Goal: Task Accomplishment & Management: Use online tool/utility

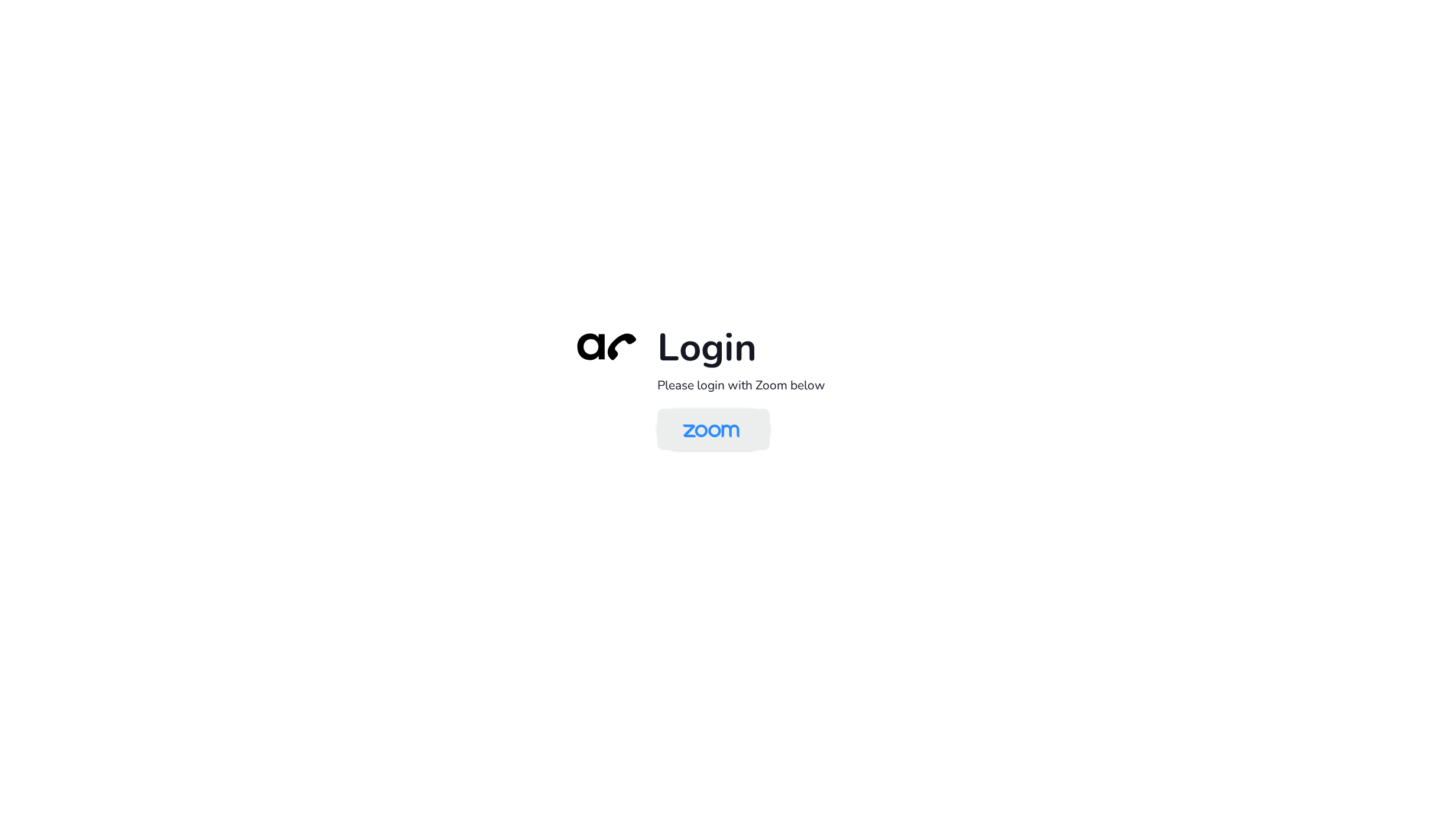
click at [726, 450] on div "Login Please login with Zoom below" at bounding box center [728, 408] width 331 height 170
click at [726, 445] on img at bounding box center [711, 430] width 81 height 38
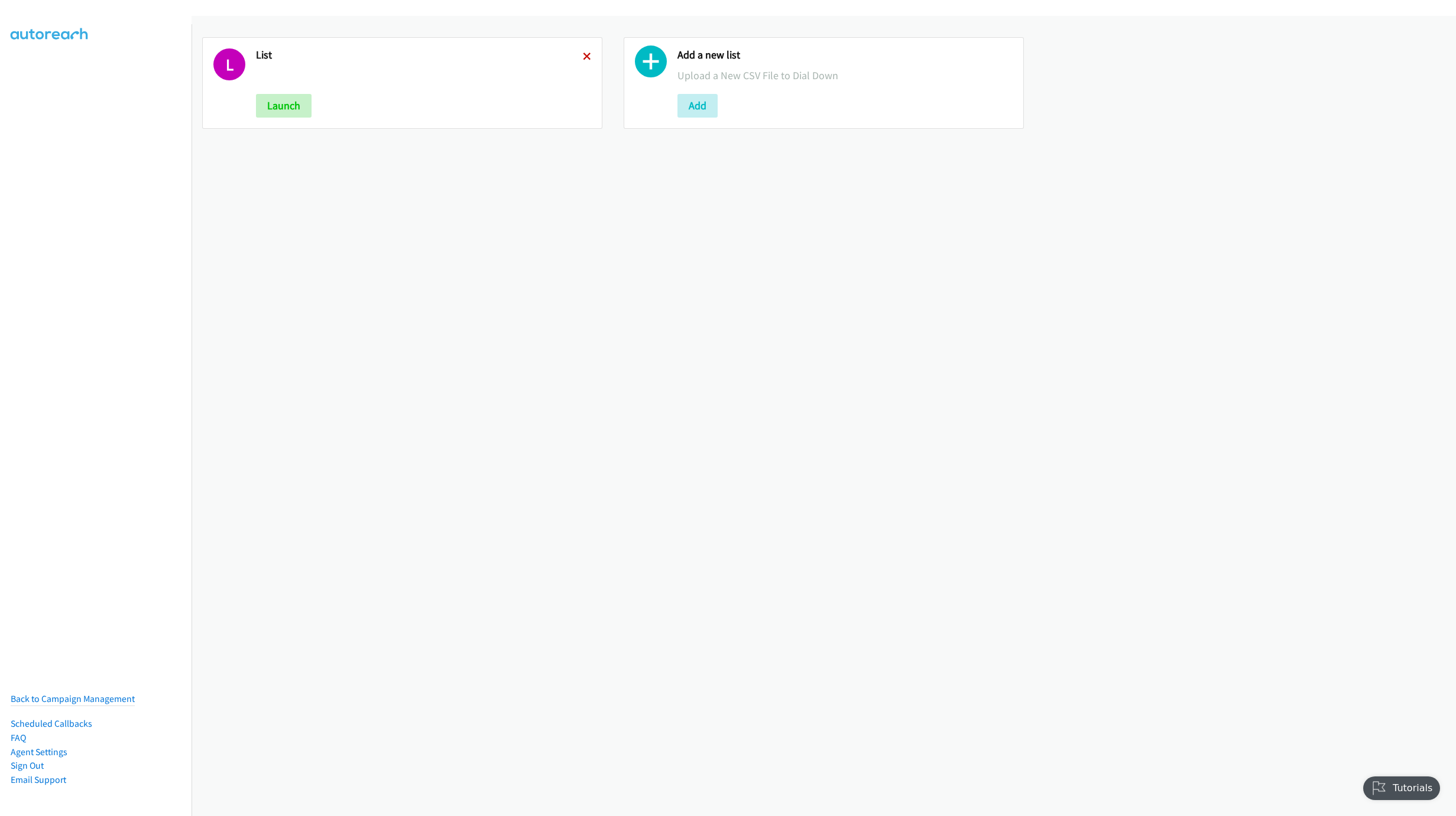
click at [583, 54] on icon at bounding box center [587, 57] width 8 height 8
click at [280, 107] on button "Add" at bounding box center [276, 106] width 40 height 24
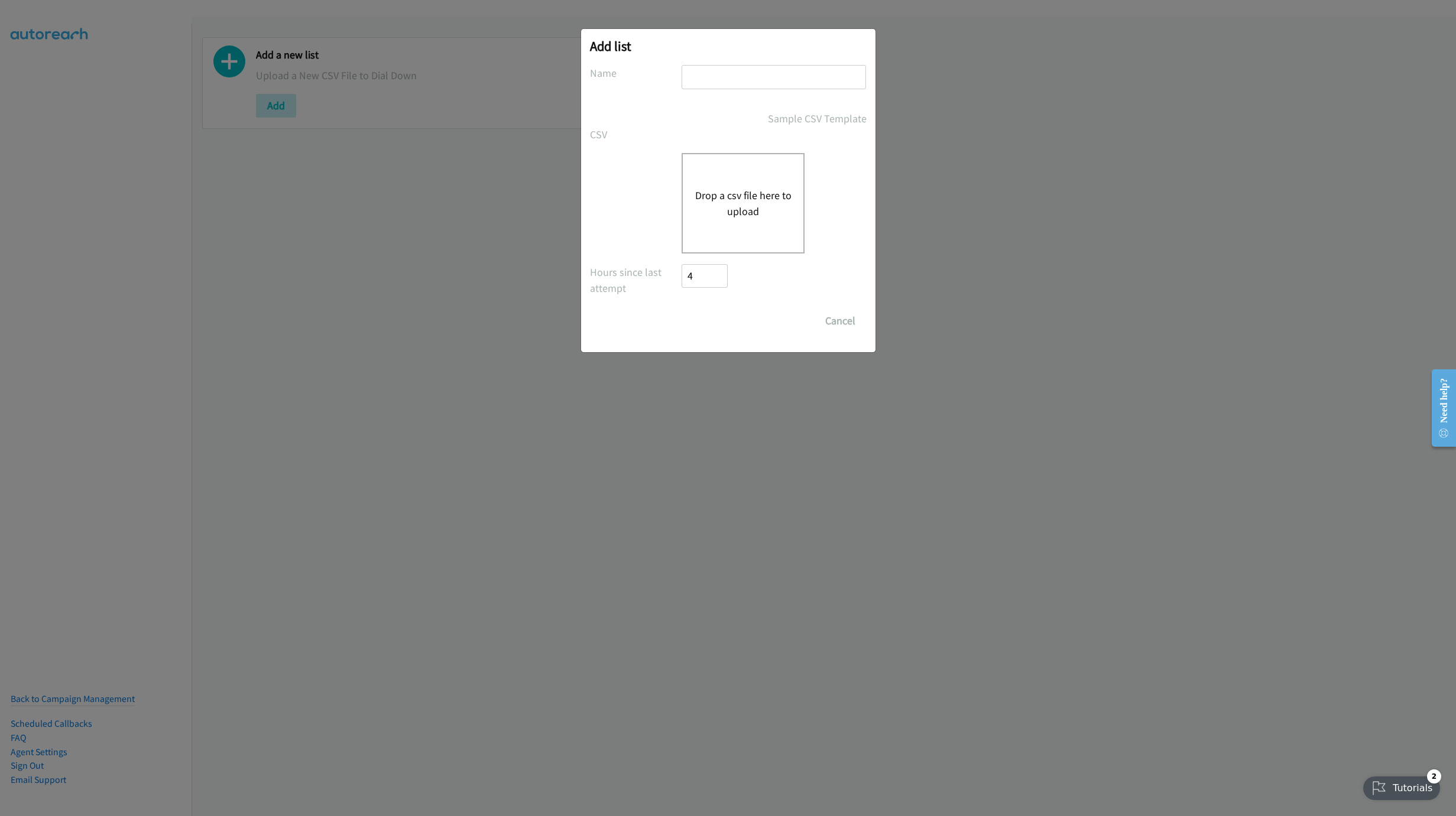
click at [713, 83] on input "text" at bounding box center [774, 77] width 184 height 24
type input "LIST"
click at [774, 196] on button "Drop a csv file here to upload" at bounding box center [743, 203] width 97 height 32
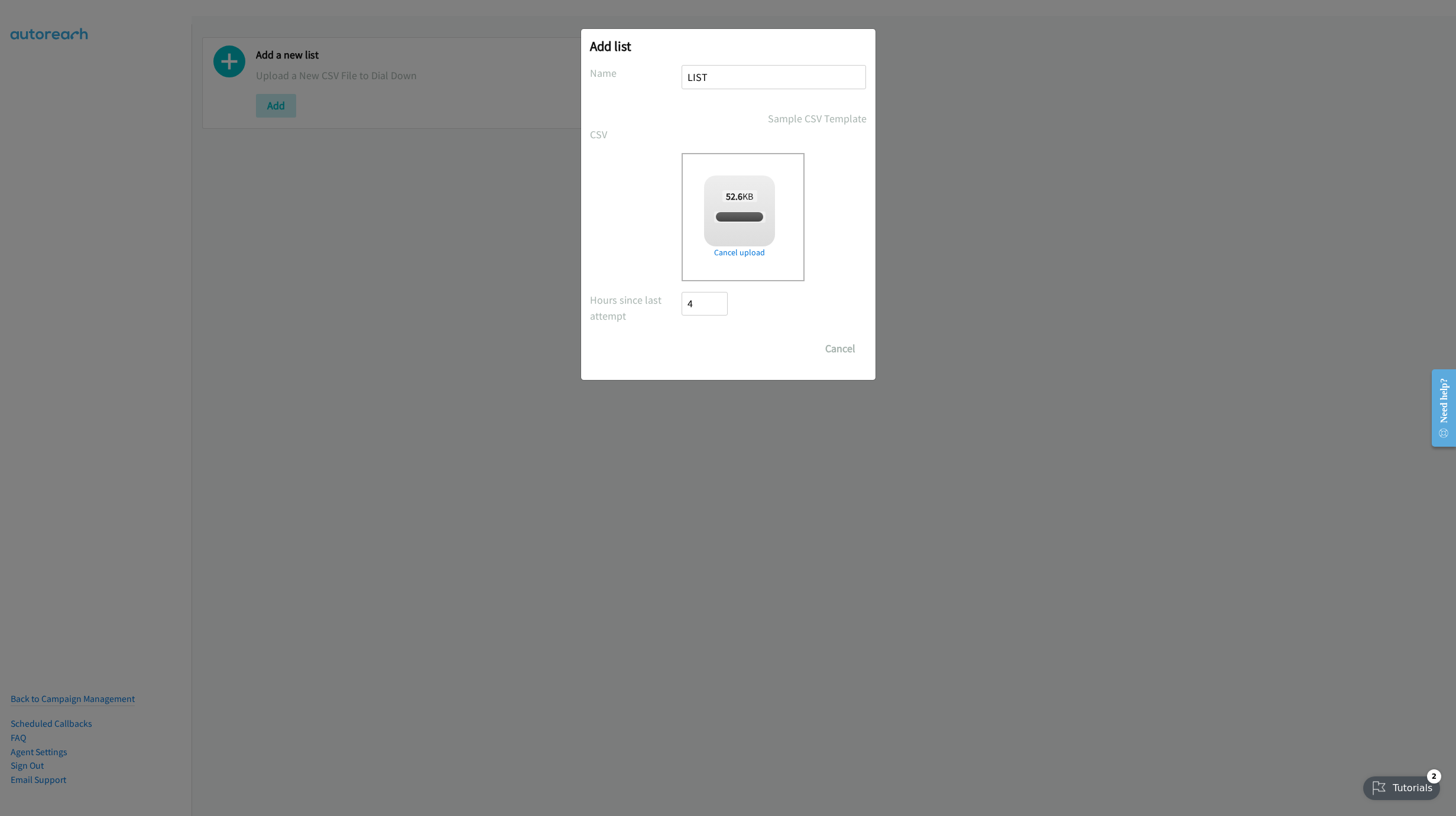
checkbox input "true"
click at [703, 364] on div "Add list No phone fields were returned for that Report or List View Please uplo…" at bounding box center [728, 204] width 294 height 351
click at [703, 359] on input "Save List" at bounding box center [713, 349] width 62 height 24
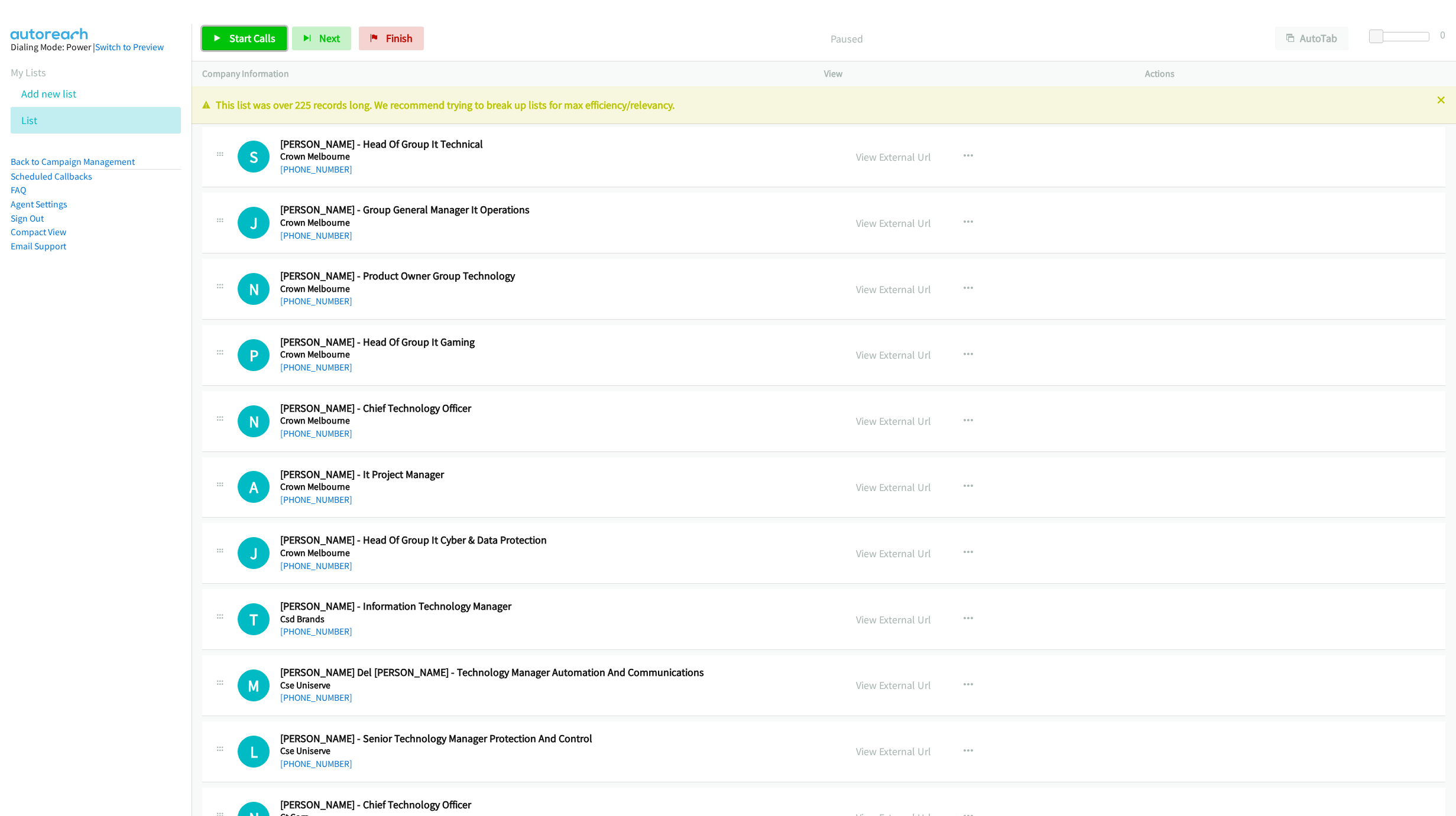
click at [241, 43] on span "Start Calls" at bounding box center [252, 38] width 46 height 14
click at [1437, 100] on icon at bounding box center [1441, 101] width 8 height 8
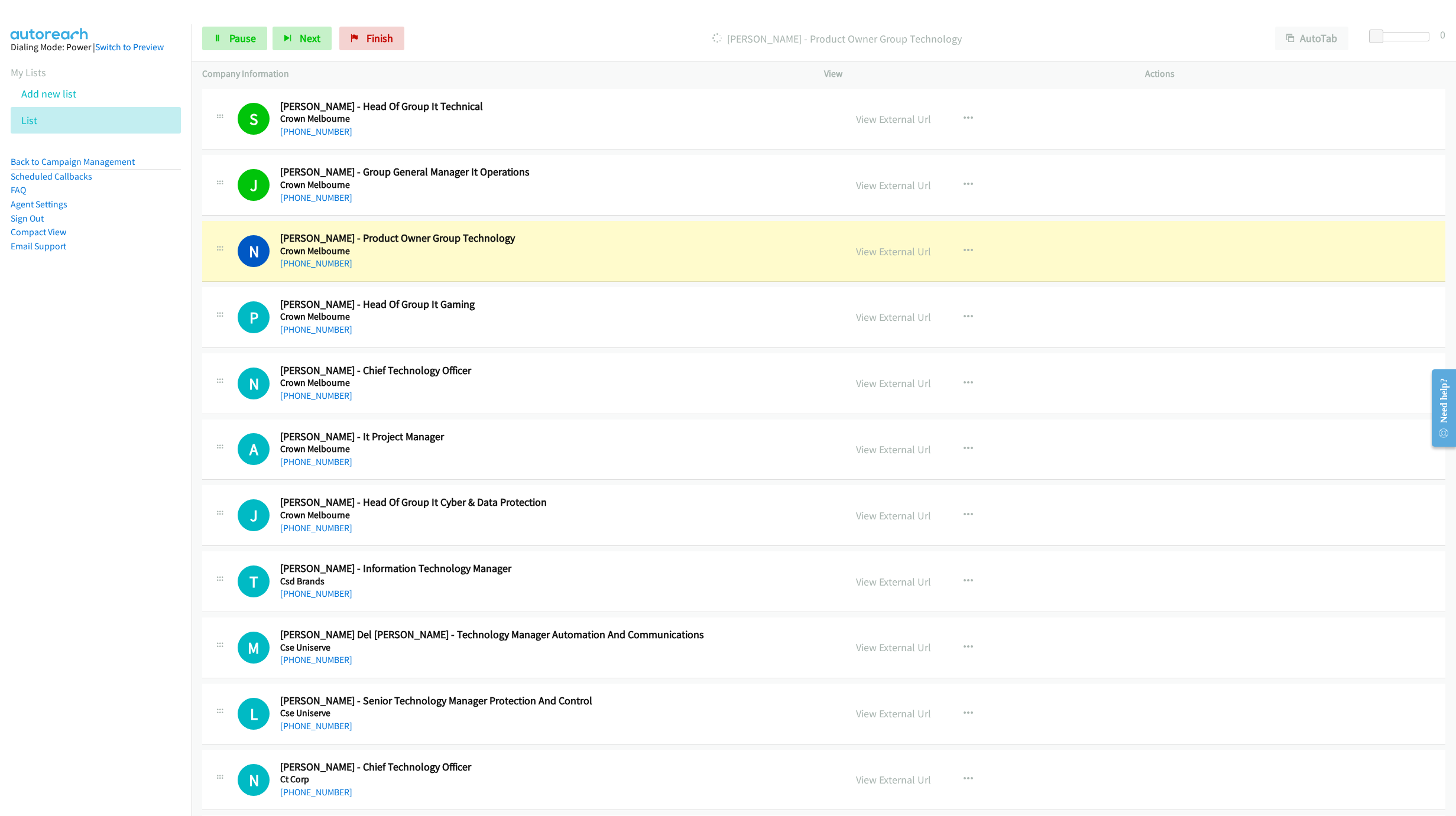
click at [801, 251] on div "N Callback Scheduled [PERSON_NAME] - Product Owner Group Technology Crown [GEOG…" at bounding box center [536, 251] width 597 height 39
click at [880, 250] on link "View External Url" at bounding box center [893, 251] width 75 height 14
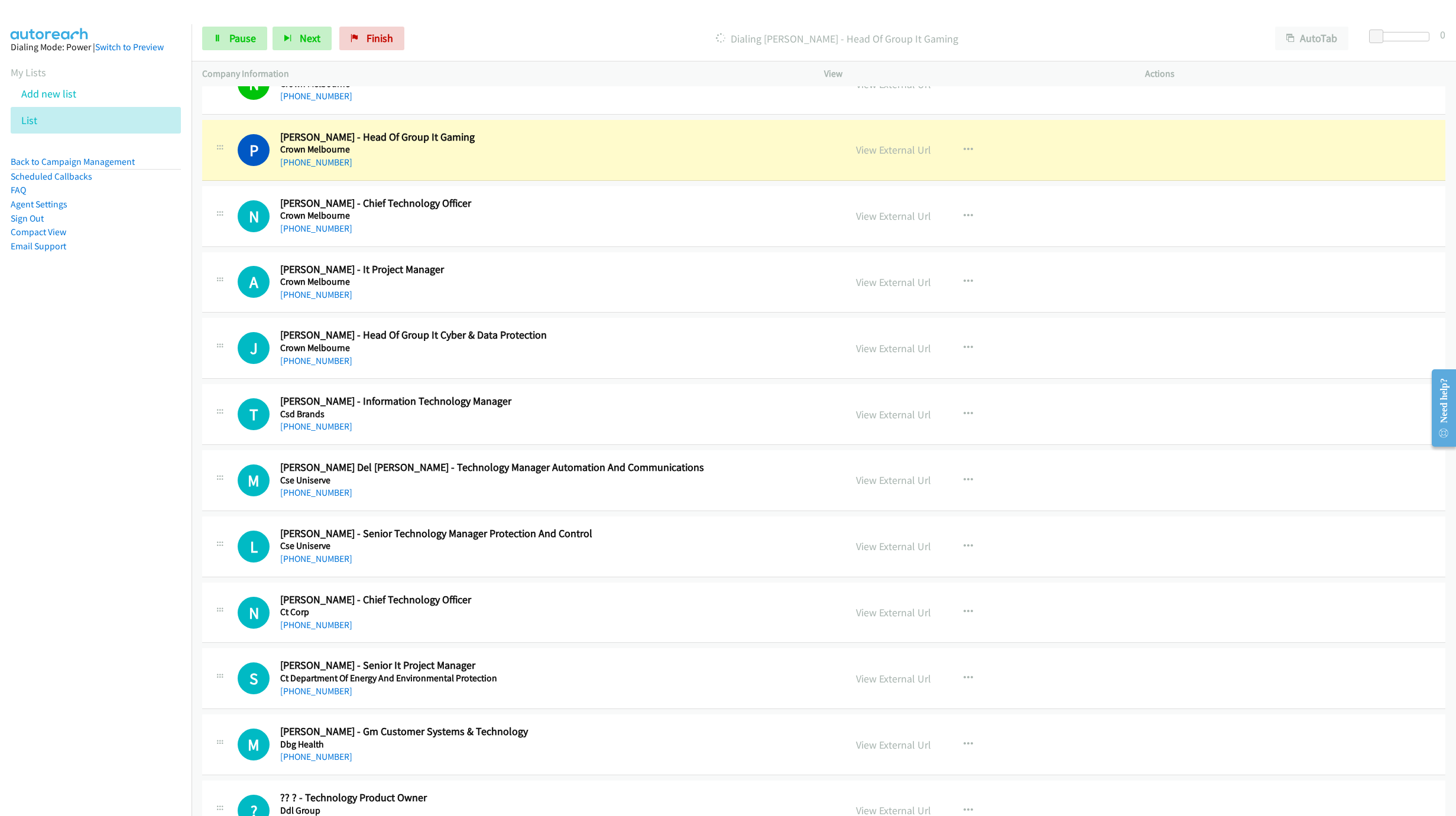
scroll to position [178, 0]
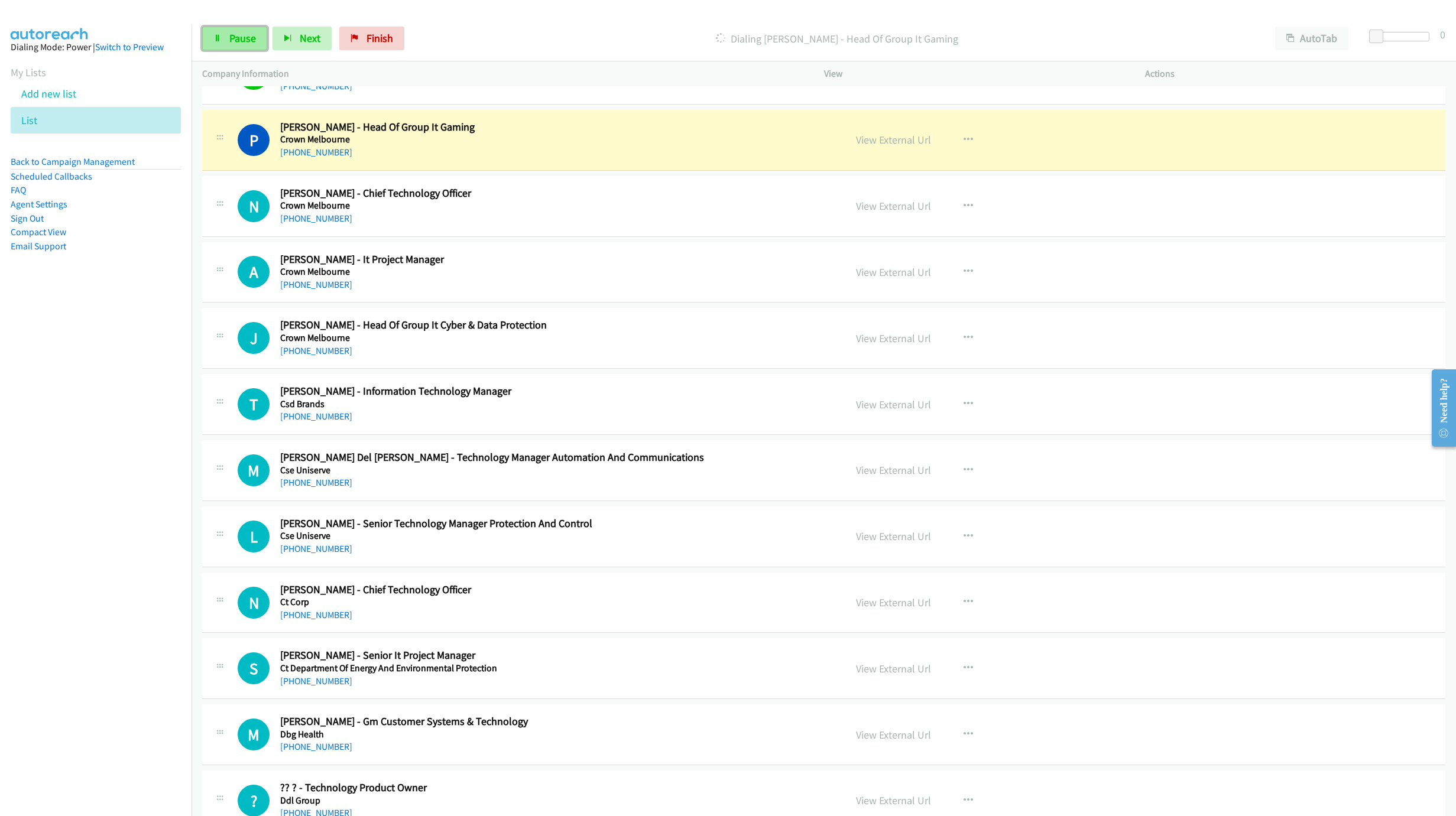
click at [219, 37] on icon at bounding box center [217, 38] width 8 height 8
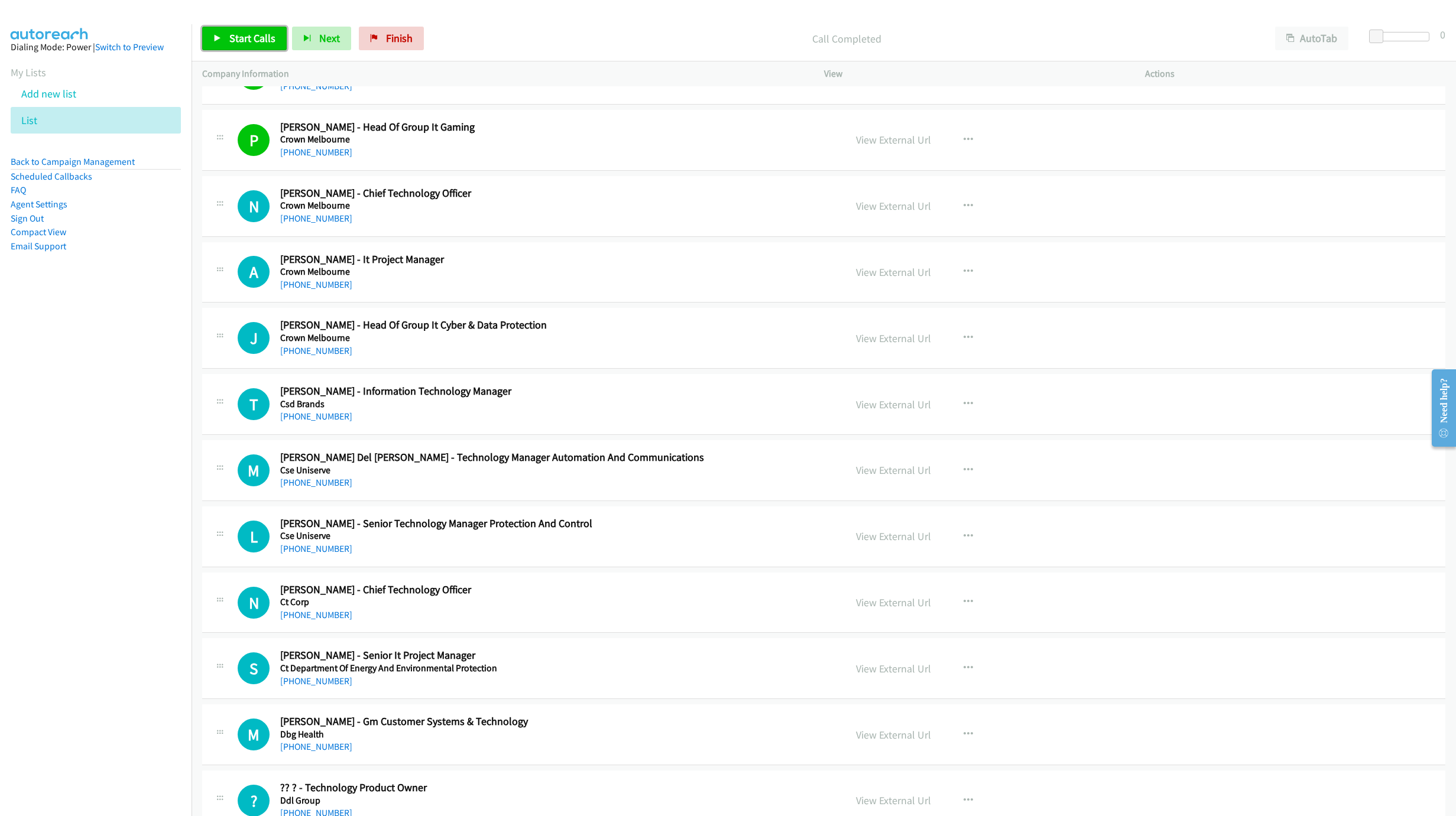
click at [226, 36] on link "Start Calls" at bounding box center [244, 38] width 85 height 24
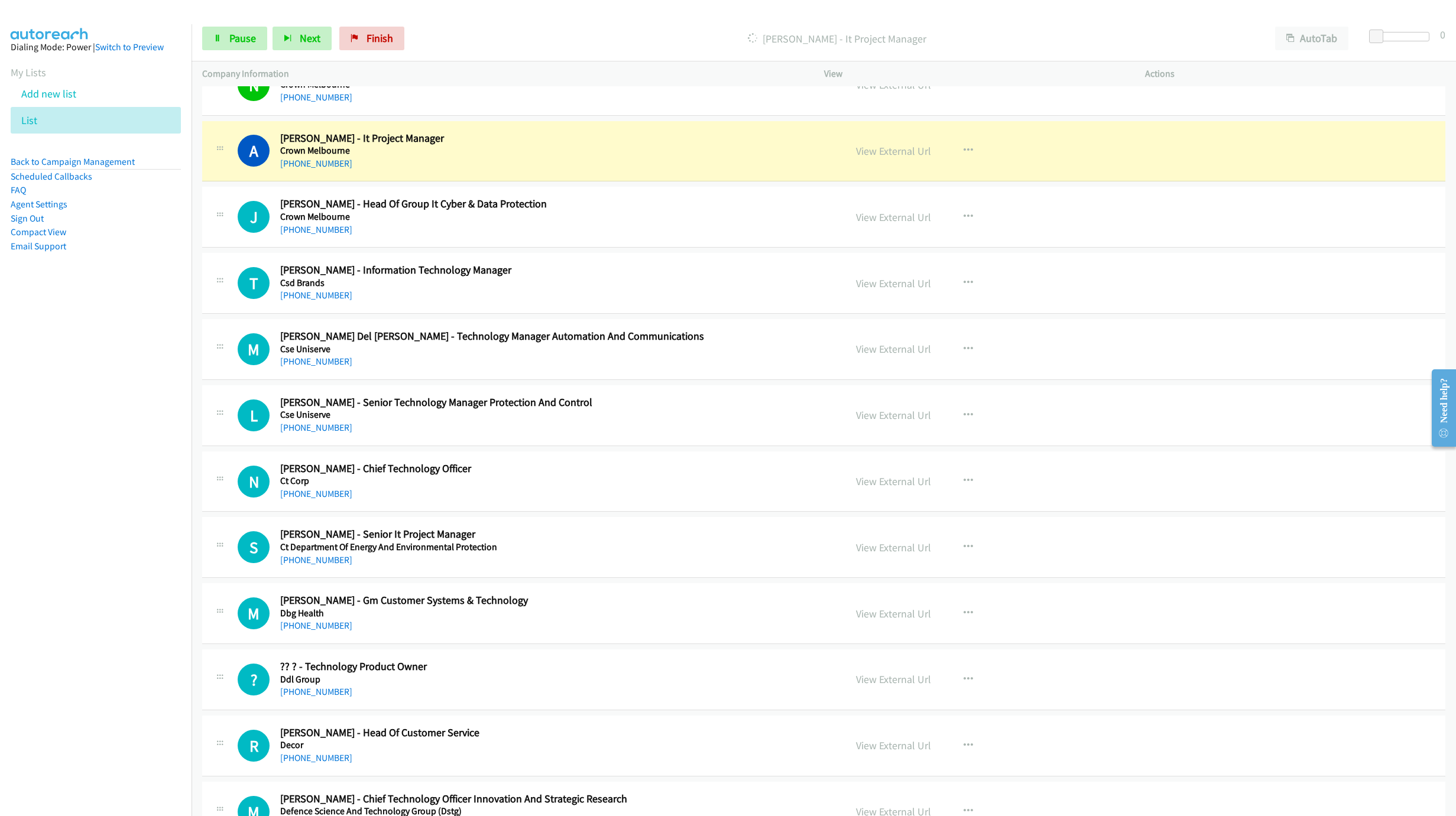
scroll to position [301, 0]
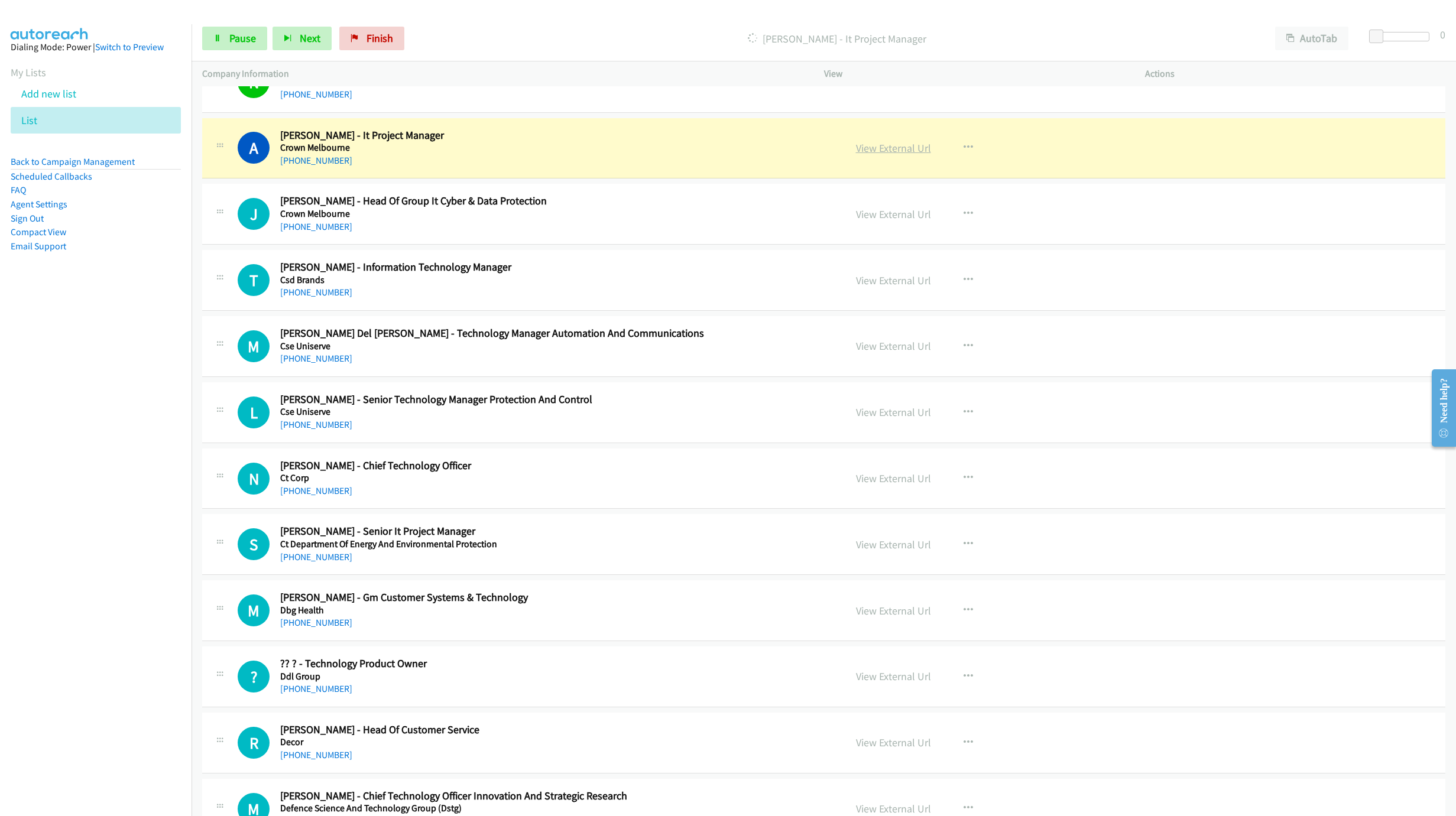
click at [864, 146] on link "View External Url" at bounding box center [893, 148] width 75 height 14
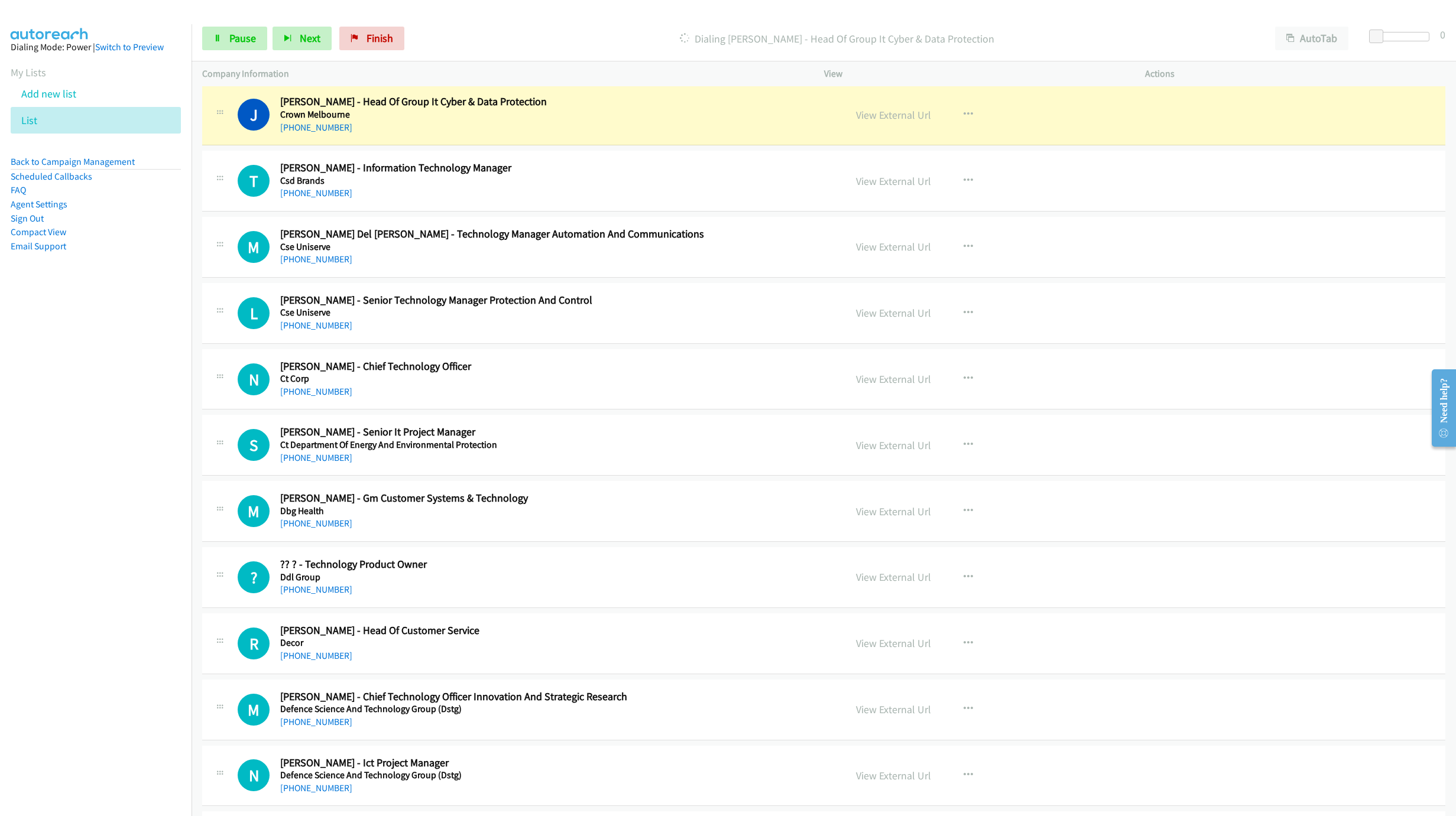
scroll to position [390, 0]
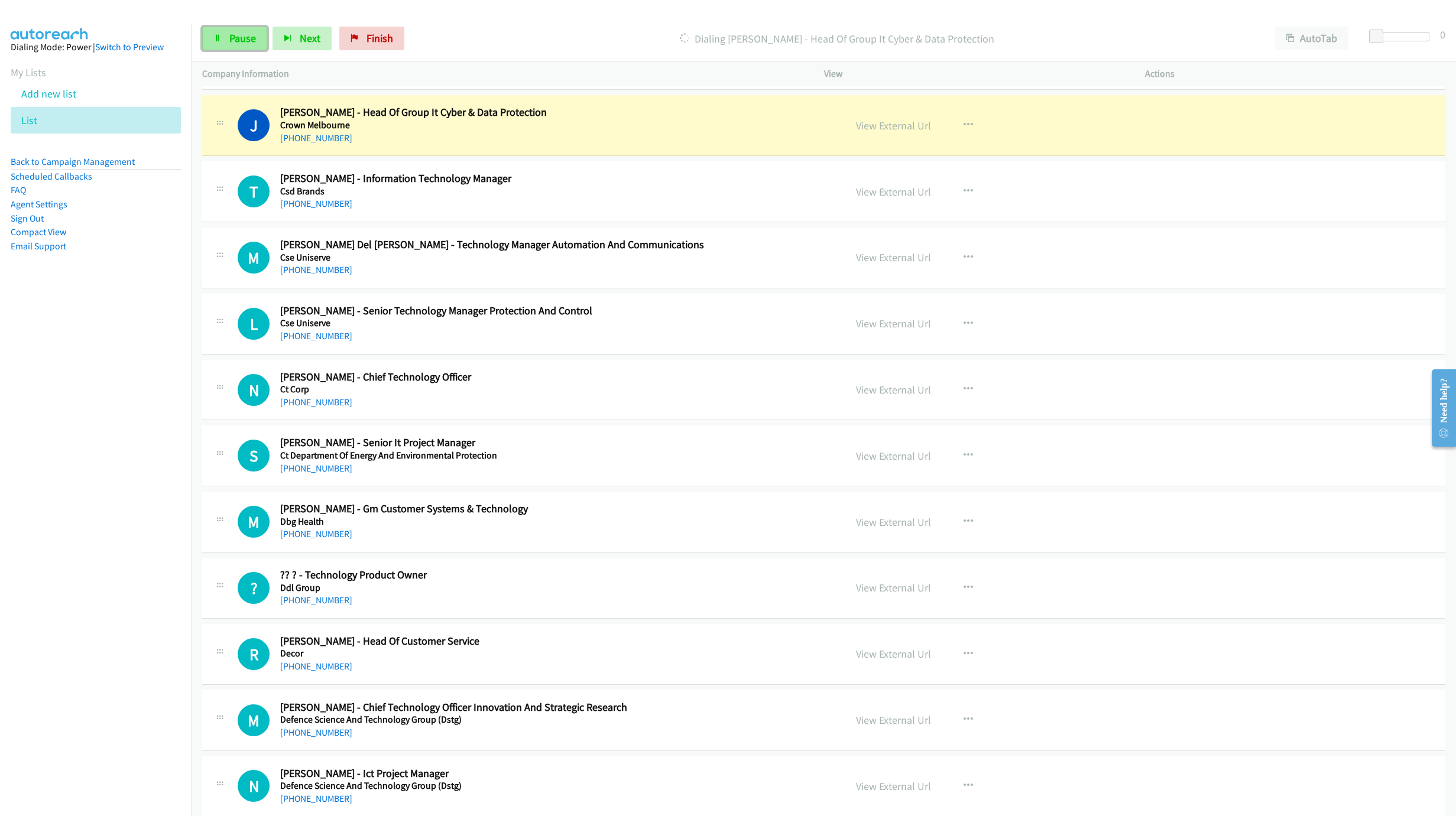
click at [248, 36] on span "Pause" at bounding box center [242, 38] width 27 height 14
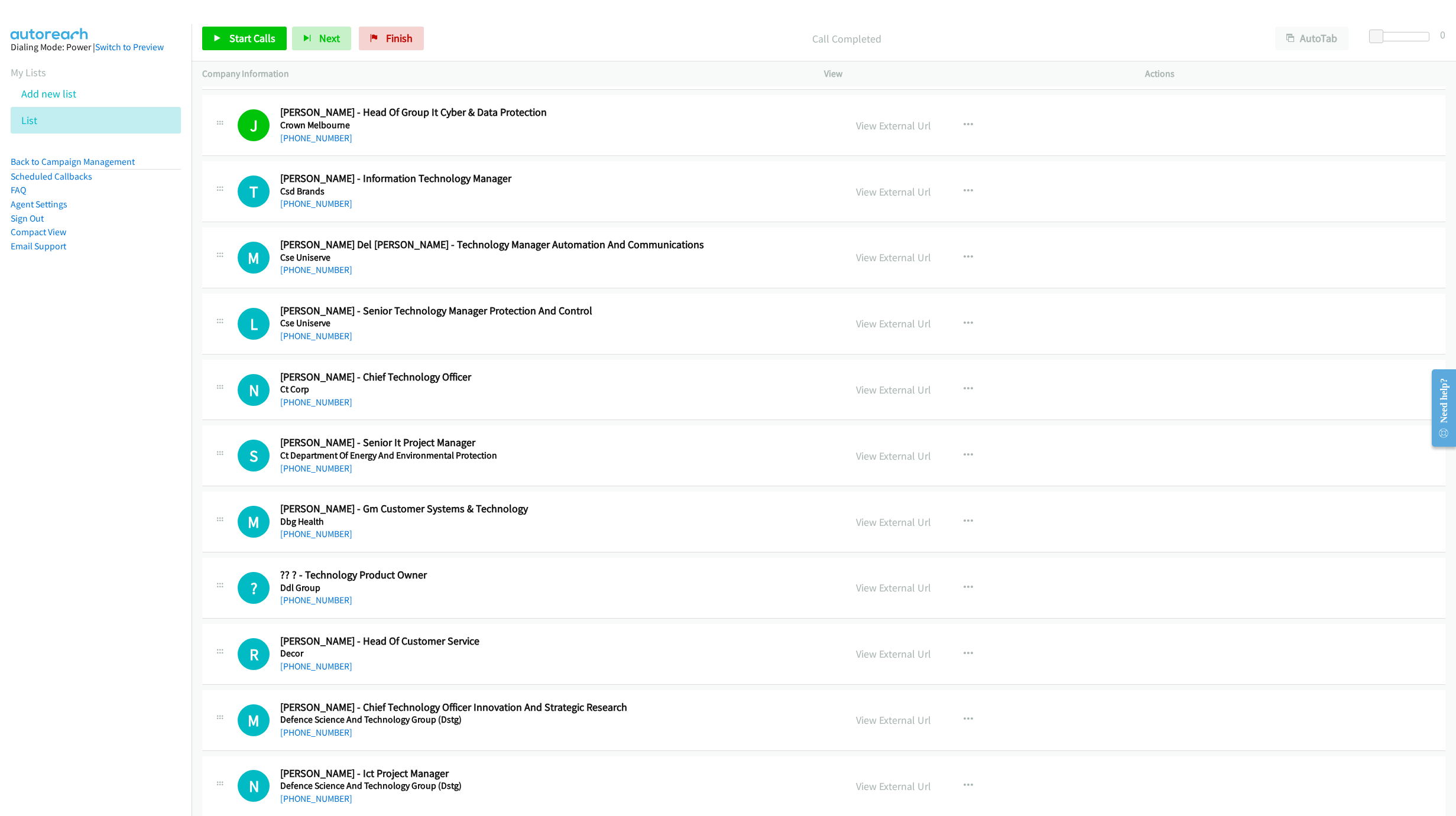
click at [292, 27] on link "Pause" at bounding box center [304, 33] width 23 height 12
click at [248, 36] on span "Start Calls" at bounding box center [252, 38] width 46 height 14
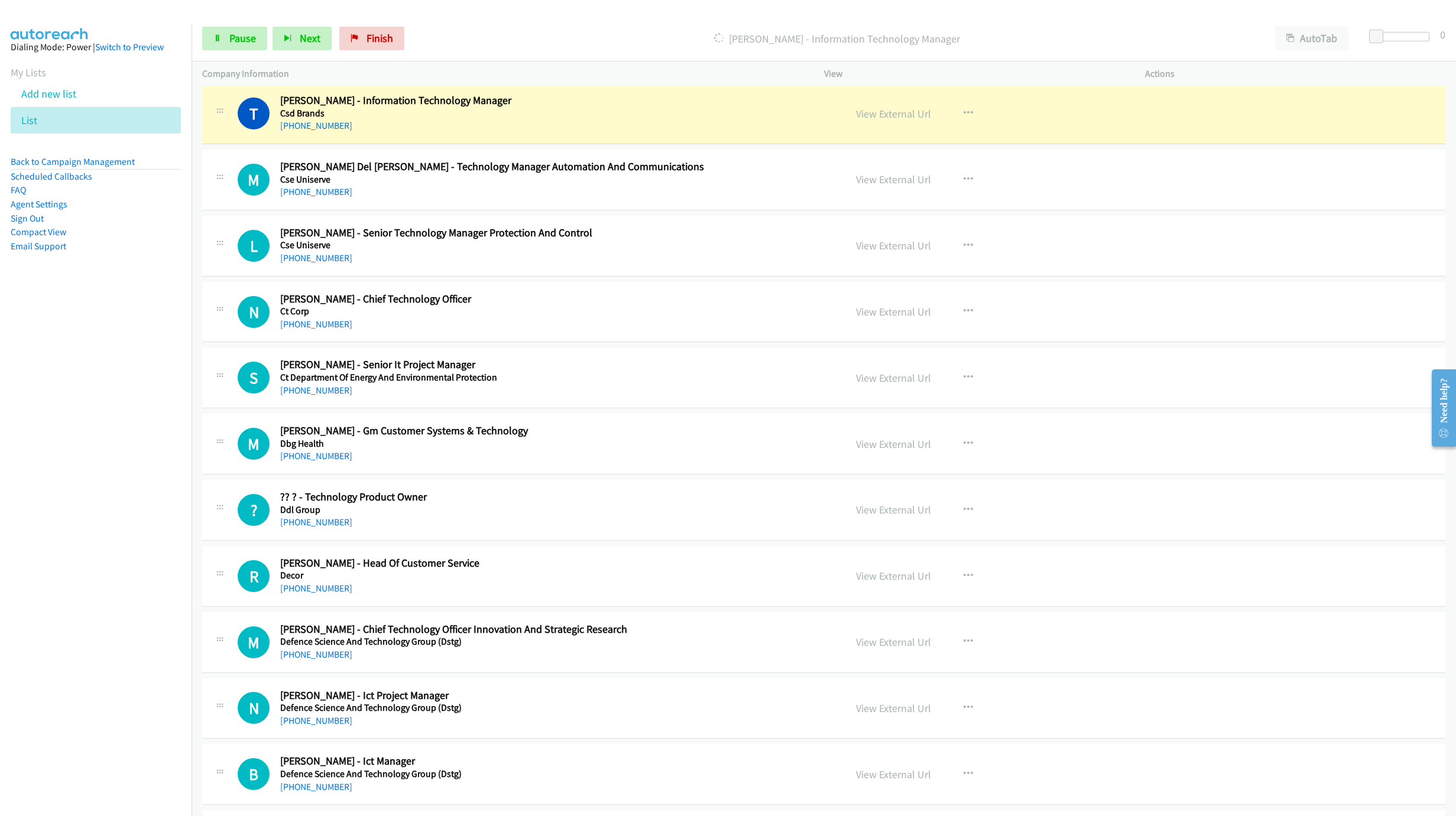
scroll to position [478, 0]
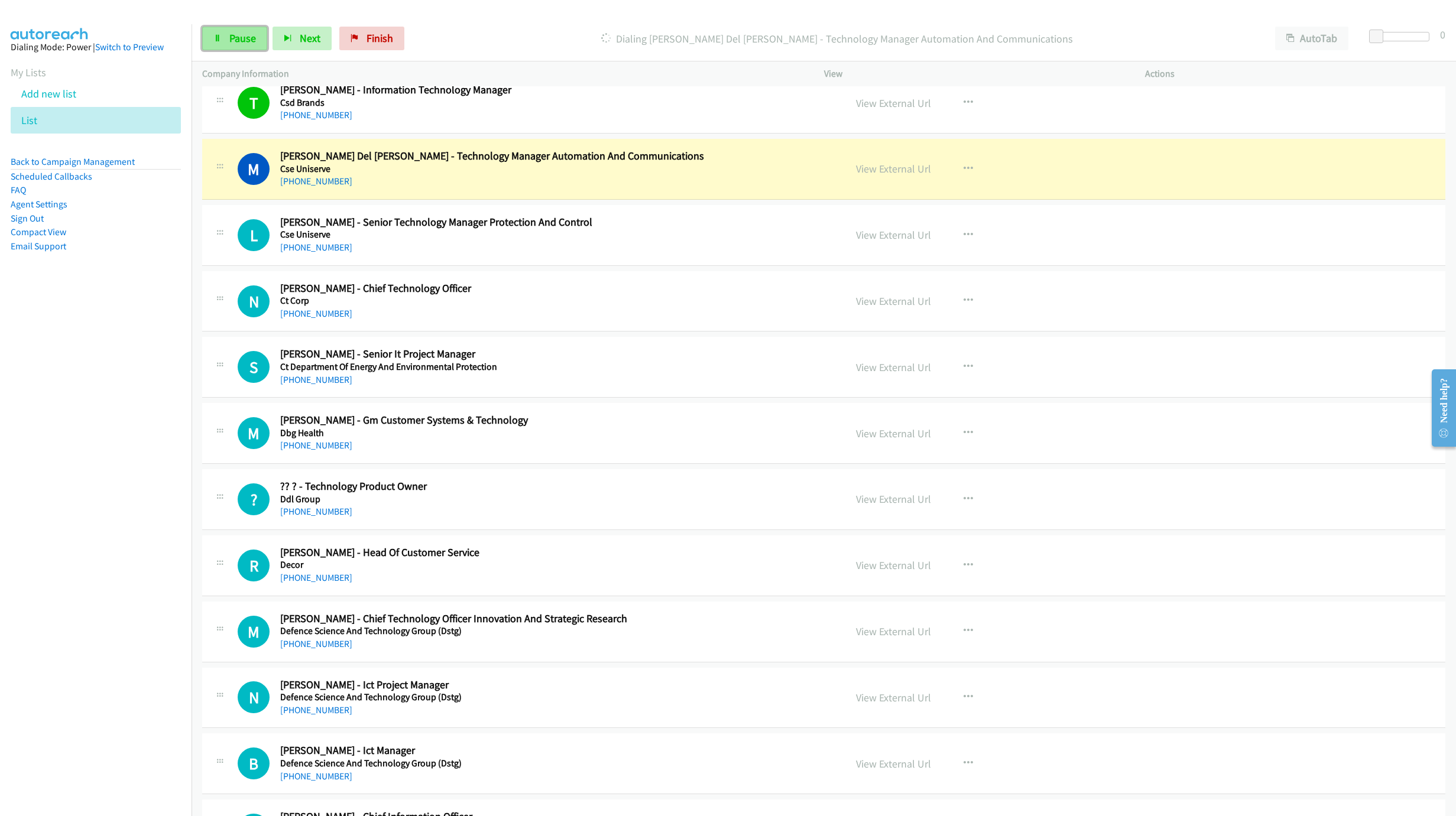
click at [231, 44] on span "Pause" at bounding box center [242, 38] width 27 height 14
click at [877, 170] on link "View External Url" at bounding box center [893, 168] width 75 height 14
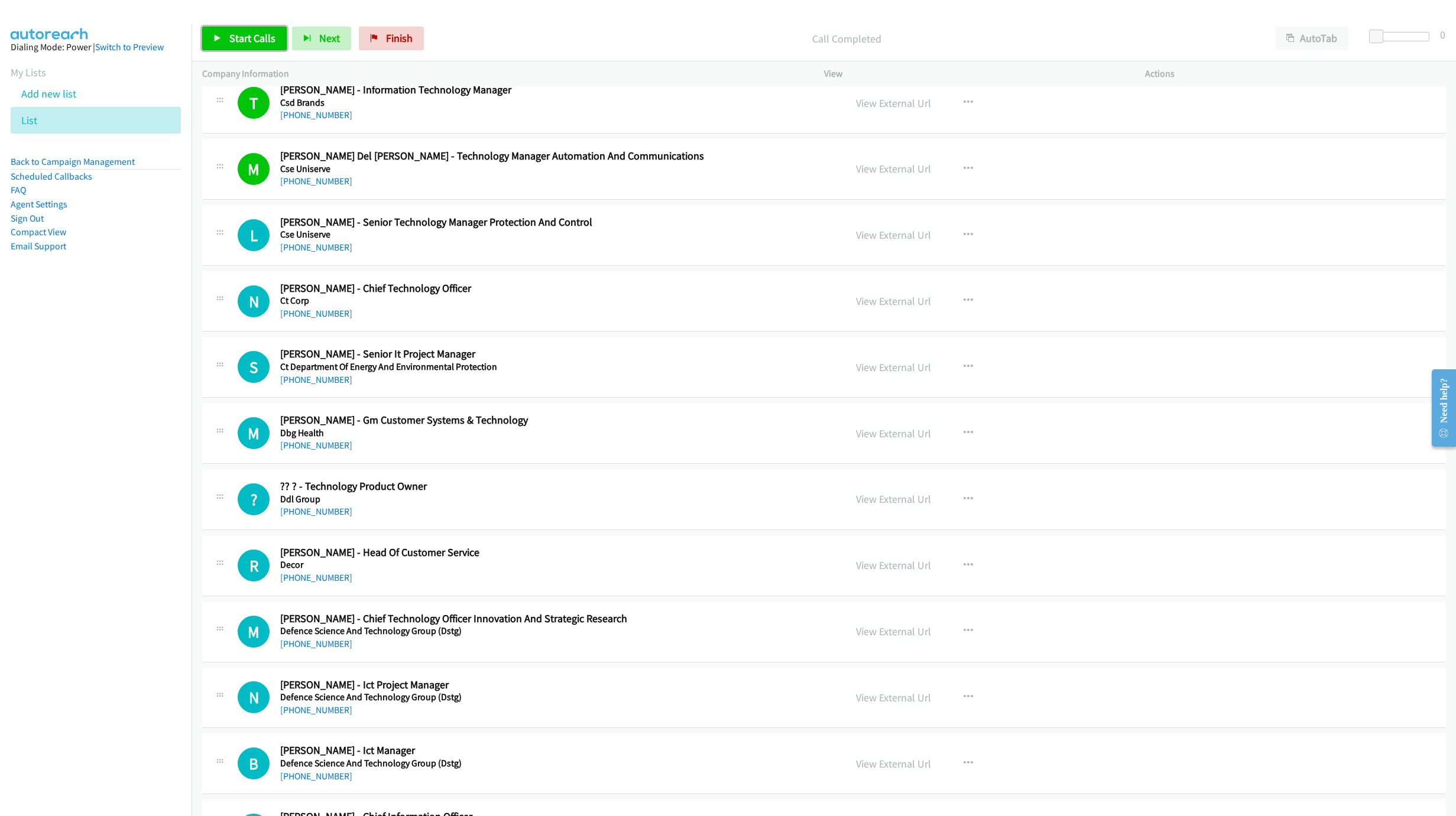
click at [264, 41] on span "Start Calls" at bounding box center [252, 38] width 46 height 14
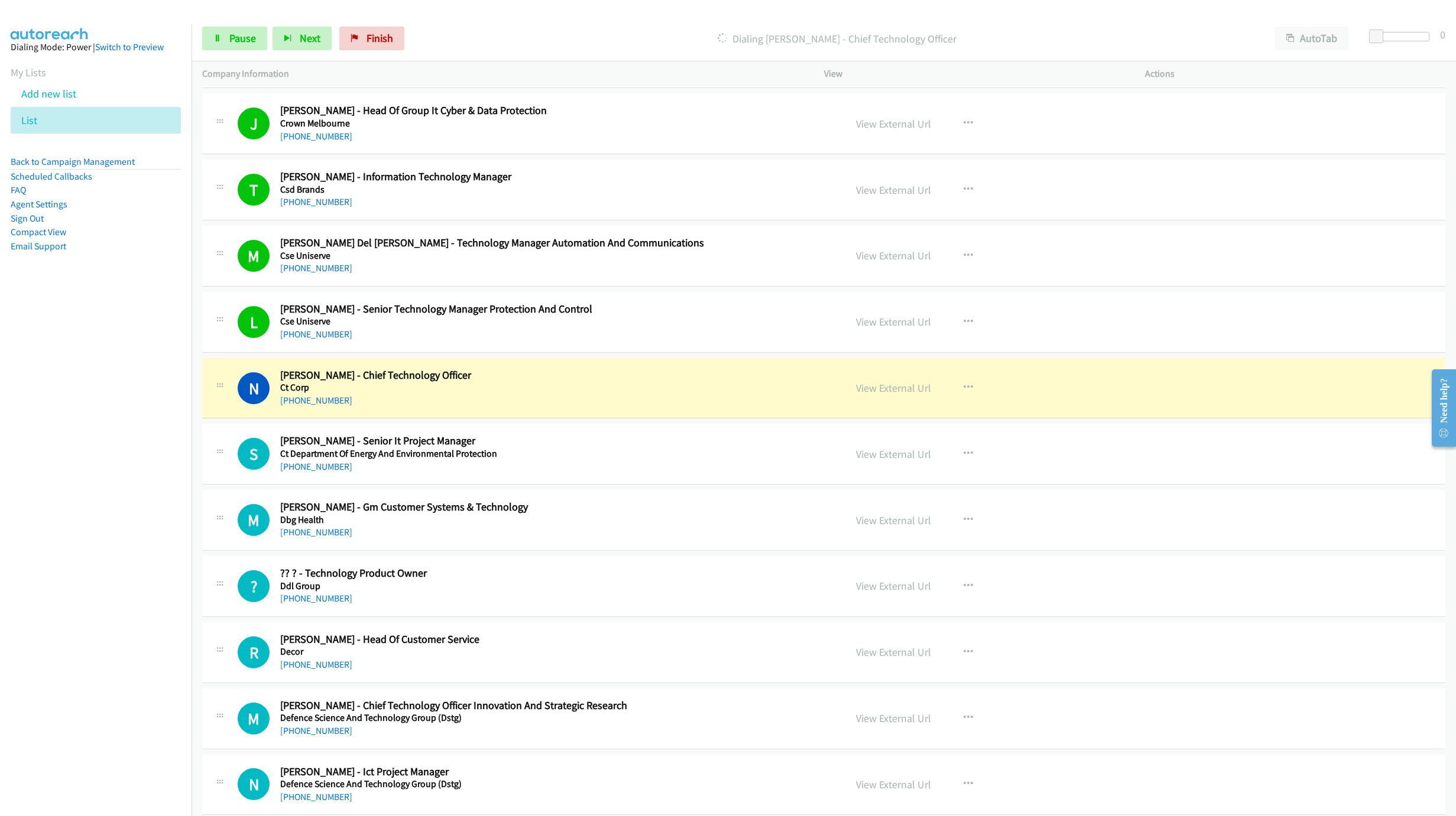
scroll to position [390, 0]
click at [864, 255] on link "View External Url" at bounding box center [893, 257] width 75 height 14
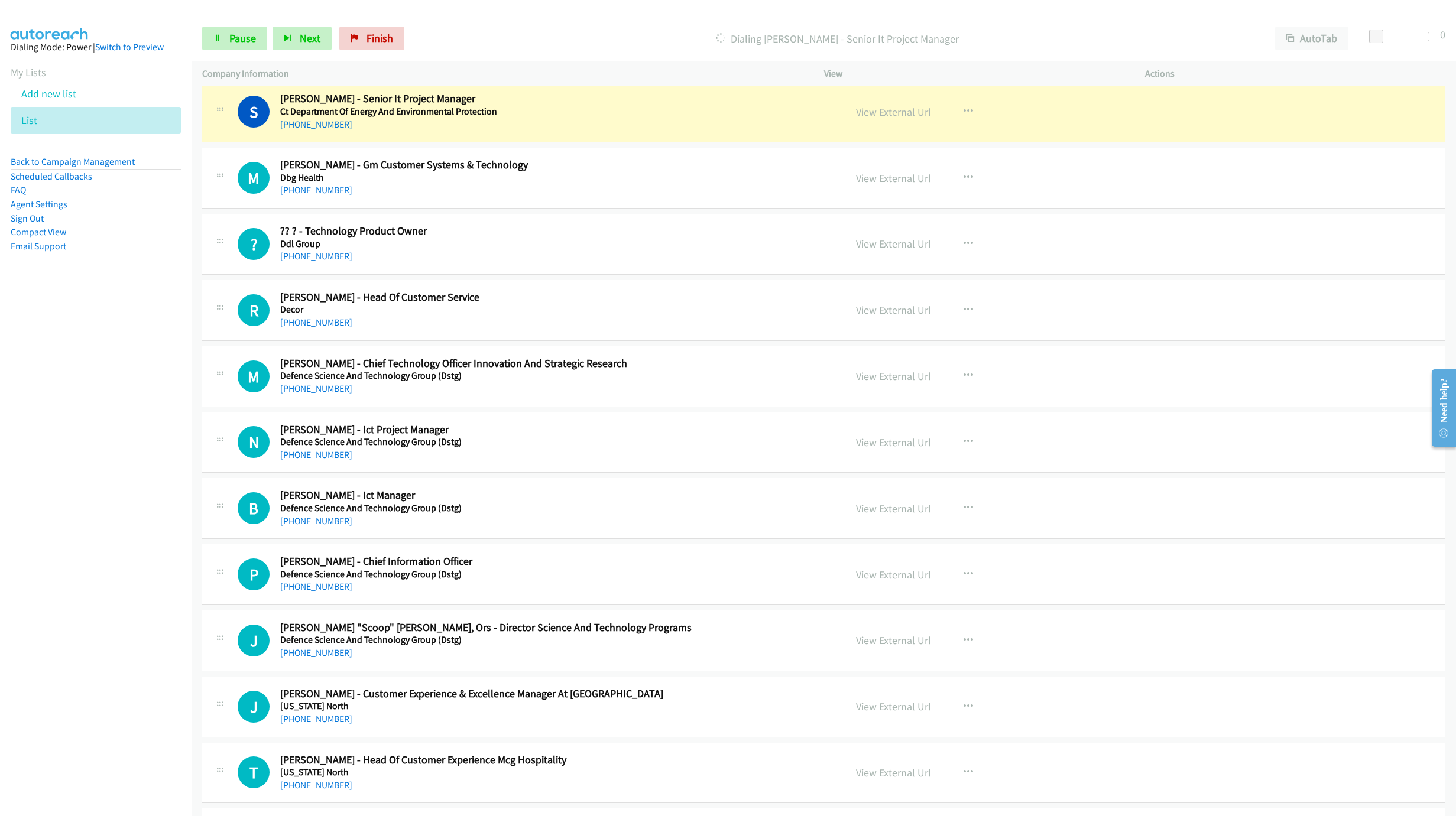
scroll to position [744, 0]
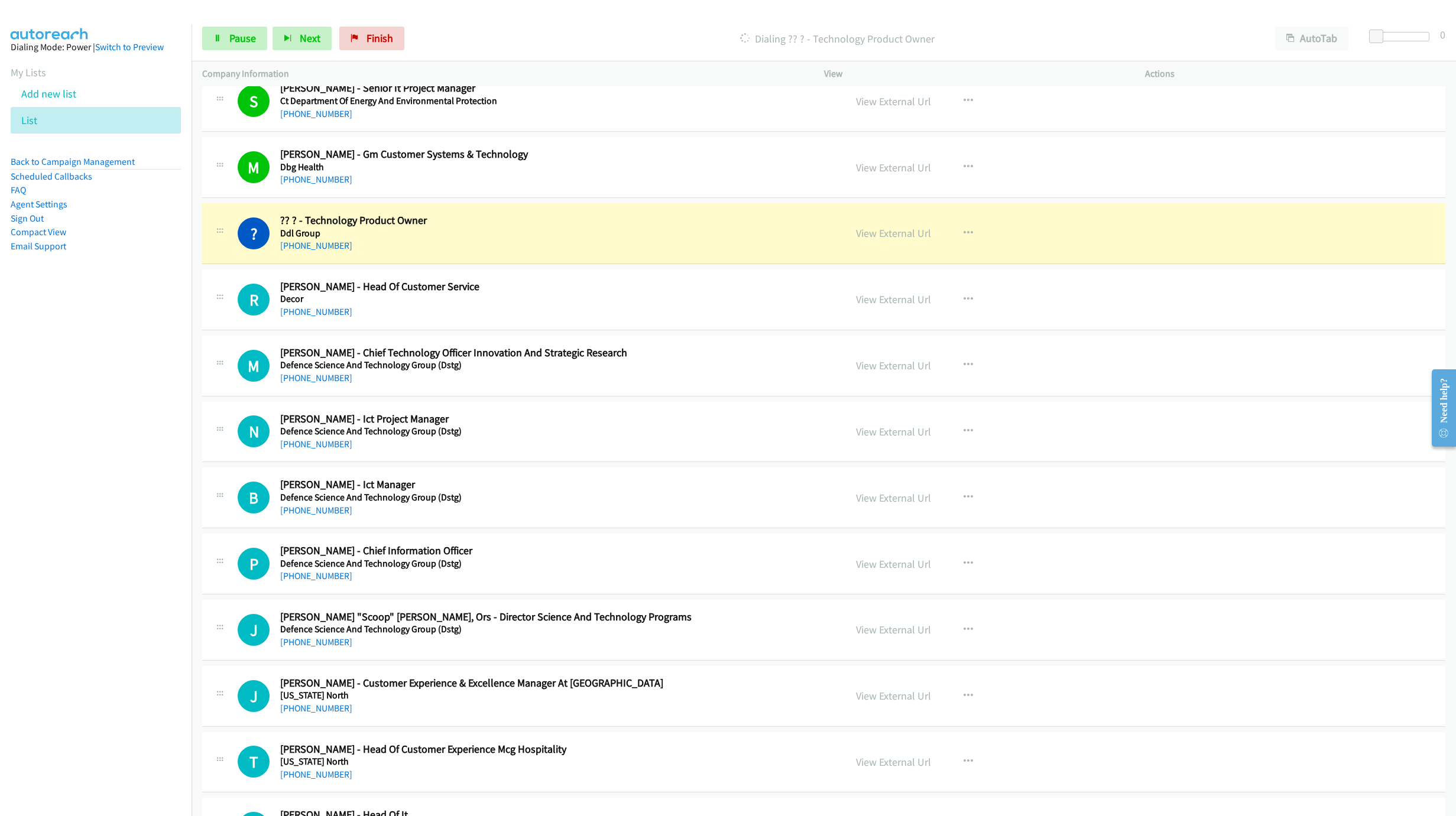
drag, startPoint x: 867, startPoint y: 238, endPoint x: 930, endPoint y: 238, distance: 63.0
click at [890, 238] on link "View External Url" at bounding box center [893, 233] width 75 height 14
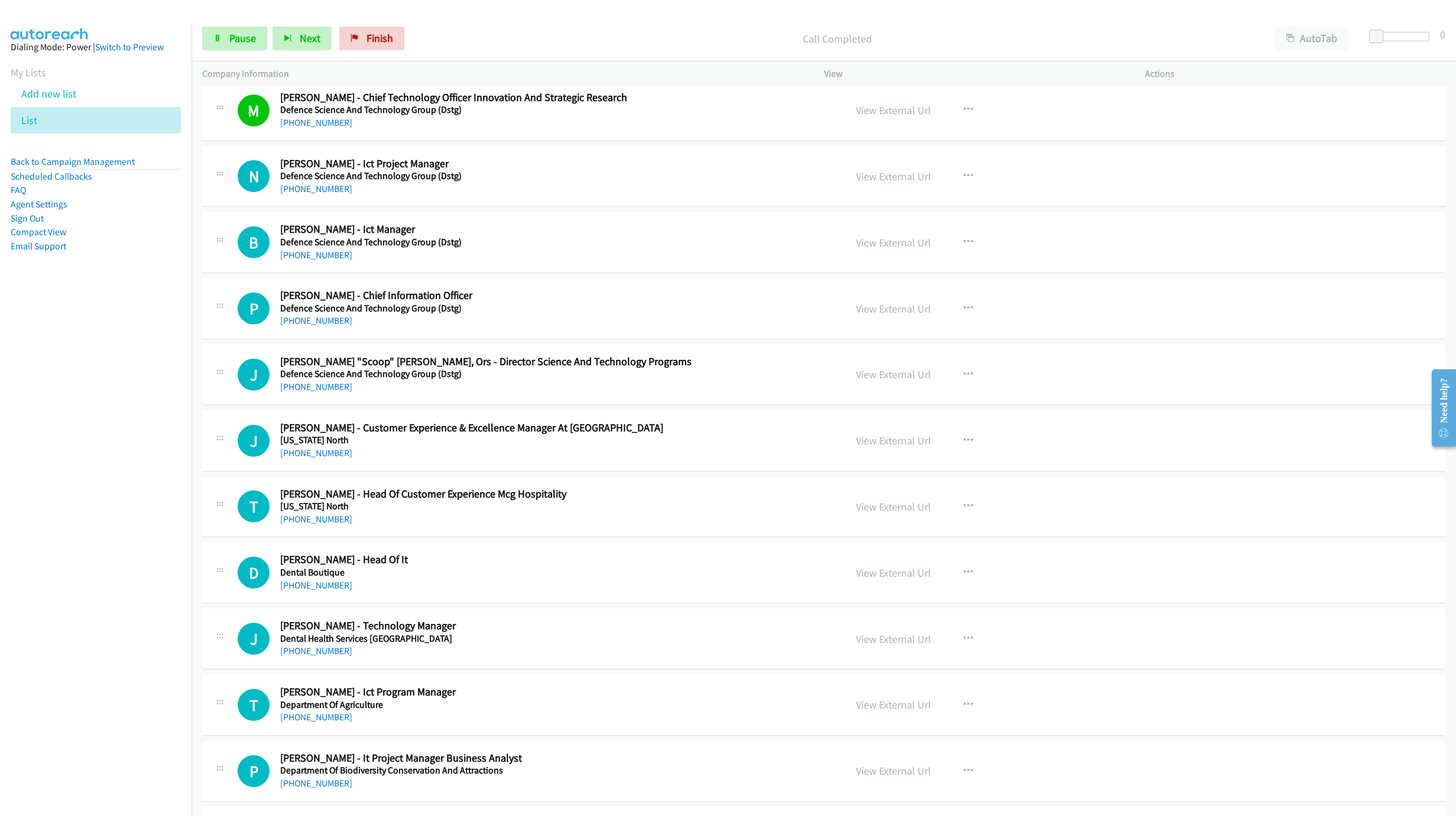
scroll to position [1010, 0]
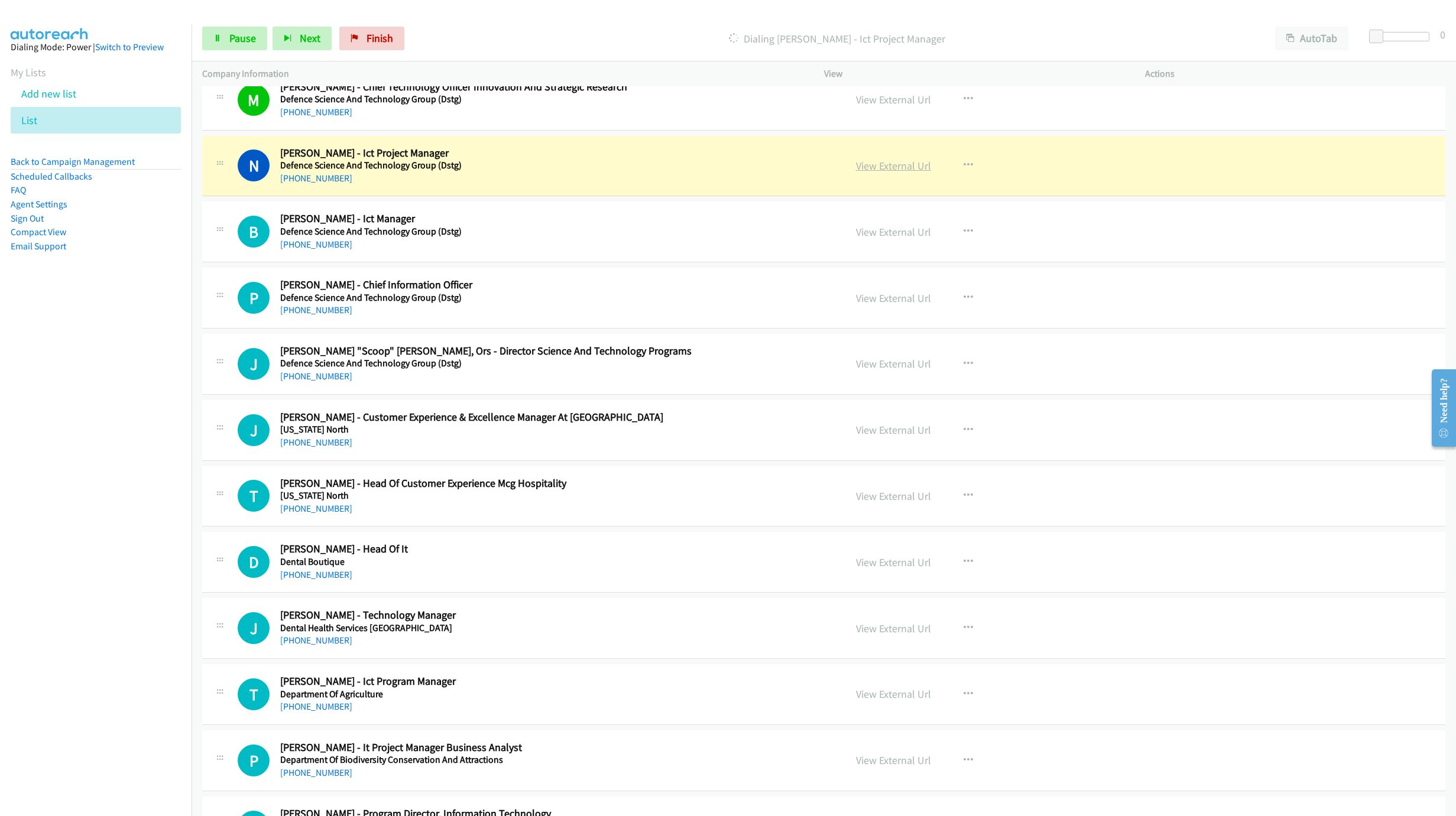
click at [898, 172] on link "View External Url" at bounding box center [893, 165] width 75 height 14
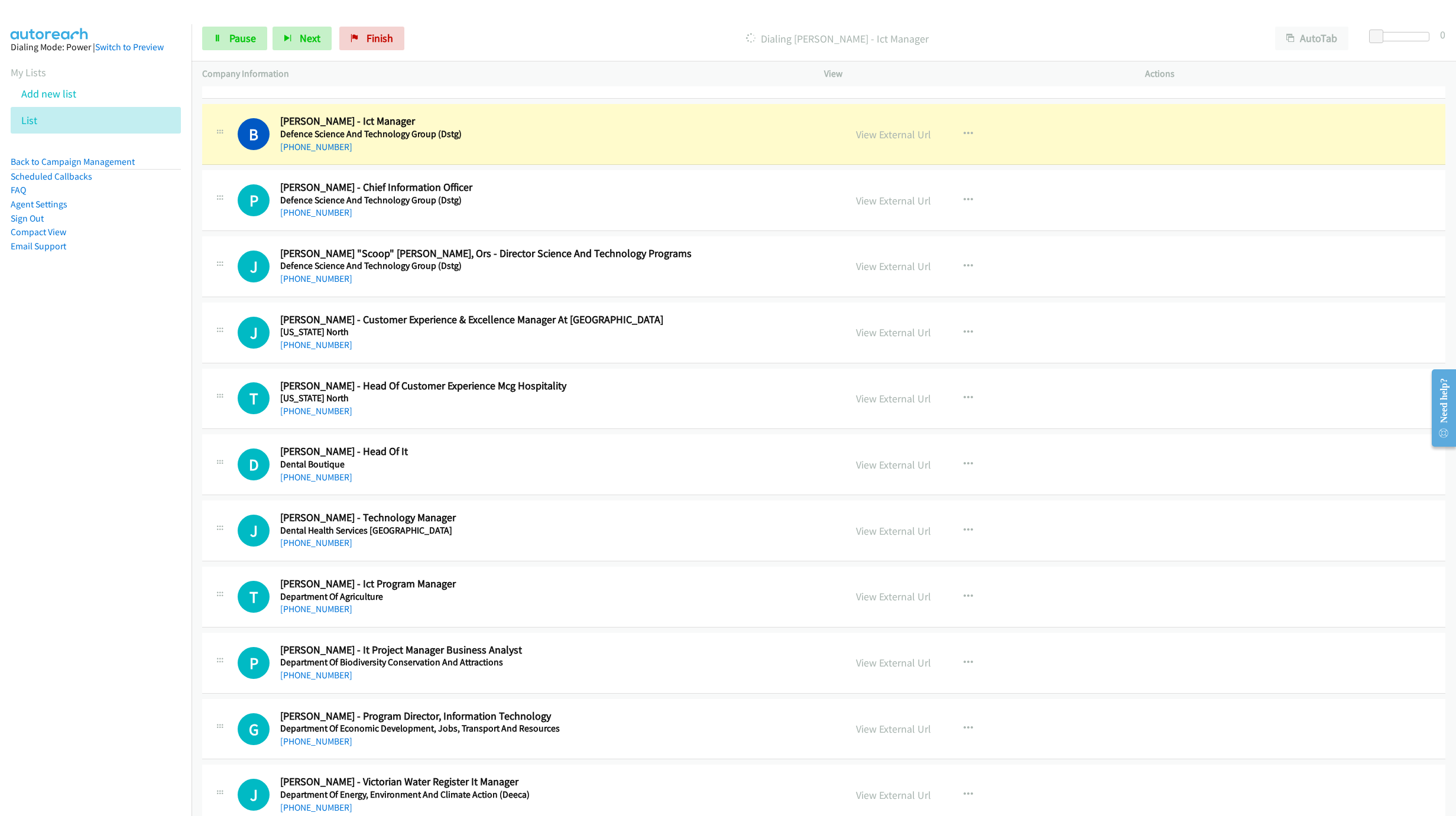
scroll to position [1099, 0]
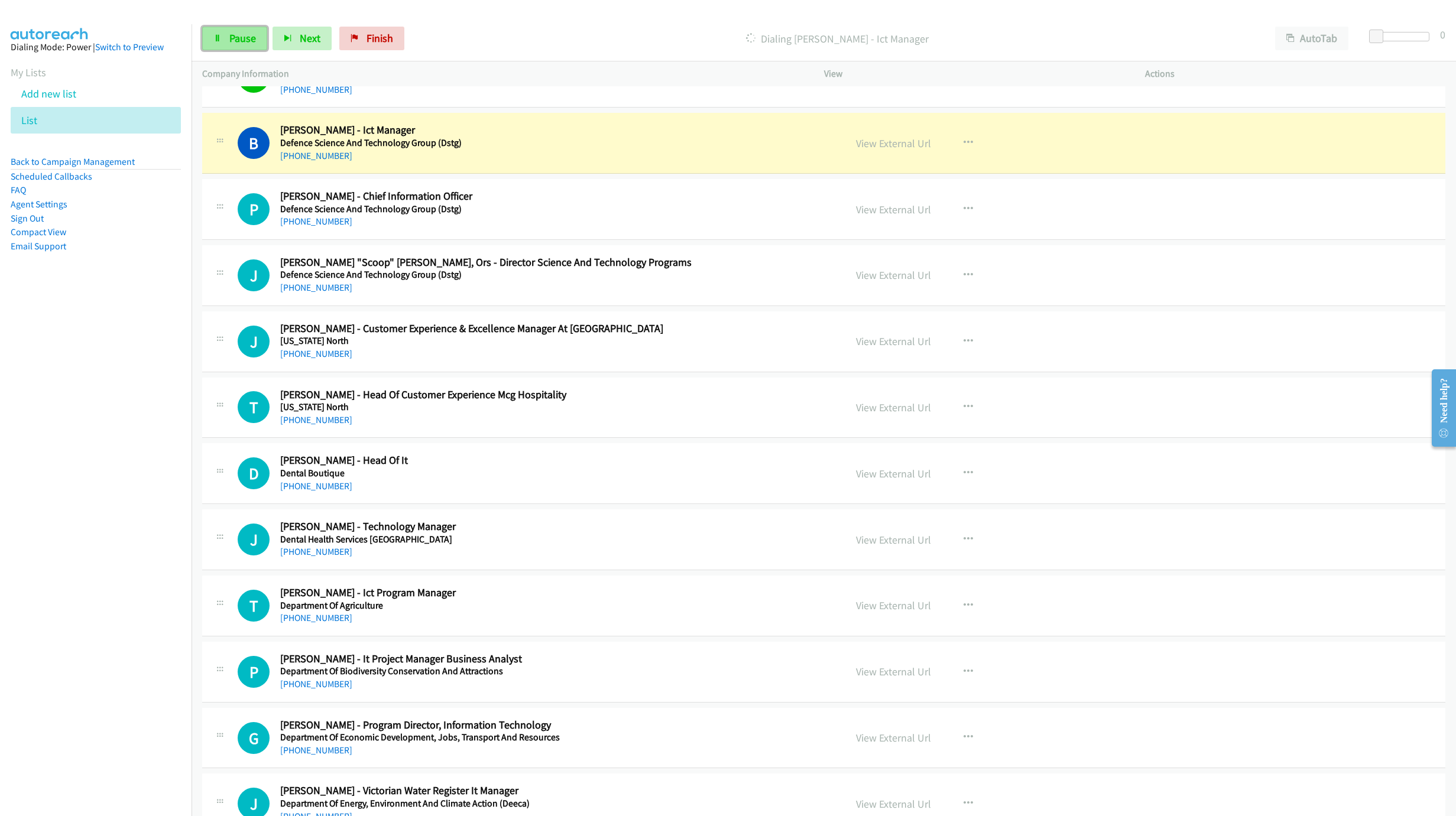
click at [235, 28] on link "Pause" at bounding box center [235, 38] width 65 height 24
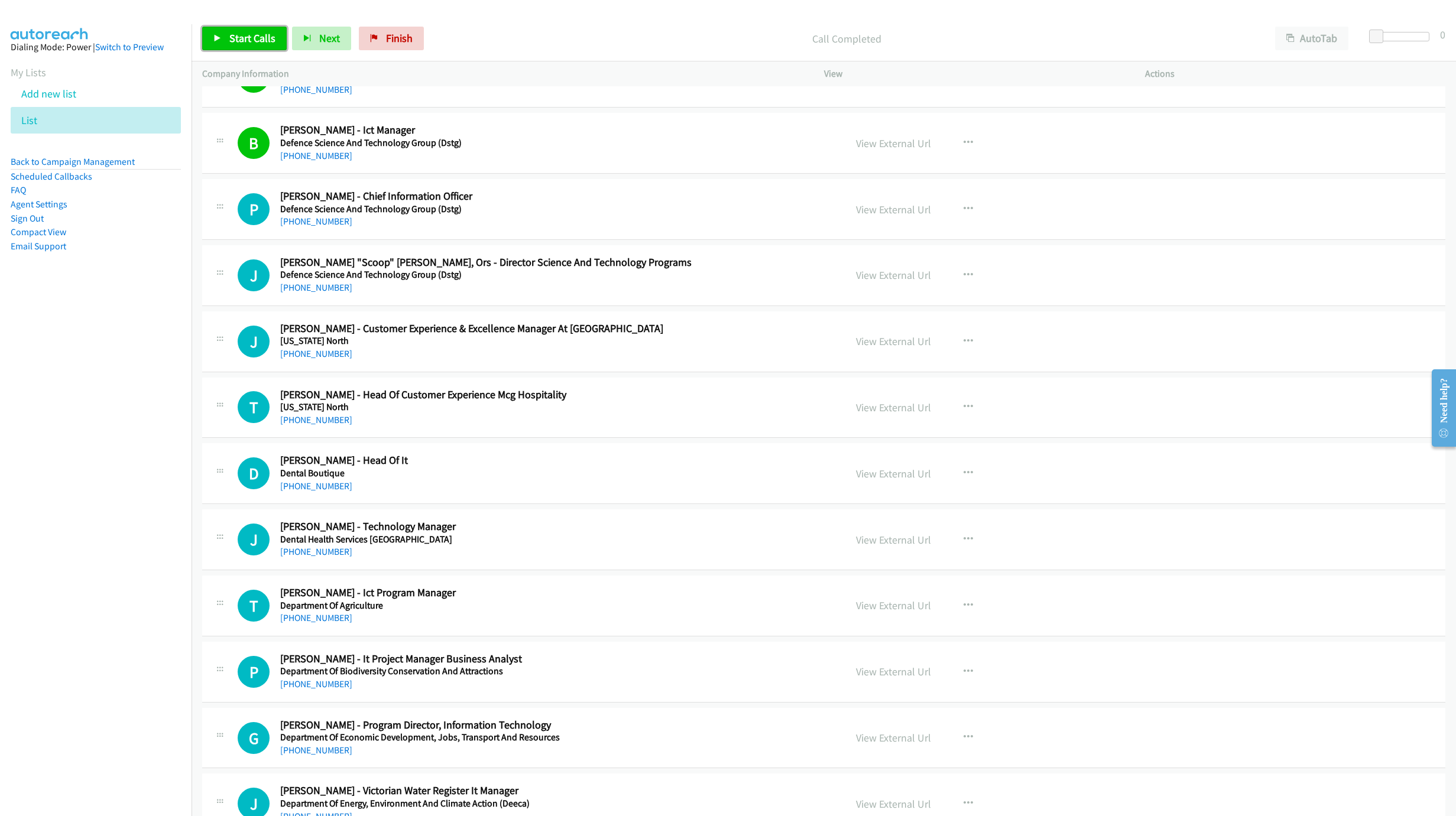
click at [268, 39] on span "Start Calls" at bounding box center [252, 38] width 46 height 14
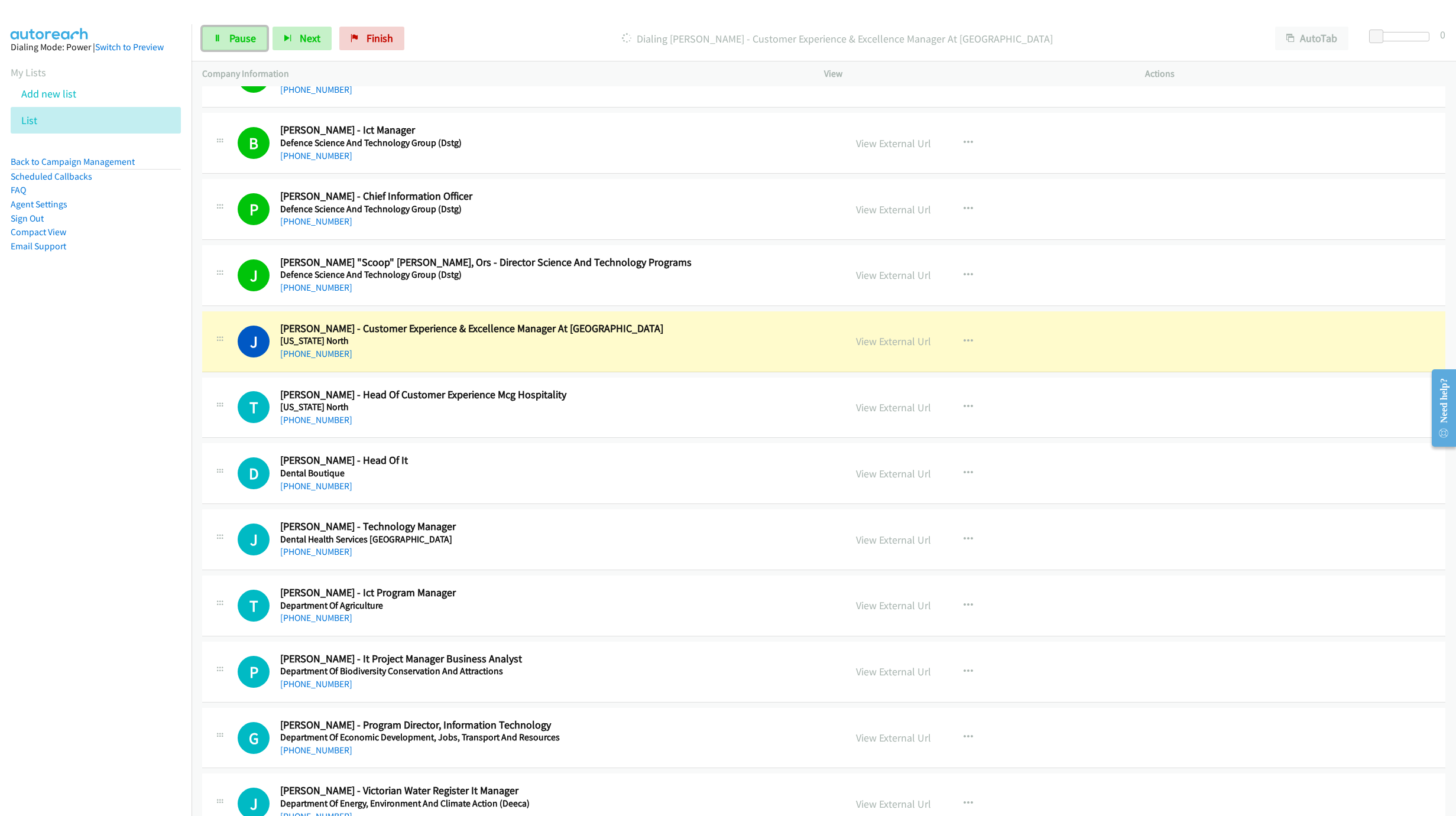
drag, startPoint x: 211, startPoint y: 33, endPoint x: 252, endPoint y: 0, distance: 52.6
click at [211, 33] on link "Pause" at bounding box center [235, 38] width 65 height 24
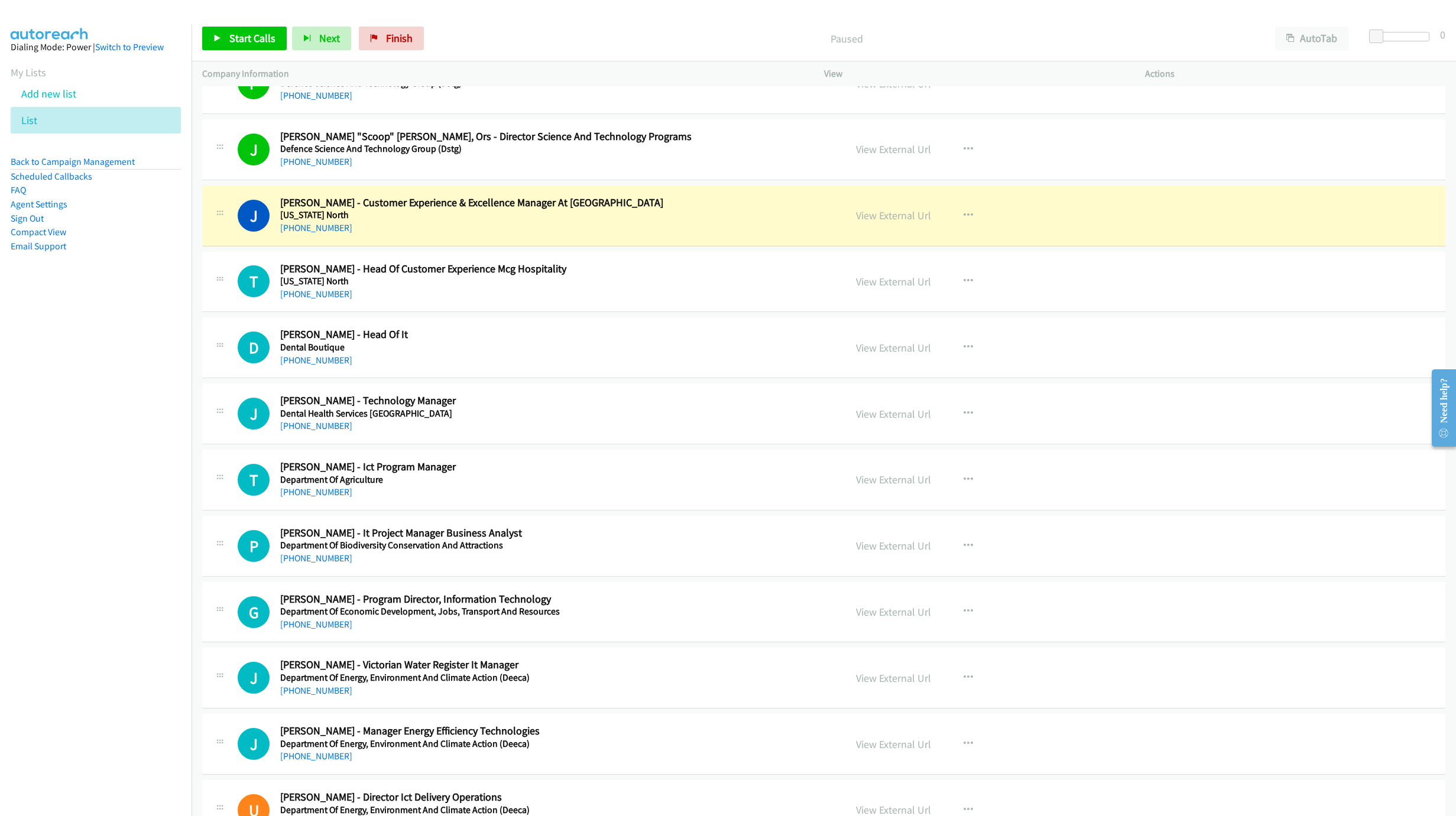
scroll to position [1276, 0]
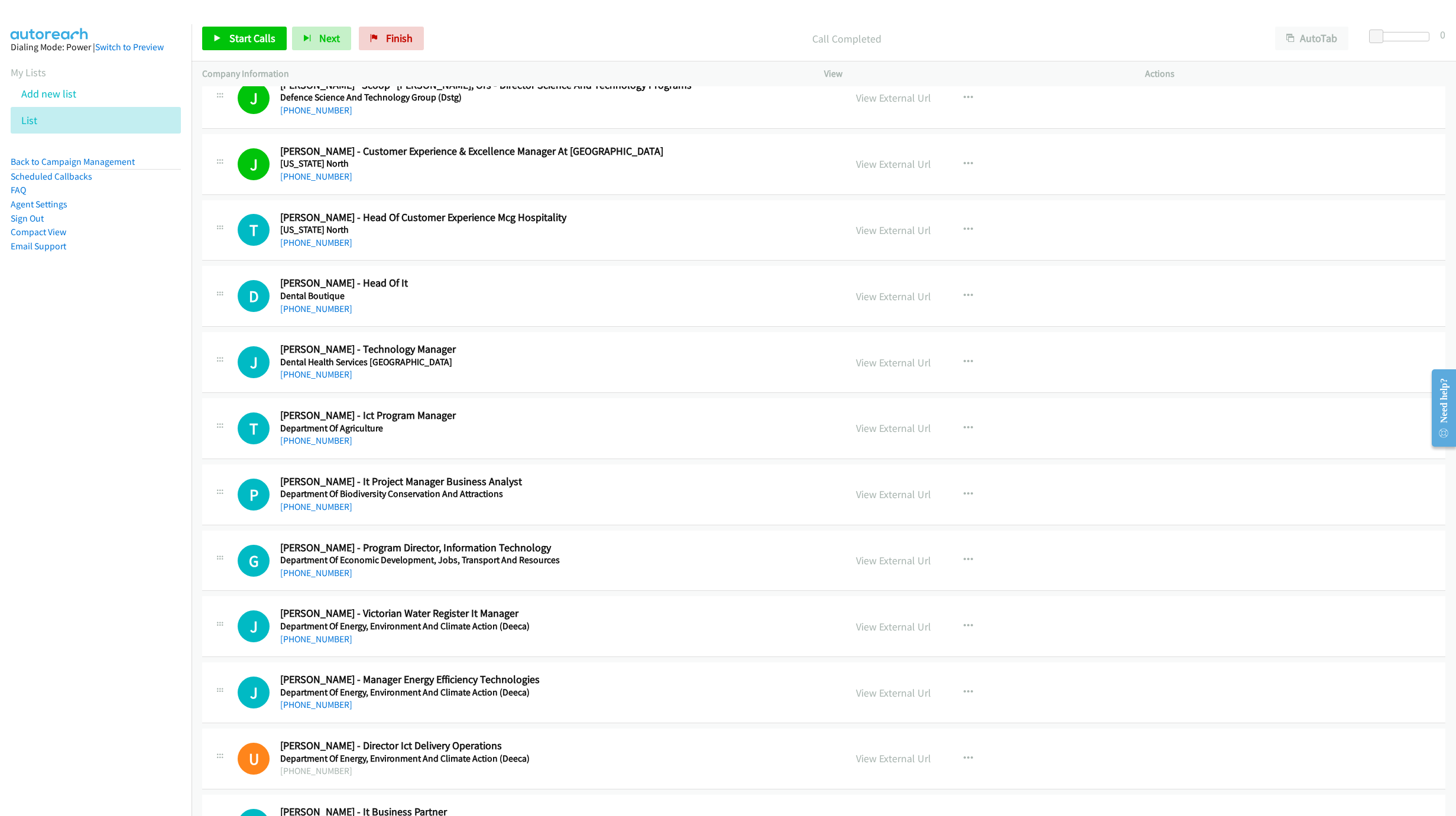
click at [256, 20] on div "Start Calls Pause Next Finish Call Completed AutoTab AutoTab 0" at bounding box center [824, 38] width 1265 height 46
click at [257, 39] on span "Start Calls" at bounding box center [252, 38] width 46 height 14
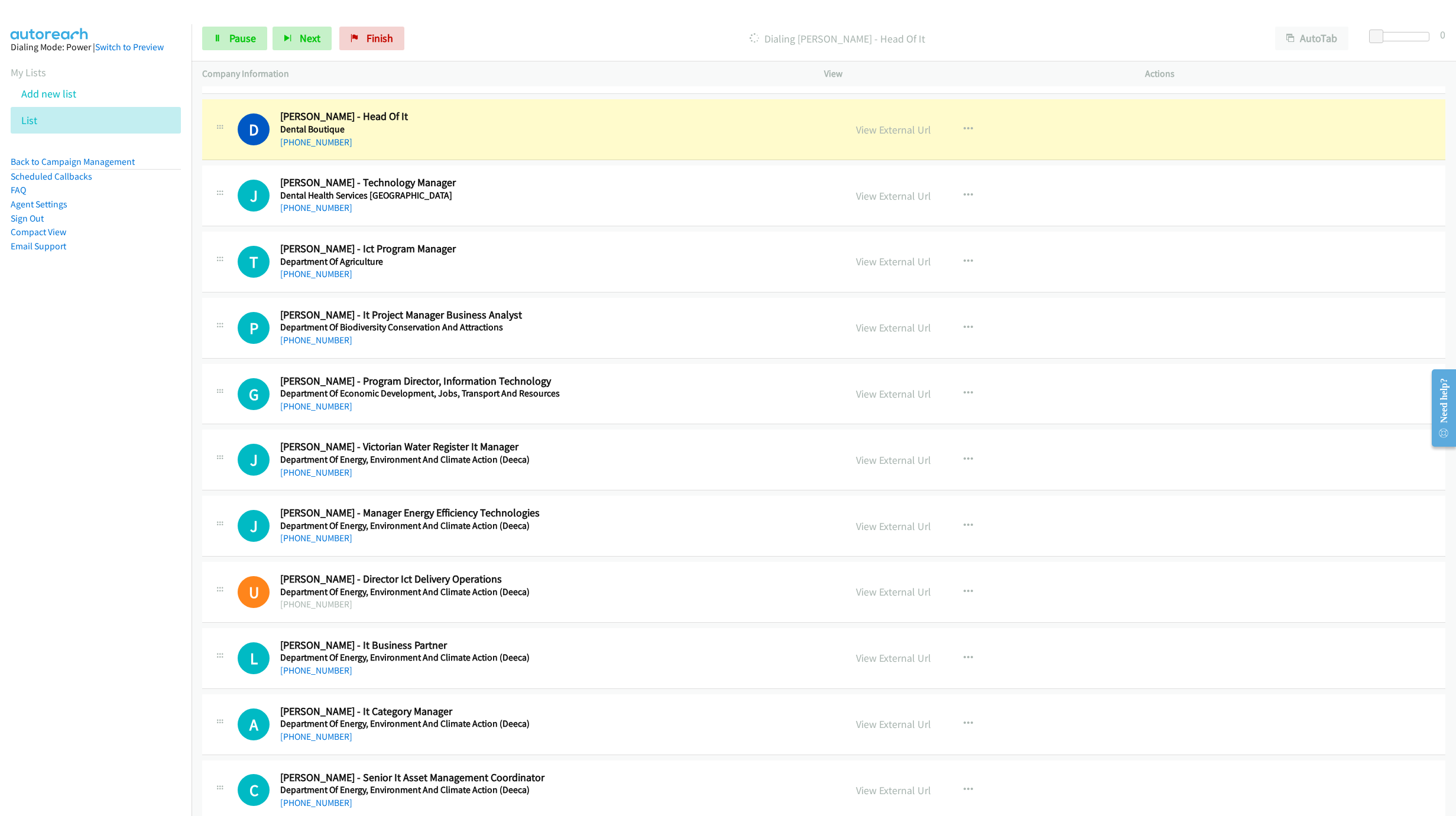
scroll to position [1453, 0]
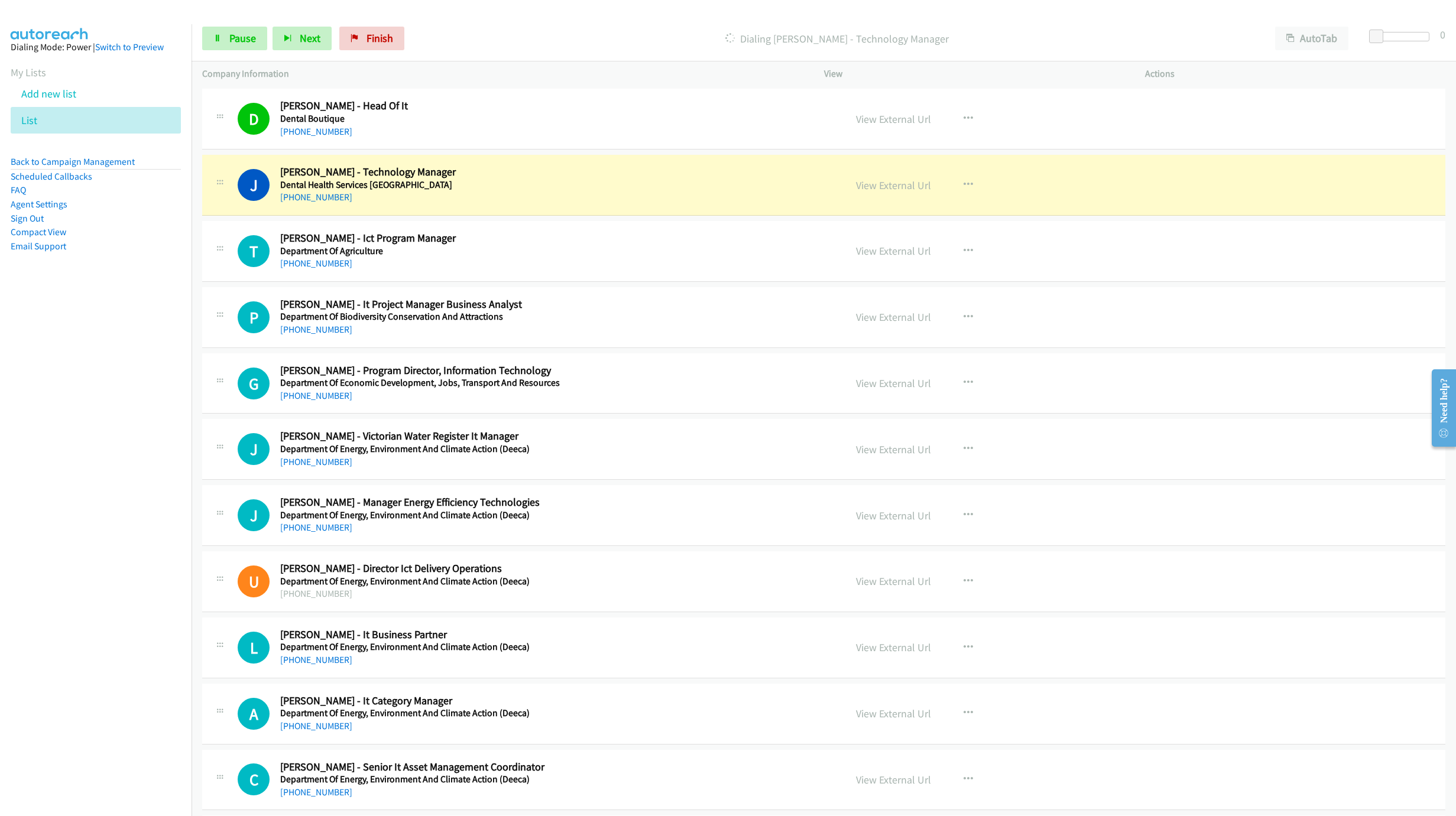
click at [414, 521] on h5 "Department Of Energy, Environment And Climate Action (Deeca)" at bounding box center [537, 515] width 513 height 12
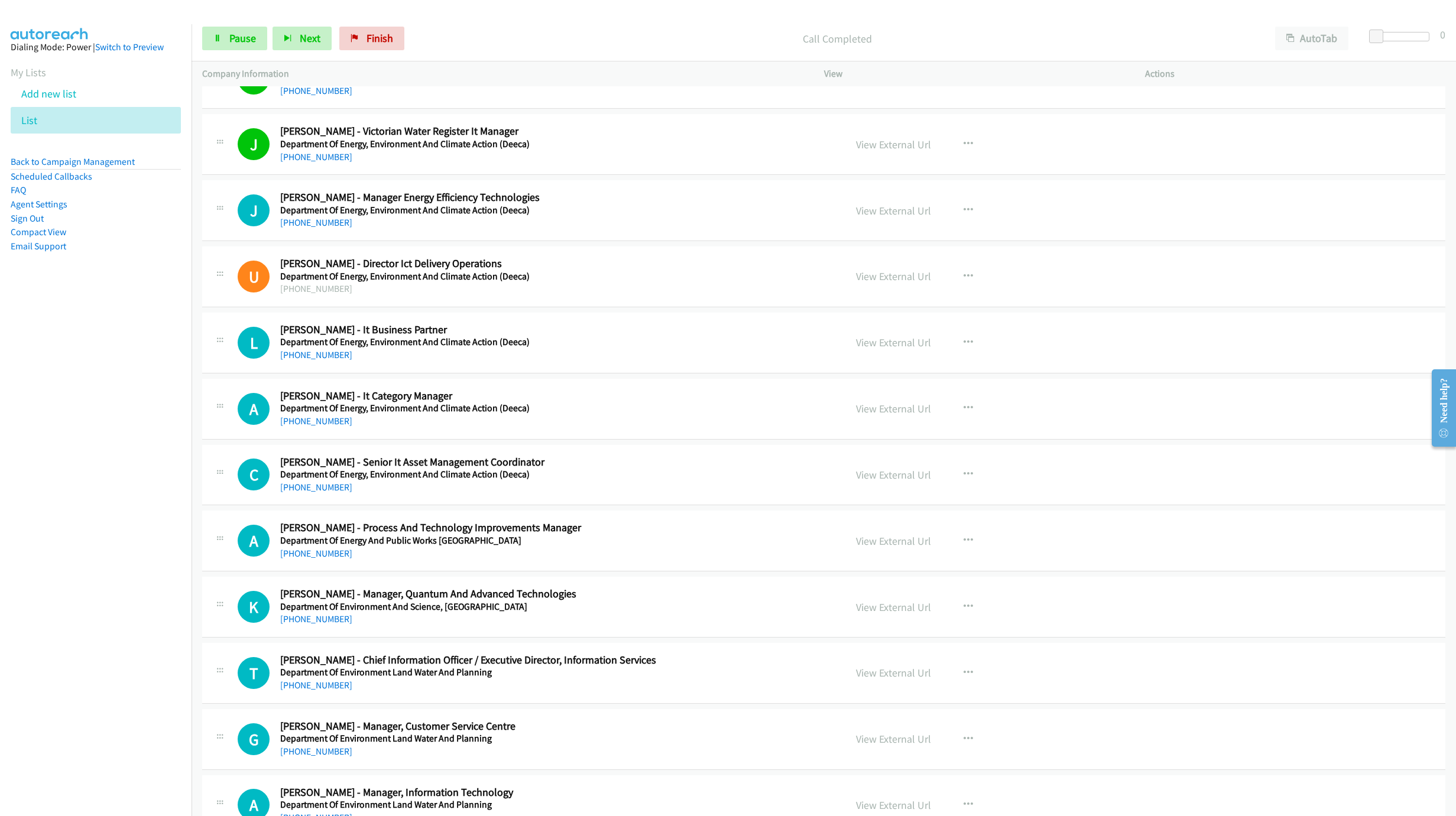
scroll to position [1807, 0]
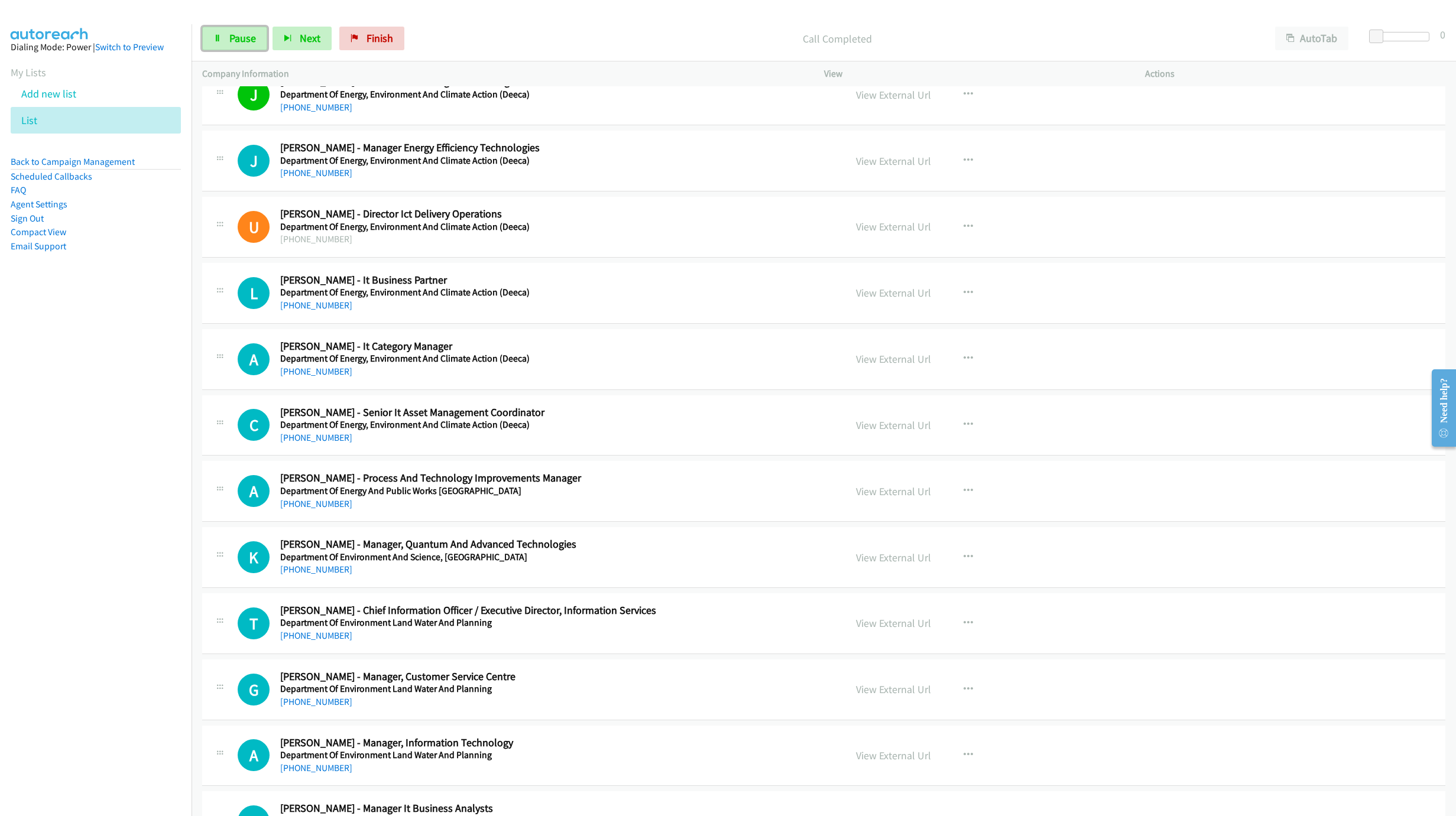
drag, startPoint x: 234, startPoint y: 30, endPoint x: 315, endPoint y: 57, distance: 85.4
click at [234, 30] on link "Pause" at bounding box center [235, 38] width 65 height 24
click at [261, 34] on span "Start Calls" at bounding box center [252, 38] width 46 height 14
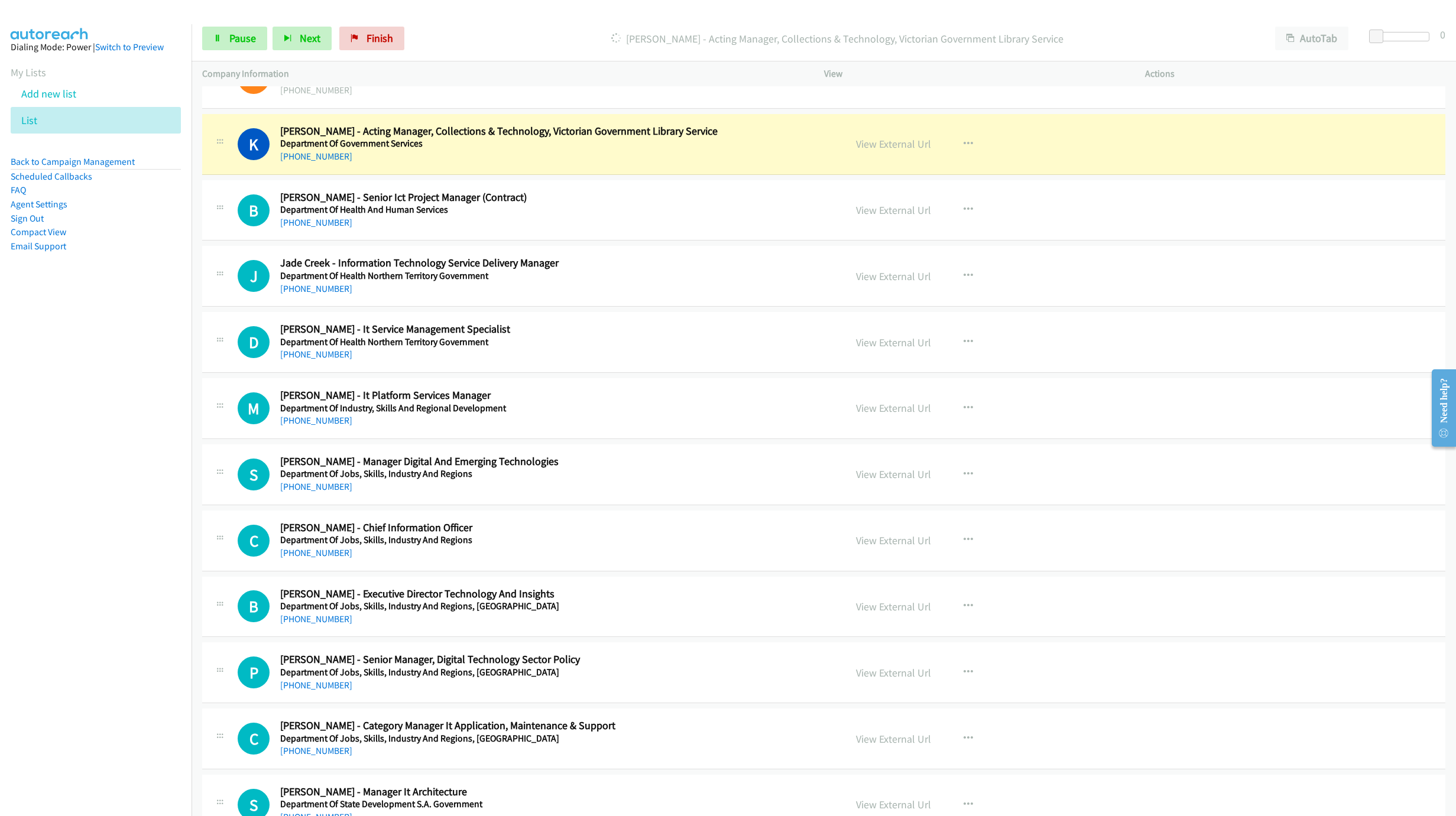
scroll to position [2694, 0]
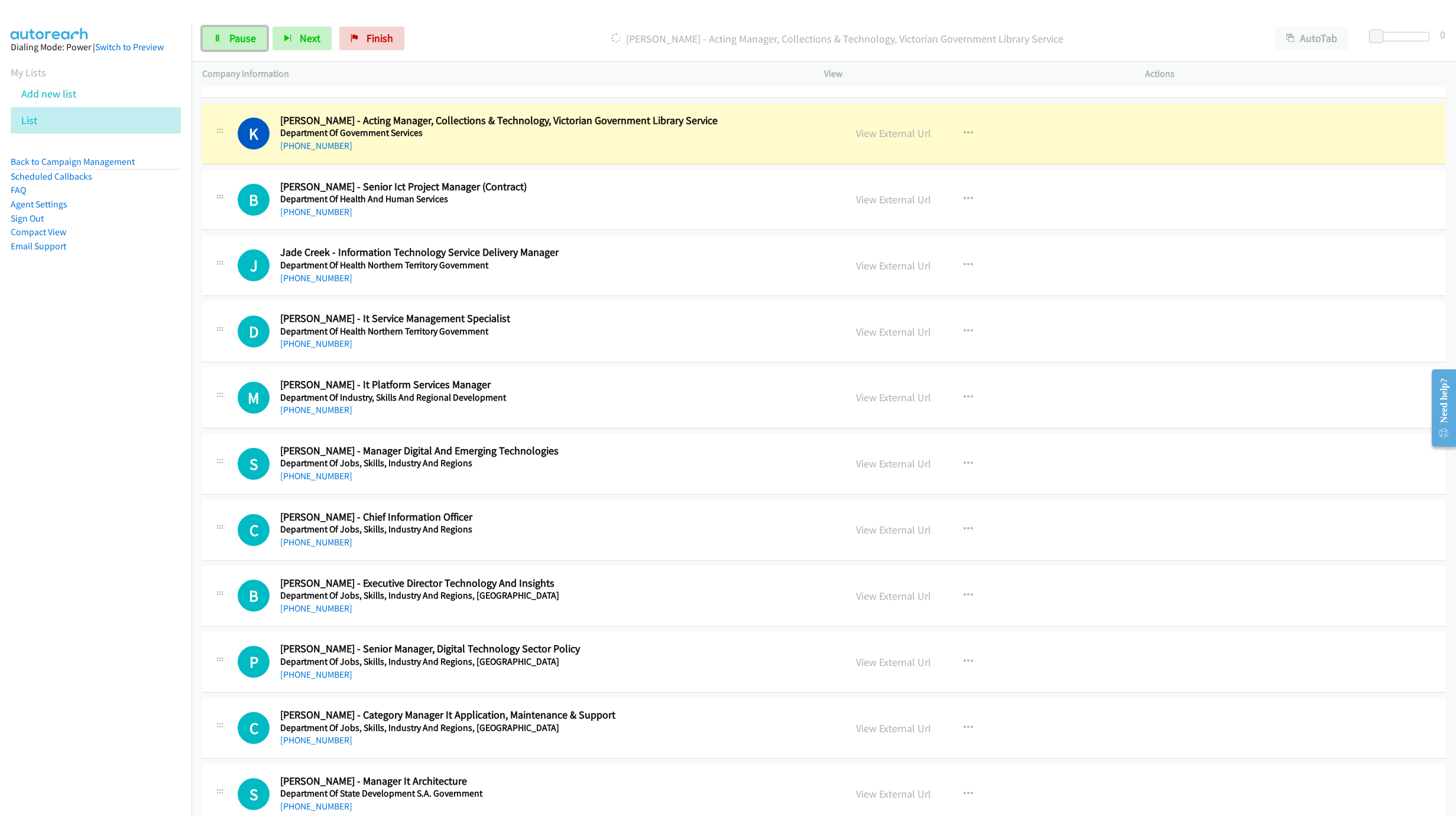
drag, startPoint x: 222, startPoint y: 32, endPoint x: 334, endPoint y: 86, distance: 124.3
click at [222, 32] on link "Pause" at bounding box center [235, 38] width 65 height 24
click at [876, 140] on link "View External Url" at bounding box center [893, 133] width 75 height 14
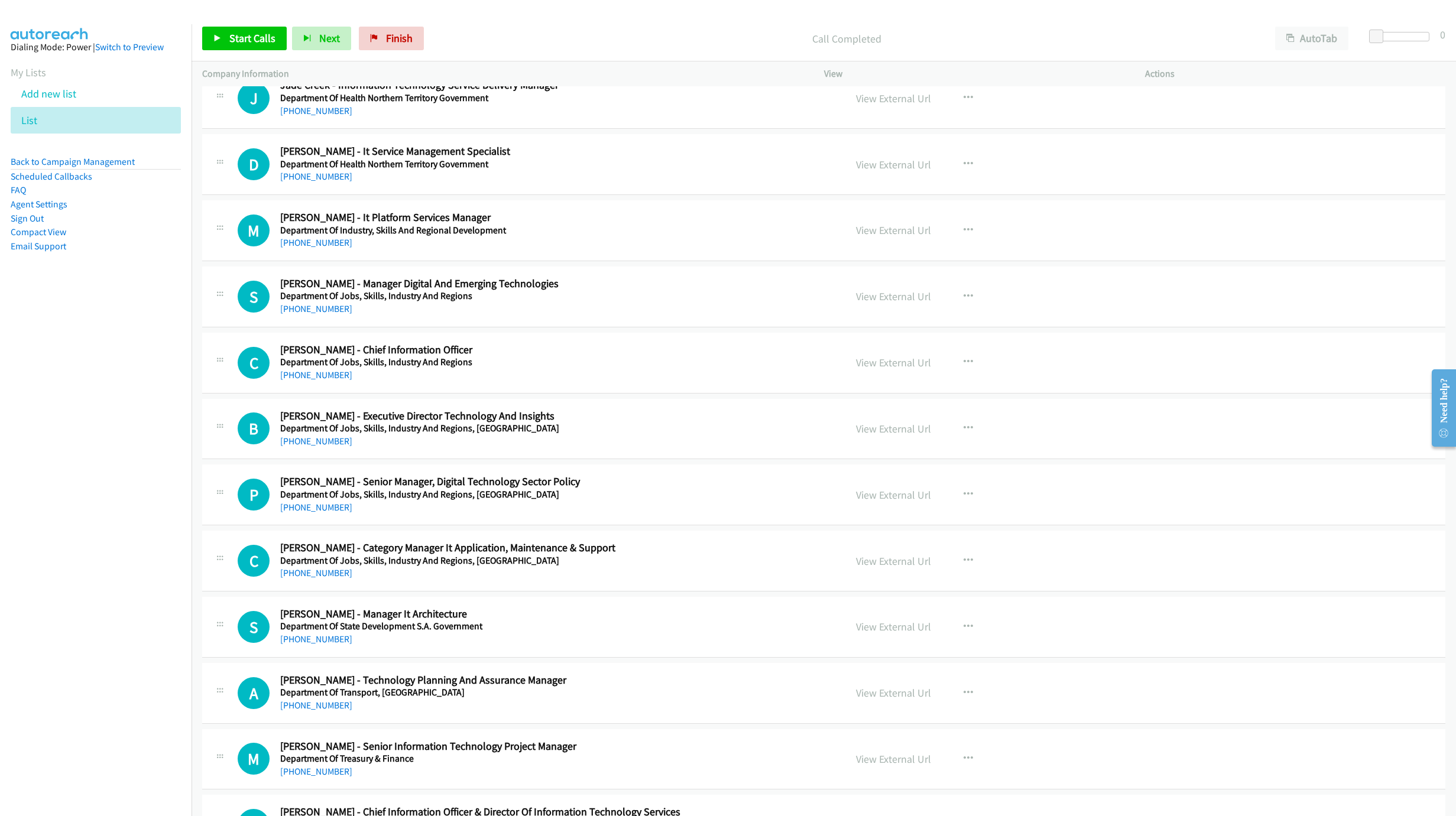
scroll to position [2871, 0]
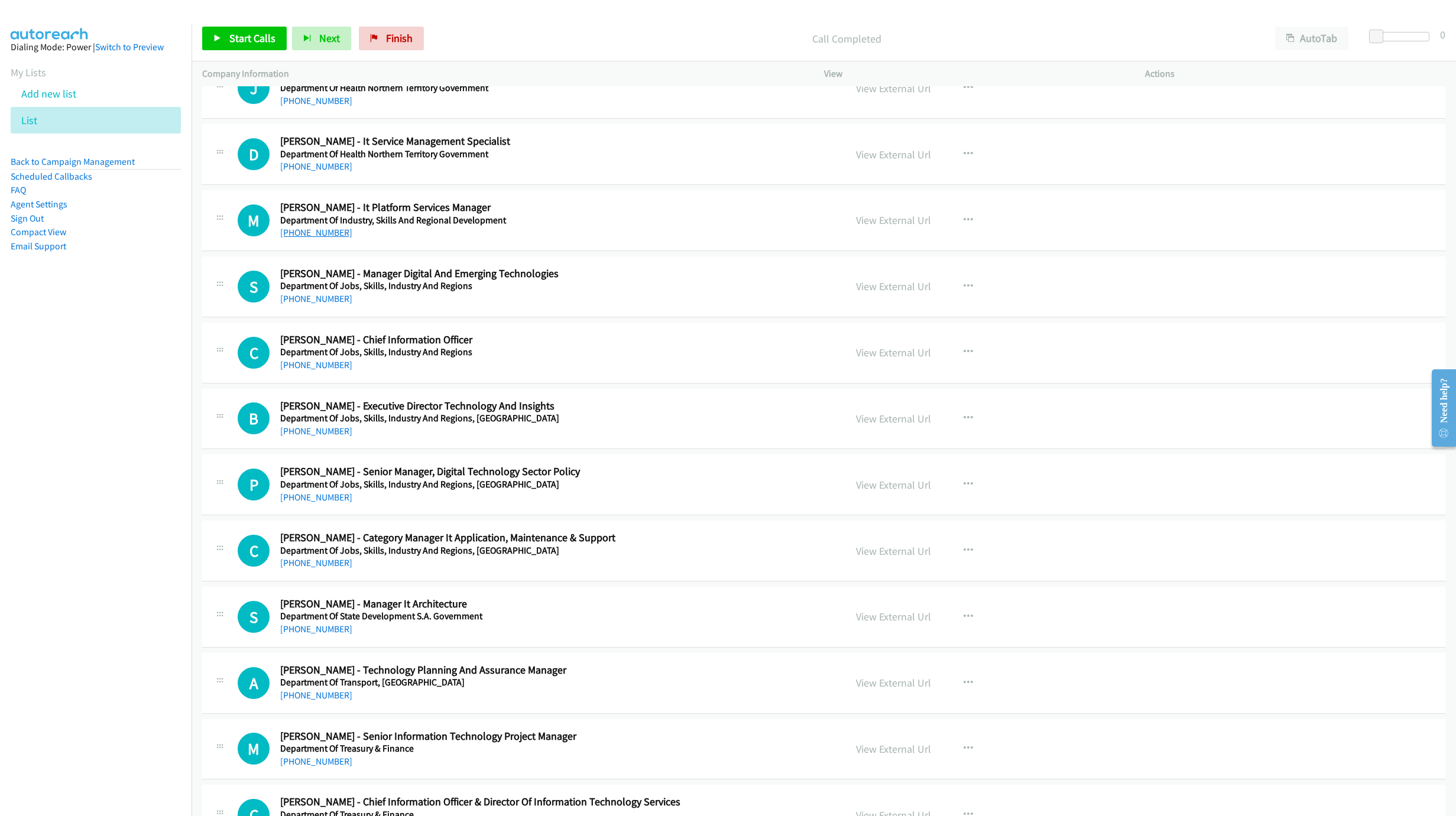
click at [327, 238] on link "[PHONE_NUMBER]" at bounding box center [315, 232] width 72 height 11
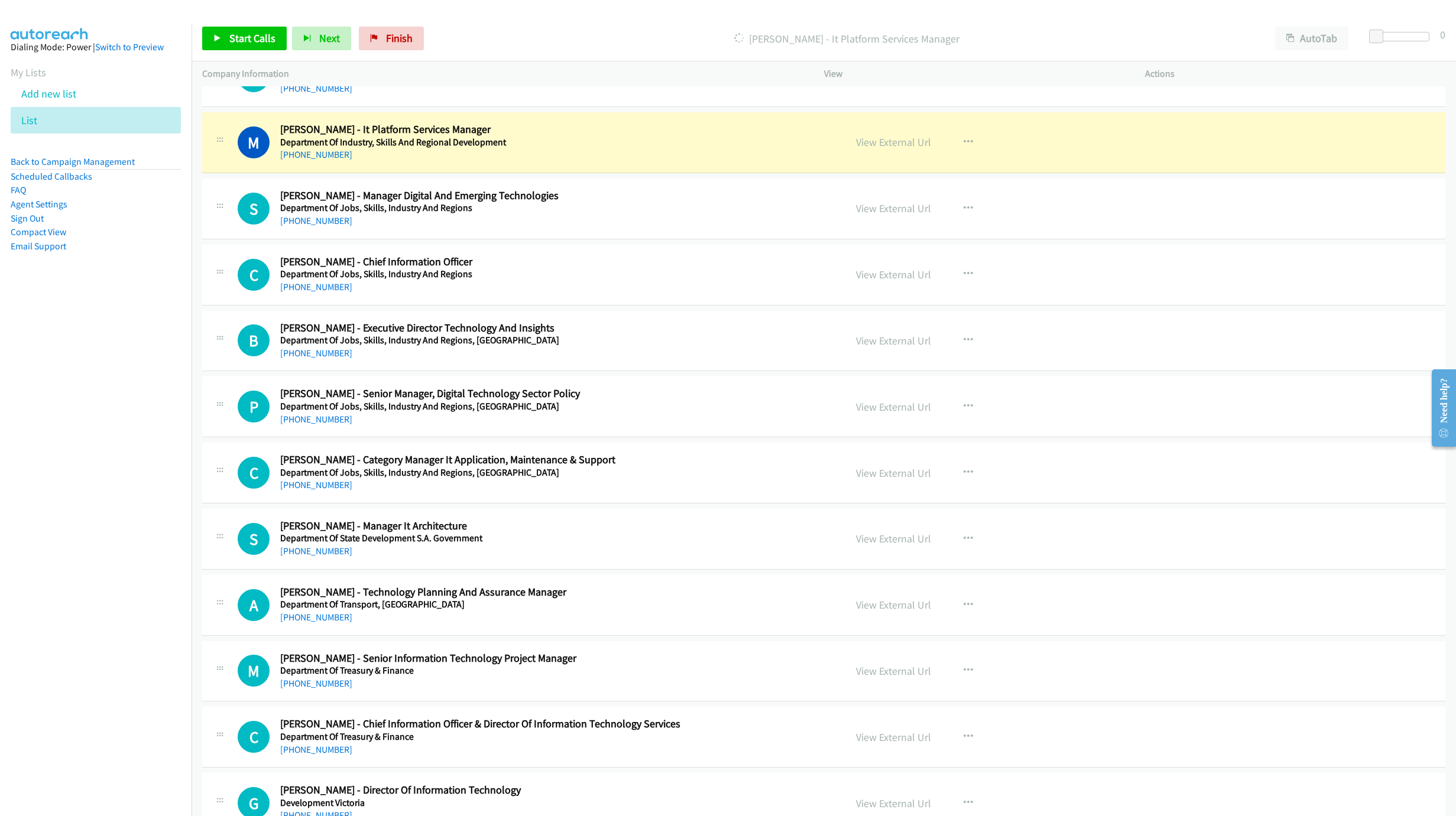
scroll to position [2960, 0]
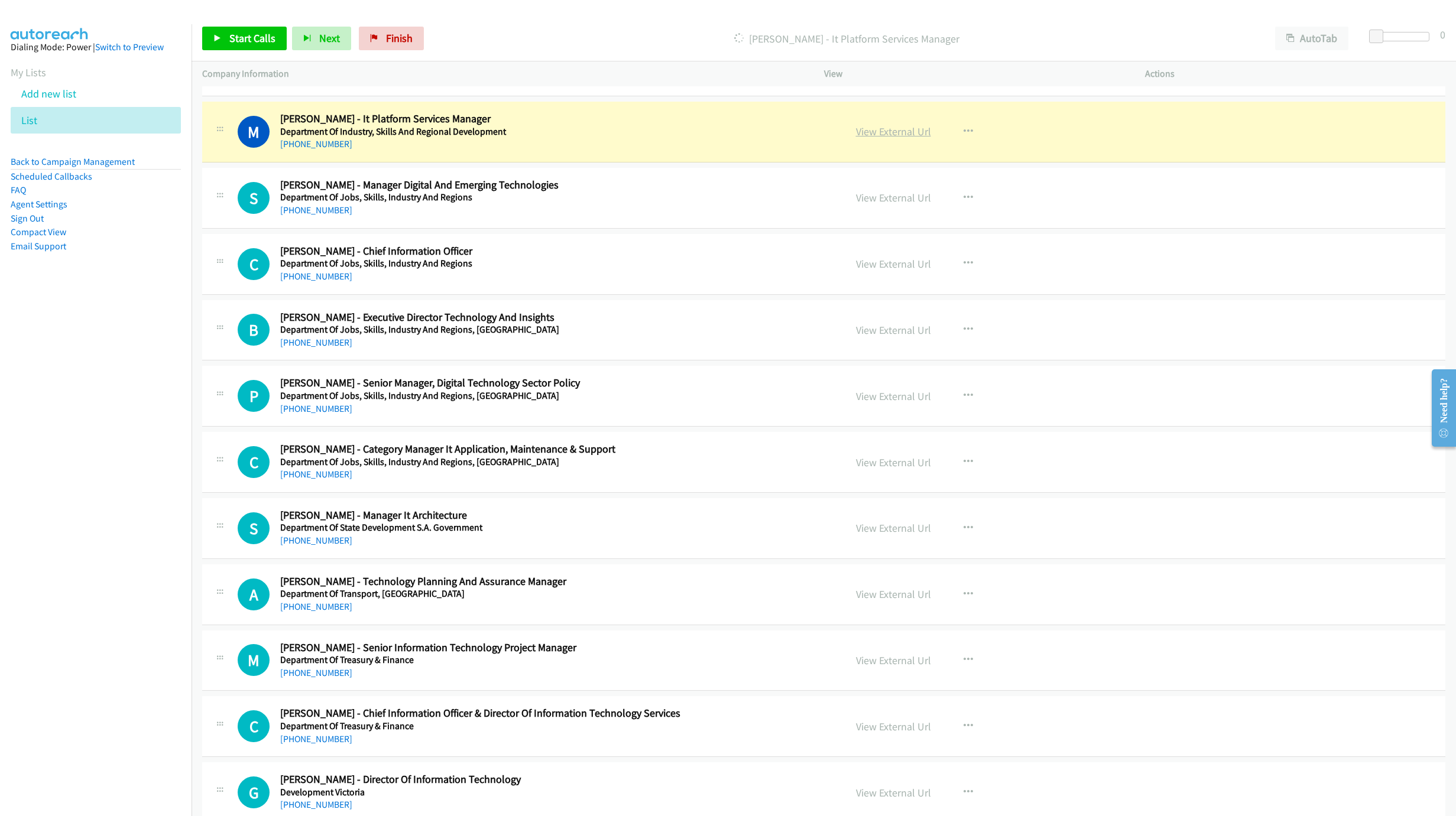
click at [909, 138] on link "View External Url" at bounding box center [893, 131] width 75 height 14
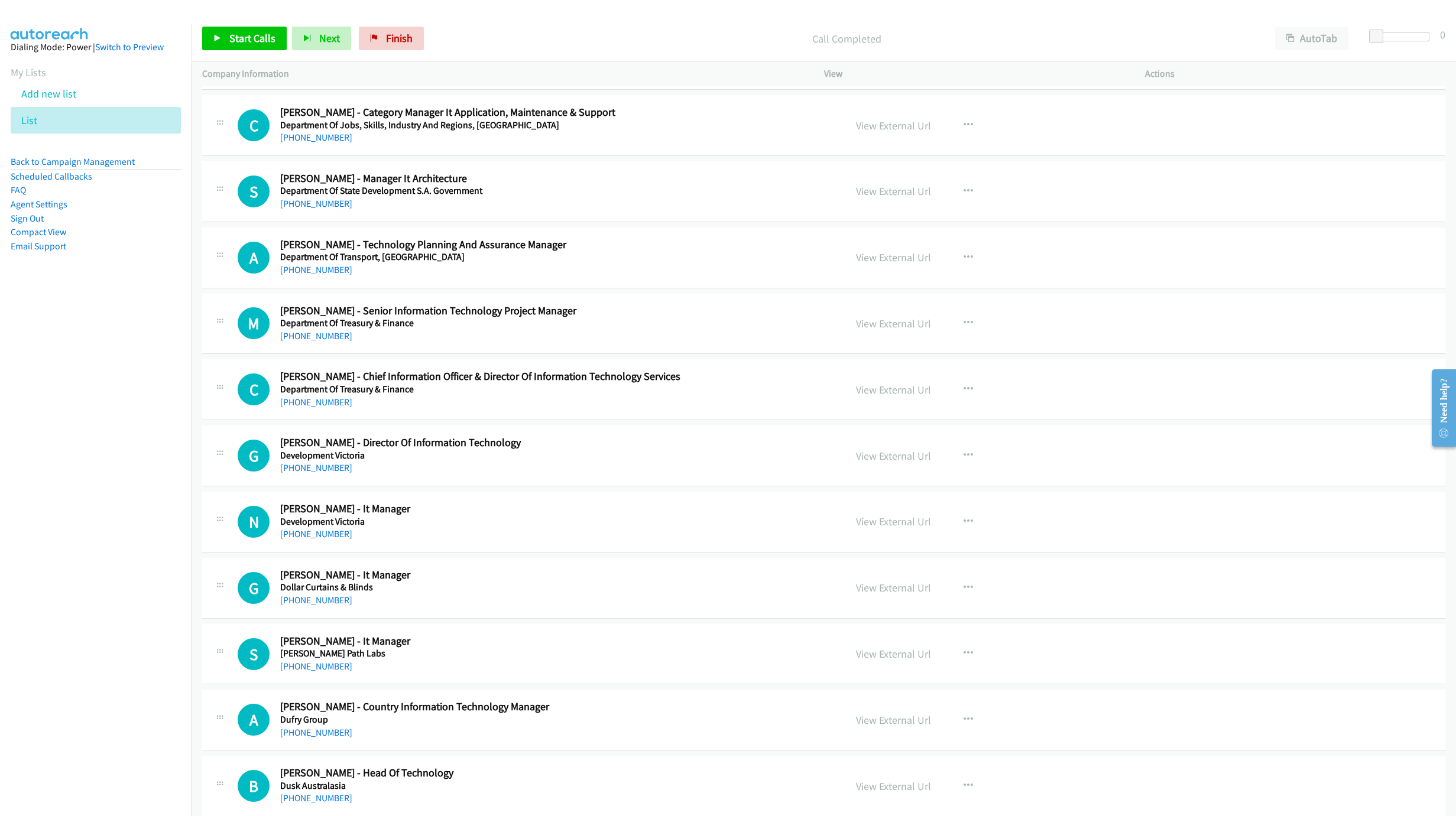
scroll to position [3314, 0]
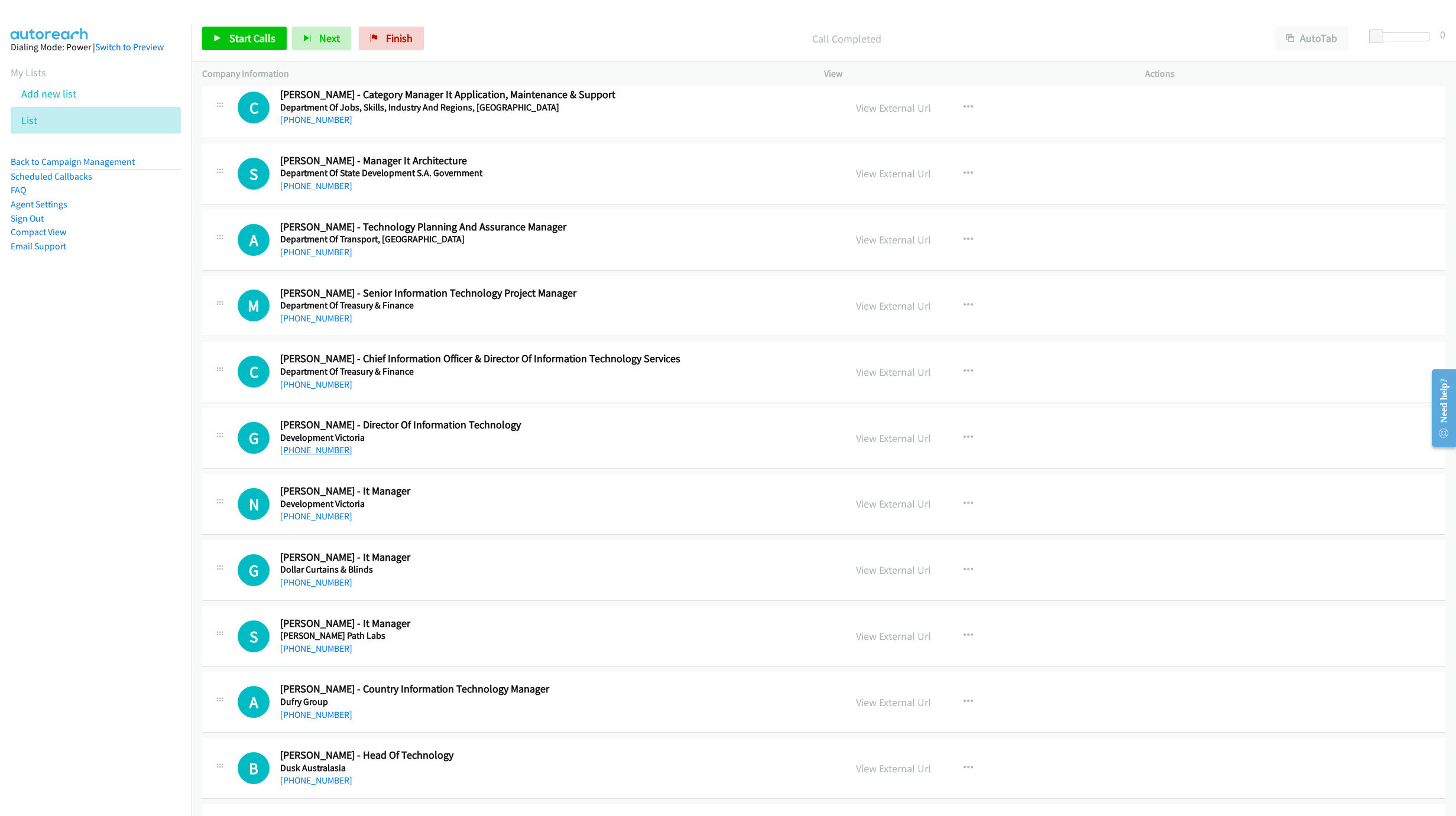
click at [325, 455] on link "[PHONE_NUMBER]" at bounding box center [315, 449] width 72 height 11
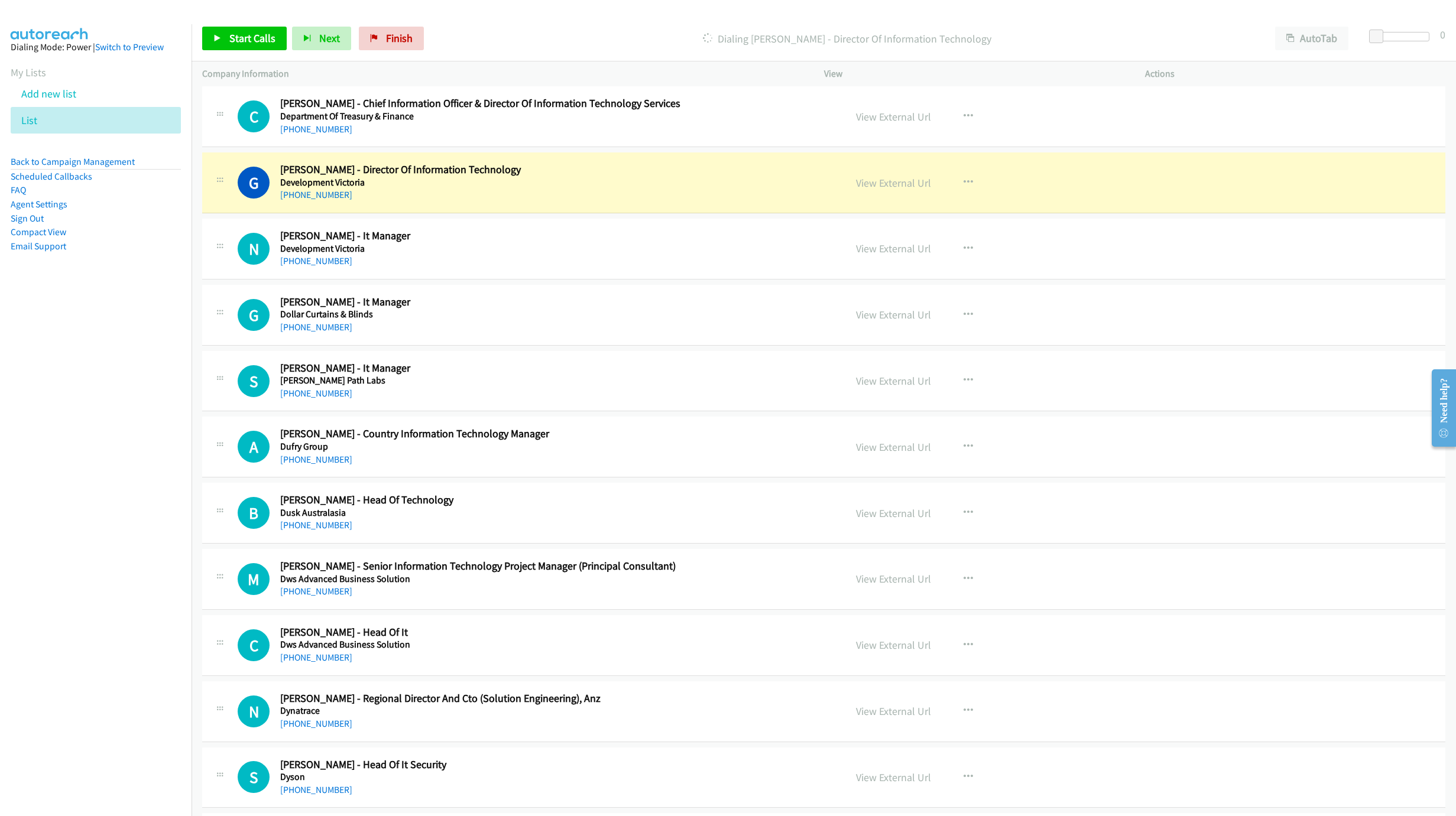
scroll to position [3580, 0]
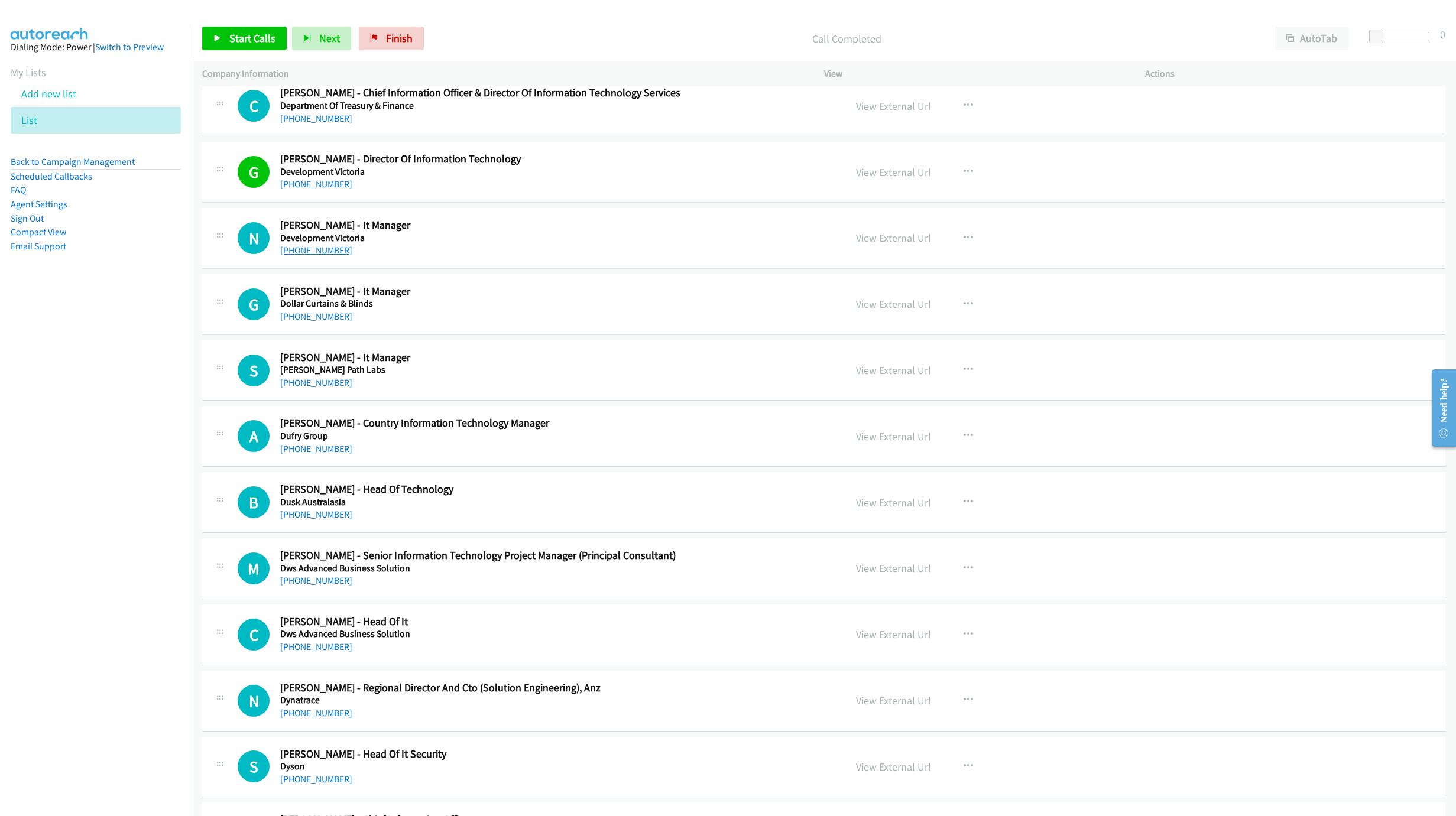
click at [330, 256] on link "[PHONE_NUMBER]" at bounding box center [315, 249] width 72 height 11
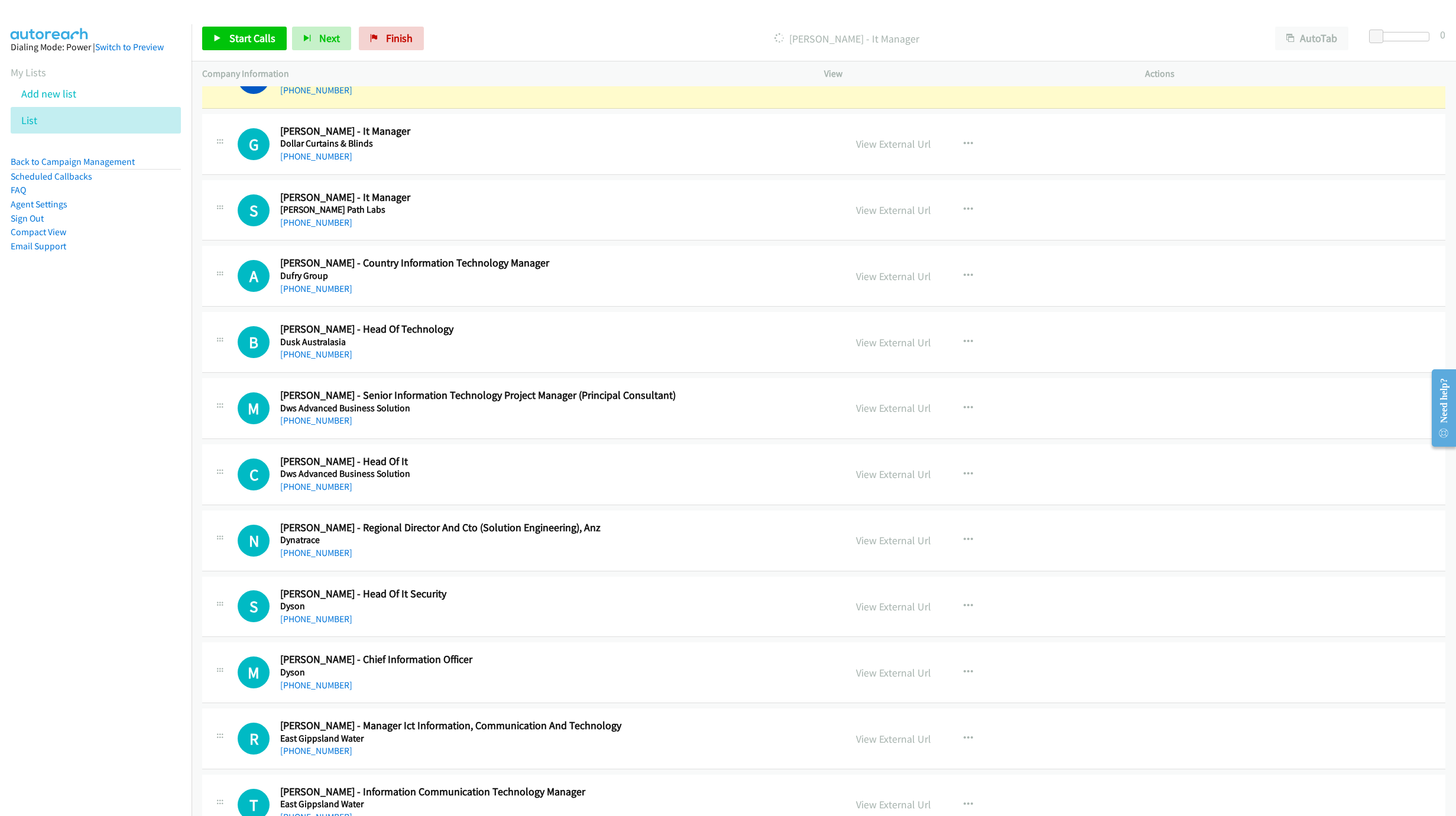
scroll to position [3757, 0]
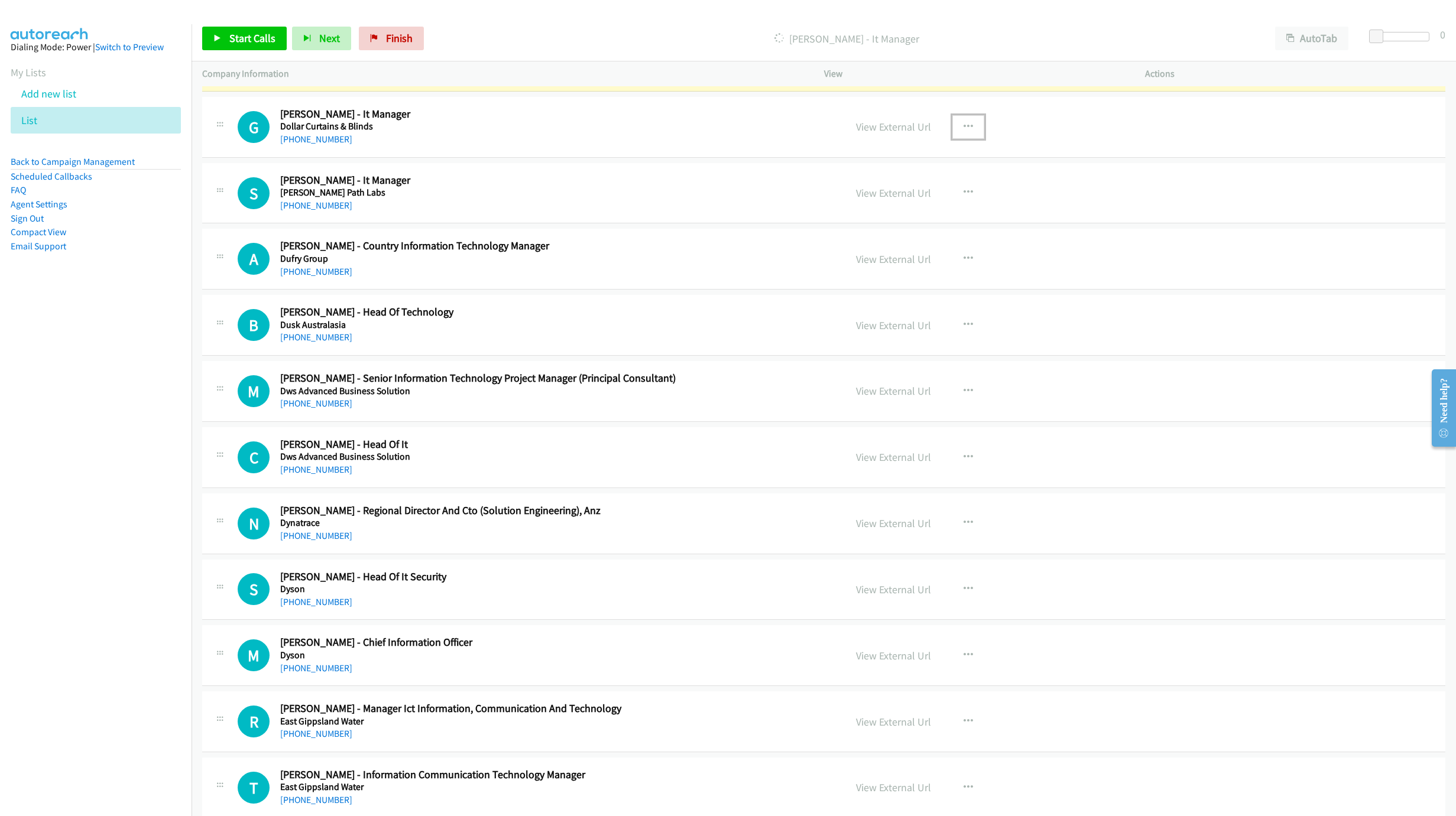
click at [964, 132] on icon "button" at bounding box center [968, 127] width 9 height 9
click at [883, 216] on link "Start Calls Here" at bounding box center [905, 204] width 157 height 24
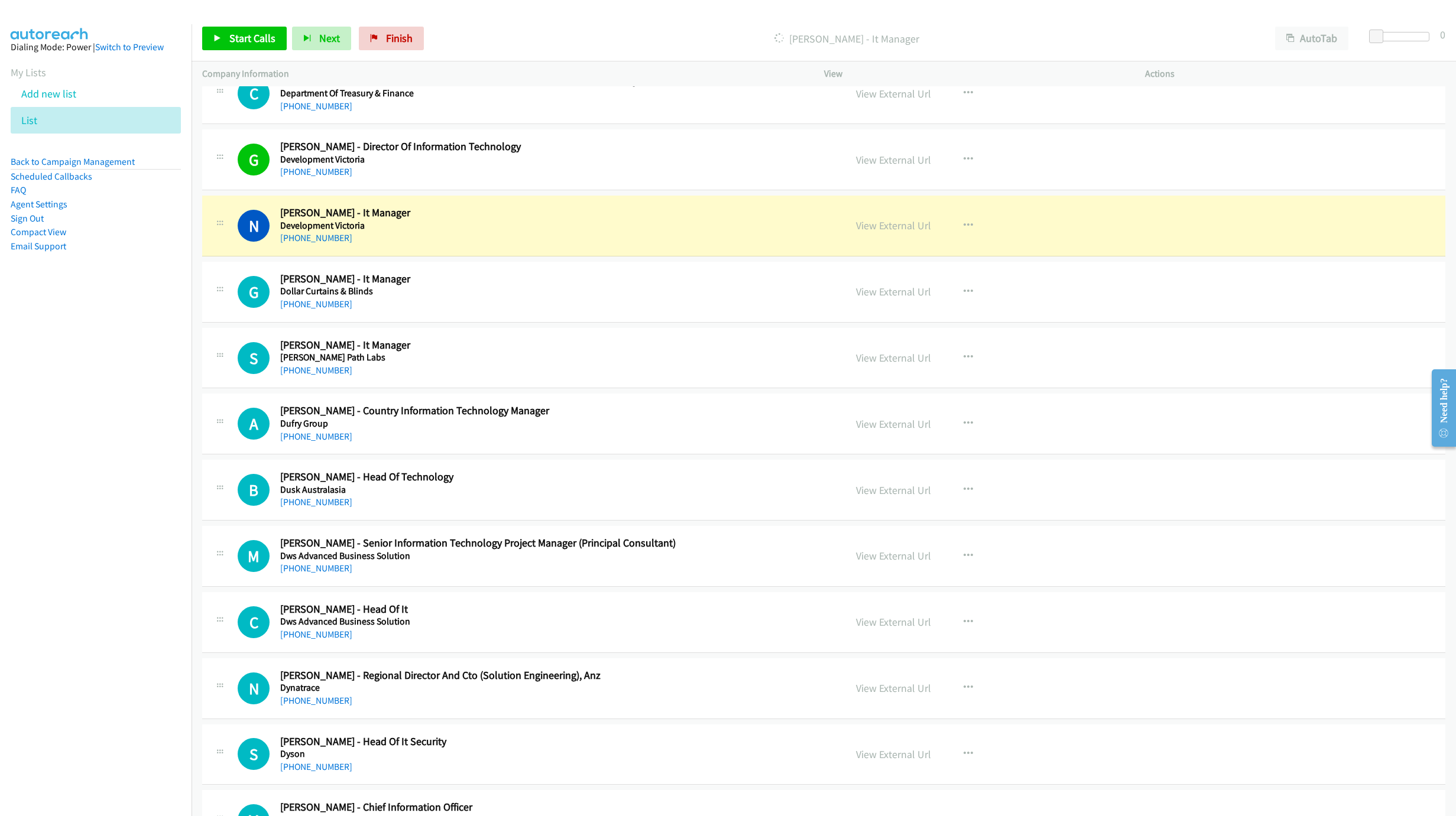
scroll to position [3580, 0]
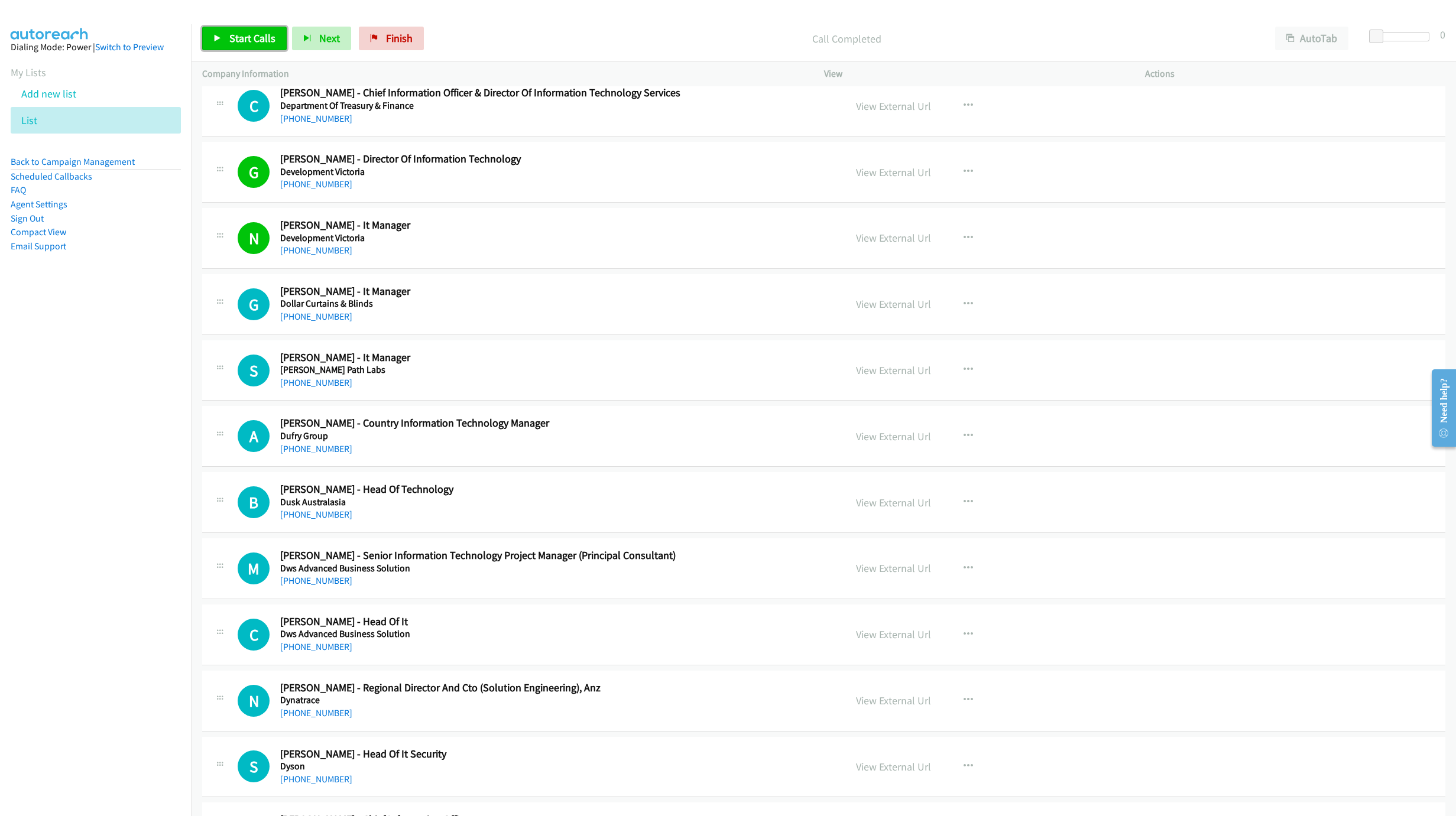
click at [262, 41] on span "Start Calls" at bounding box center [252, 38] width 46 height 14
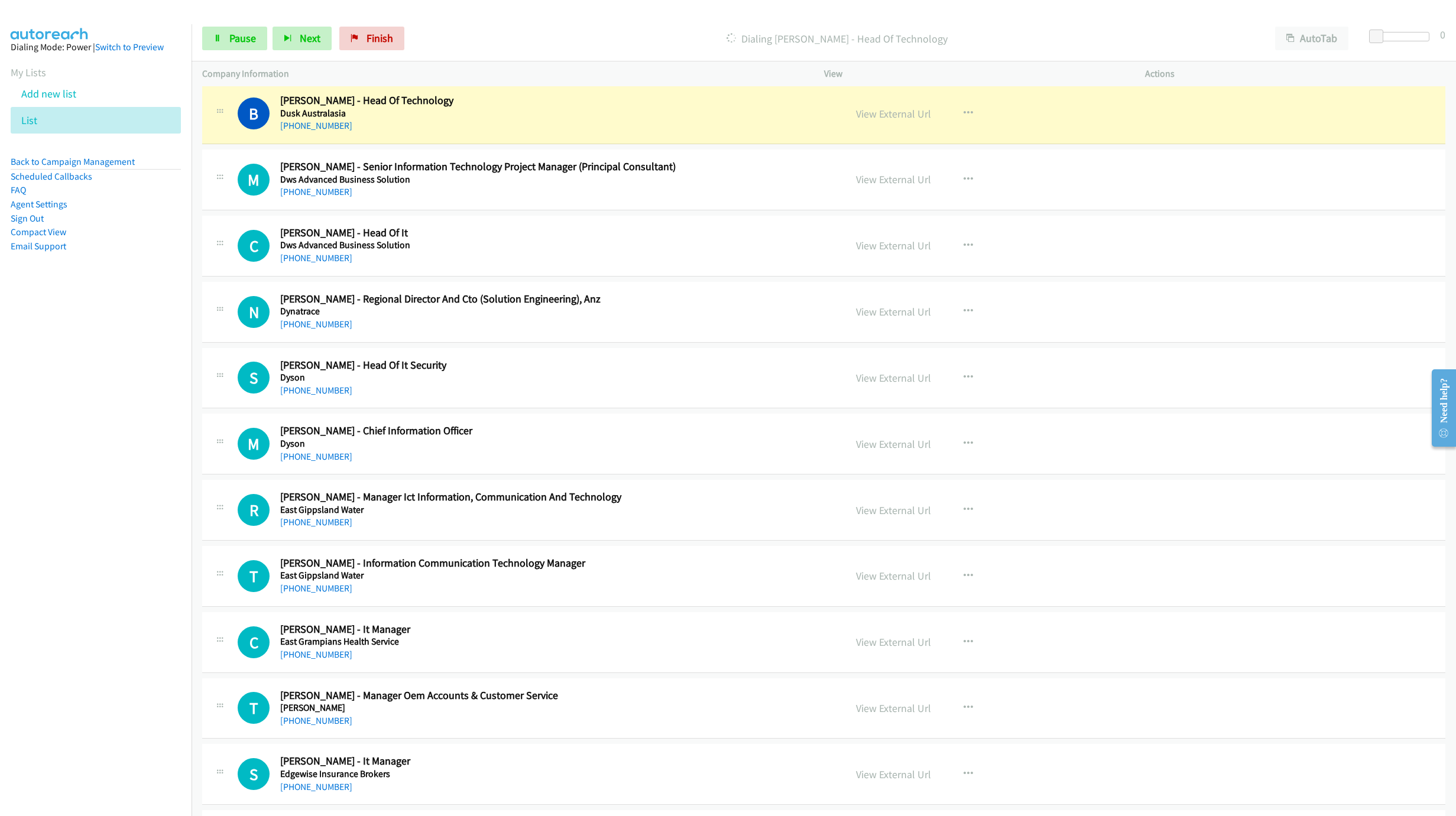
scroll to position [3970, 0]
click at [900, 120] on link "View External Url" at bounding box center [893, 112] width 75 height 14
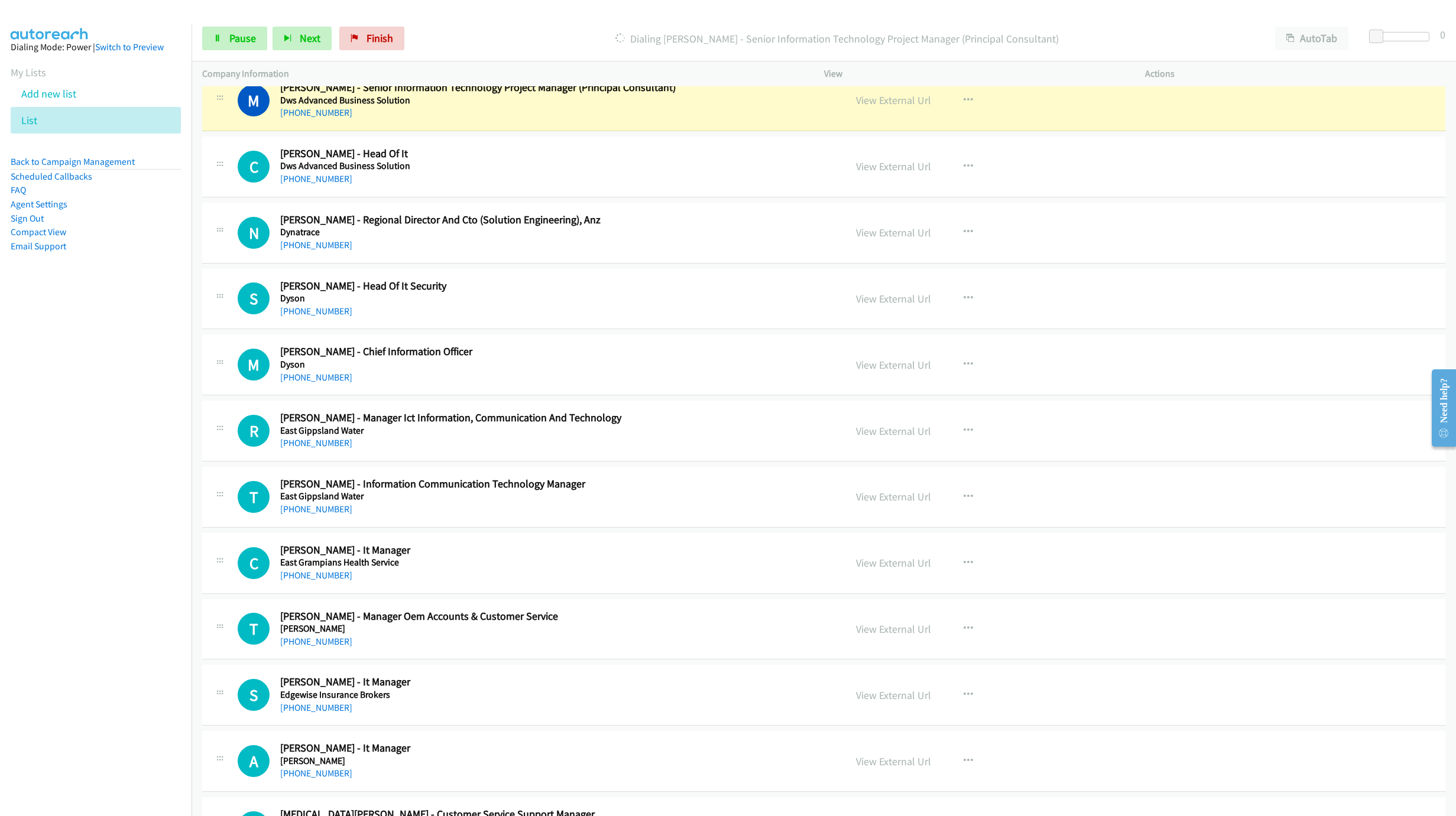
scroll to position [4058, 0]
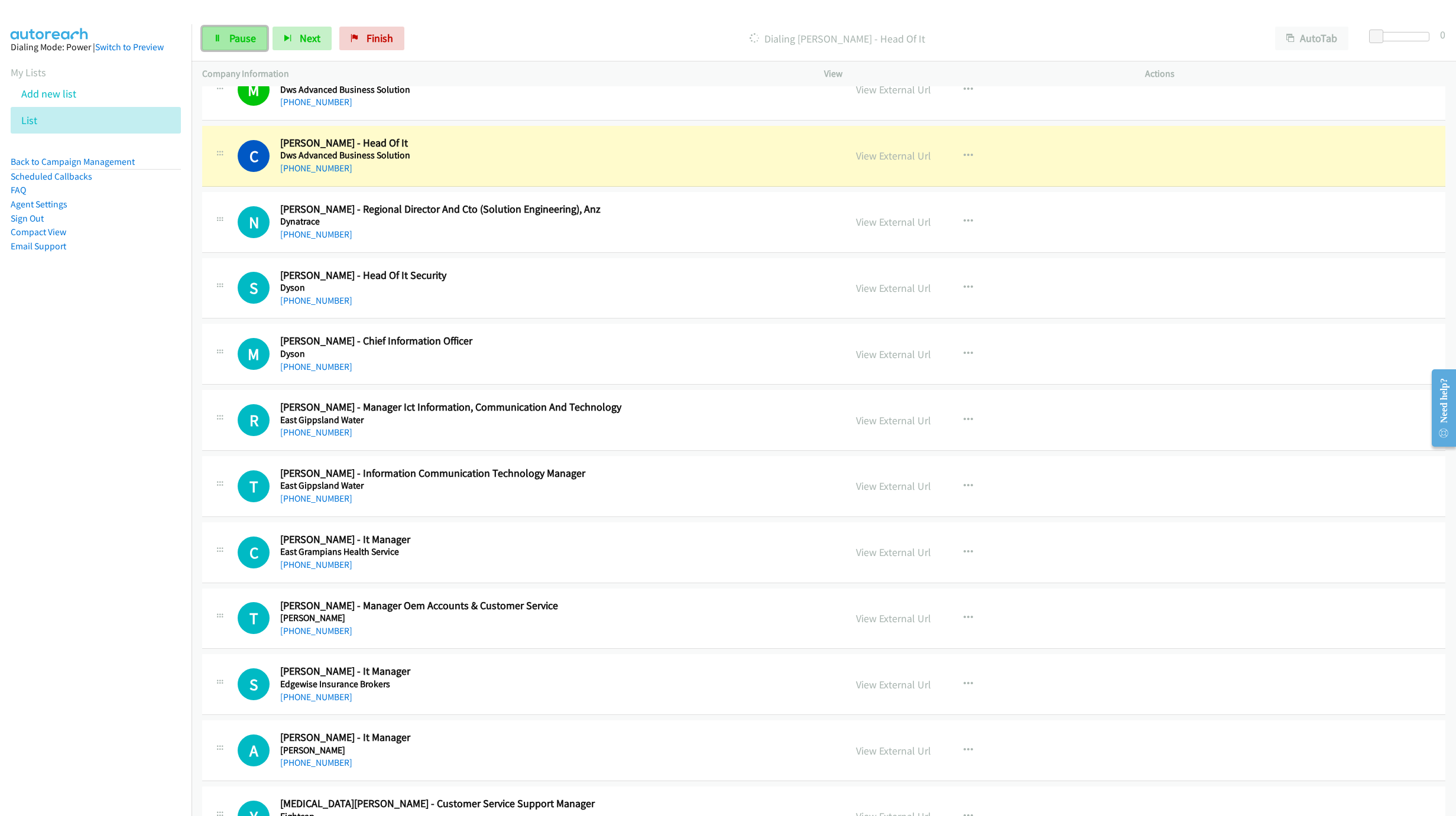
click at [224, 33] on link "Pause" at bounding box center [235, 38] width 65 height 24
click at [869, 162] on link "View External Url" at bounding box center [893, 155] width 75 height 14
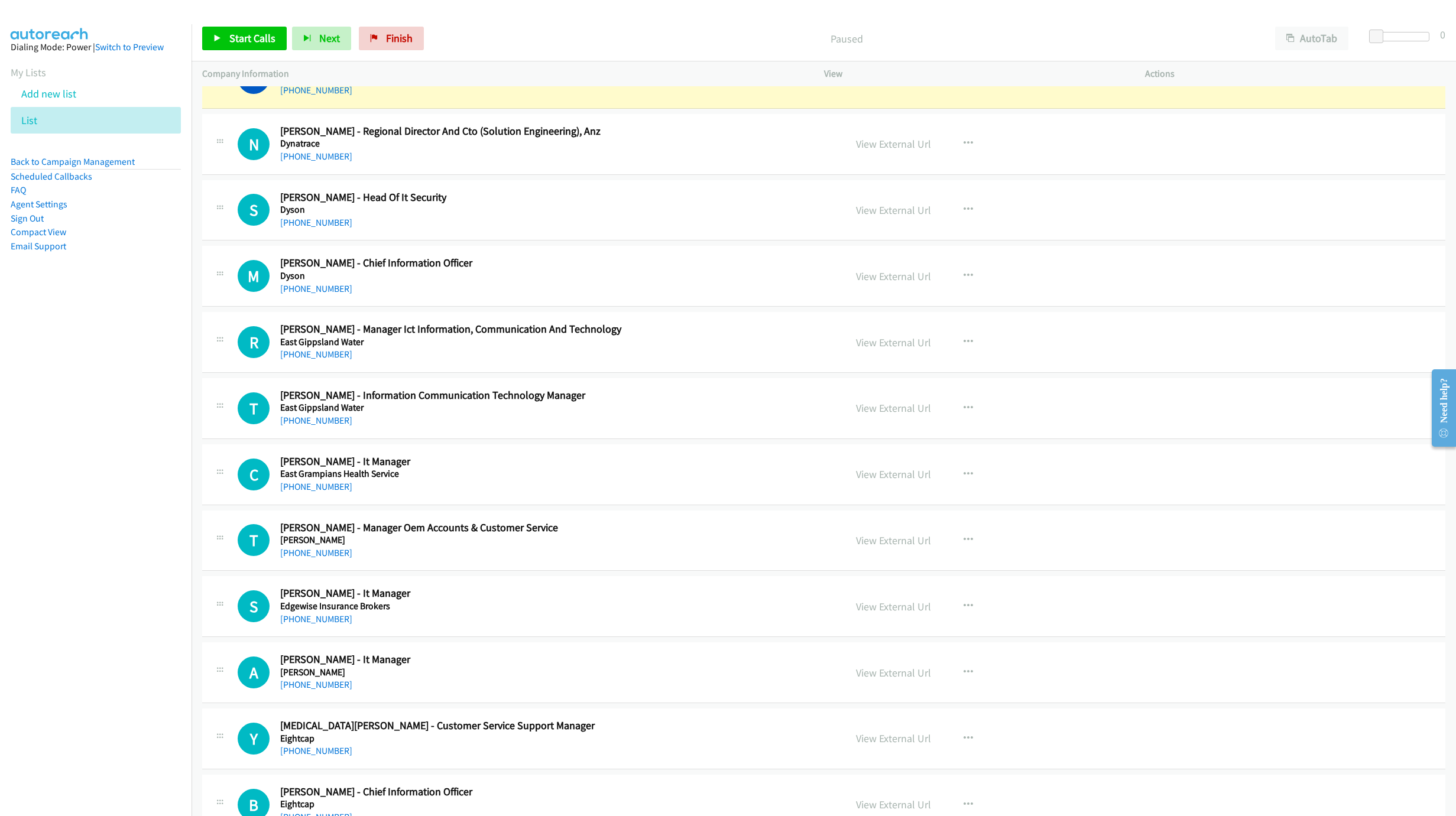
scroll to position [4147, 0]
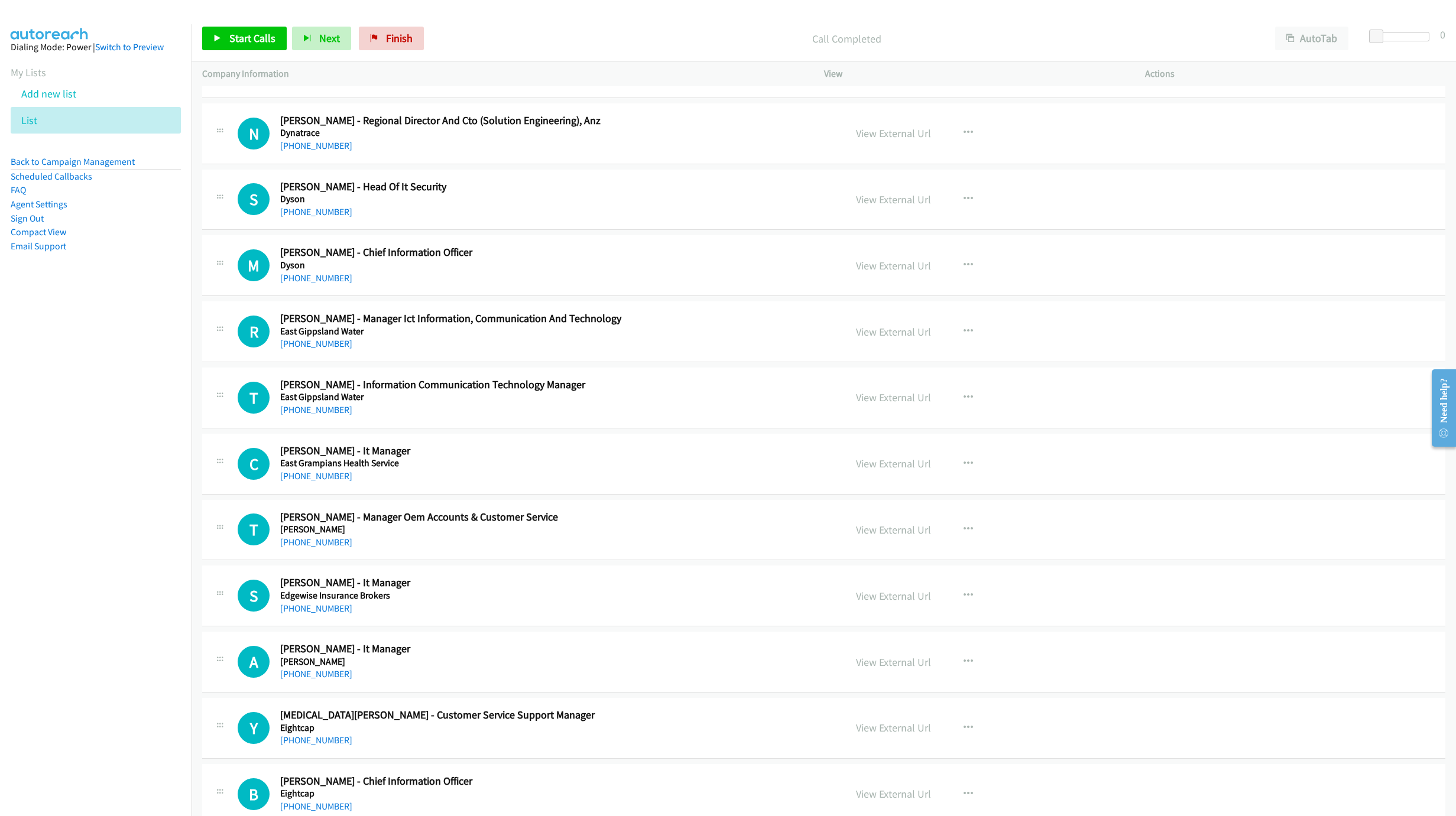
drag, startPoint x: 232, startPoint y: 54, endPoint x: 254, endPoint y: 30, distance: 32.6
click at [244, 43] on div "Start Calls Pause Next Finish Call Completed AutoTab AutoTab 0" at bounding box center [824, 38] width 1265 height 46
click at [254, 30] on link "Start Calls" at bounding box center [244, 38] width 85 height 24
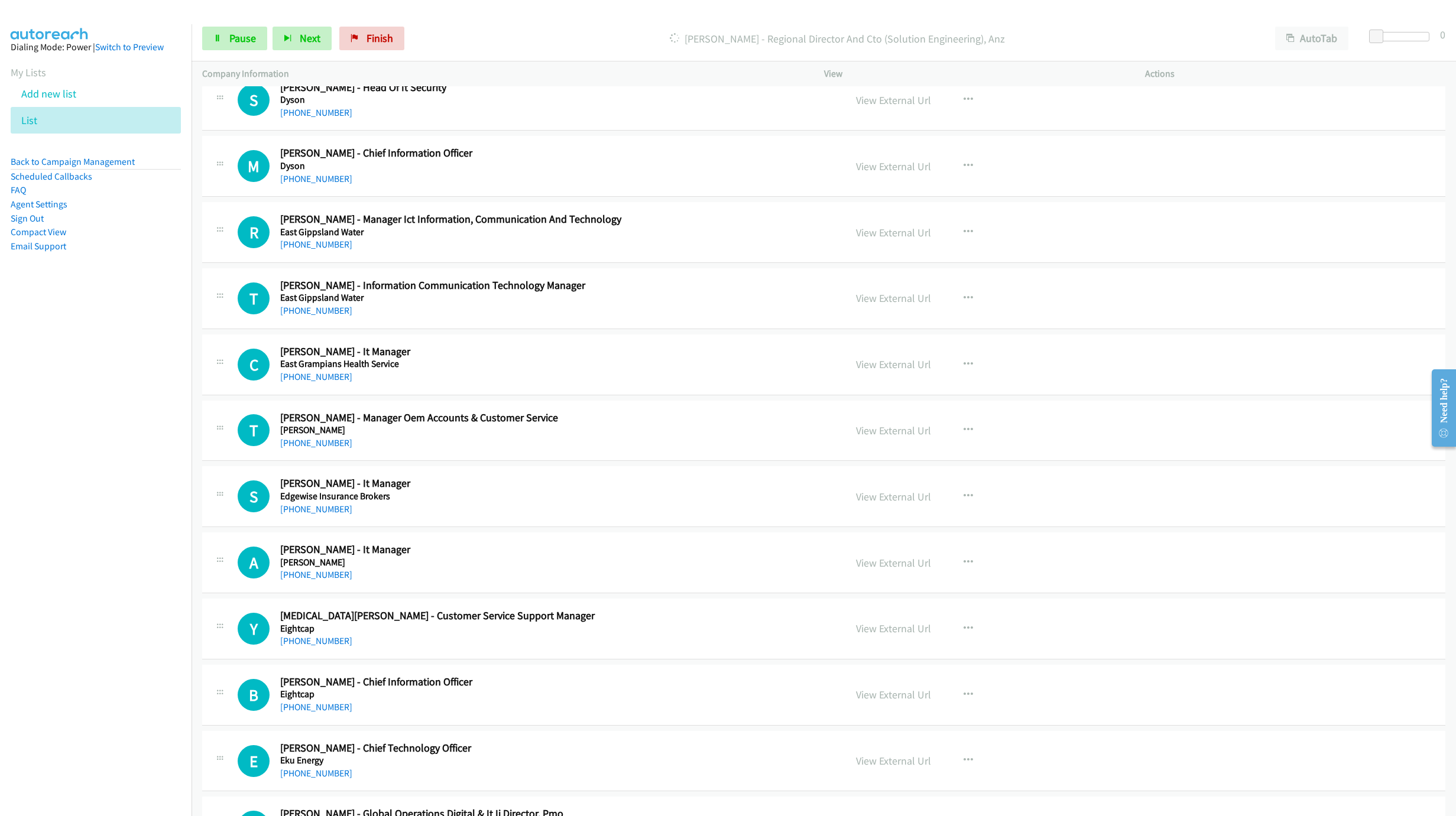
scroll to position [4236, 0]
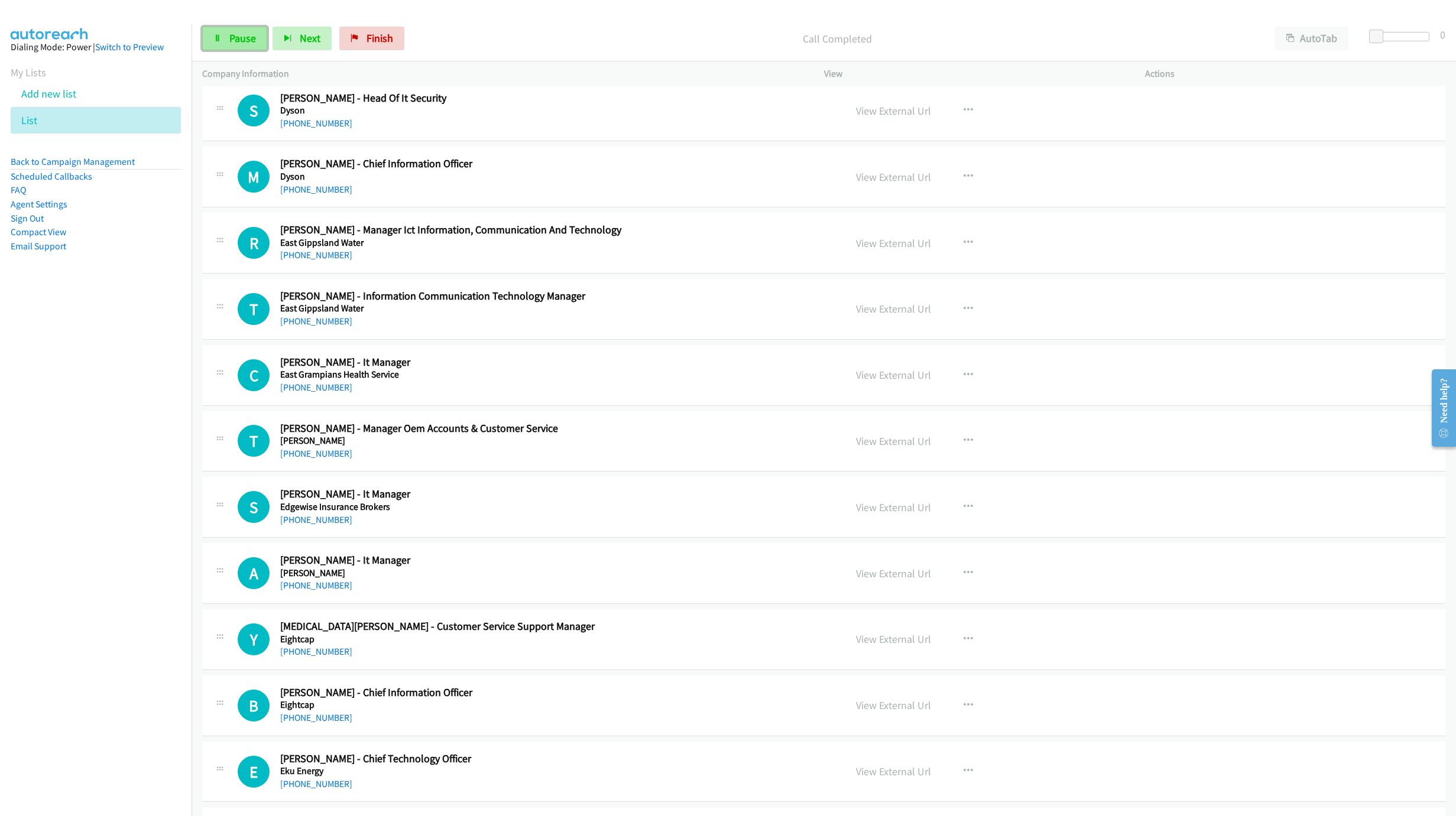
click at [259, 36] on link "Pause" at bounding box center [235, 38] width 65 height 24
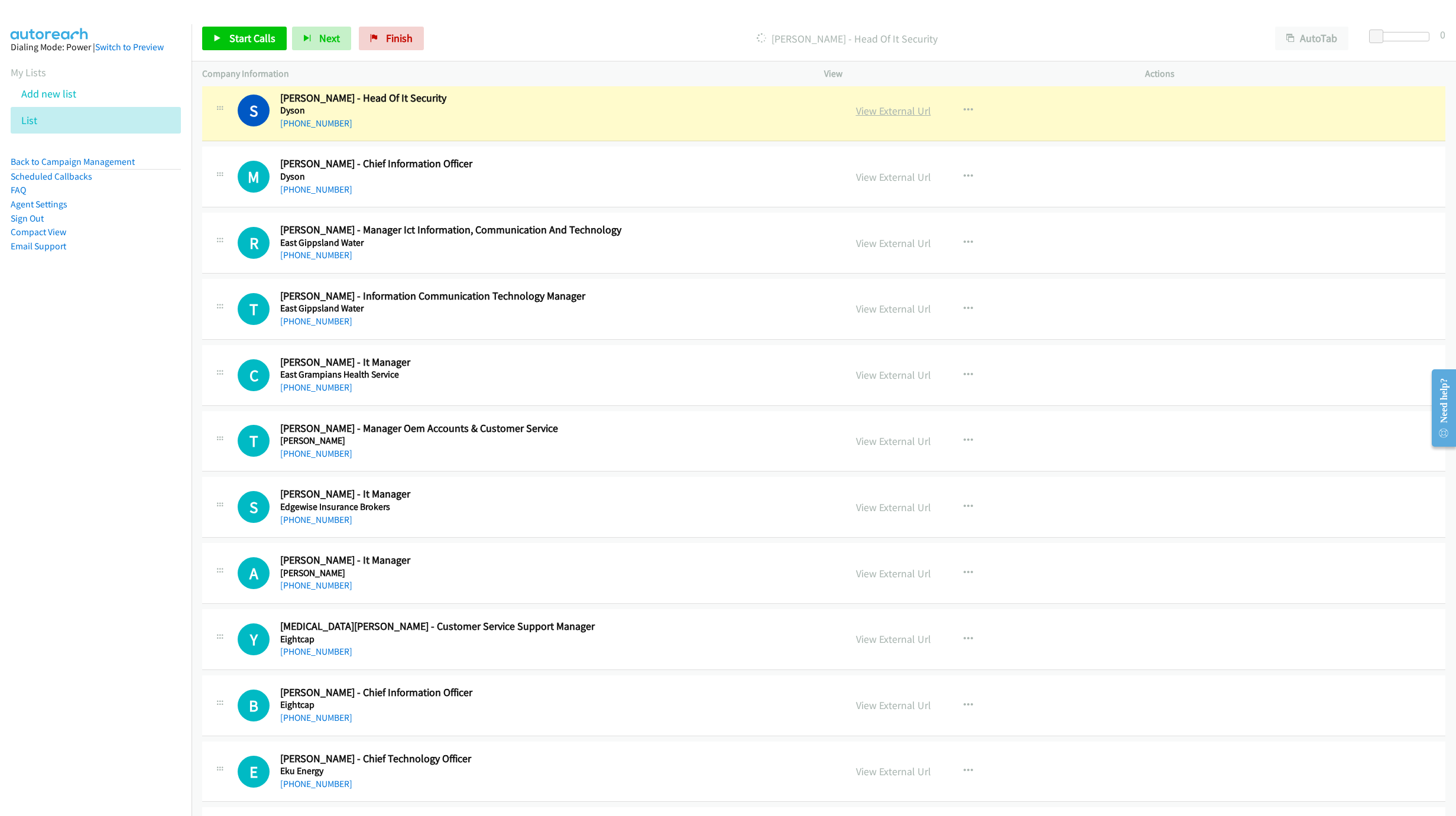
click at [887, 117] on link "View External Url" at bounding box center [893, 110] width 75 height 14
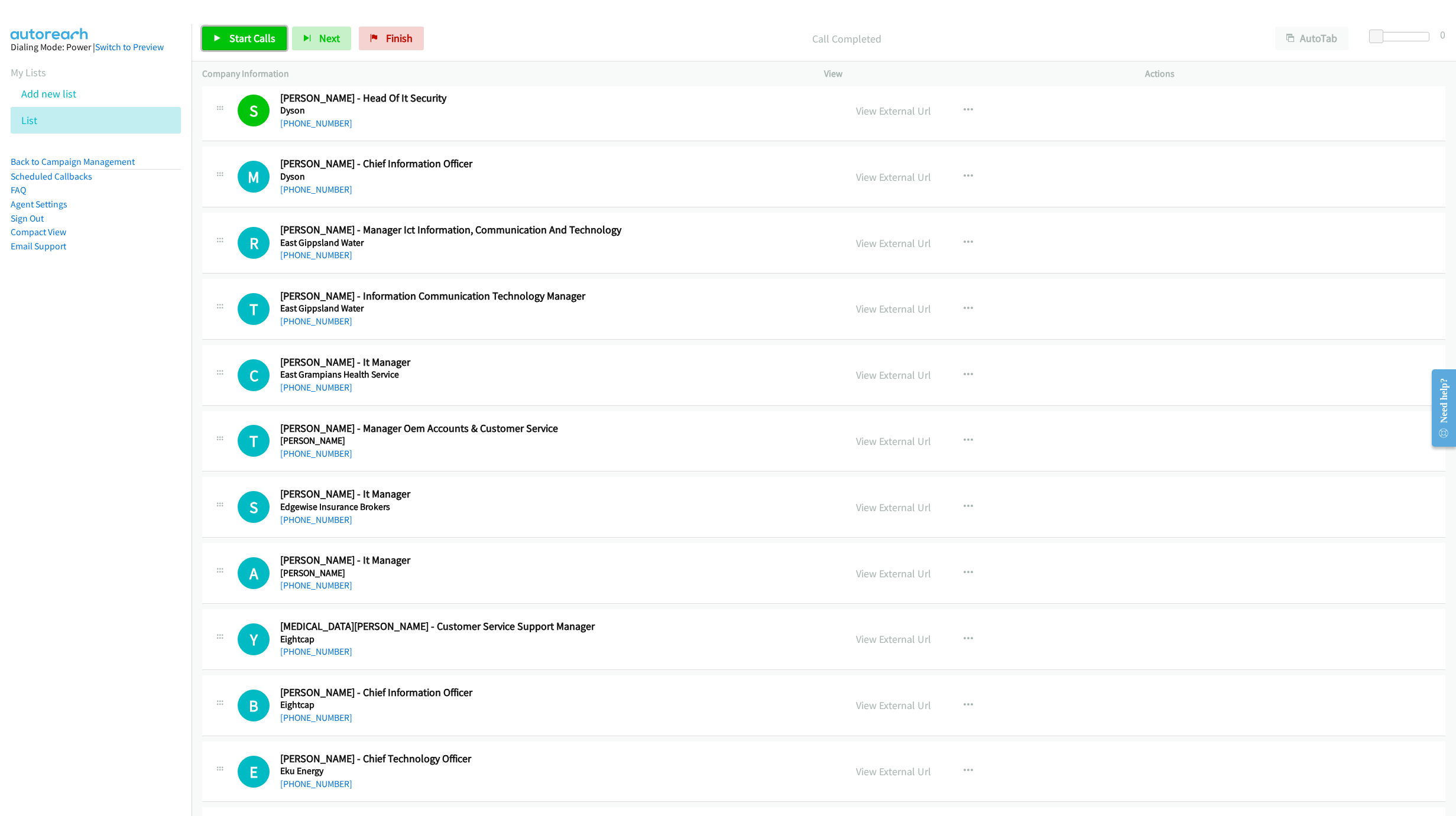
click at [218, 35] on icon at bounding box center [217, 38] width 8 height 8
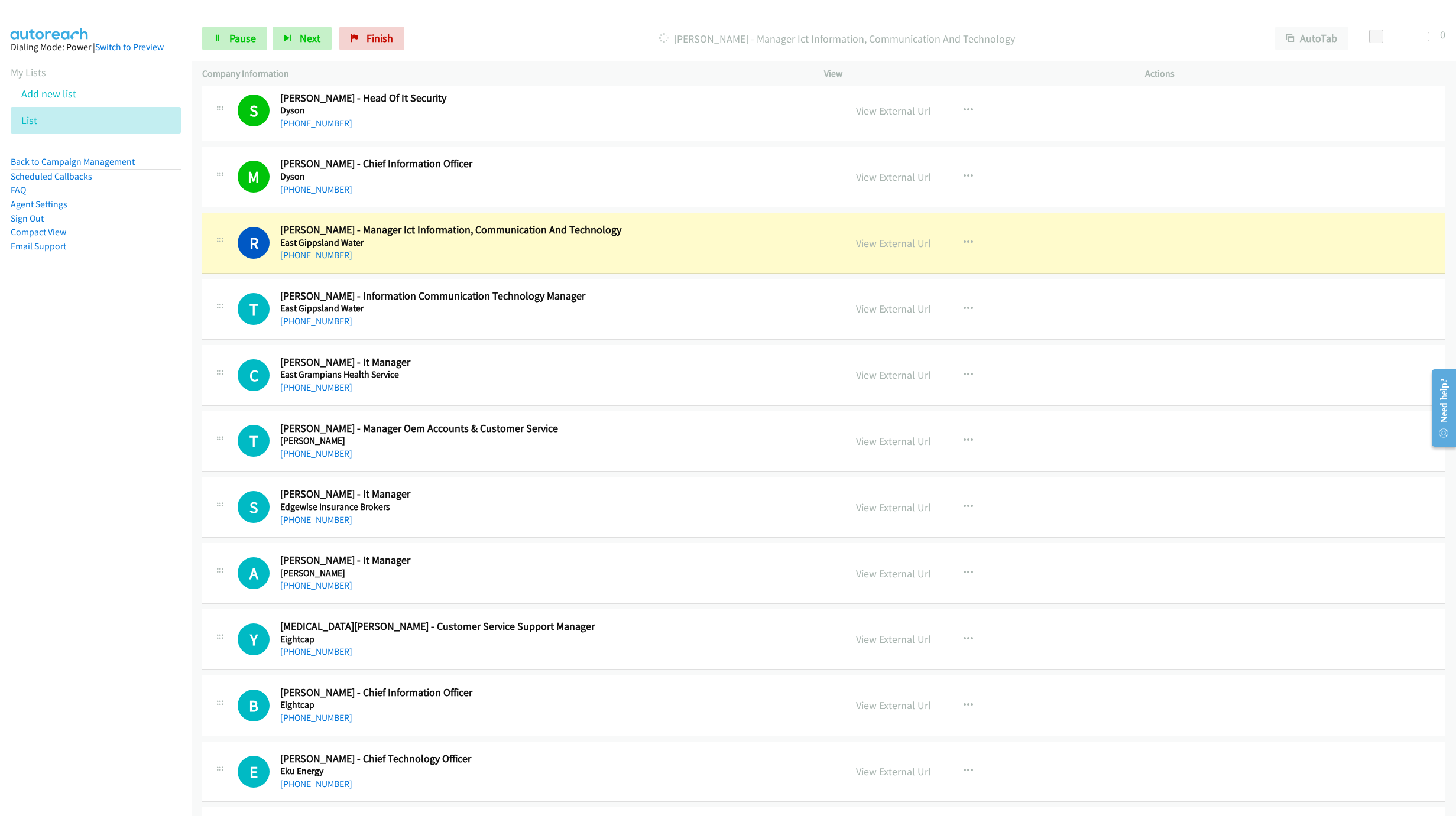
click at [856, 250] on link "View External Url" at bounding box center [893, 243] width 75 height 14
click at [247, 46] on link "Pause" at bounding box center [235, 38] width 65 height 24
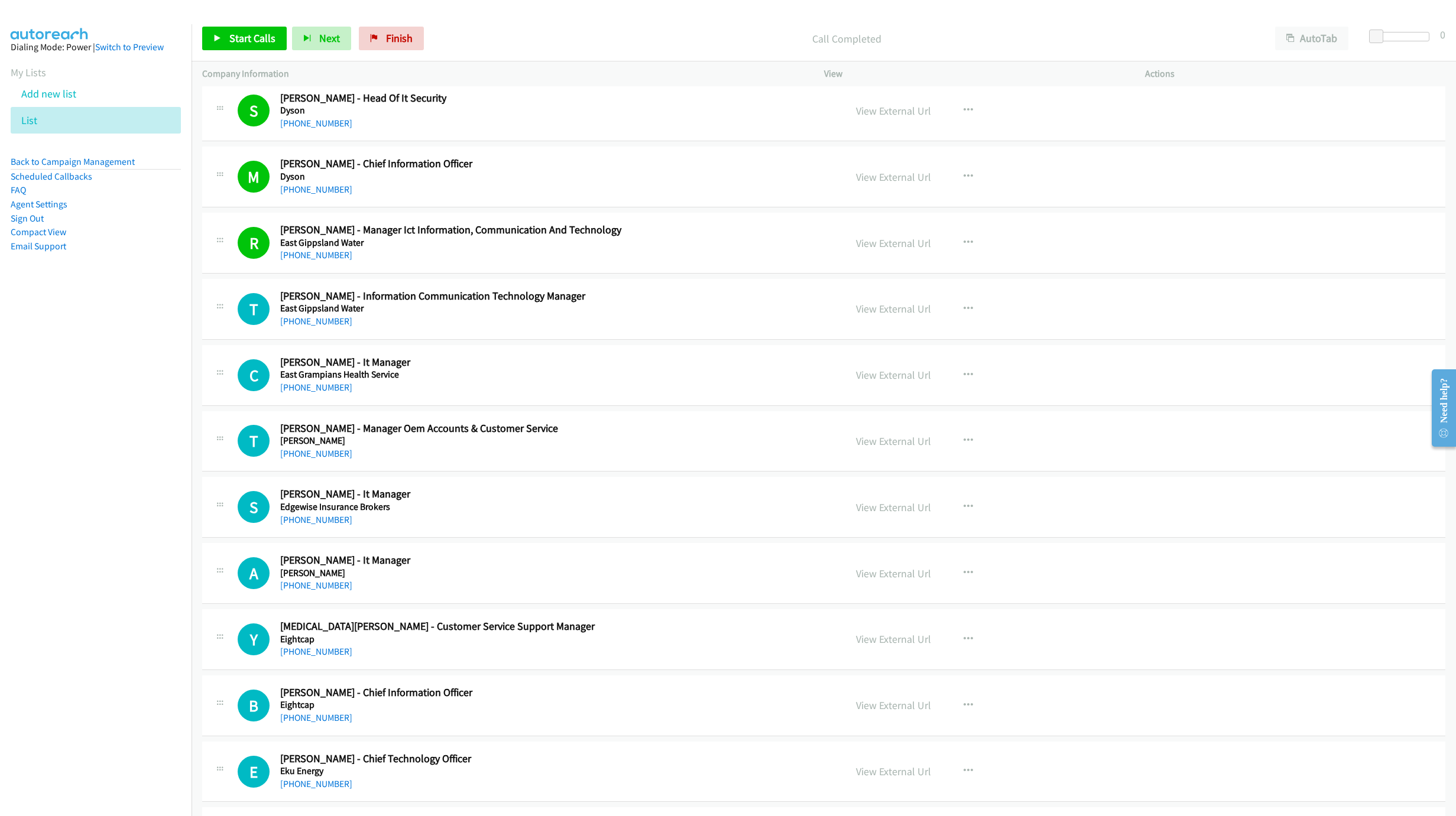
click at [318, 395] on div "[PHONE_NUMBER]" at bounding box center [537, 388] width 513 height 14
click at [316, 393] on link "[PHONE_NUMBER]" at bounding box center [315, 387] width 72 height 11
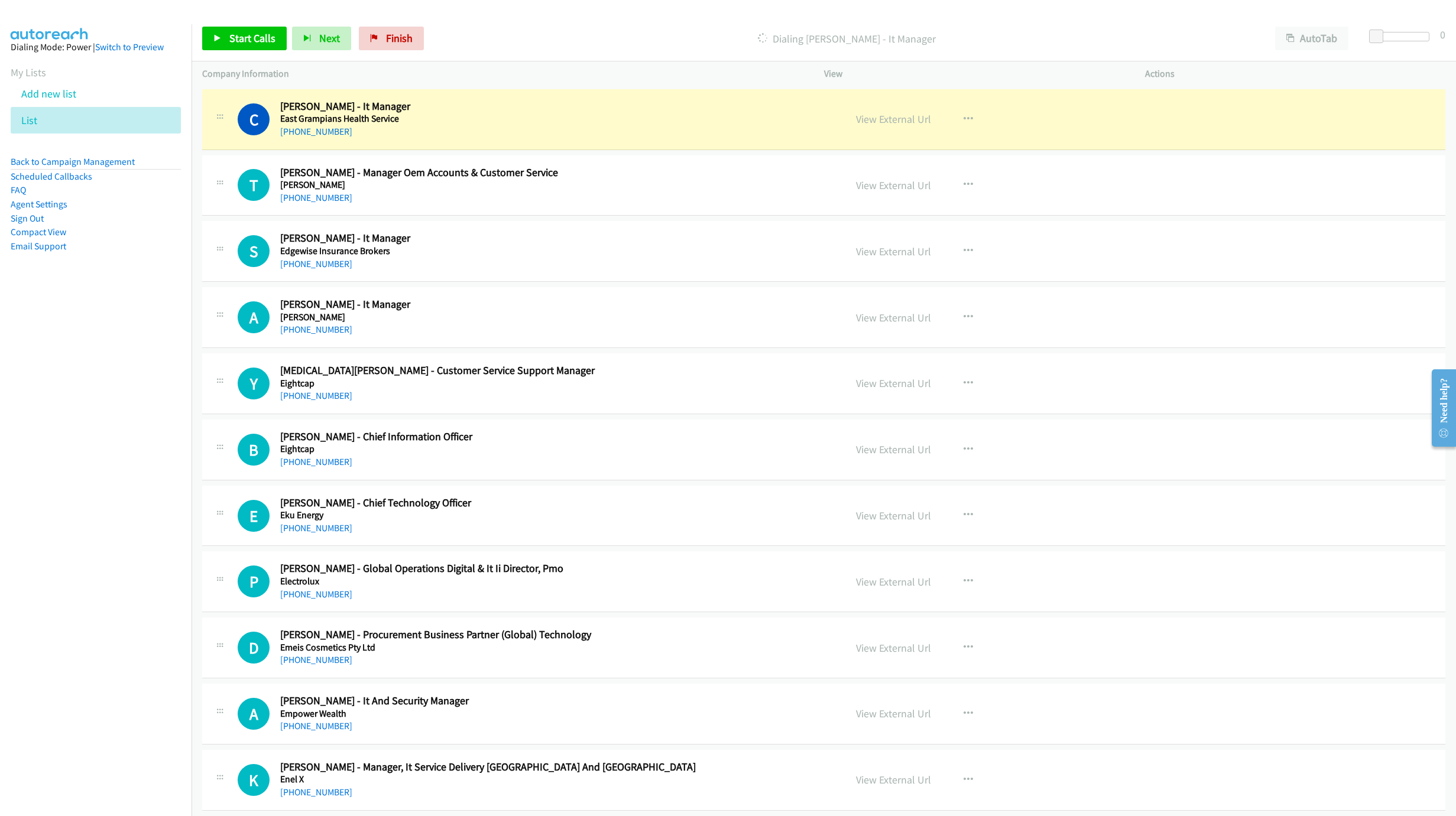
scroll to position [4501, 0]
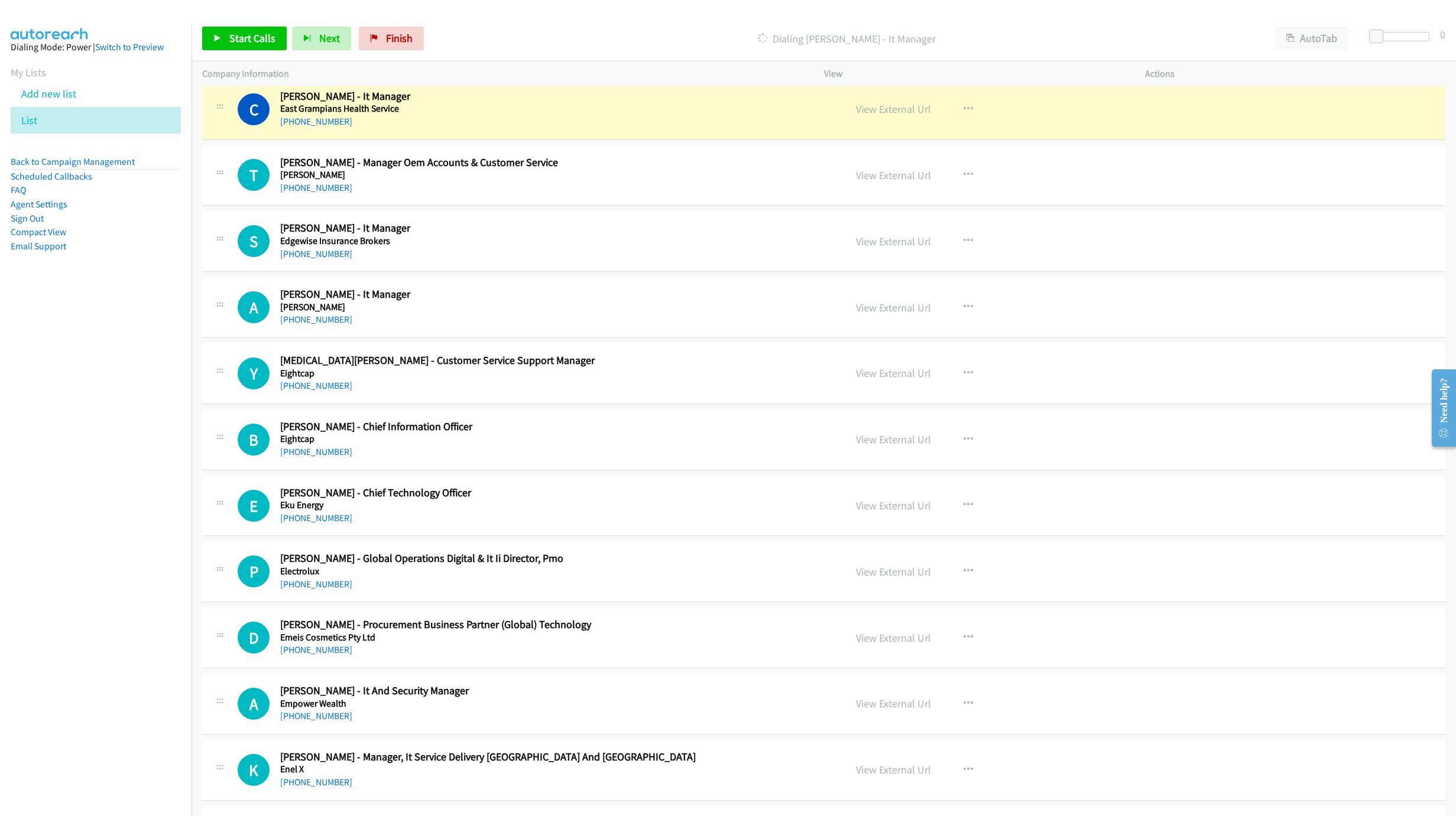
click at [86, 527] on nav "Dialing Mode: Power | Switch to Preview My Lists Add new list List Back to Camp…" at bounding box center [96, 432] width 192 height 816
click at [888, 116] on link "View External Url" at bounding box center [893, 109] width 75 height 14
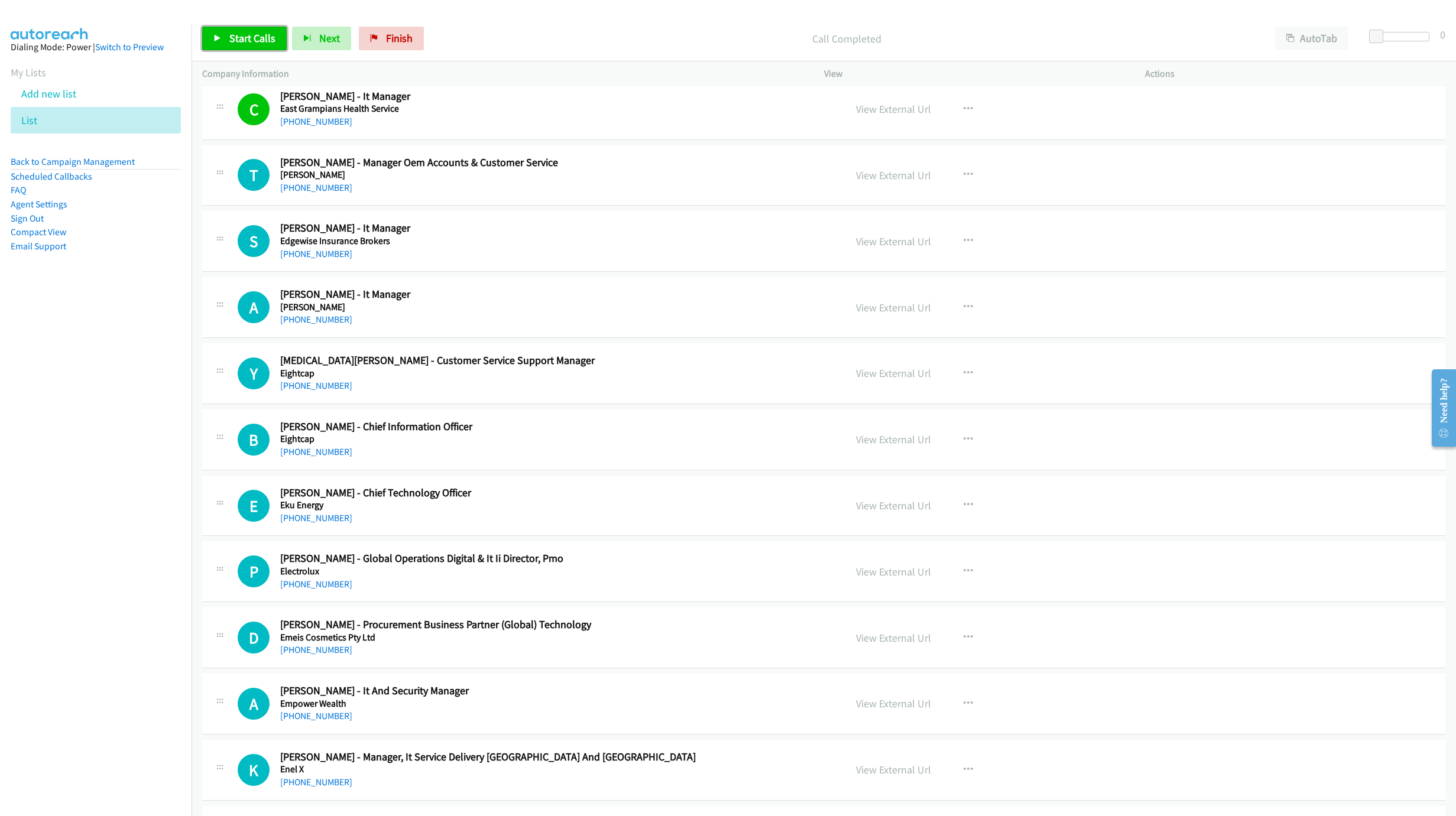
click at [222, 41] on link "Start Calls" at bounding box center [244, 38] width 85 height 24
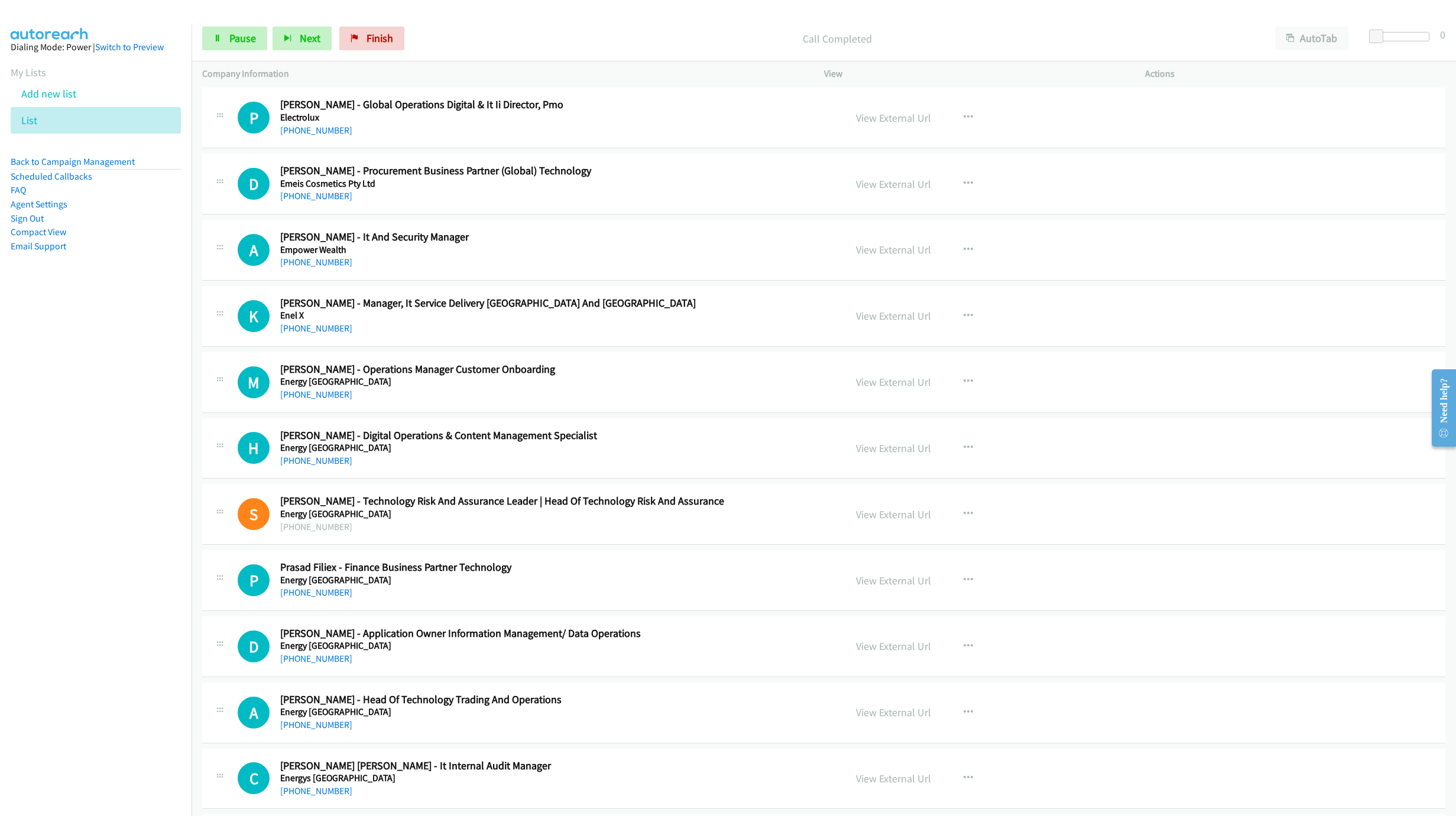
scroll to position [4945, 0]
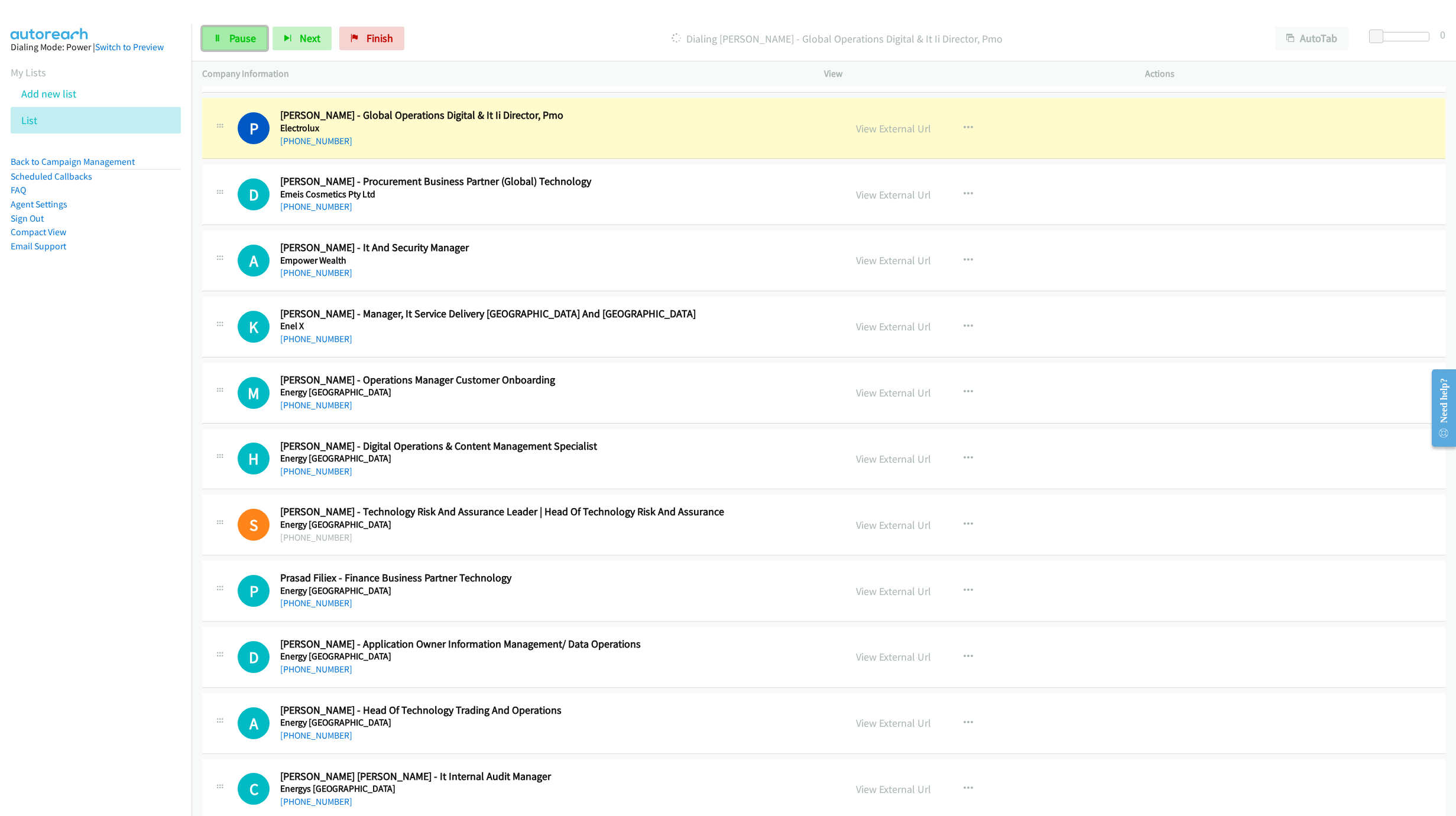
click at [240, 29] on link "Pause" at bounding box center [235, 38] width 65 height 24
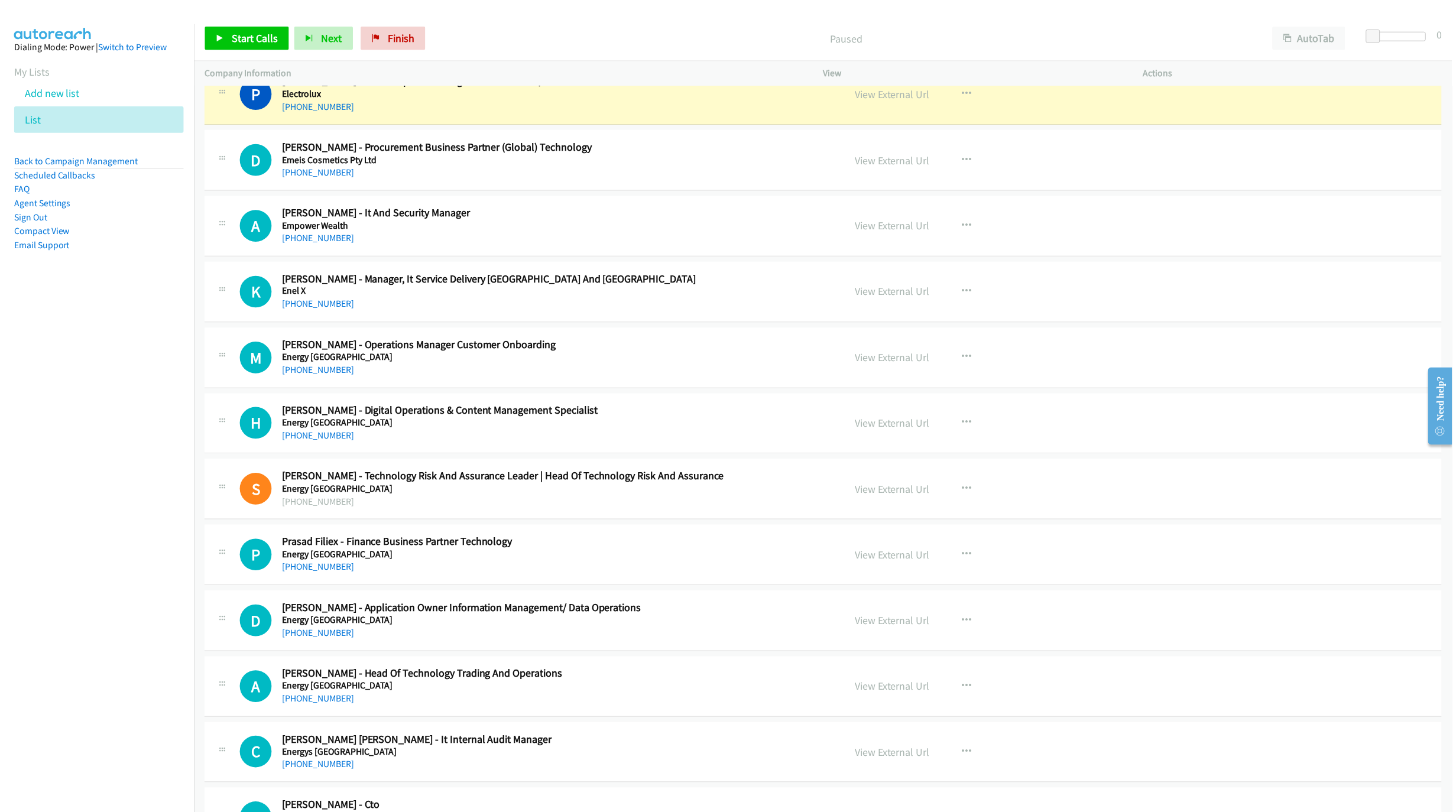
scroll to position [4982, 0]
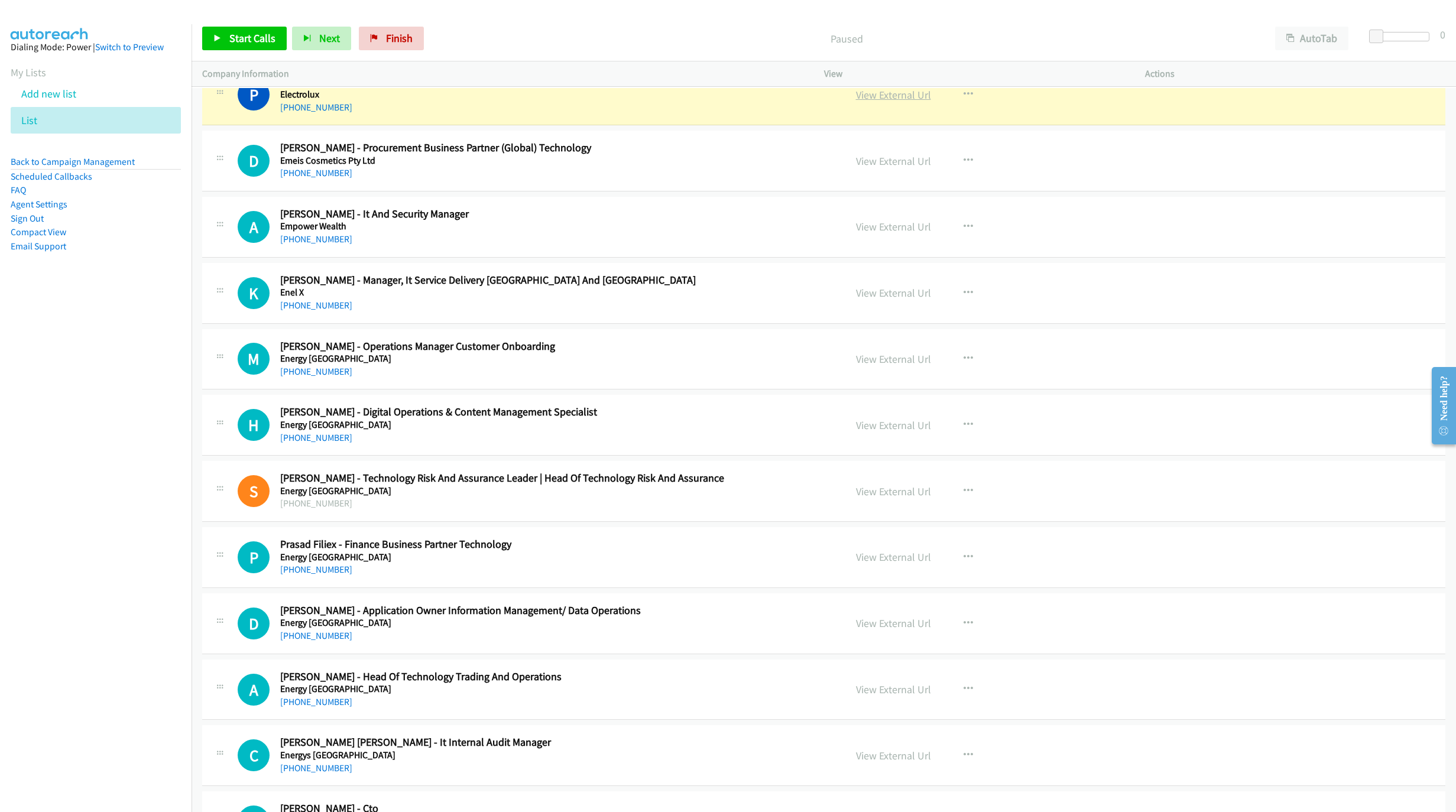
click at [874, 102] on link "View External Url" at bounding box center [893, 94] width 75 height 14
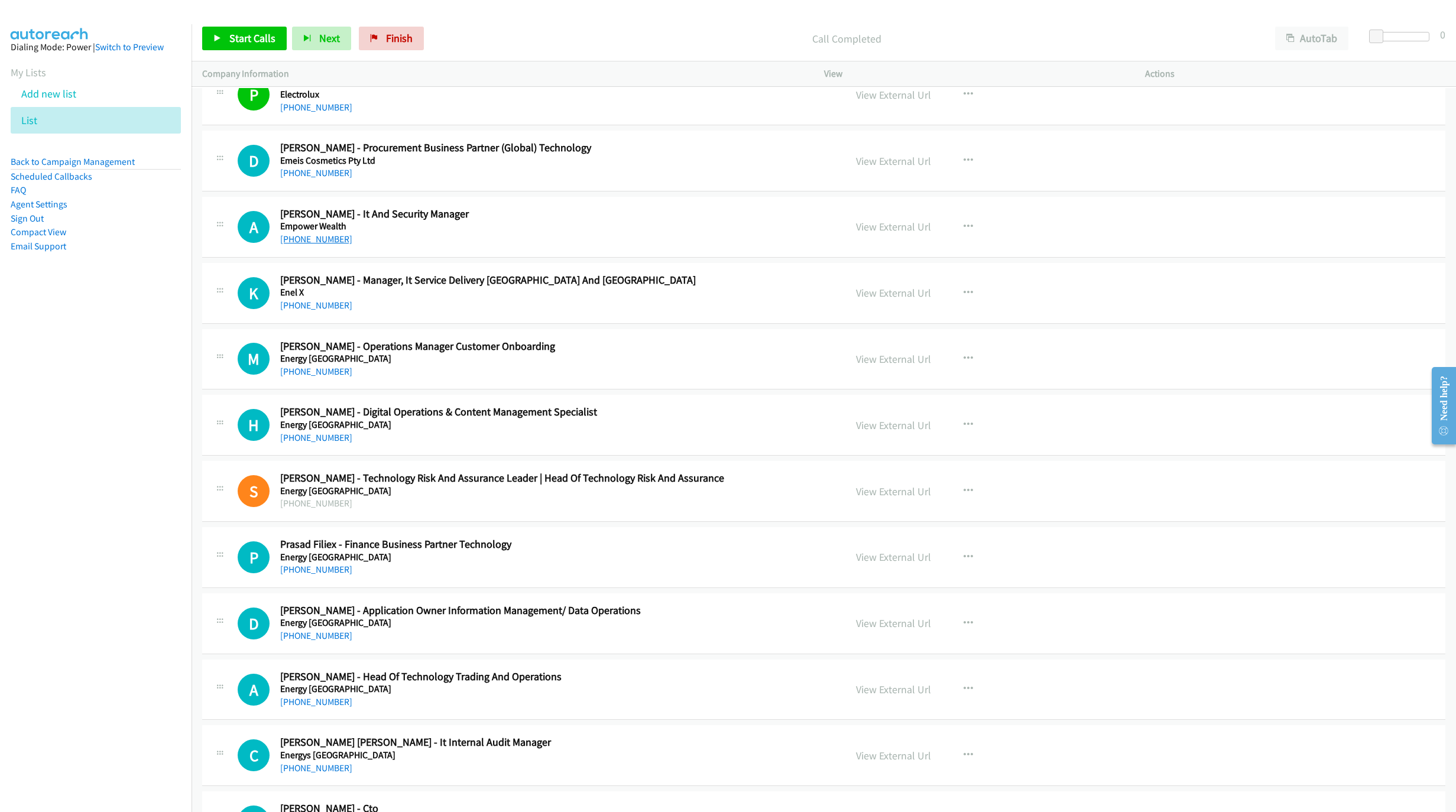
click at [315, 244] on link "[PHONE_NUMBER]" at bounding box center [315, 239] width 72 height 11
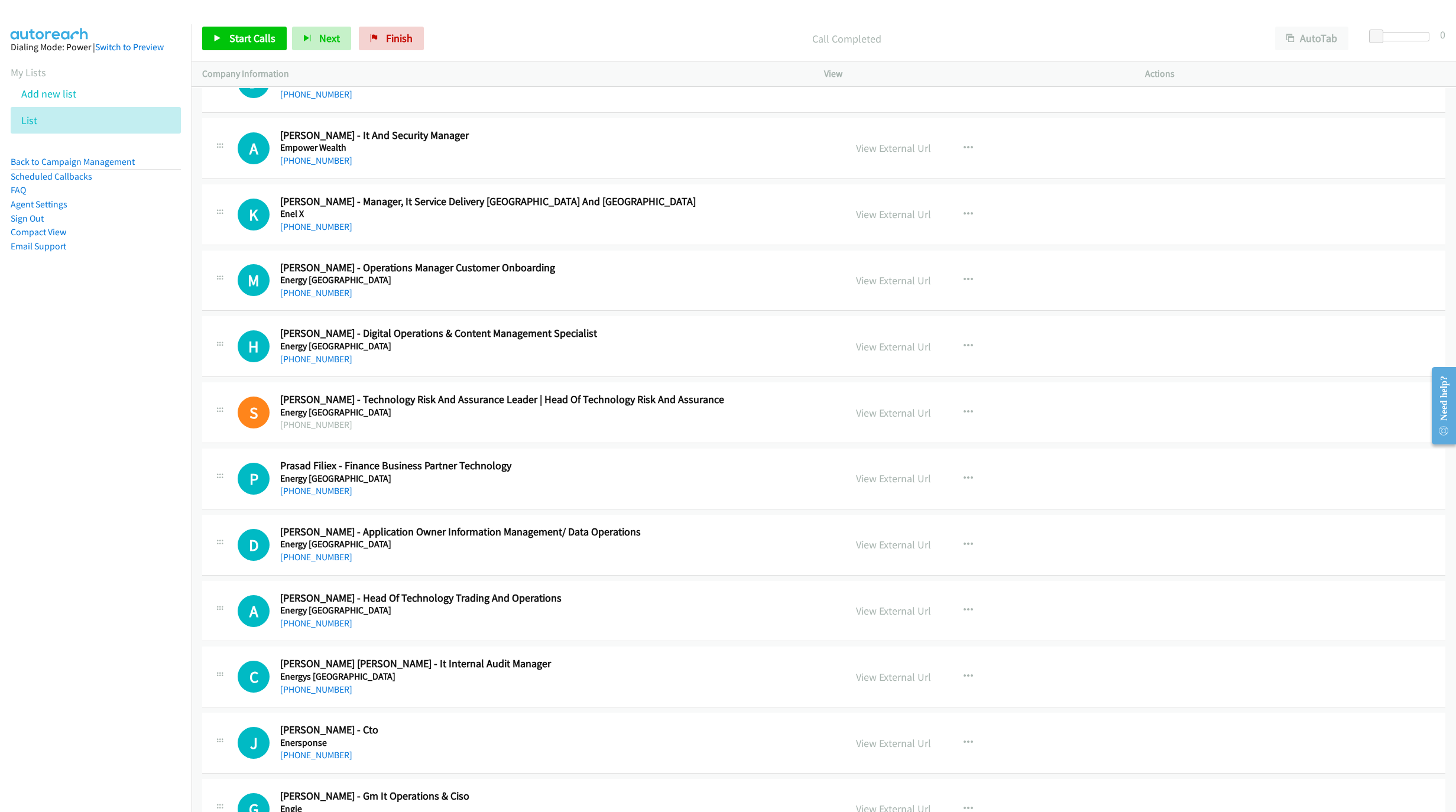
scroll to position [5071, 0]
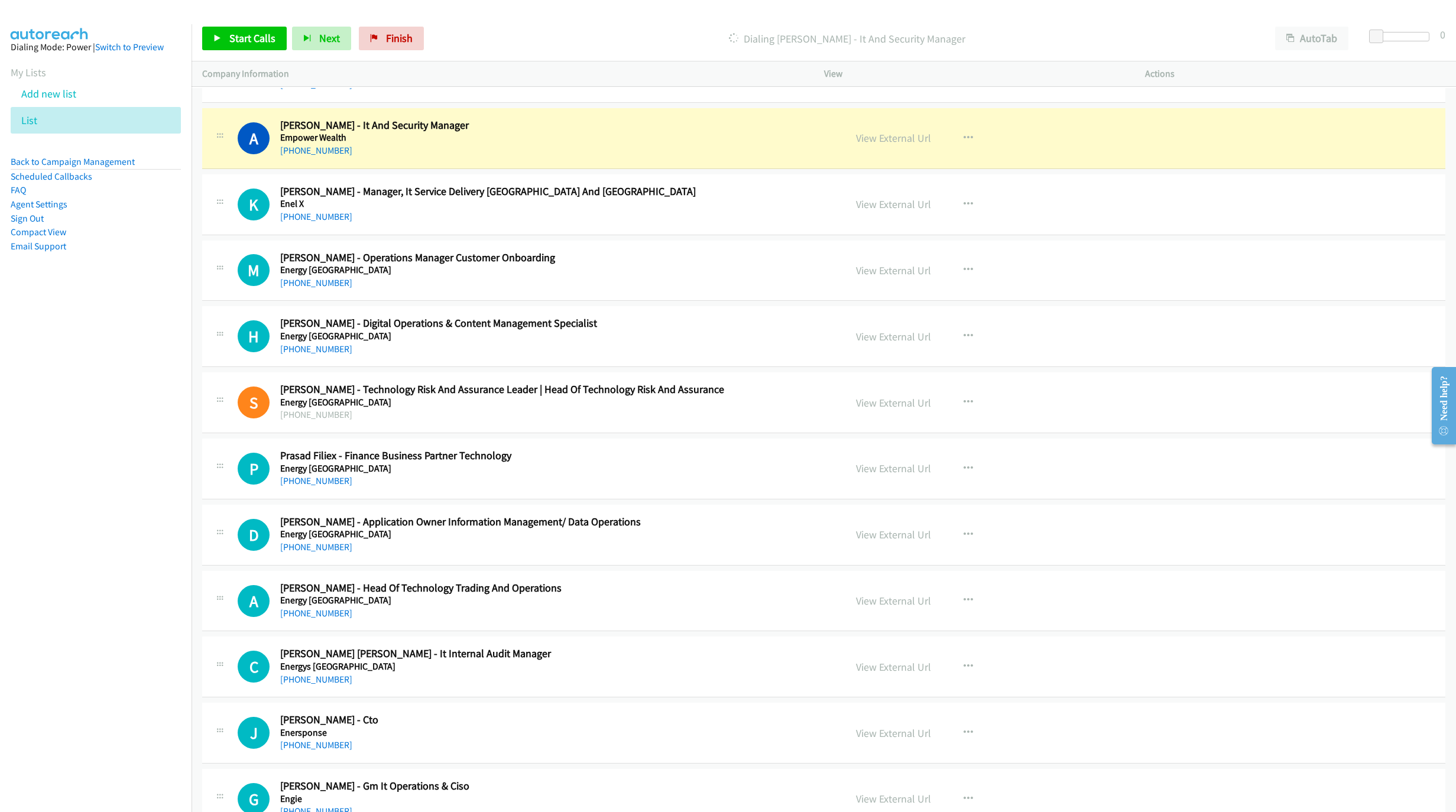
drag, startPoint x: 331, startPoint y: 236, endPoint x: 736, endPoint y: 320, distance: 413.6
click at [331, 222] on link "[PHONE_NUMBER]" at bounding box center [315, 216] width 72 height 11
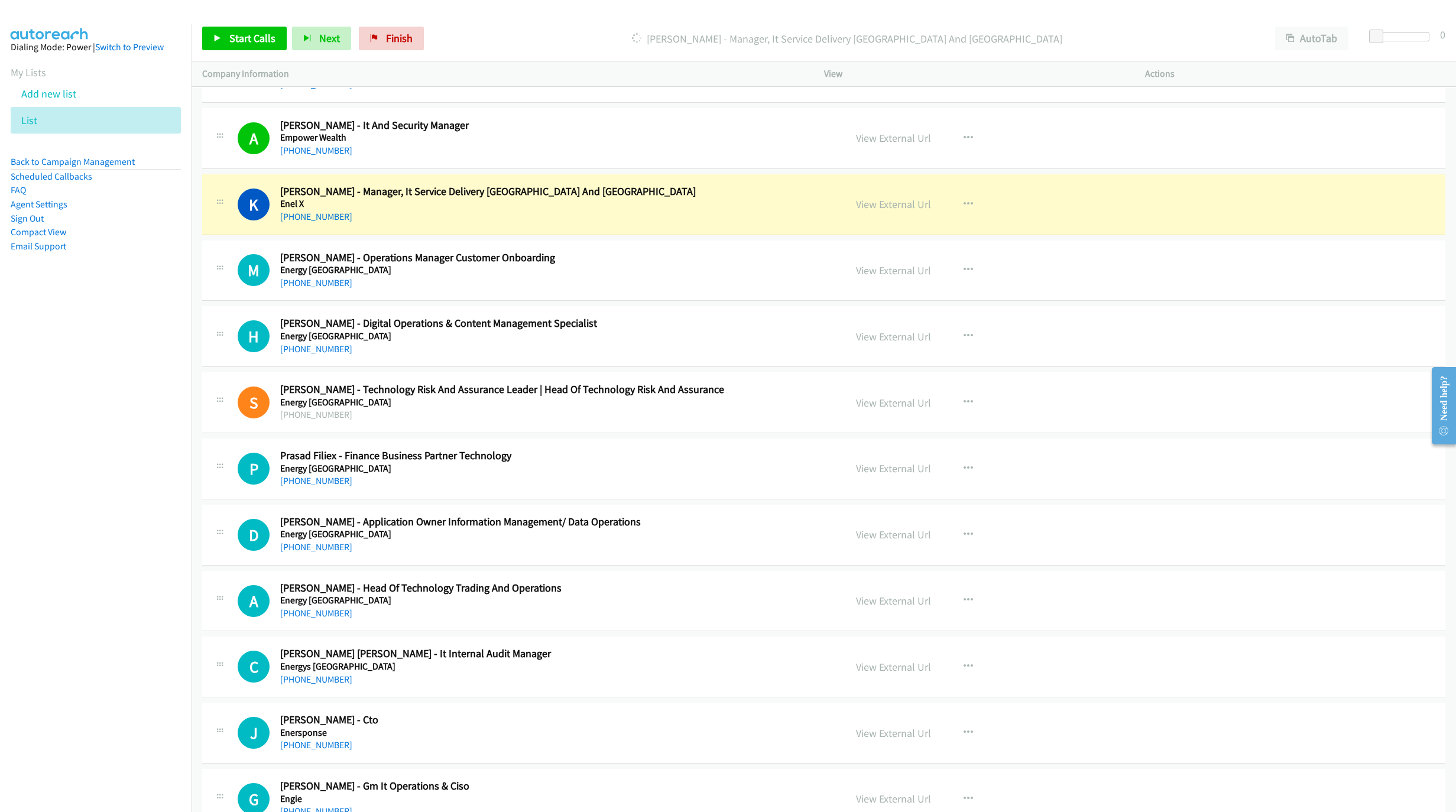
click at [1, 399] on nav "Dialing Mode: Power | Switch to Preview My Lists Add new list List Back to Camp…" at bounding box center [96, 430] width 192 height 812
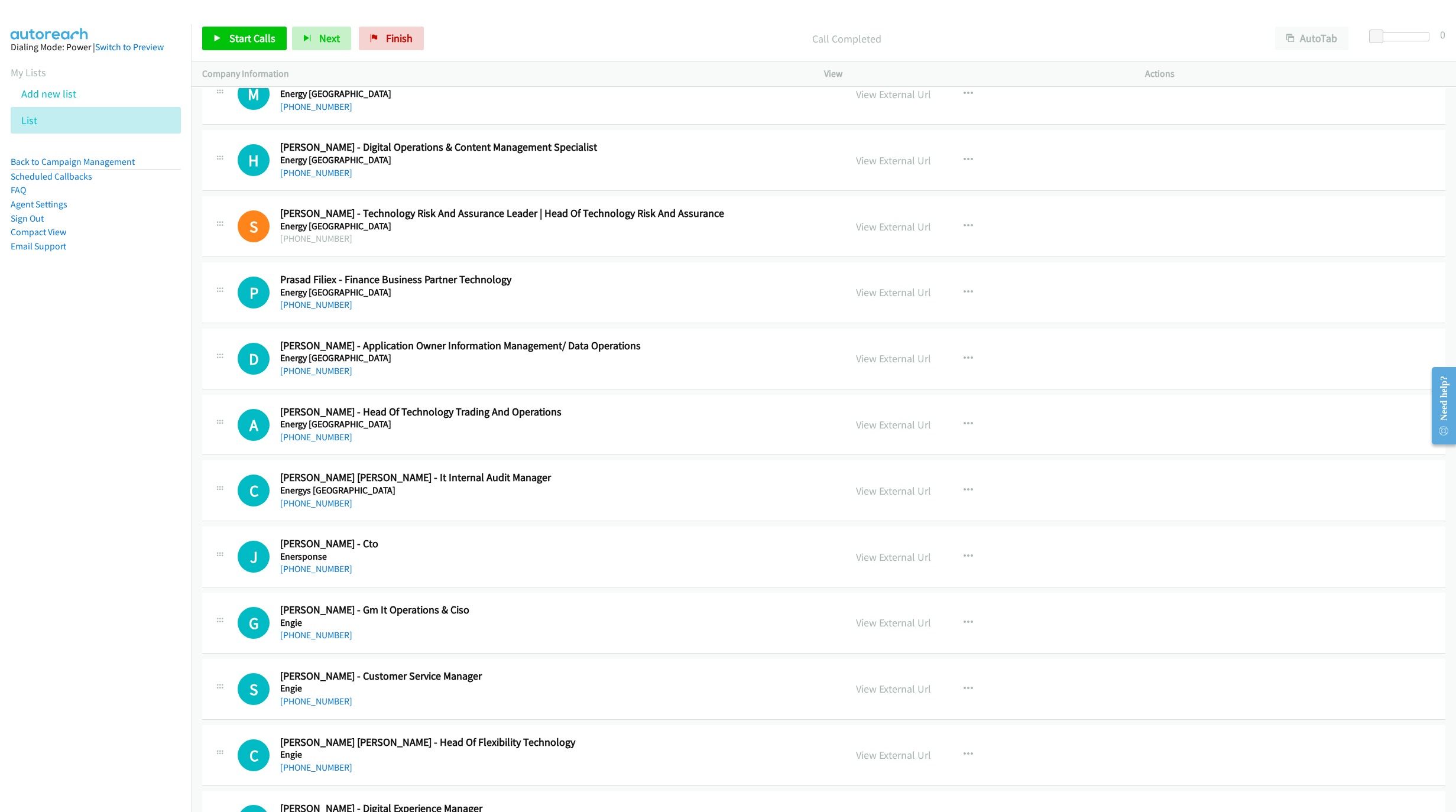
scroll to position [5248, 0]
click at [304, 508] on link "[PHONE_NUMBER]" at bounding box center [315, 502] width 72 height 11
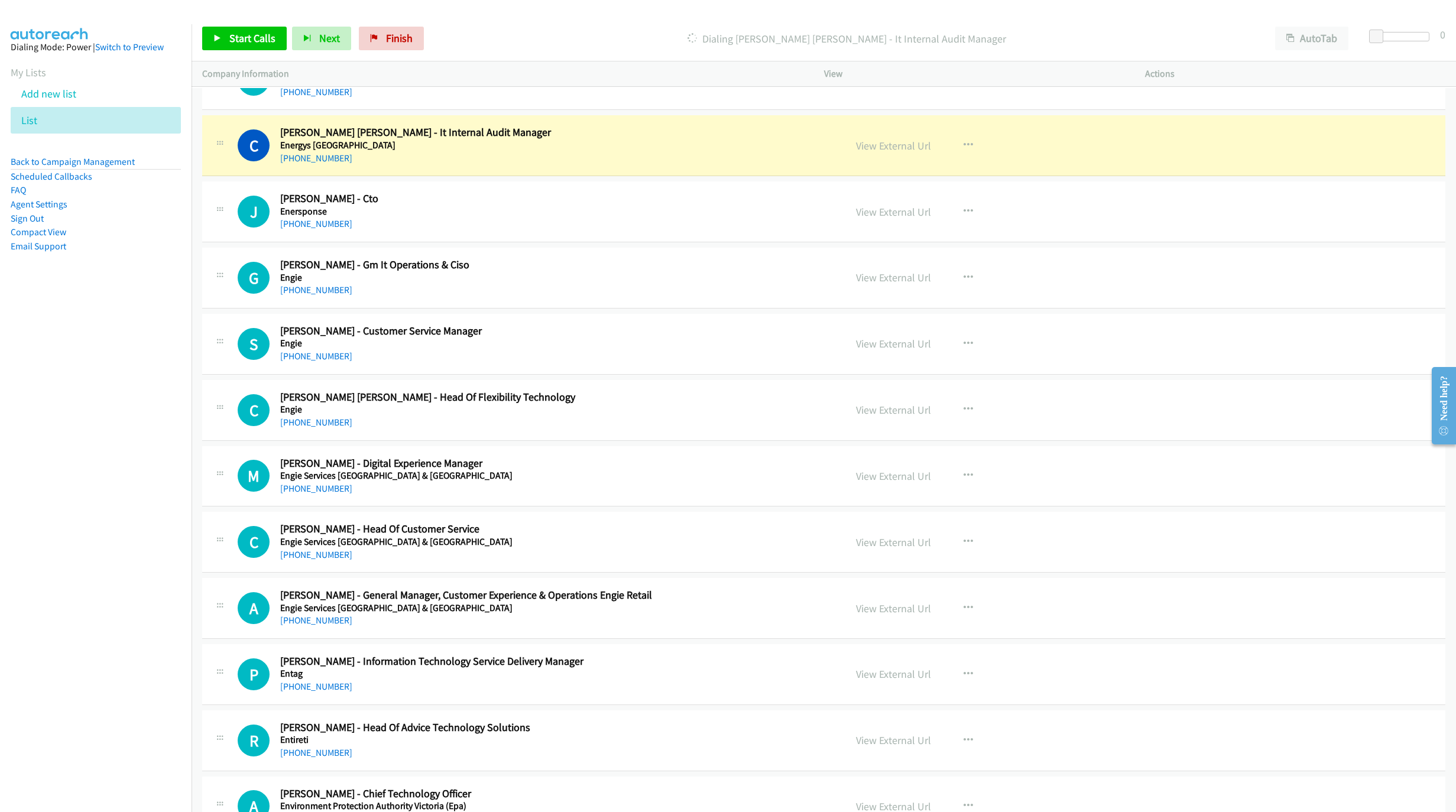
scroll to position [5603, 0]
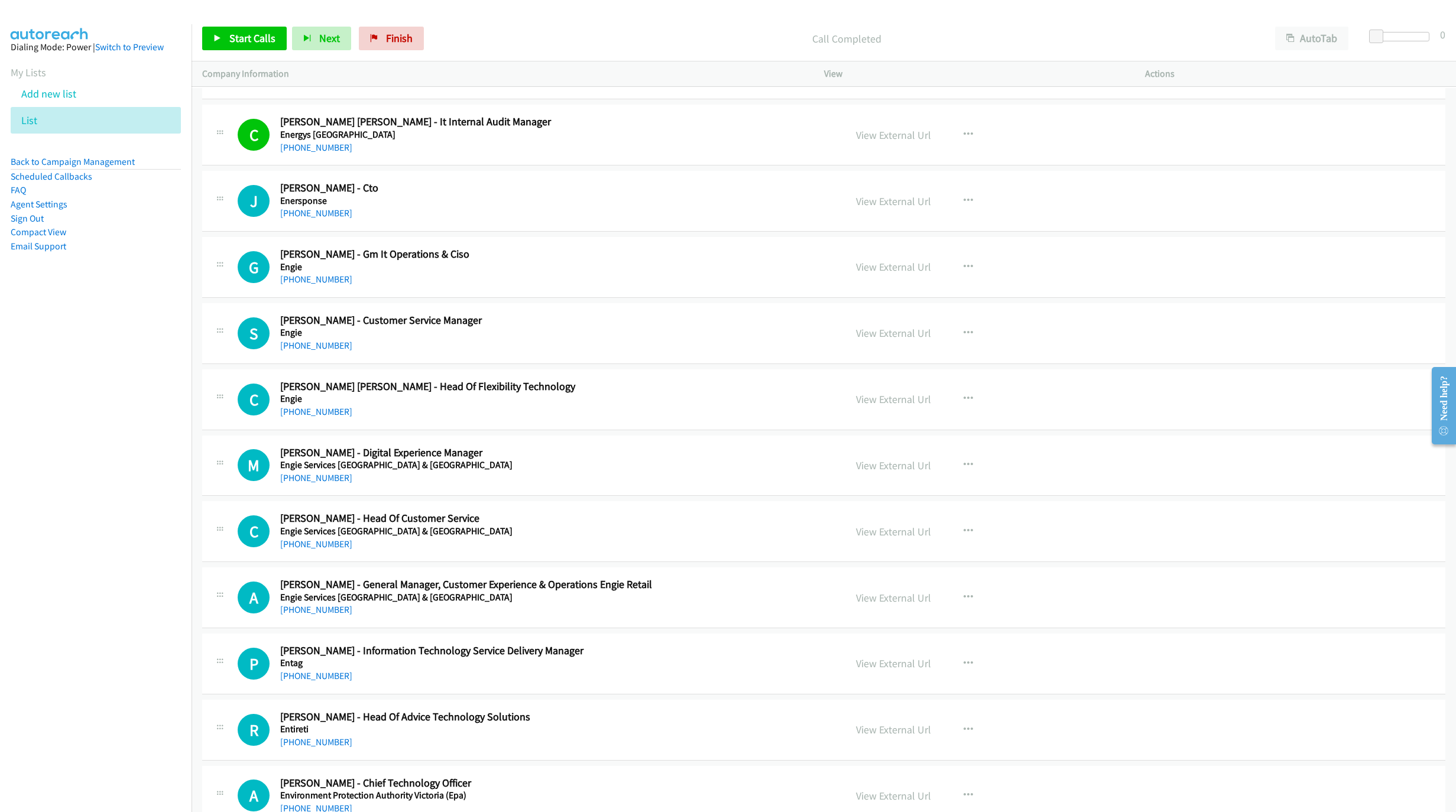
drag, startPoint x: 310, startPoint y: 239, endPoint x: 658, endPoint y: 271, distance: 349.5
click at [310, 219] on link "[PHONE_NUMBER]" at bounding box center [315, 212] width 72 height 11
click at [314, 285] on link "[PHONE_NUMBER]" at bounding box center [315, 278] width 72 height 11
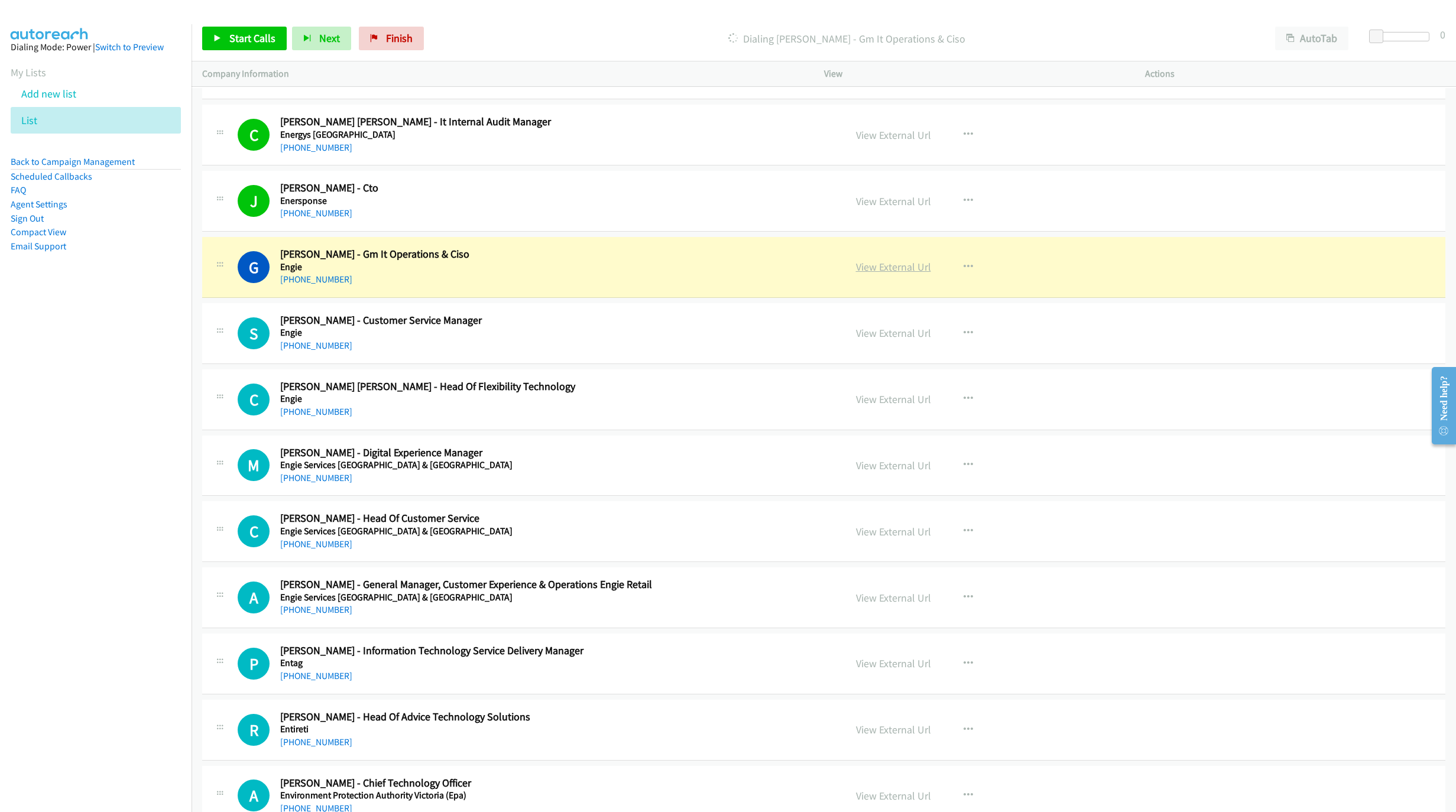
click at [878, 273] on link "View External Url" at bounding box center [893, 267] width 75 height 14
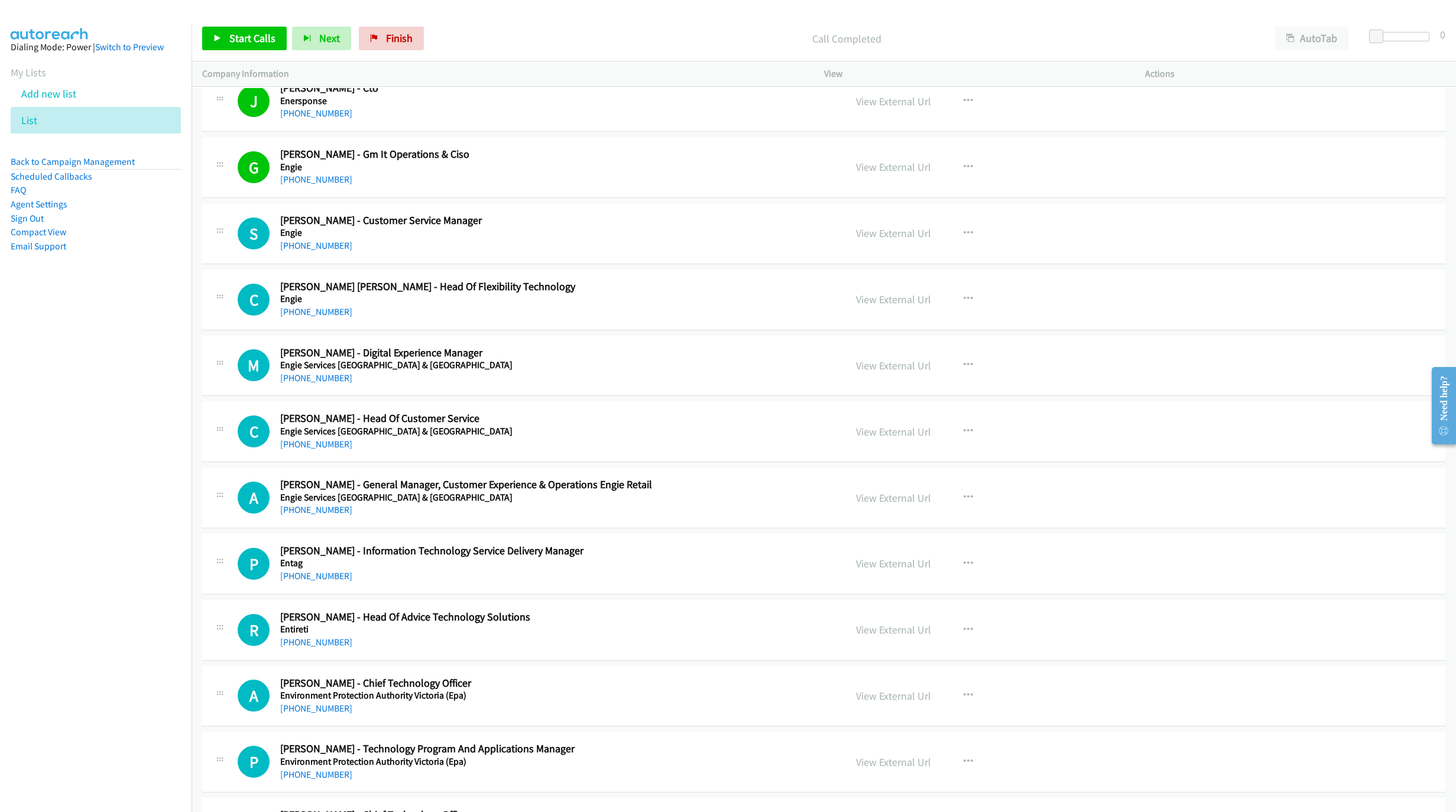
scroll to position [5780, 0]
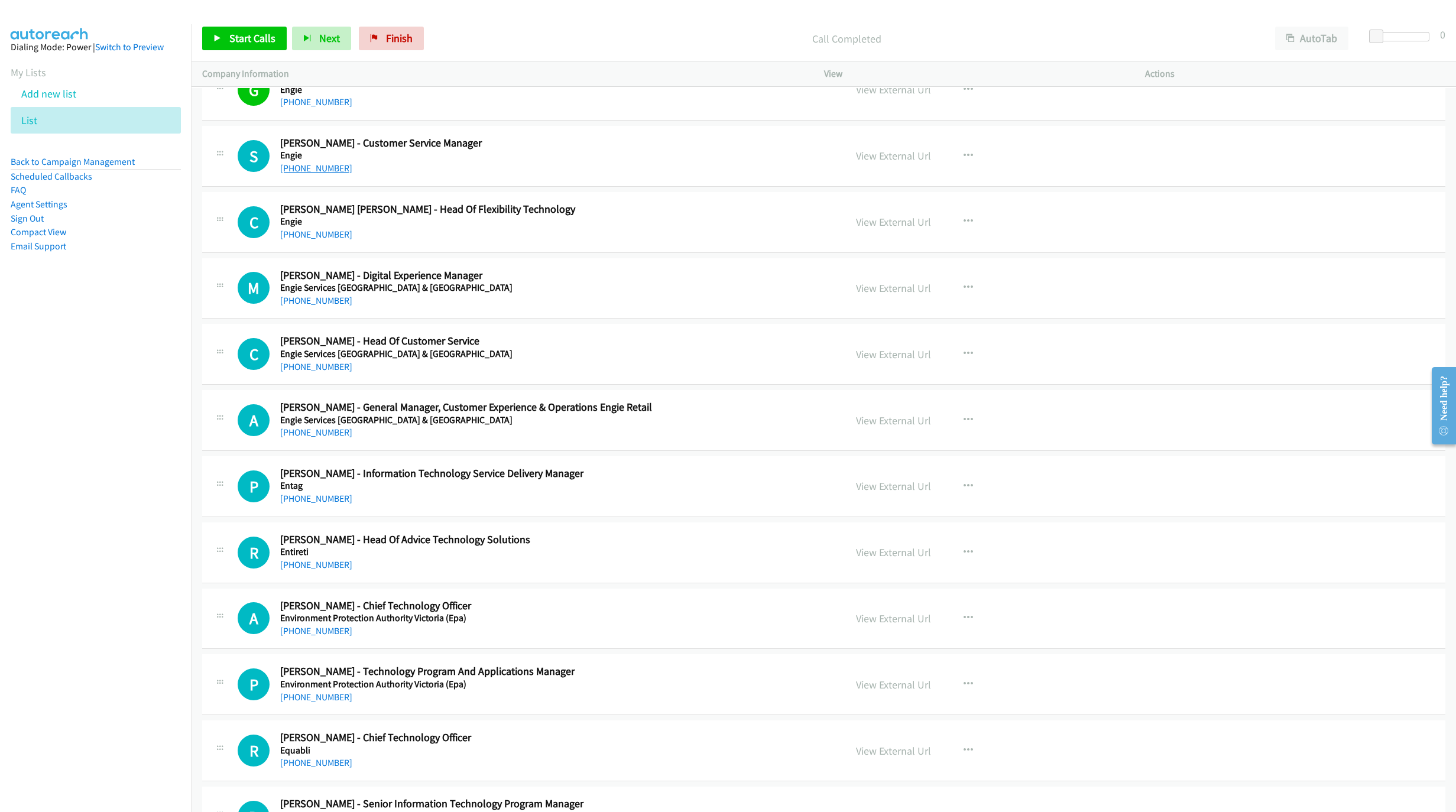
click at [321, 174] on link "[PHONE_NUMBER]" at bounding box center [315, 167] width 72 height 11
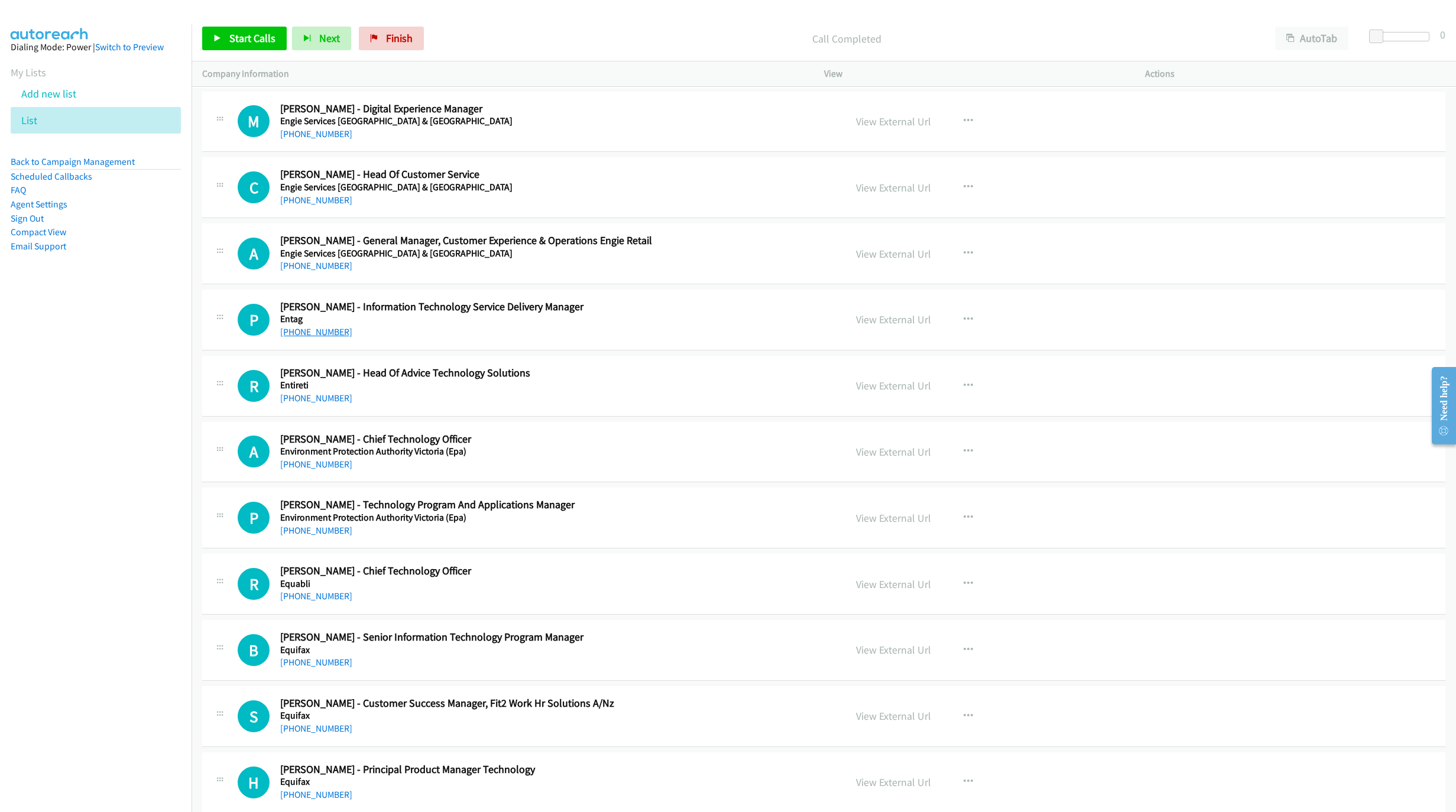
scroll to position [5957, 0]
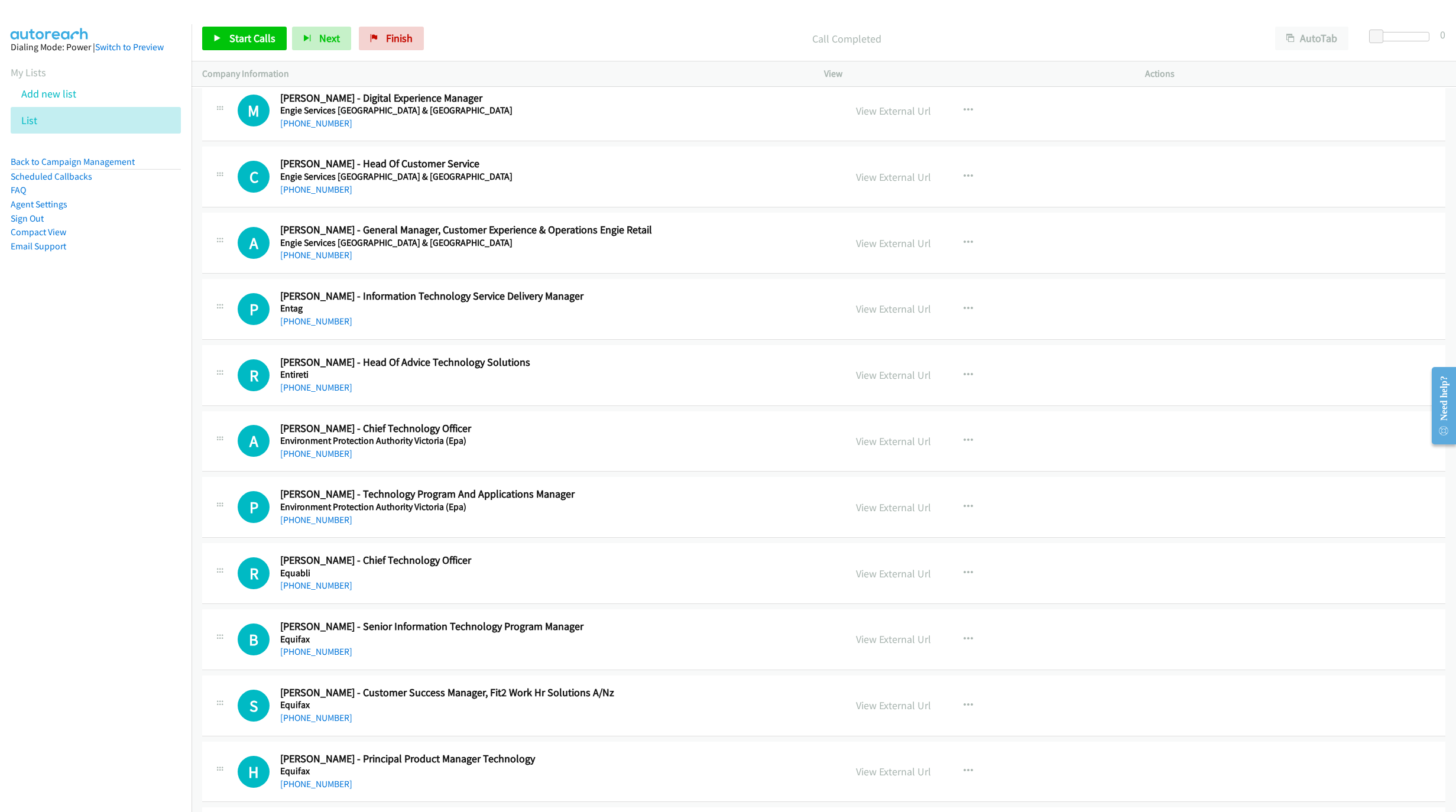
drag, startPoint x: 291, startPoint y: 349, endPoint x: 890, endPoint y: 513, distance: 621.0
click at [291, 327] on link "[PHONE_NUMBER]" at bounding box center [315, 320] width 72 height 11
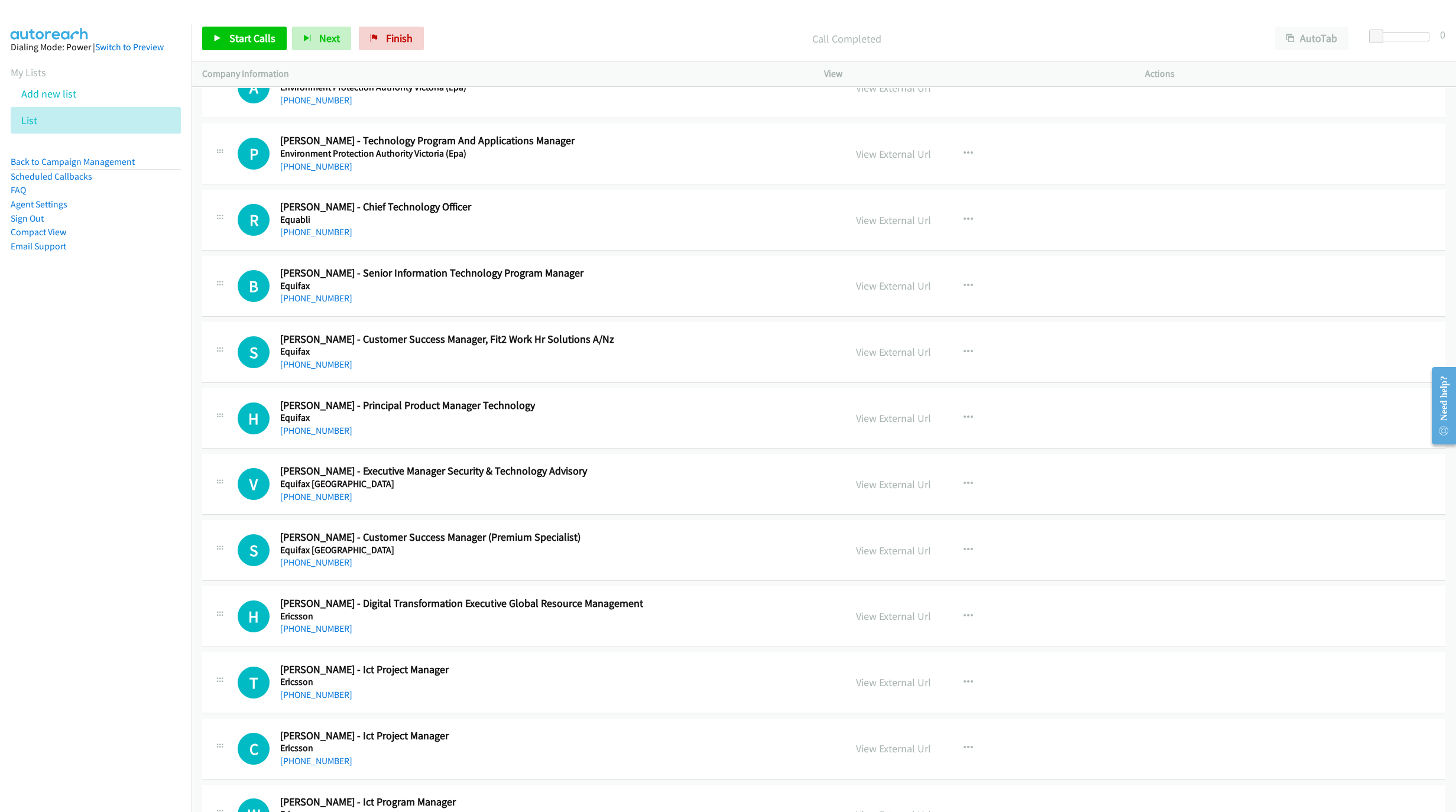
scroll to position [6312, 0]
click at [304, 236] on link "[PHONE_NUMBER]" at bounding box center [315, 231] width 72 height 11
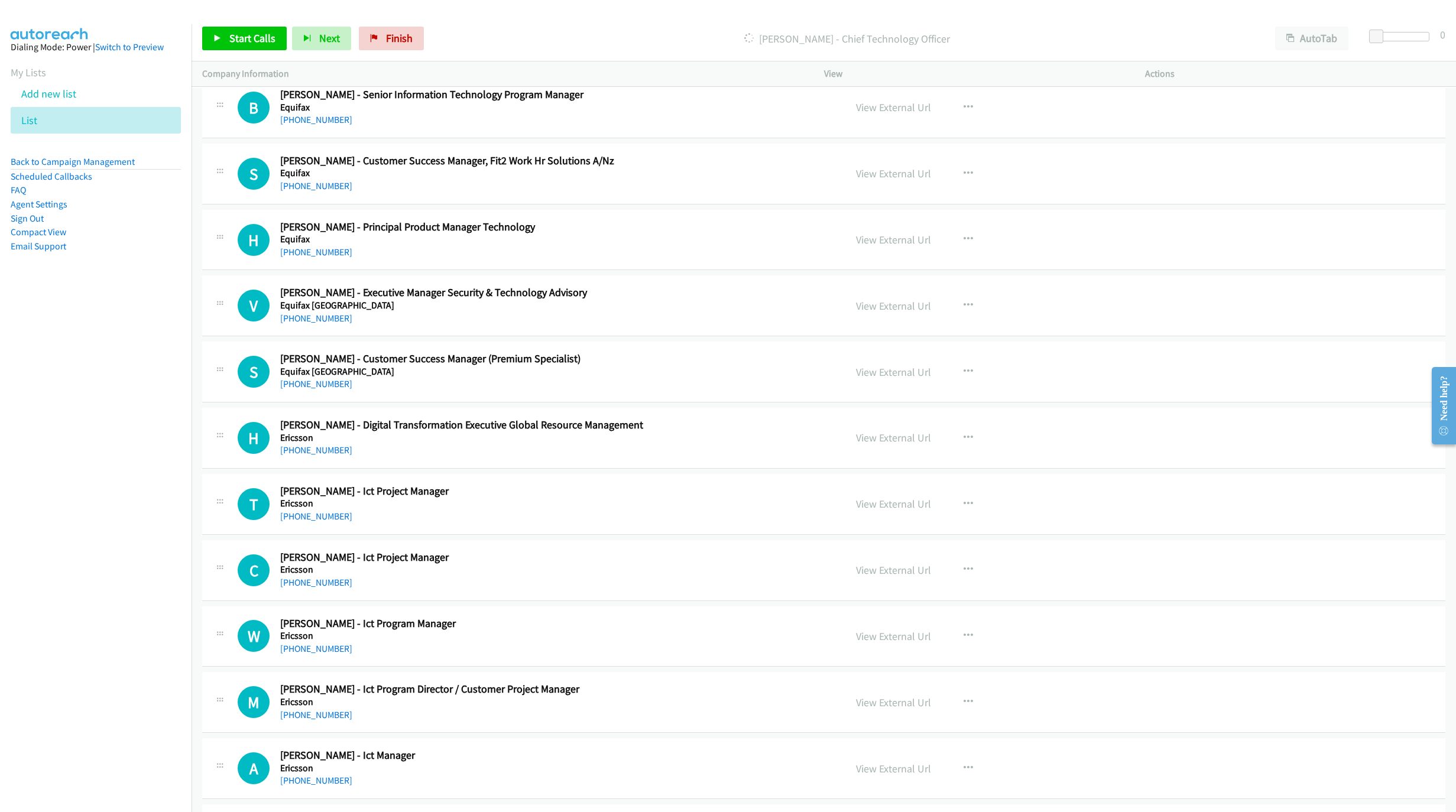
scroll to position [6400, 0]
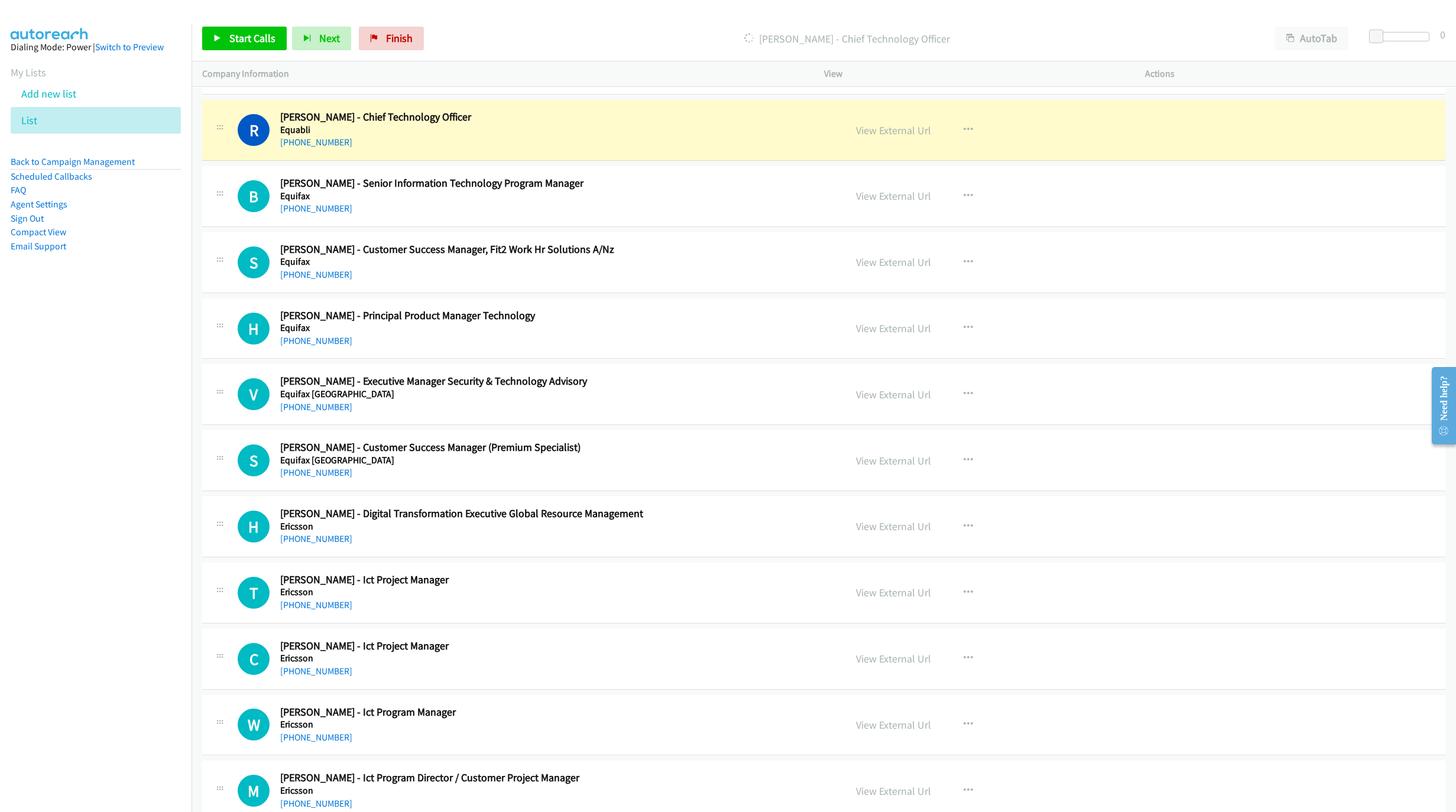
drag, startPoint x: 125, startPoint y: 494, endPoint x: 471, endPoint y: 547, distance: 350.0
click at [125, 494] on nav "Dialing Mode: Power | Switch to Preview My Lists Add new list List Back to Camp…" at bounding box center [96, 430] width 192 height 812
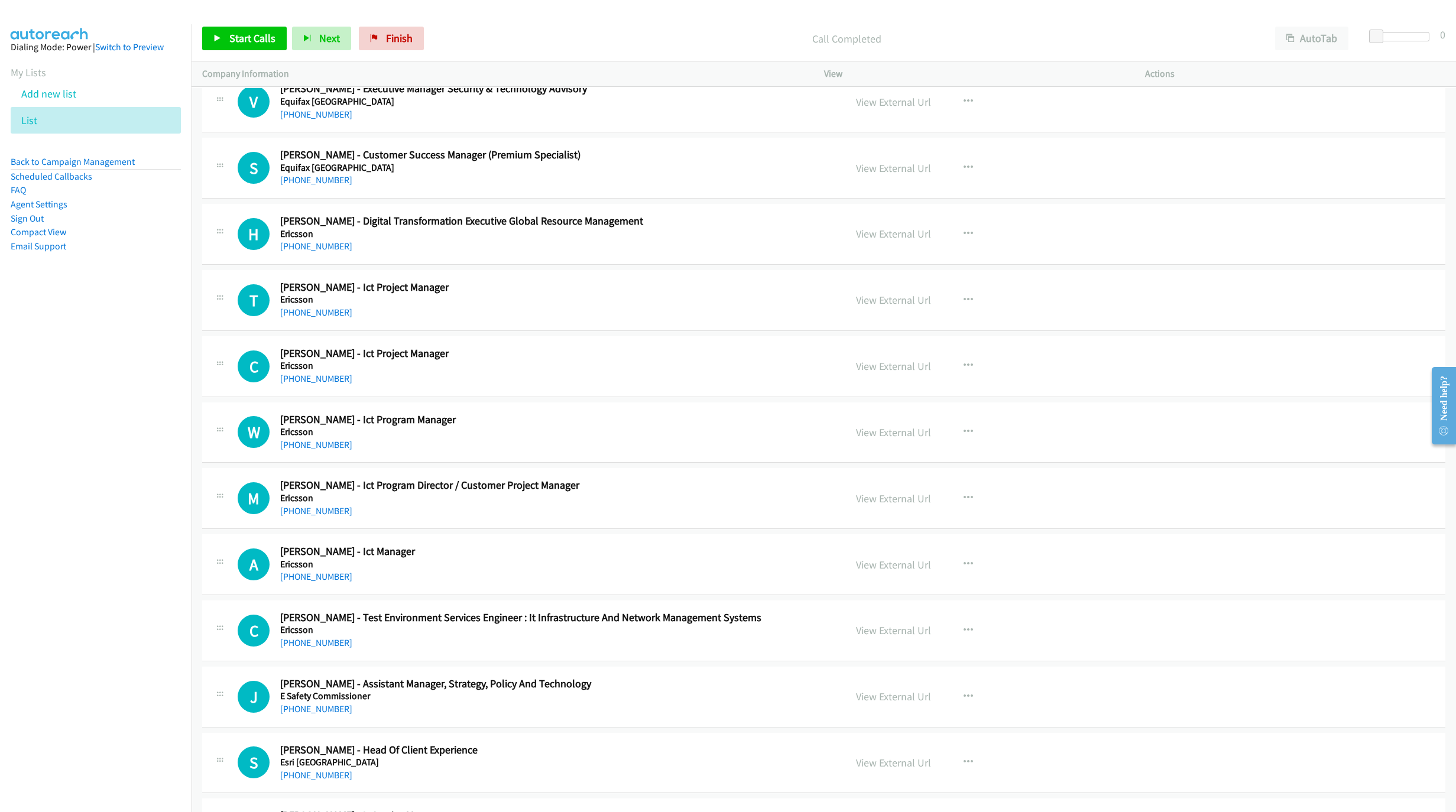
scroll to position [6702, 0]
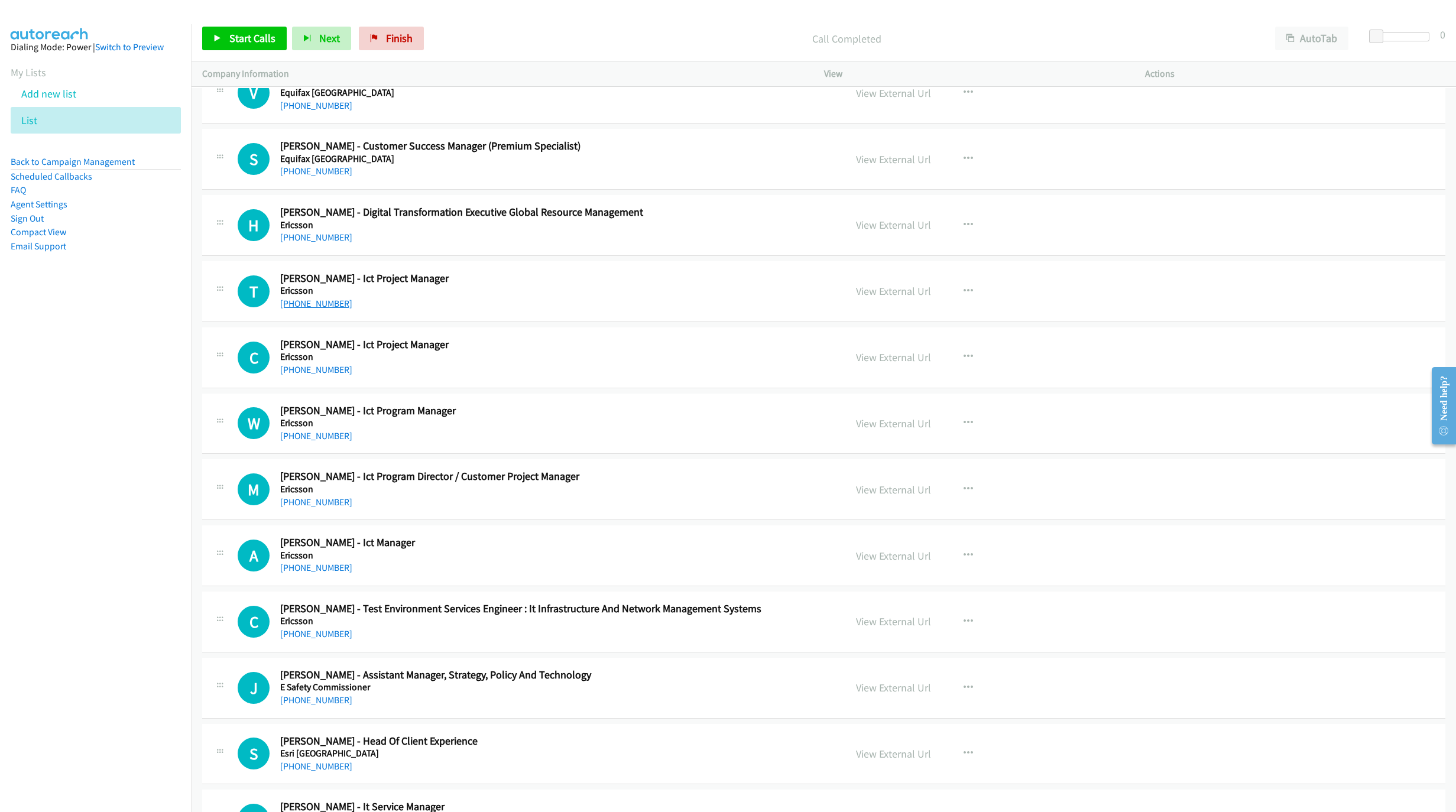
click at [321, 309] on link "[PHONE_NUMBER]" at bounding box center [315, 303] width 72 height 11
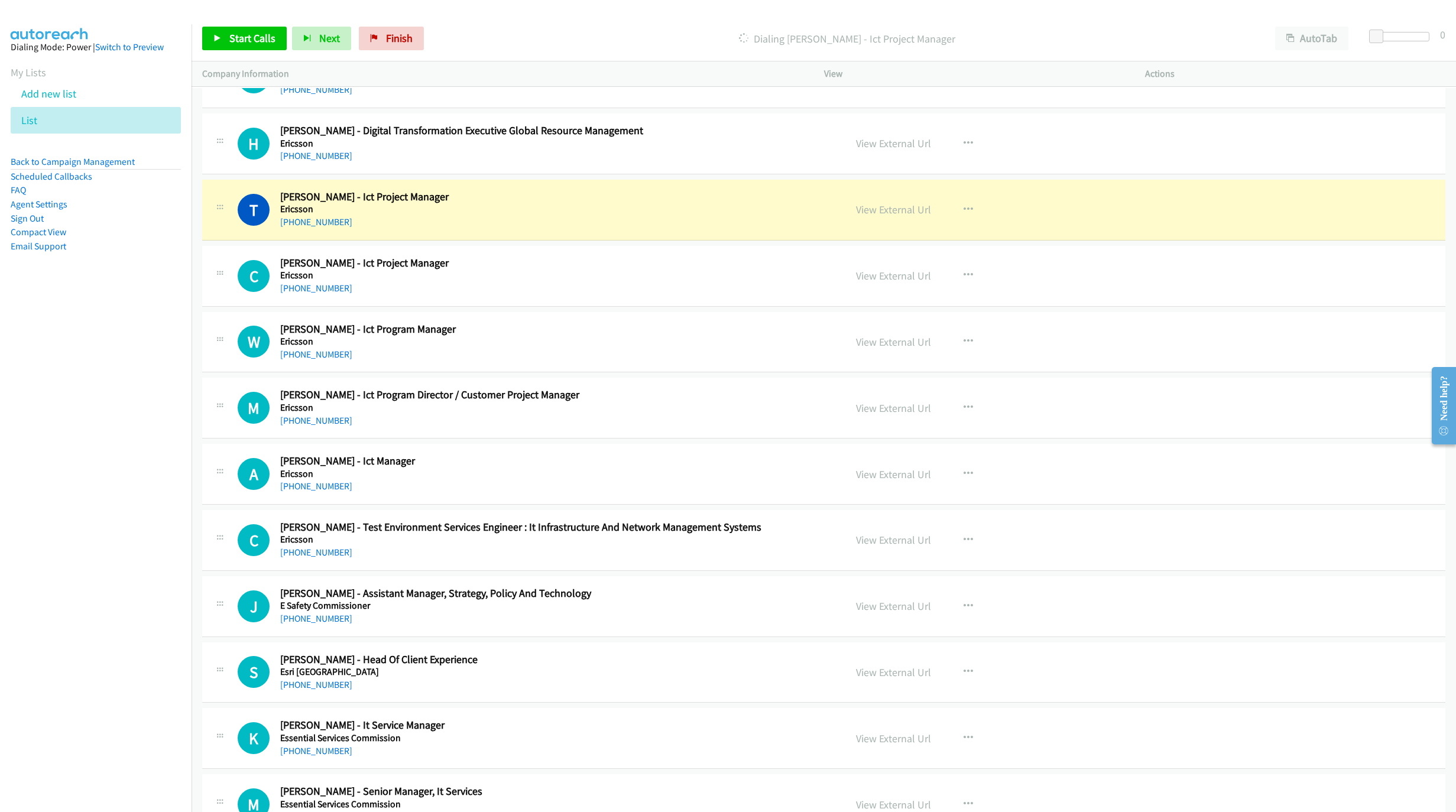
scroll to position [6790, 0]
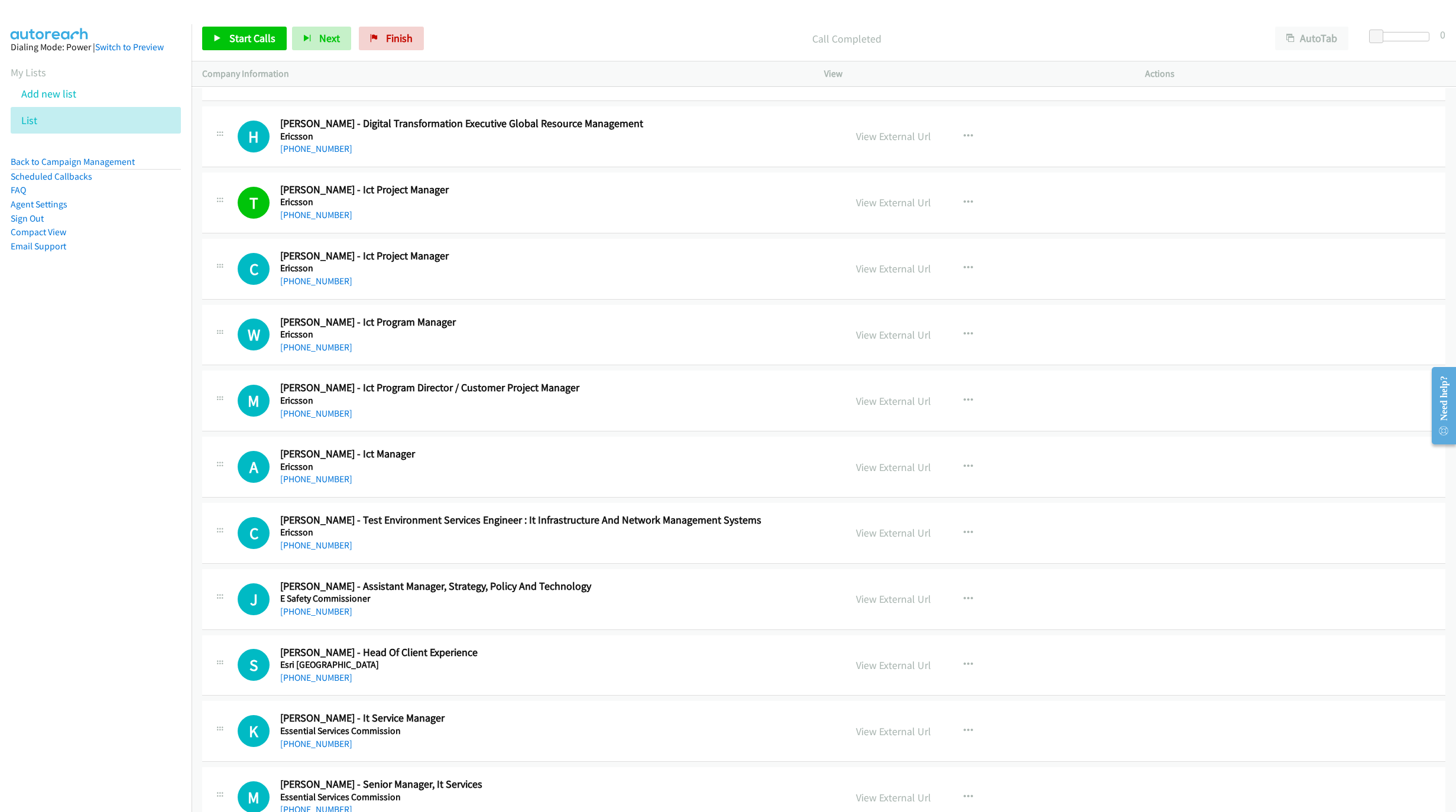
drag, startPoint x: 313, startPoint y: 307, endPoint x: 823, endPoint y: 459, distance: 532.2
click at [313, 286] on link "[PHONE_NUMBER]" at bounding box center [315, 281] width 72 height 11
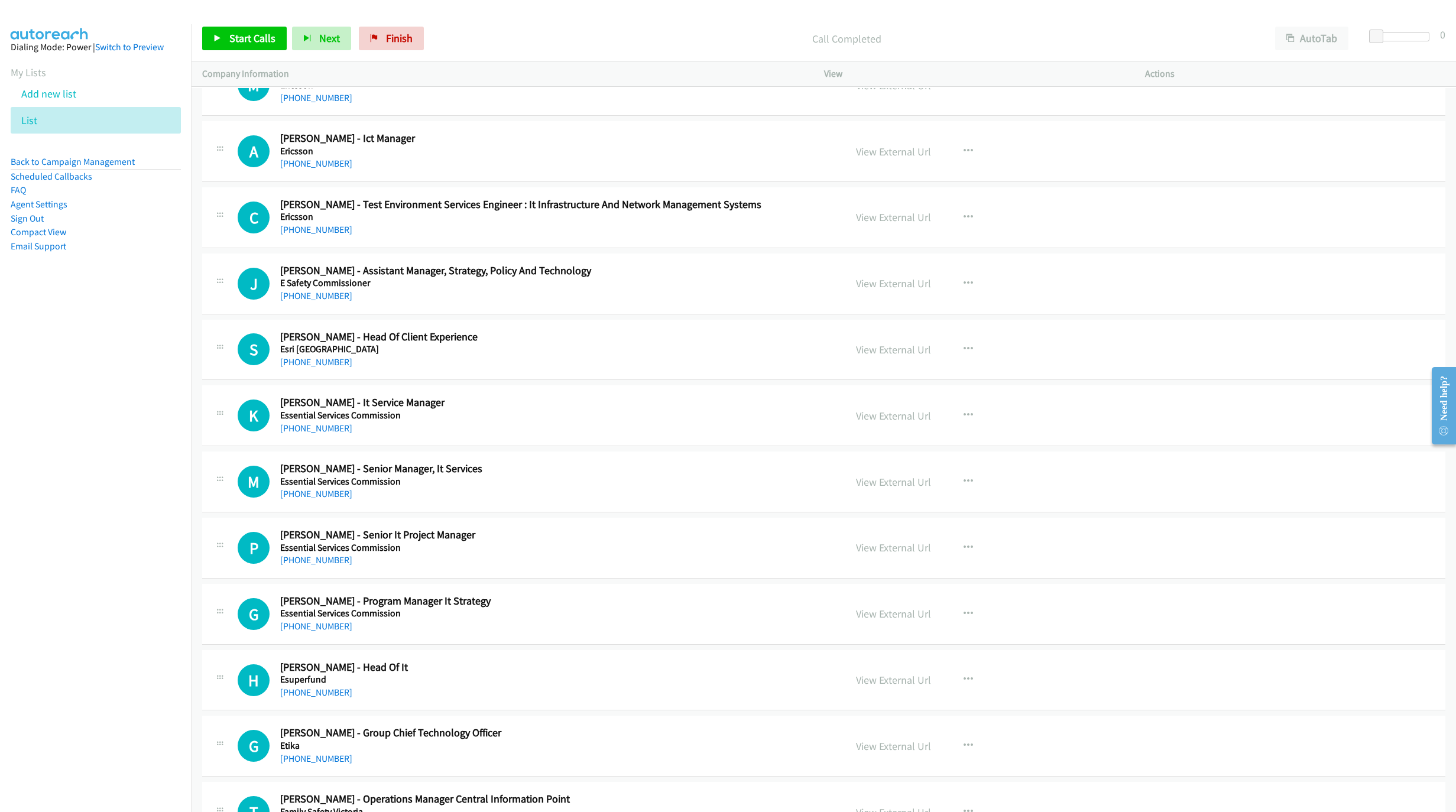
scroll to position [7145, 0]
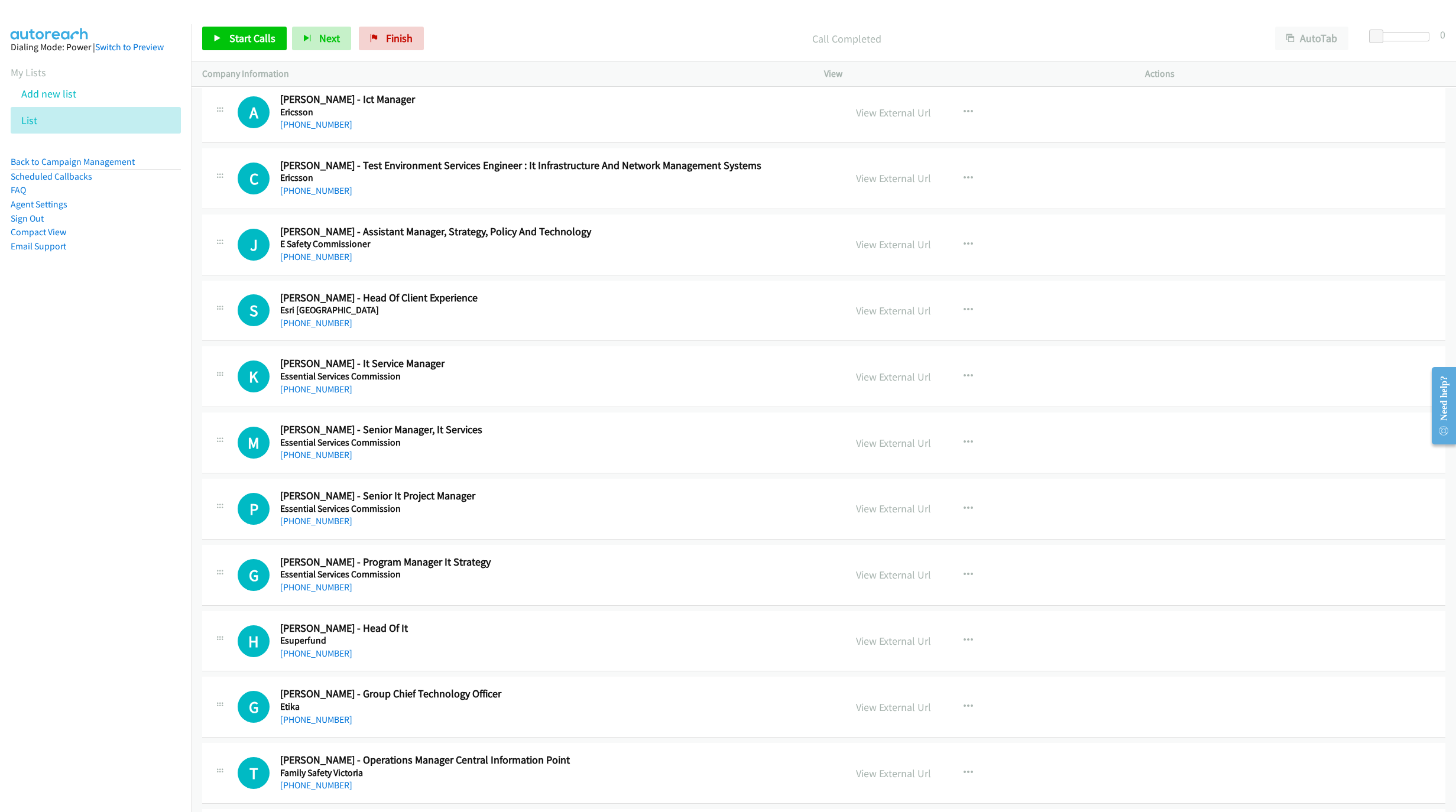
drag, startPoint x: 325, startPoint y: 422, endPoint x: 811, endPoint y: 521, distance: 496.0
click at [325, 395] on link "[PHONE_NUMBER]" at bounding box center [315, 389] width 72 height 11
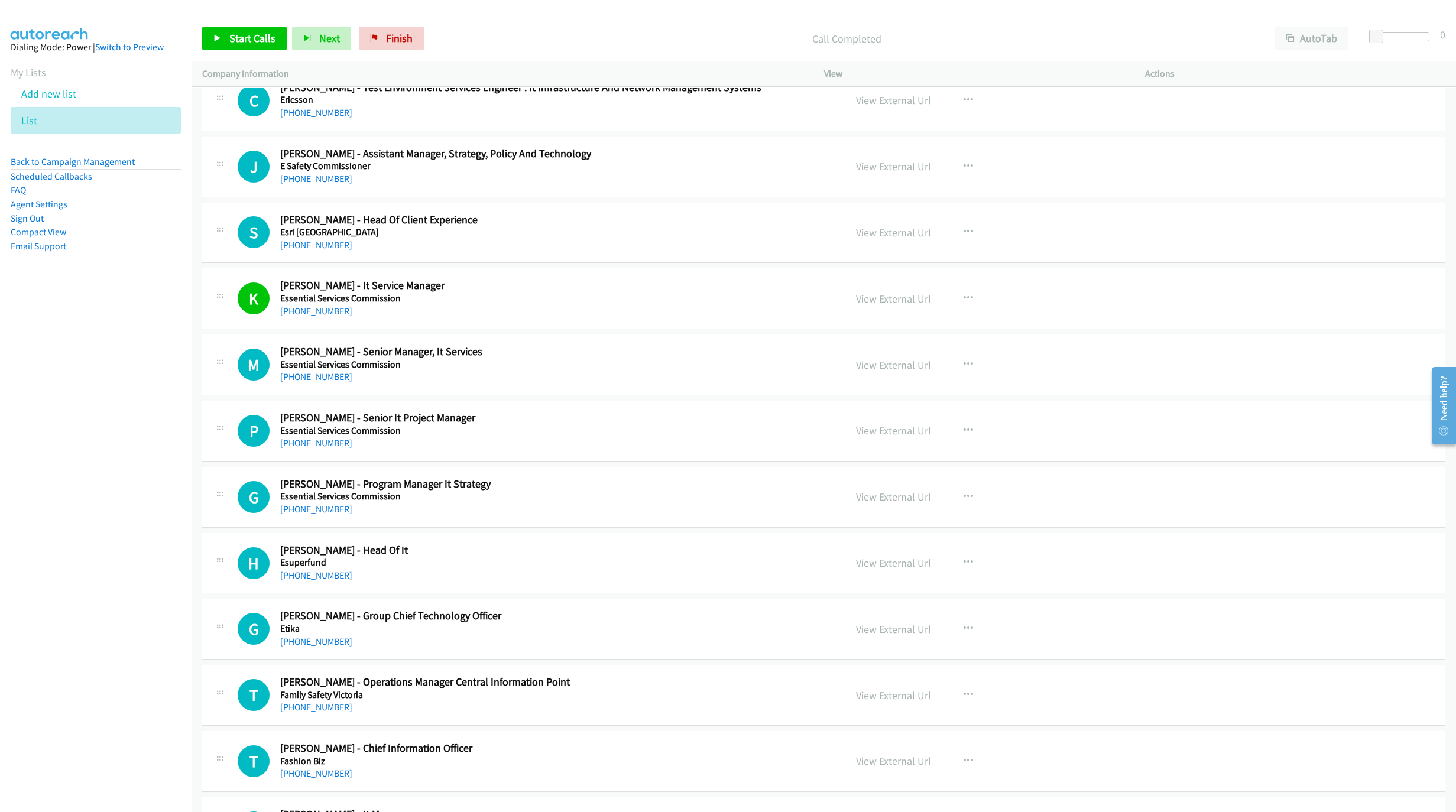
scroll to position [7233, 0]
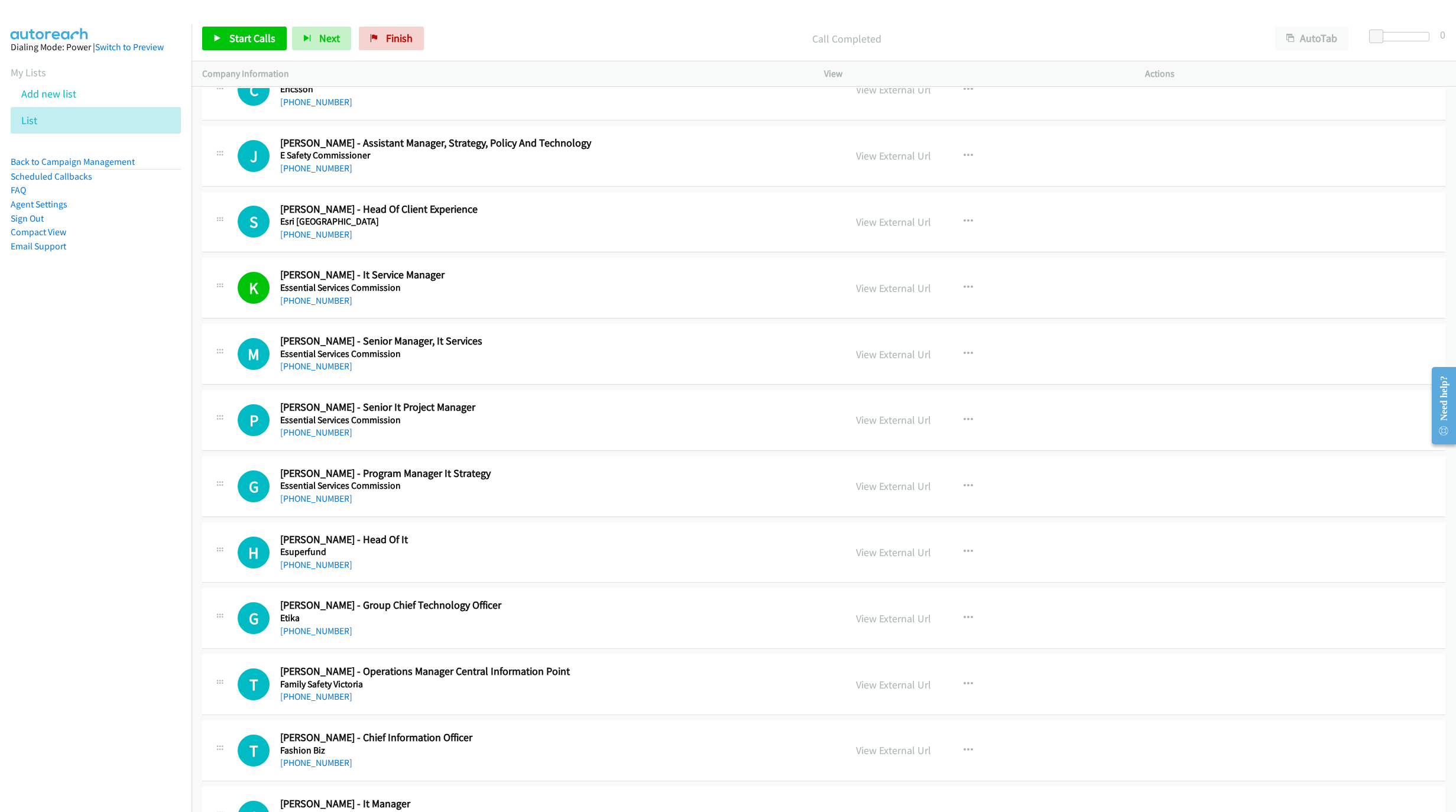
drag, startPoint x: 310, startPoint y: 267, endPoint x: 849, endPoint y: 353, distance: 545.8
click at [310, 240] on link "[PHONE_NUMBER]" at bounding box center [315, 233] width 72 height 11
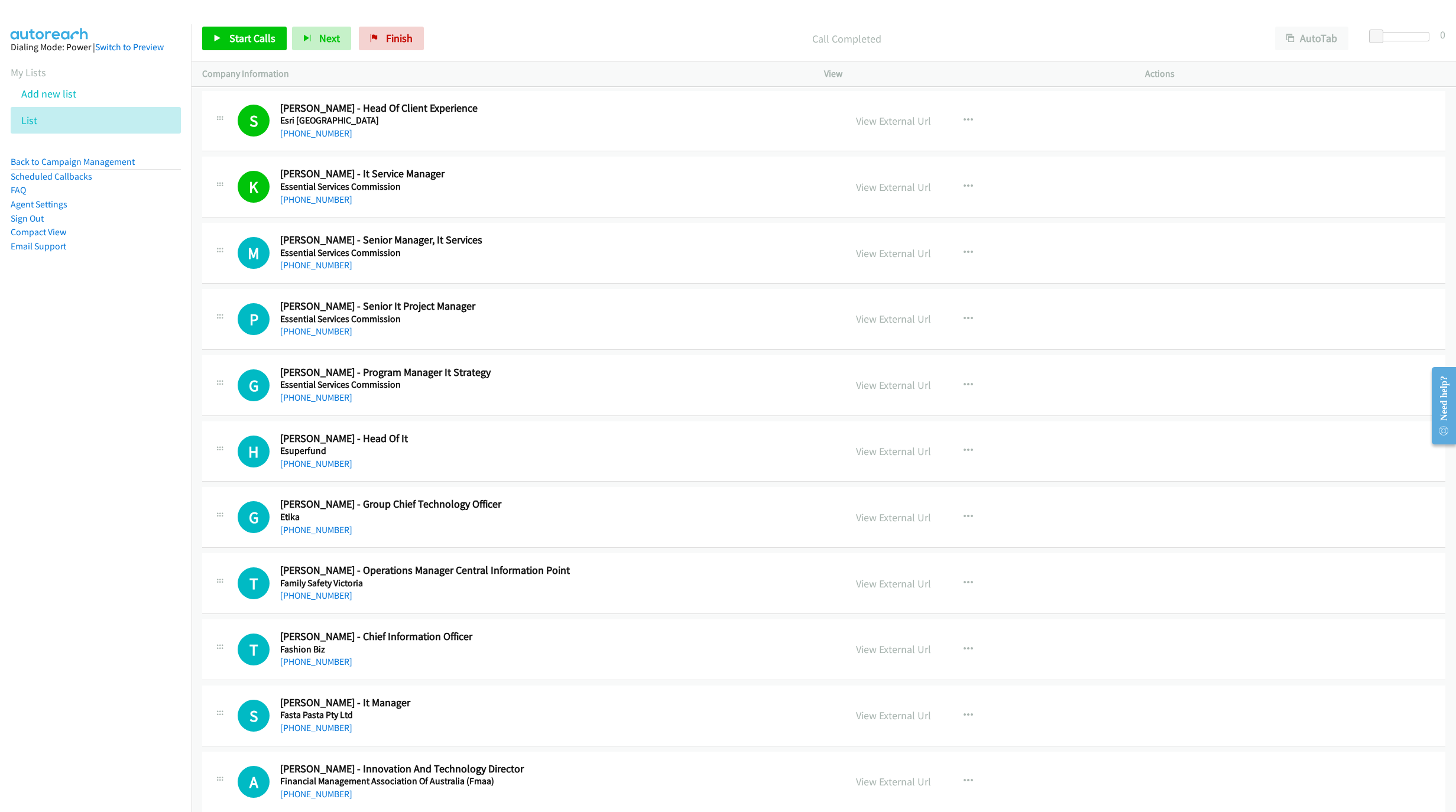
scroll to position [7411, 0]
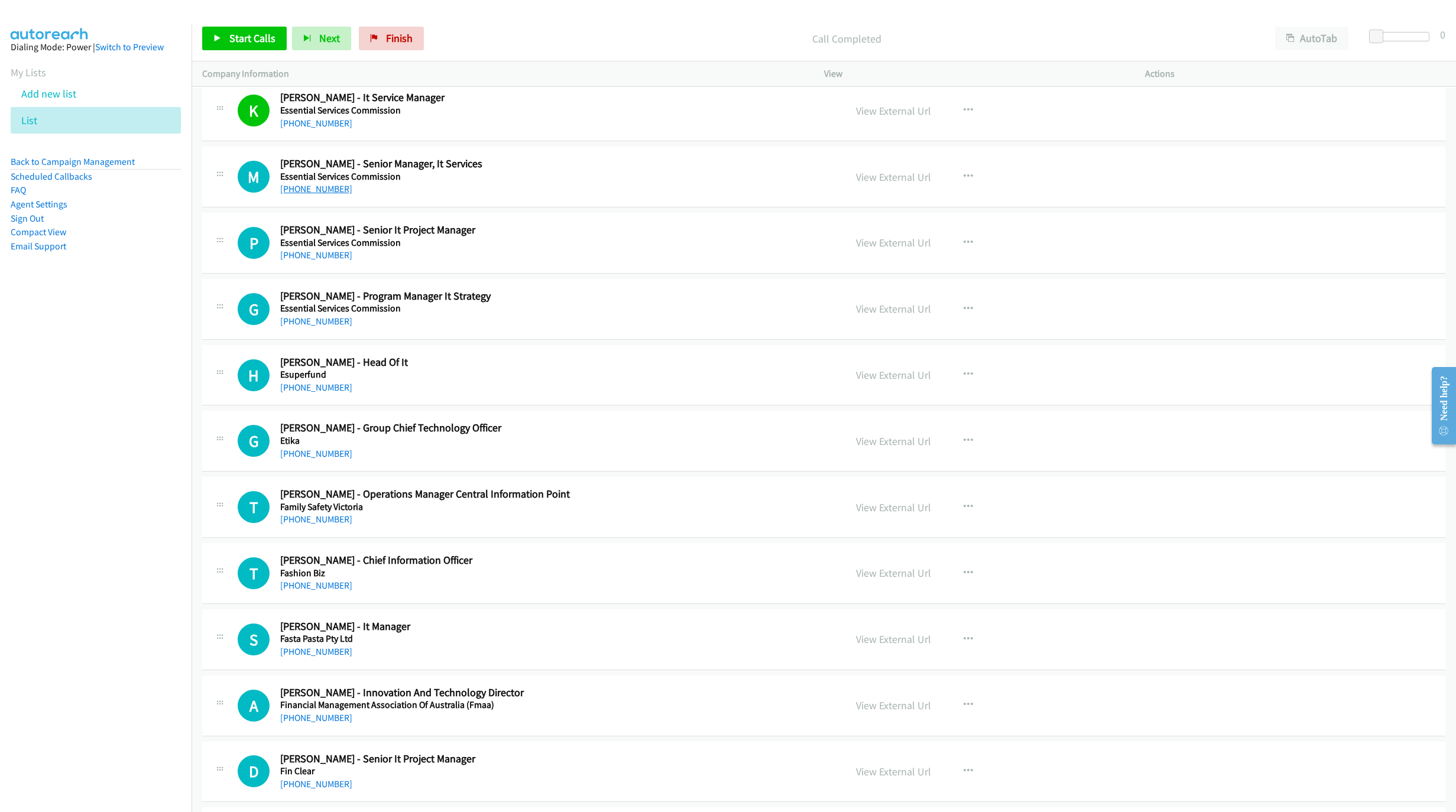
click at [318, 194] on link "[PHONE_NUMBER]" at bounding box center [315, 188] width 72 height 11
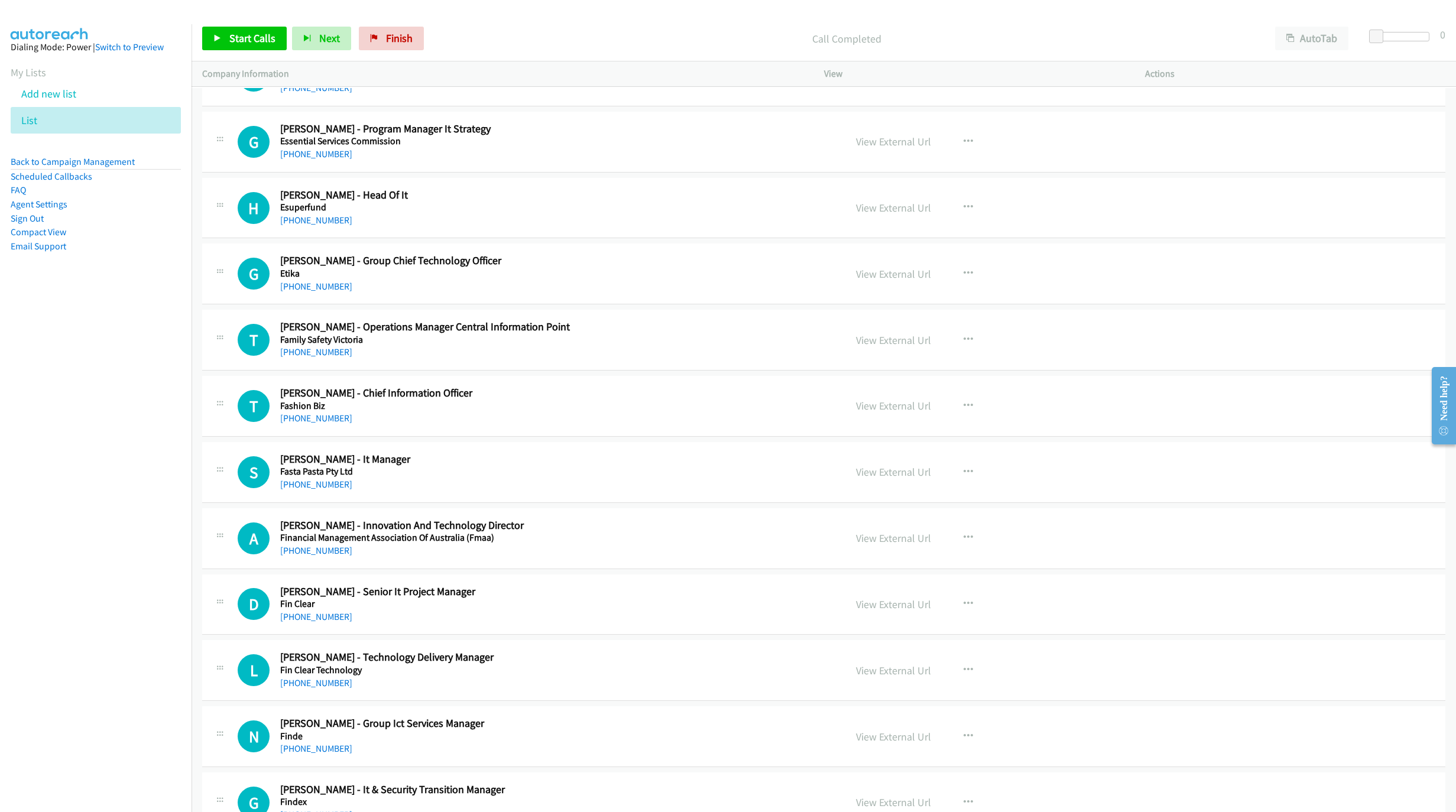
scroll to position [7588, 0]
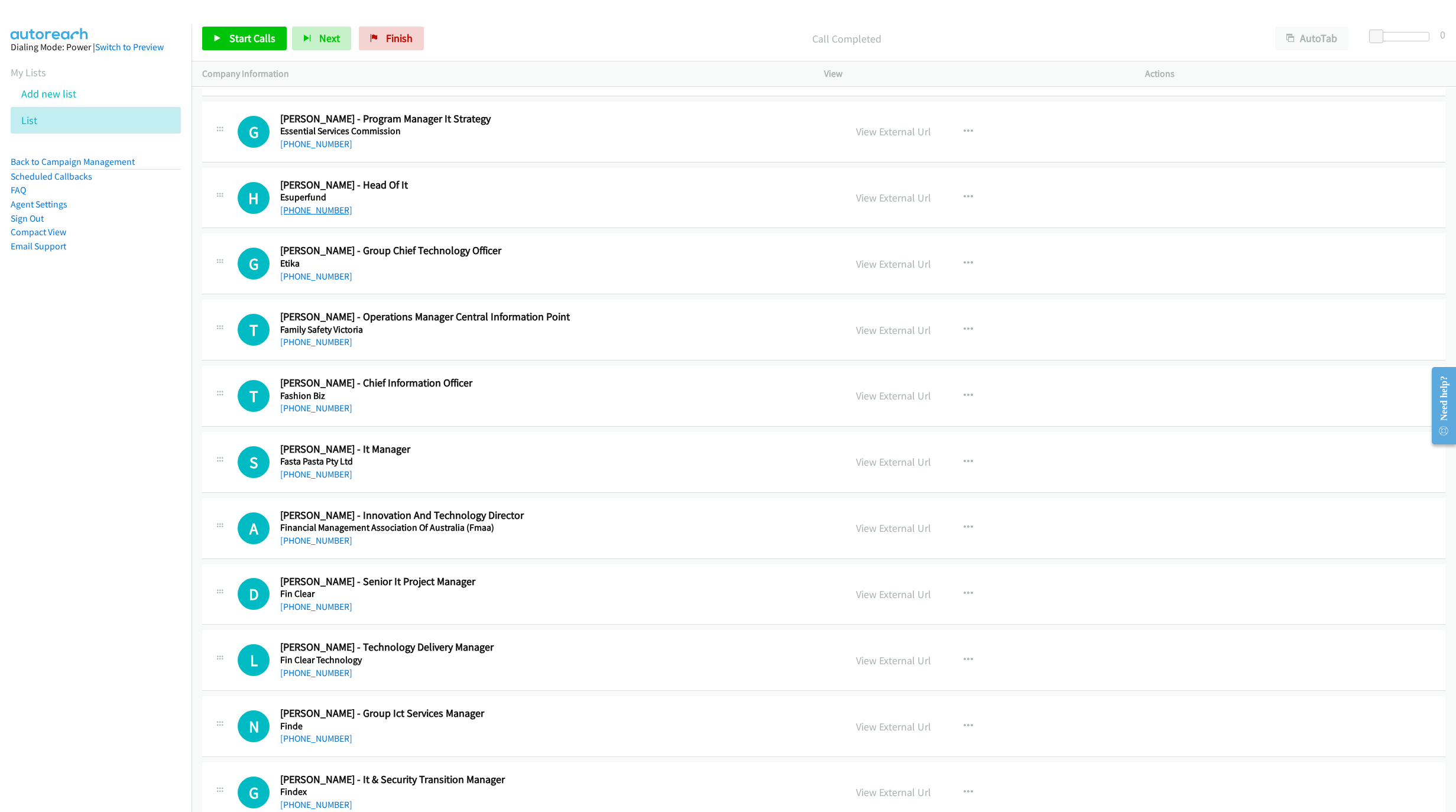
click at [314, 216] on link "[PHONE_NUMBER]" at bounding box center [315, 210] width 72 height 11
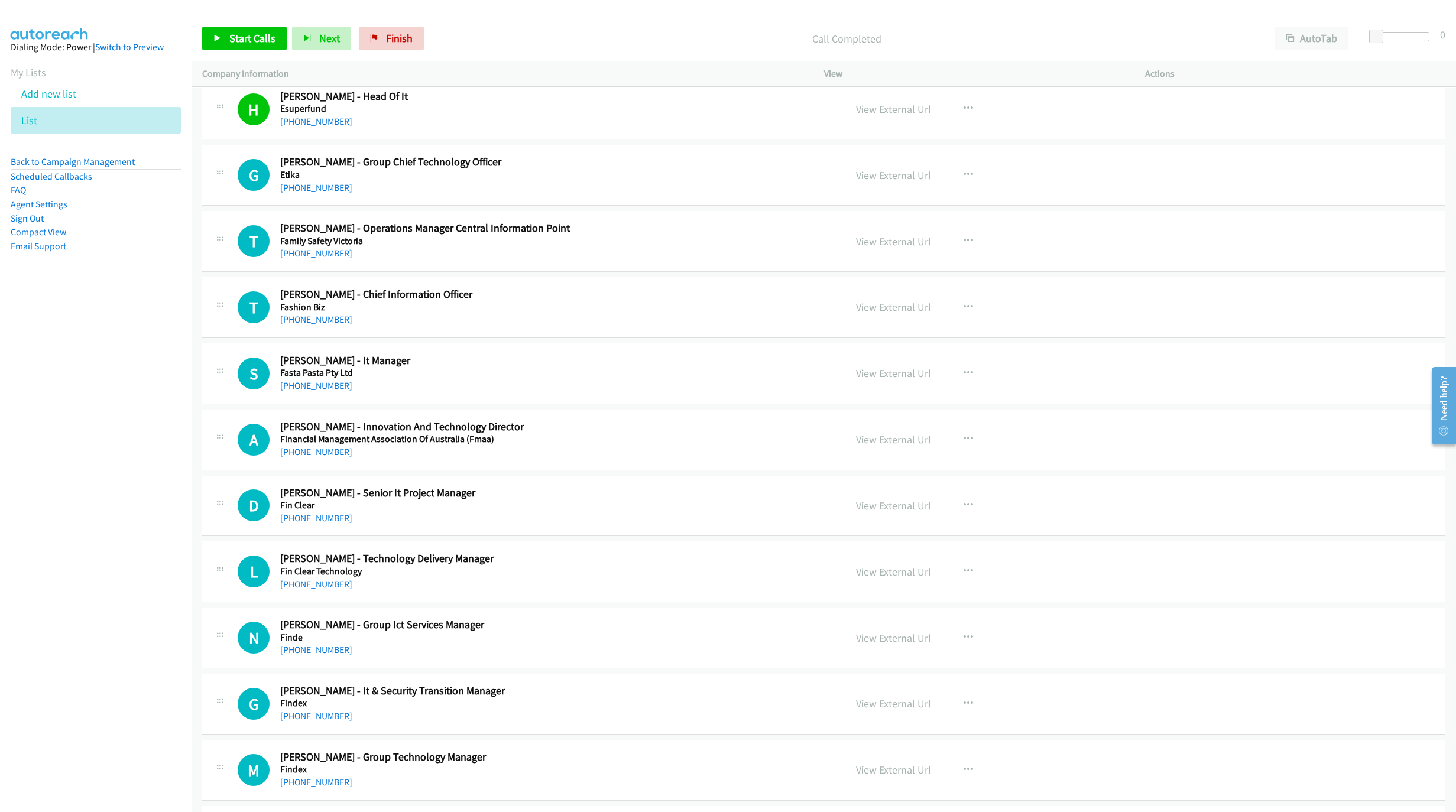
scroll to position [7765, 0]
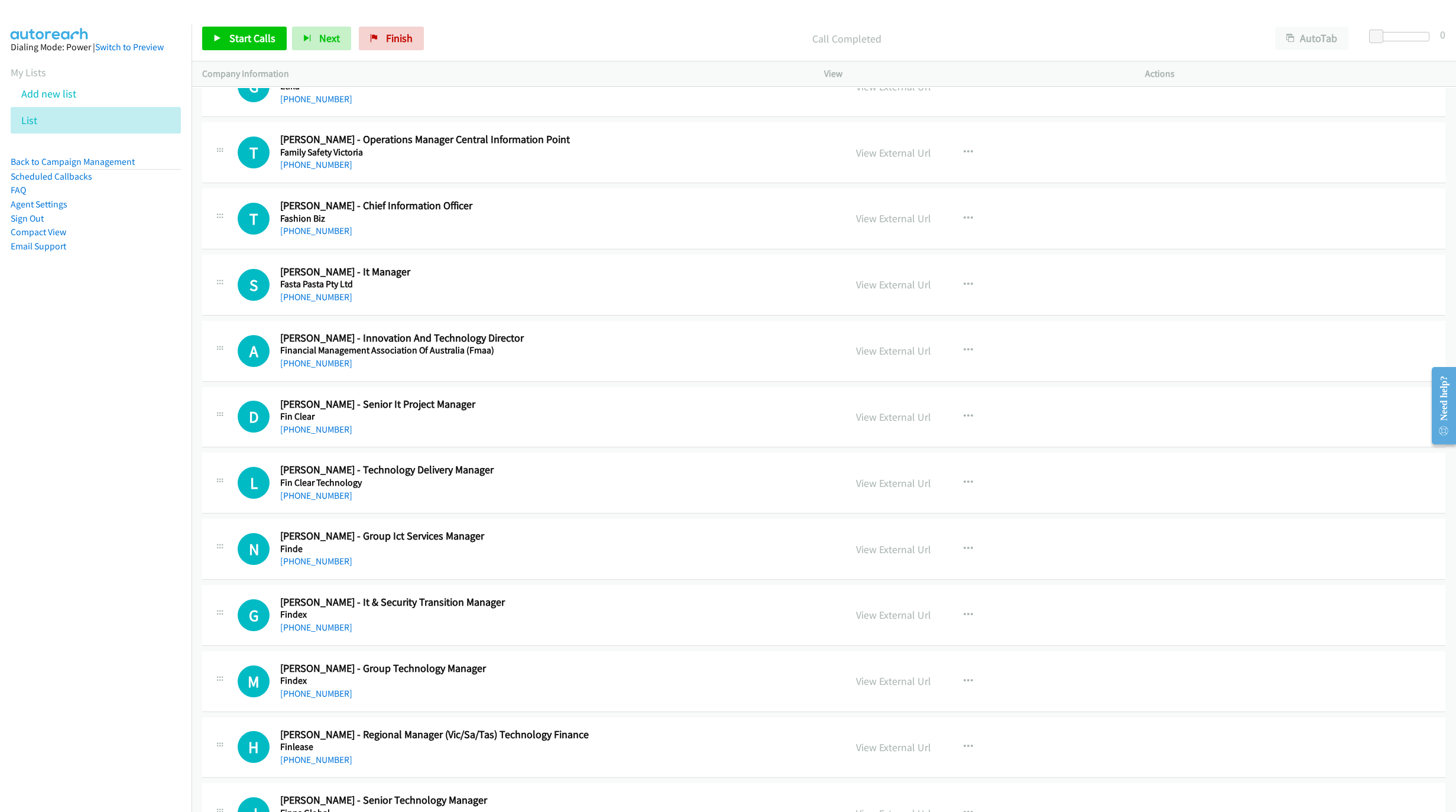
click at [321, 435] on link "[PHONE_NUMBER]" at bounding box center [315, 428] width 72 height 11
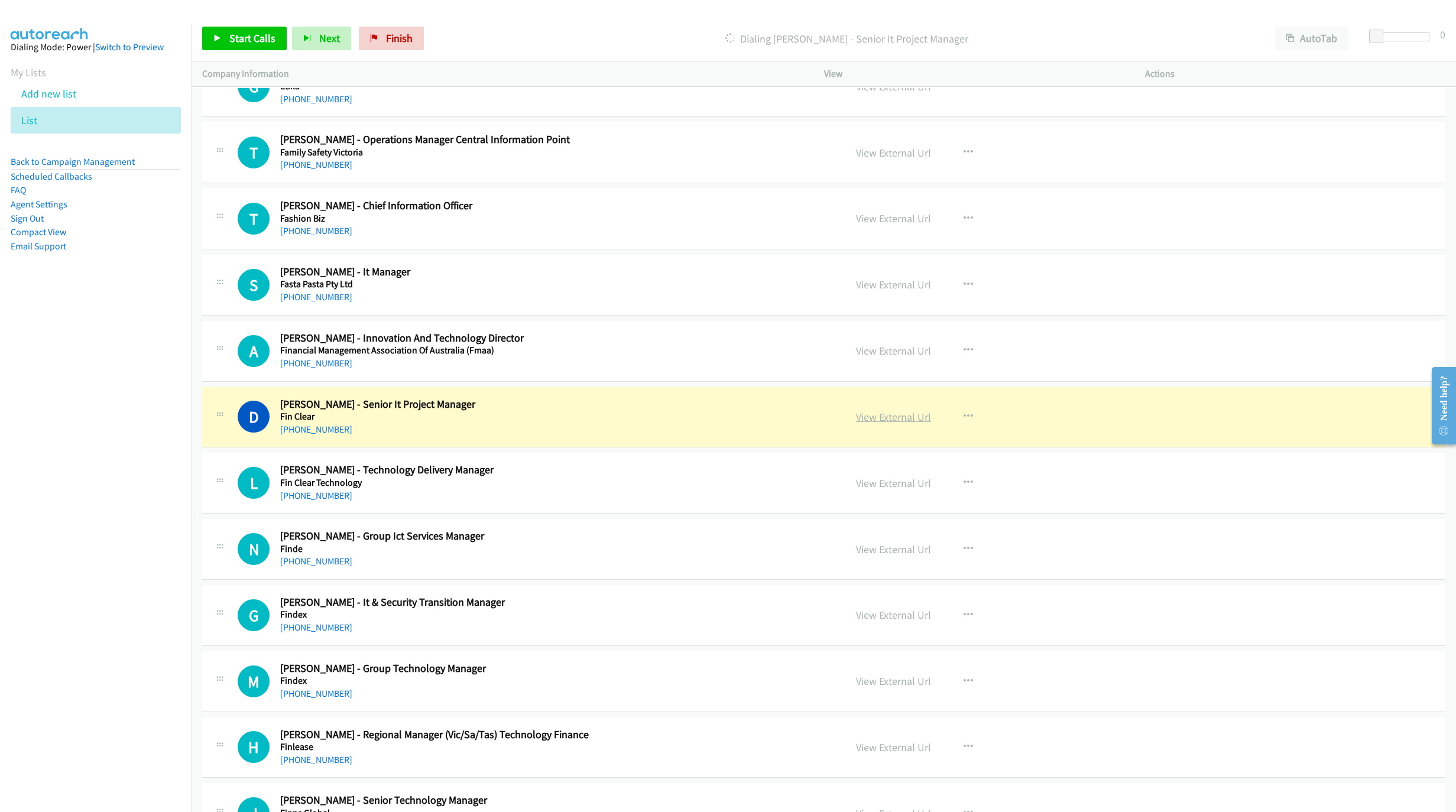
click at [872, 423] on link "View External Url" at bounding box center [893, 417] width 75 height 14
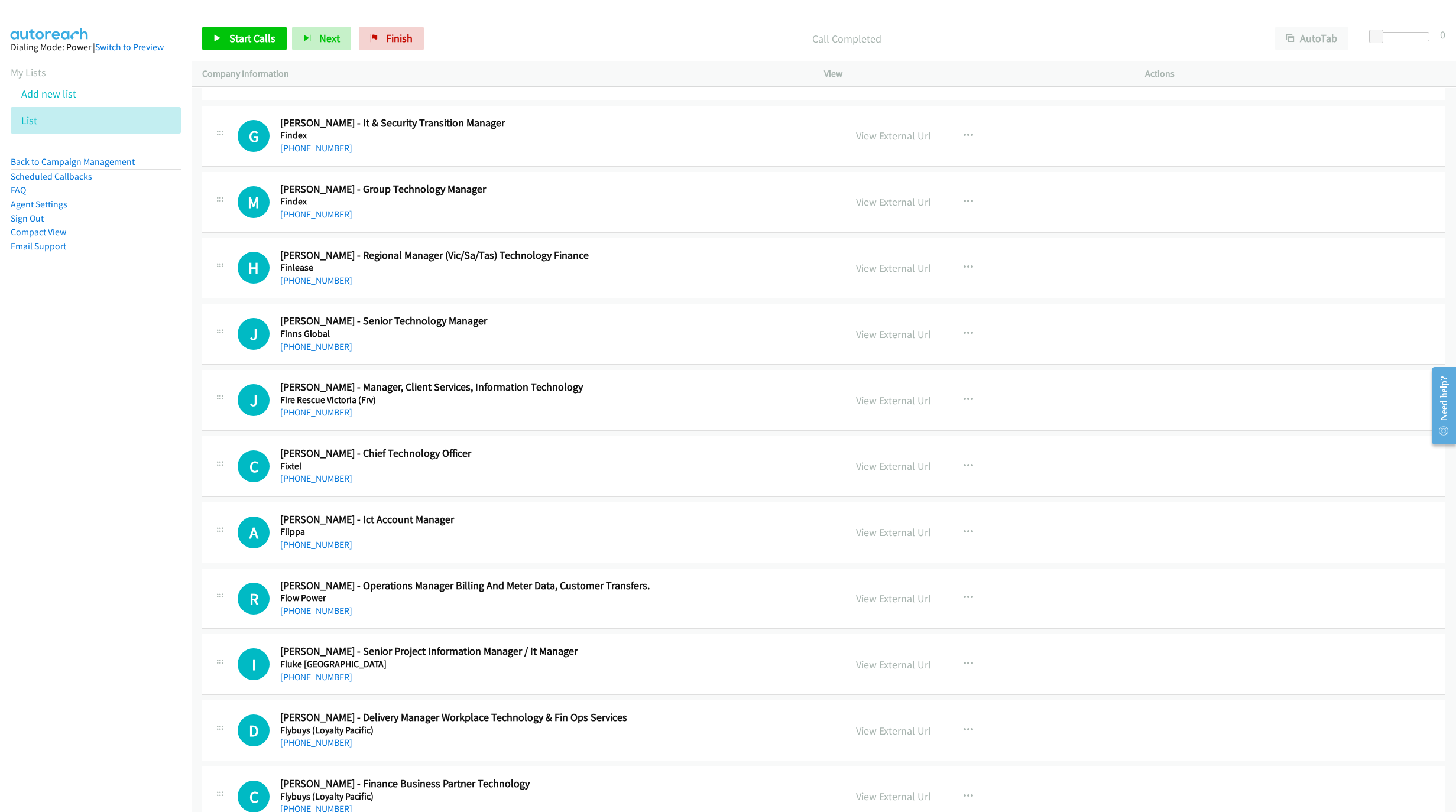
scroll to position [8298, 0]
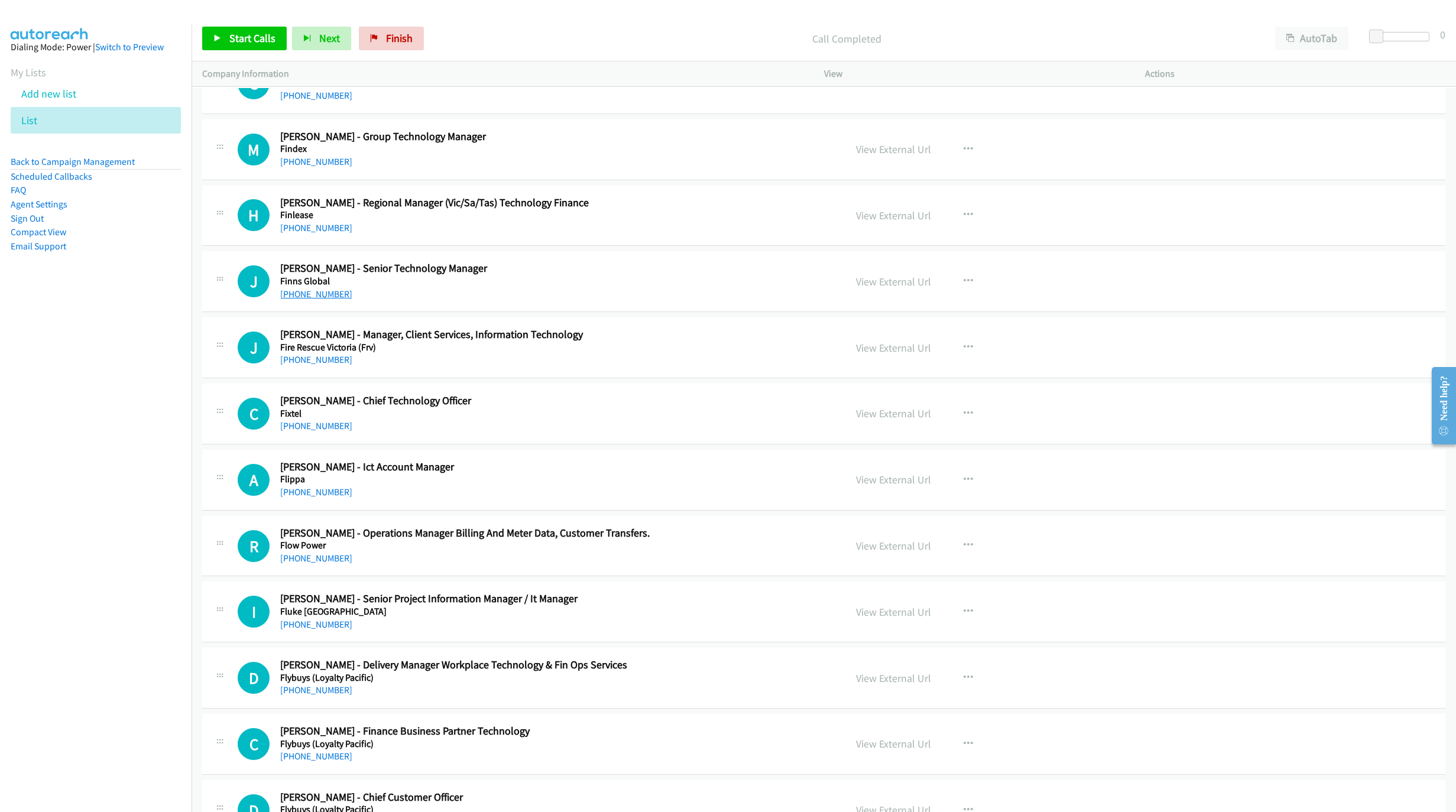
click at [311, 312] on div "J Callback Scheduled [PERSON_NAME] - Senior Technology Manager Finns Global [GE…" at bounding box center [824, 281] width 1243 height 61
click at [318, 299] on link "[PHONE_NUMBER]" at bounding box center [315, 294] width 72 height 11
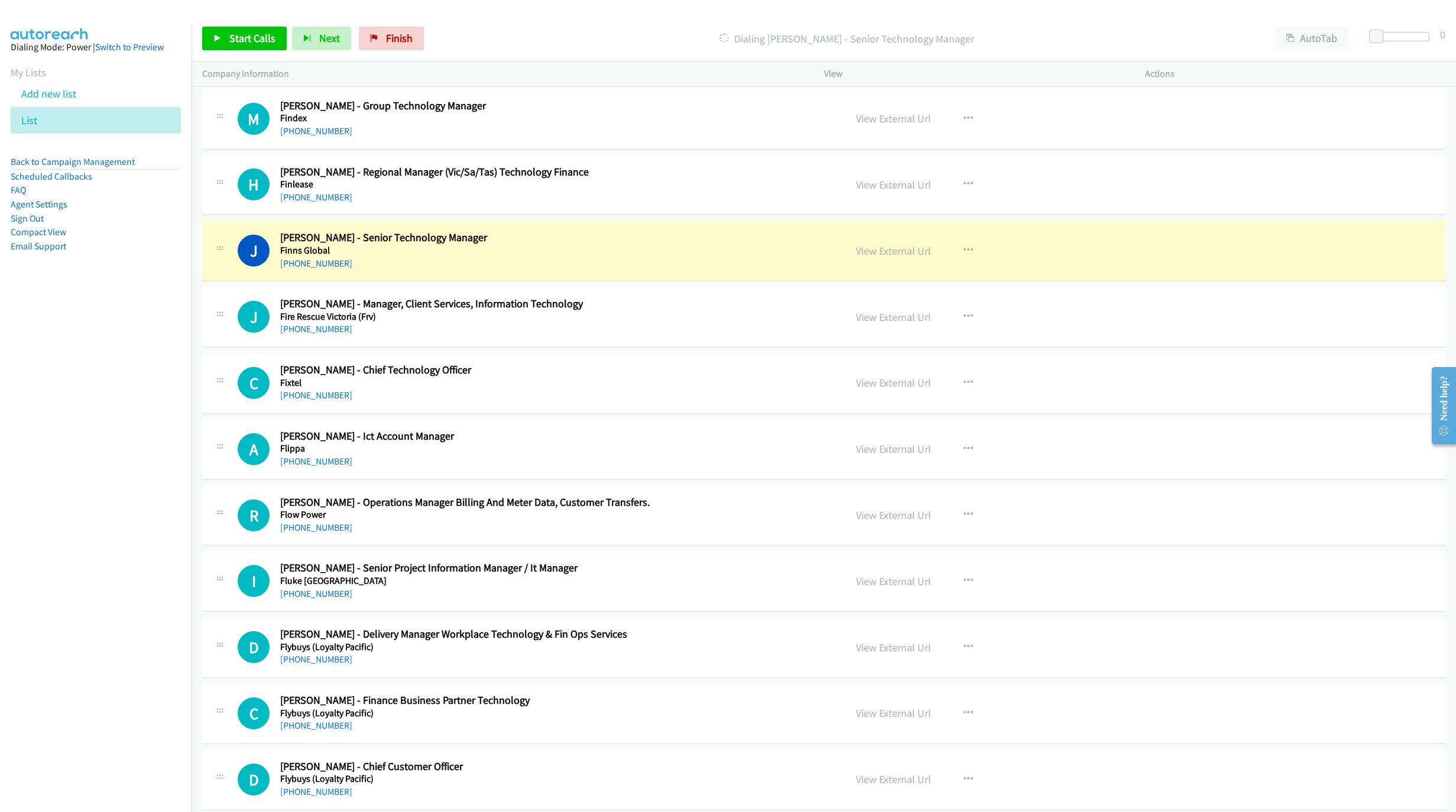
scroll to position [8475, 0]
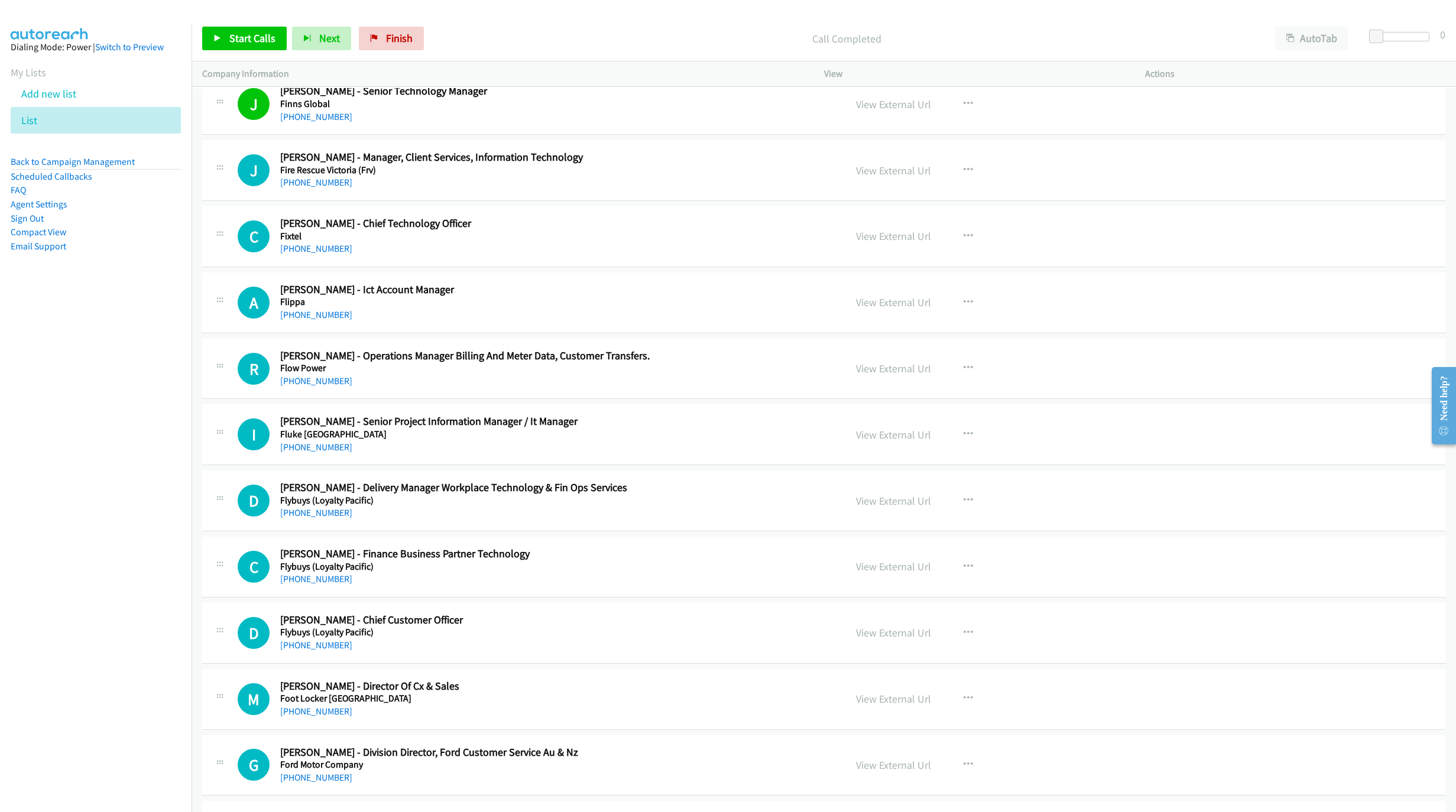
drag, startPoint x: 315, startPoint y: 282, endPoint x: 954, endPoint y: 444, distance: 659.2
click at [315, 254] on link "[PHONE_NUMBER]" at bounding box center [315, 248] width 72 height 11
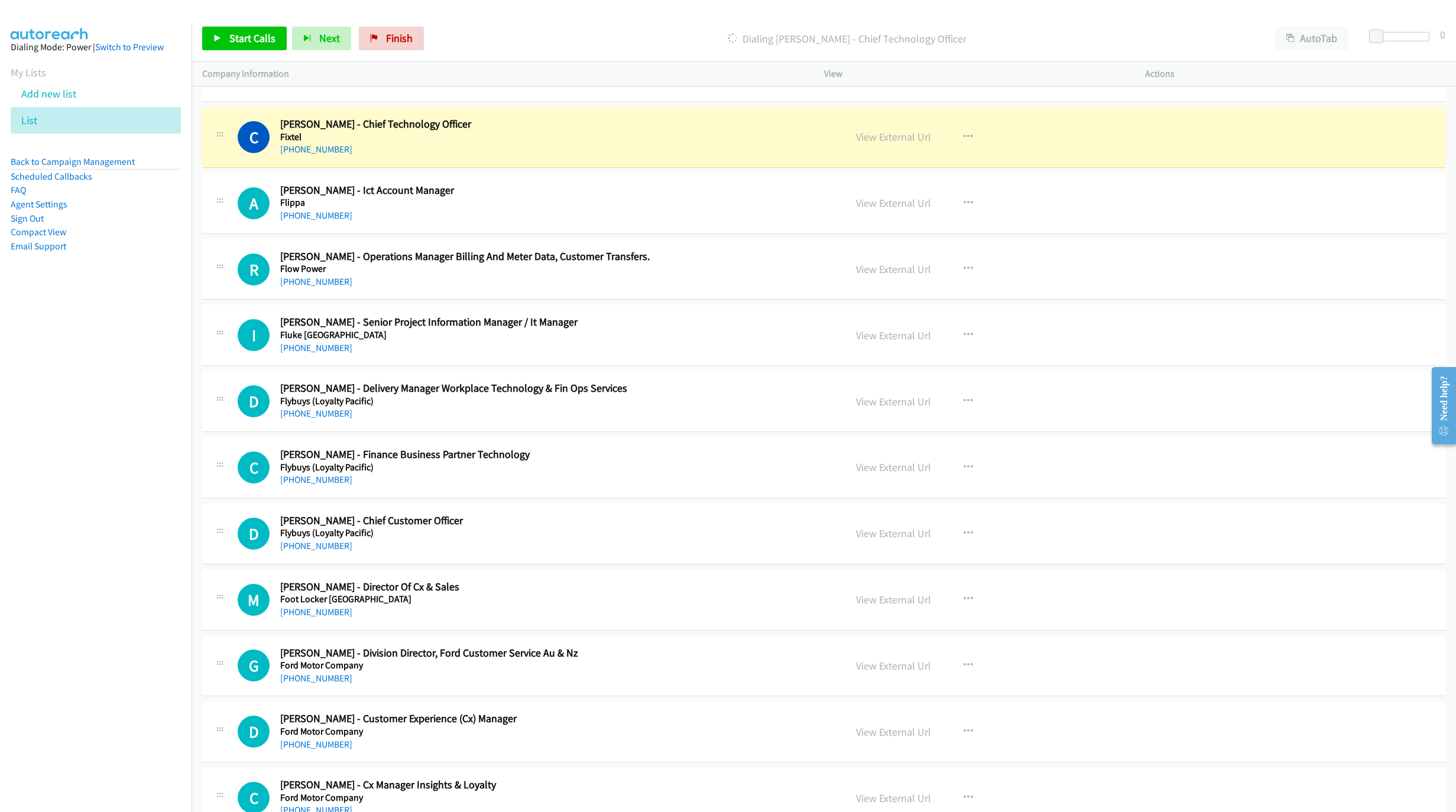
scroll to position [8563, 0]
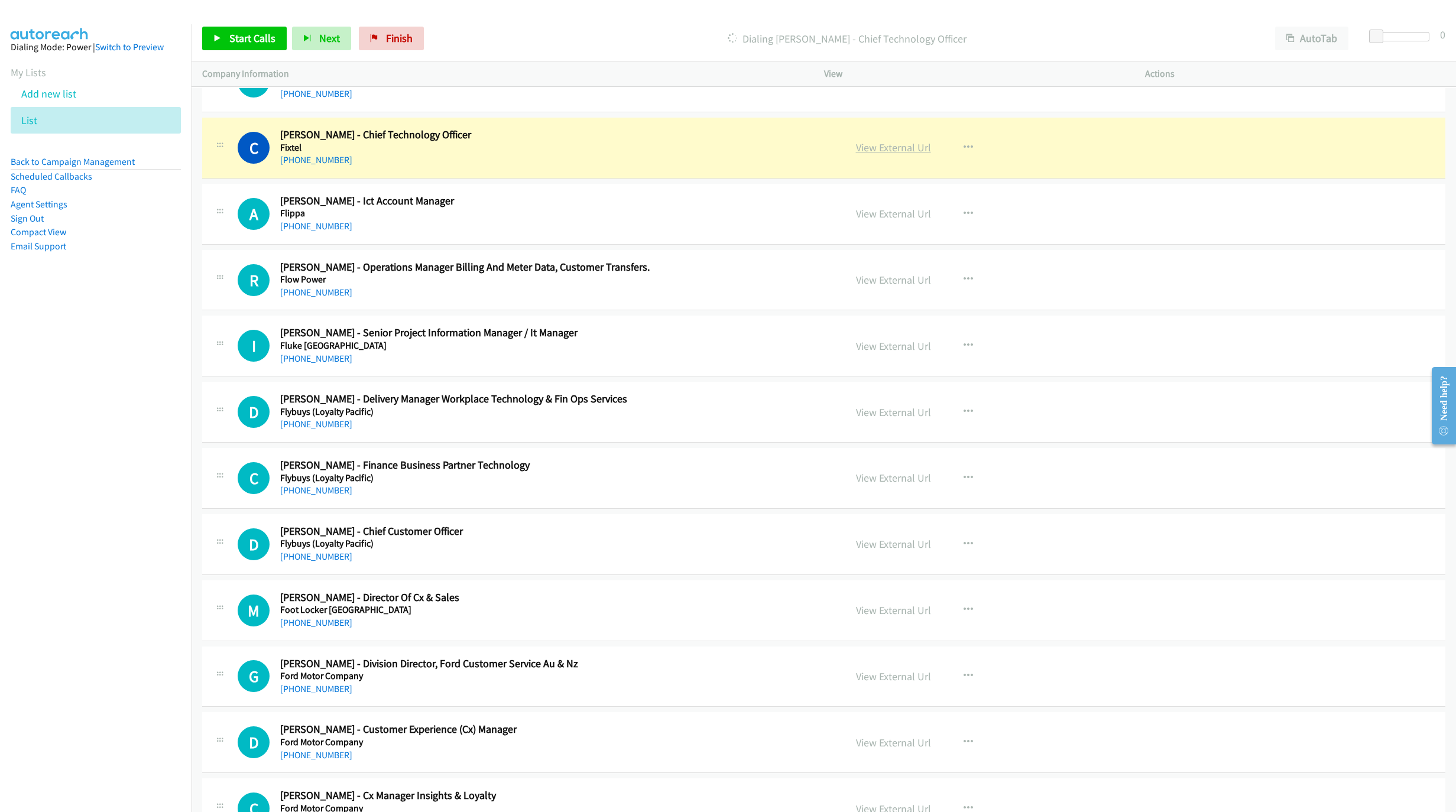
click at [909, 154] on link "View External Url" at bounding box center [893, 147] width 75 height 14
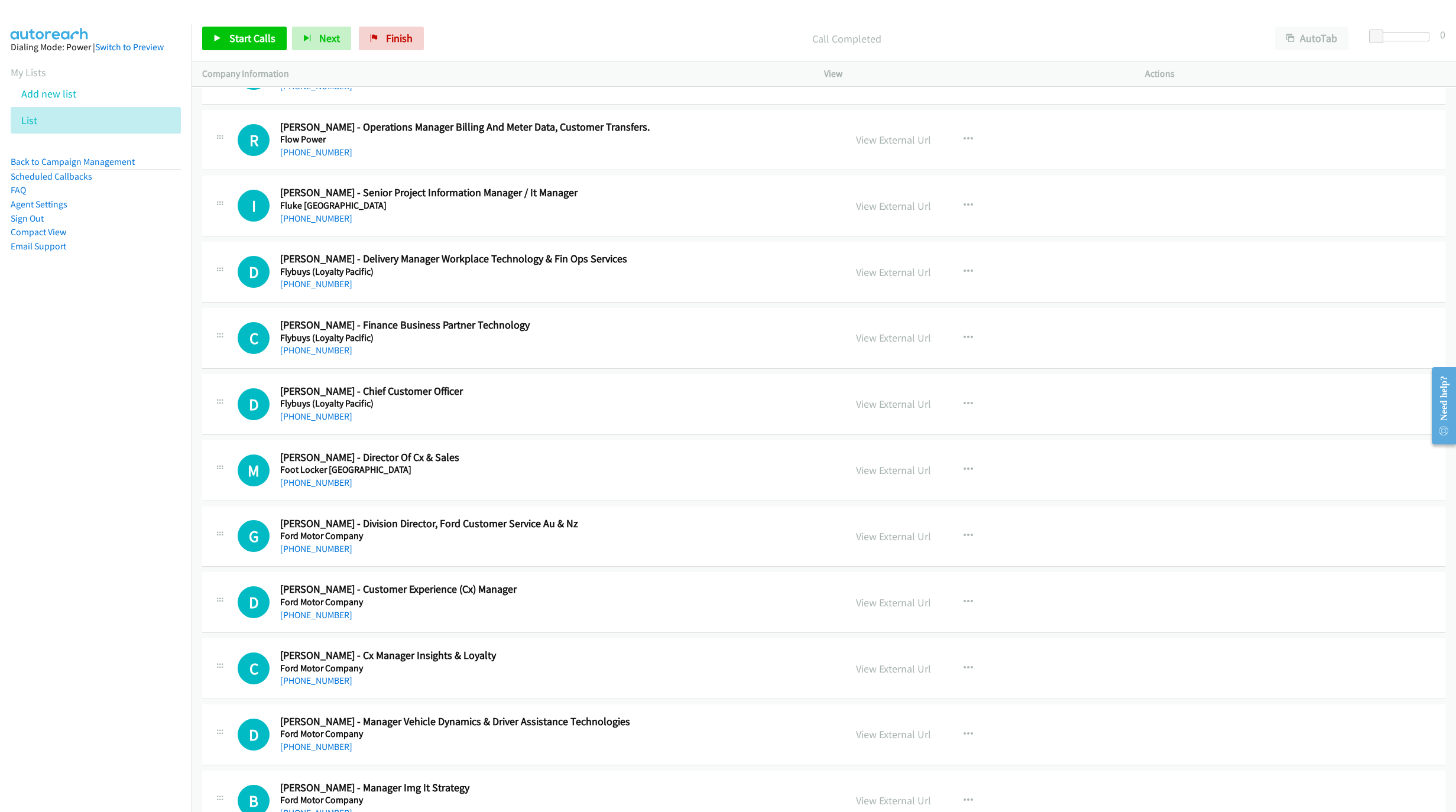
scroll to position [8741, 0]
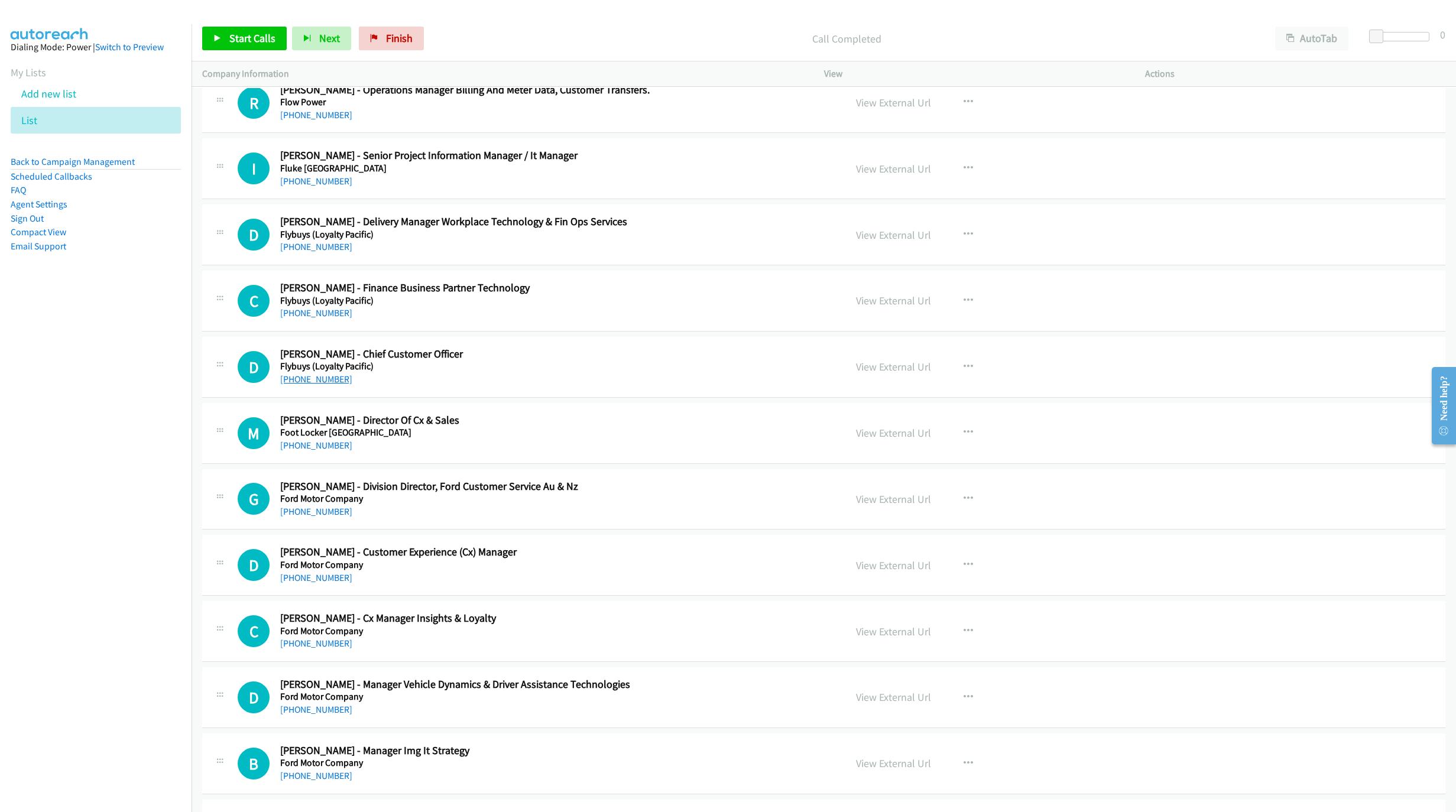
click at [315, 385] on link "[PHONE_NUMBER]" at bounding box center [315, 378] width 72 height 11
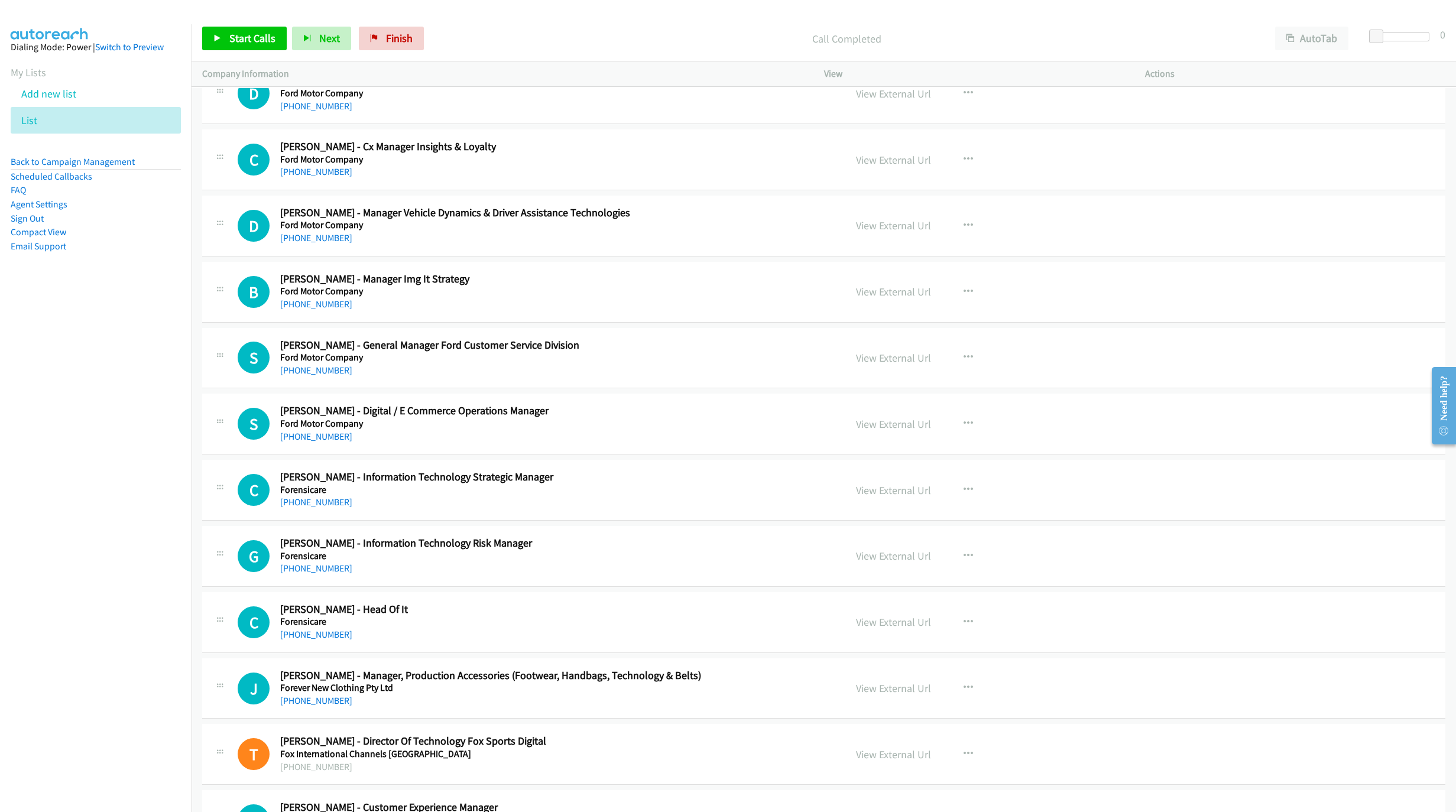
scroll to position [9273, 0]
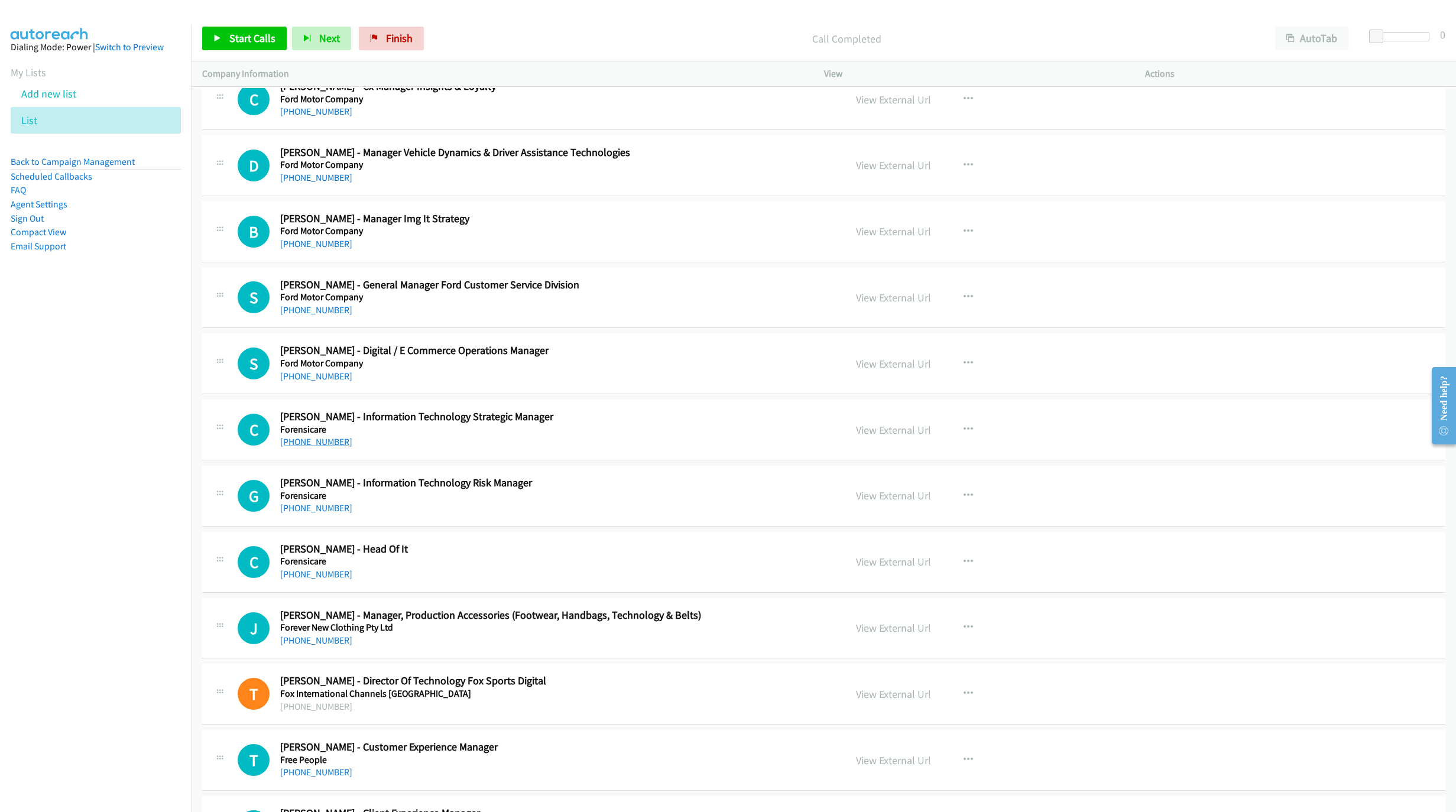
click at [309, 447] on link "[PHONE_NUMBER]" at bounding box center [315, 442] width 72 height 11
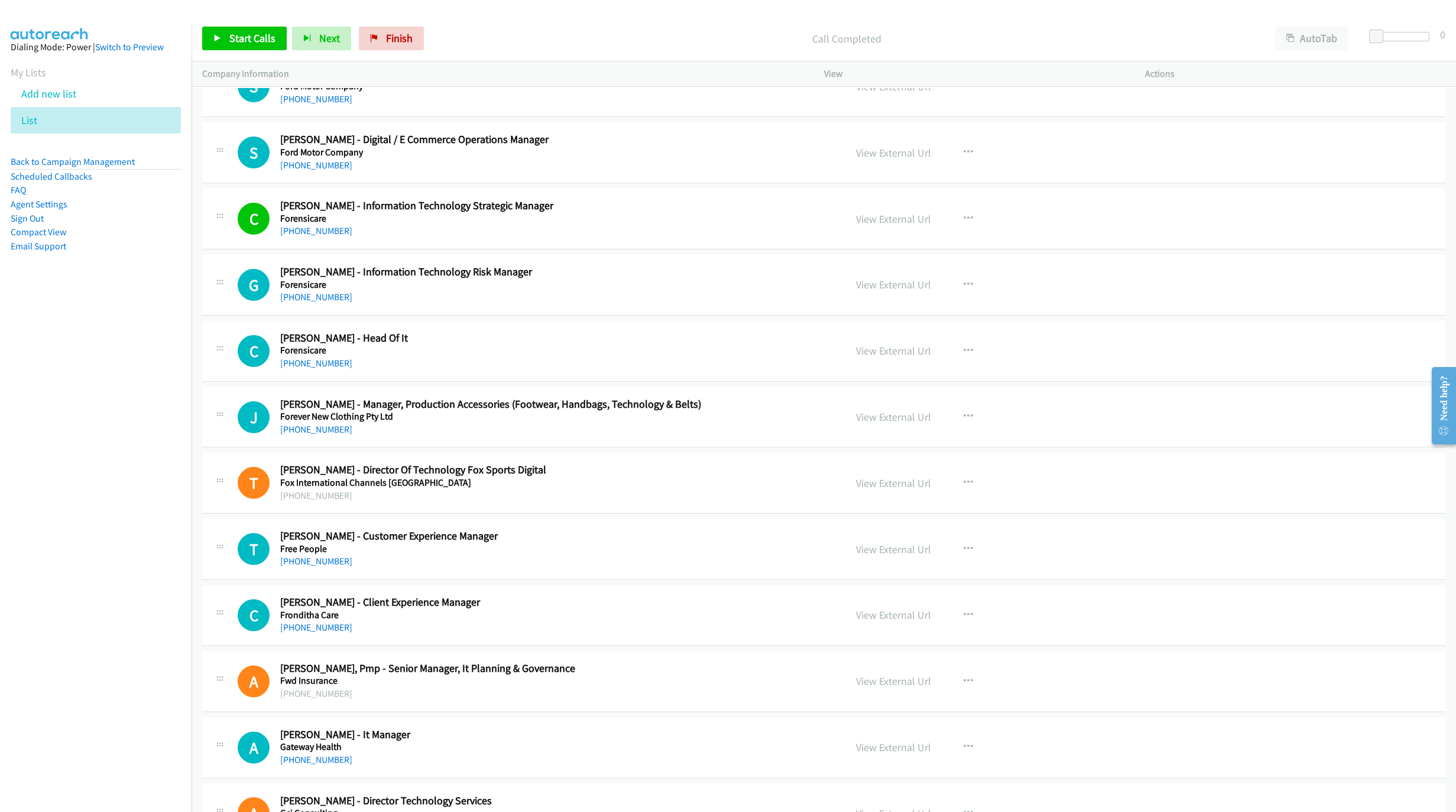
scroll to position [9627, 0]
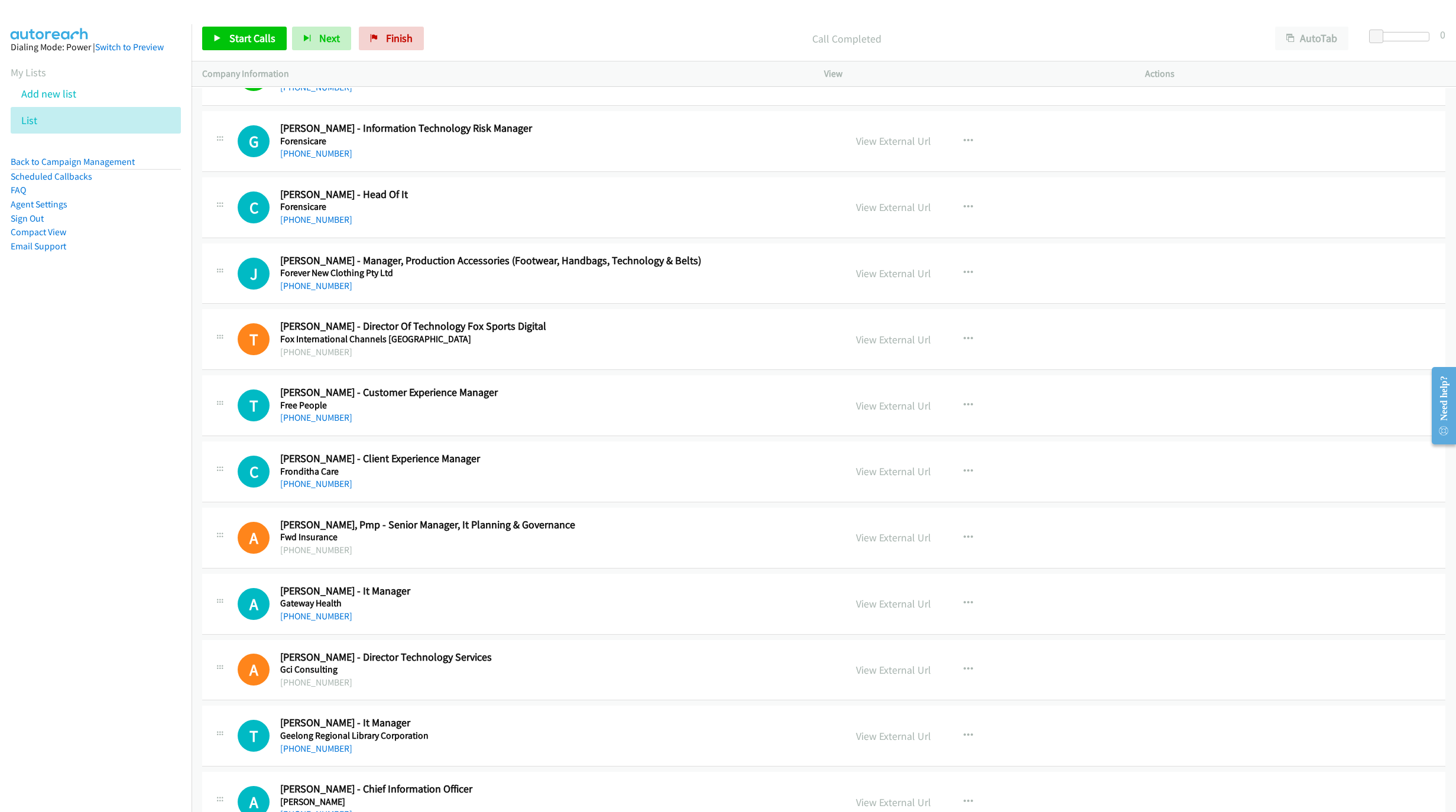
drag, startPoint x: 305, startPoint y: 263, endPoint x: 330, endPoint y: 268, distance: 25.5
click at [304, 225] on link "[PHONE_NUMBER]" at bounding box center [315, 219] width 72 height 11
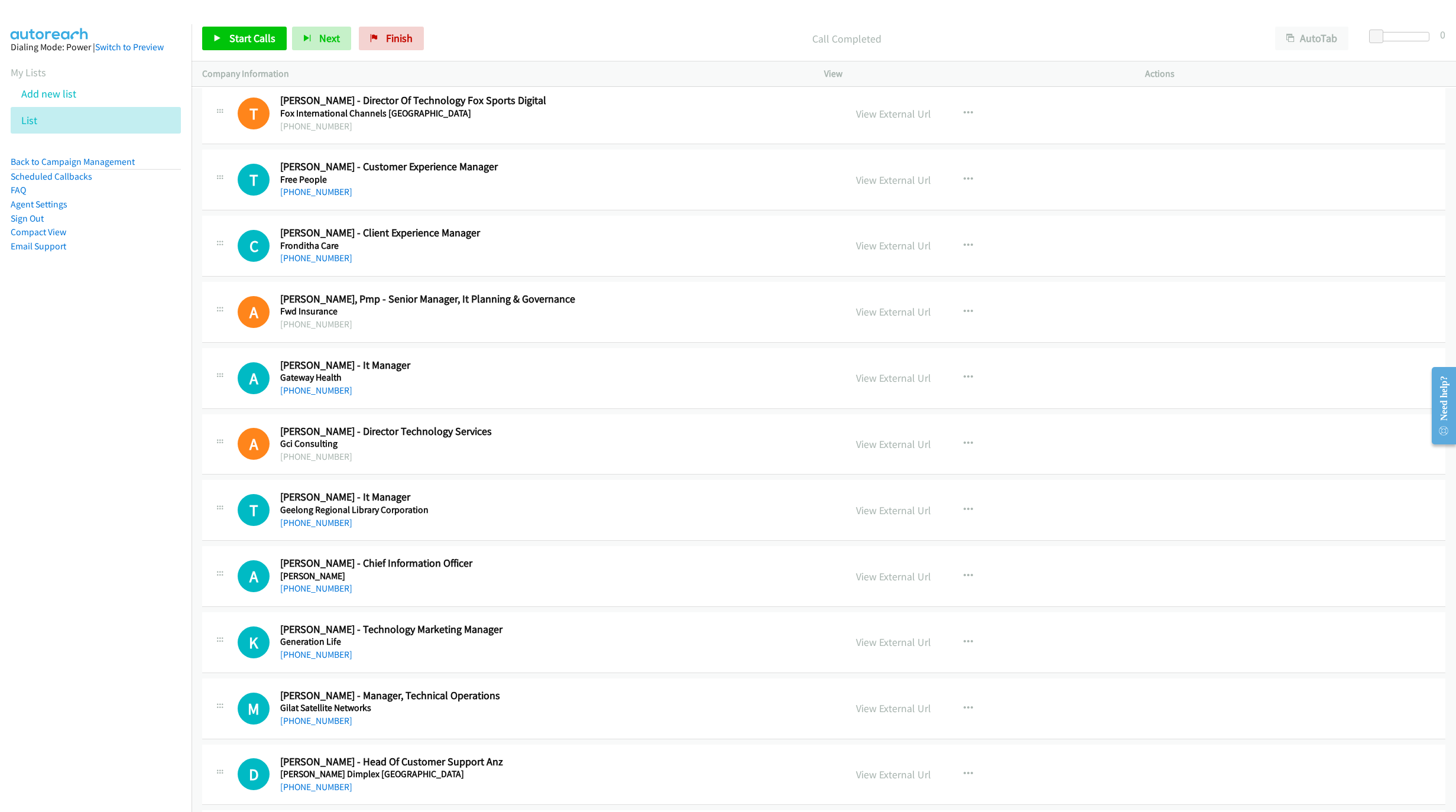
scroll to position [9893, 0]
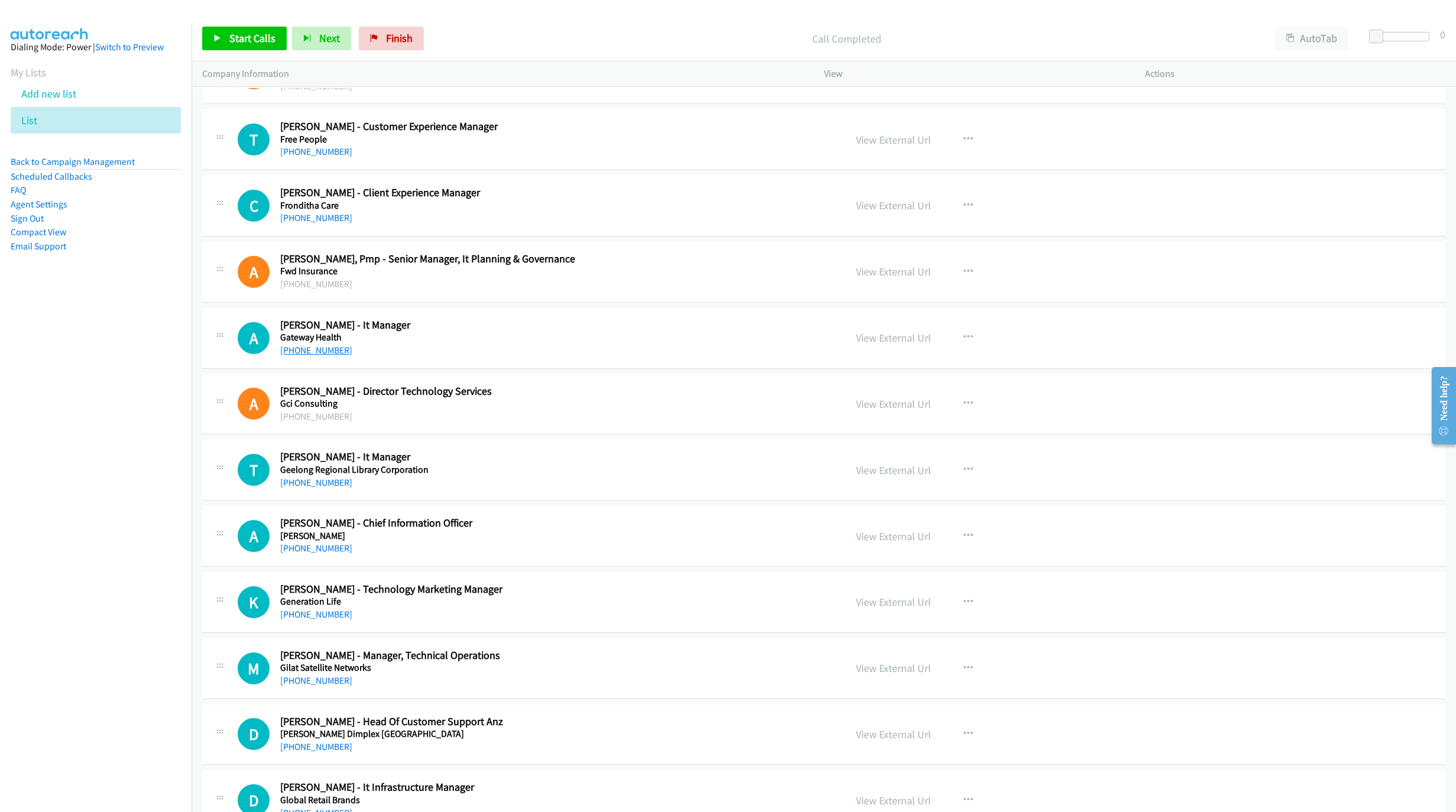
click at [315, 356] on link "[PHONE_NUMBER]" at bounding box center [315, 349] width 72 height 11
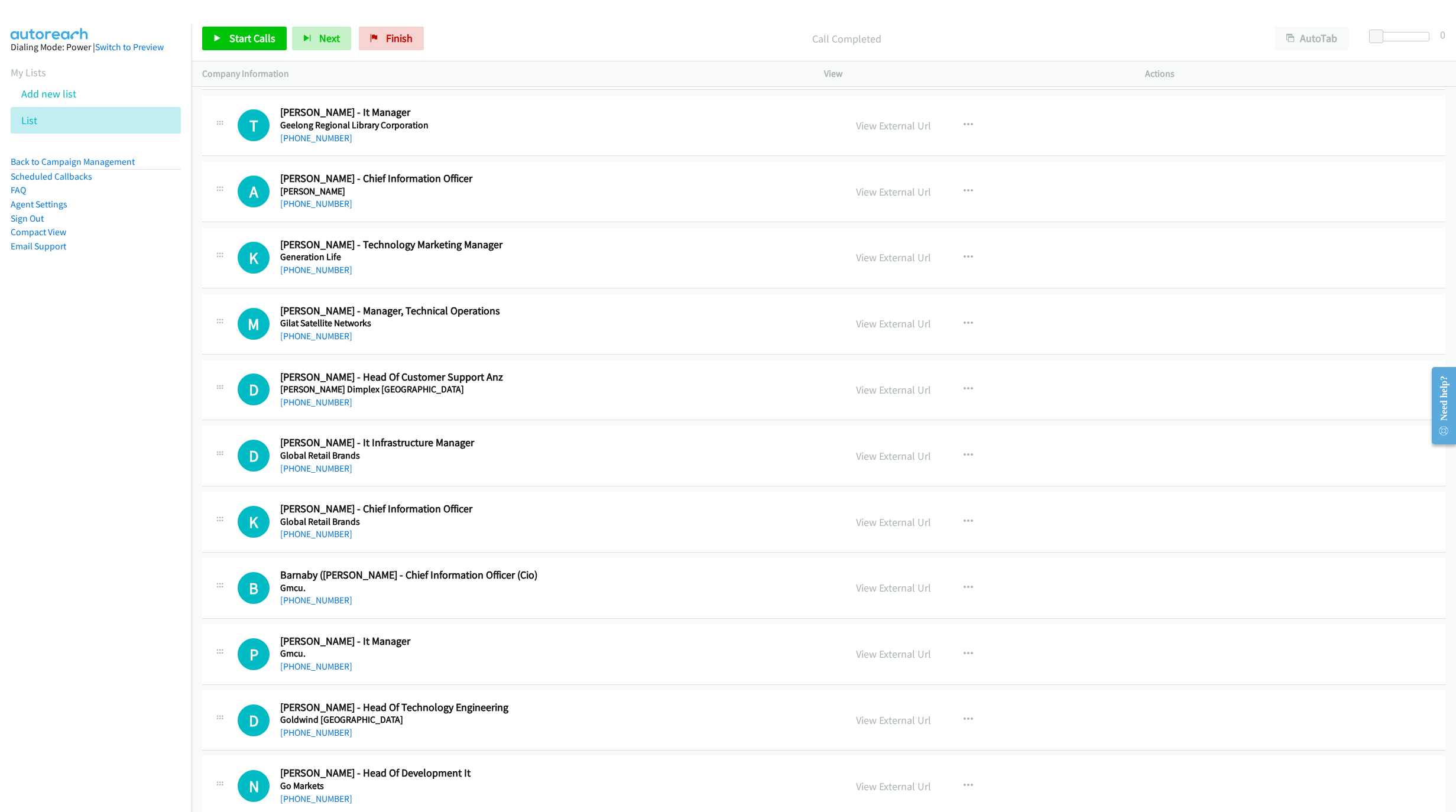
scroll to position [10248, 0]
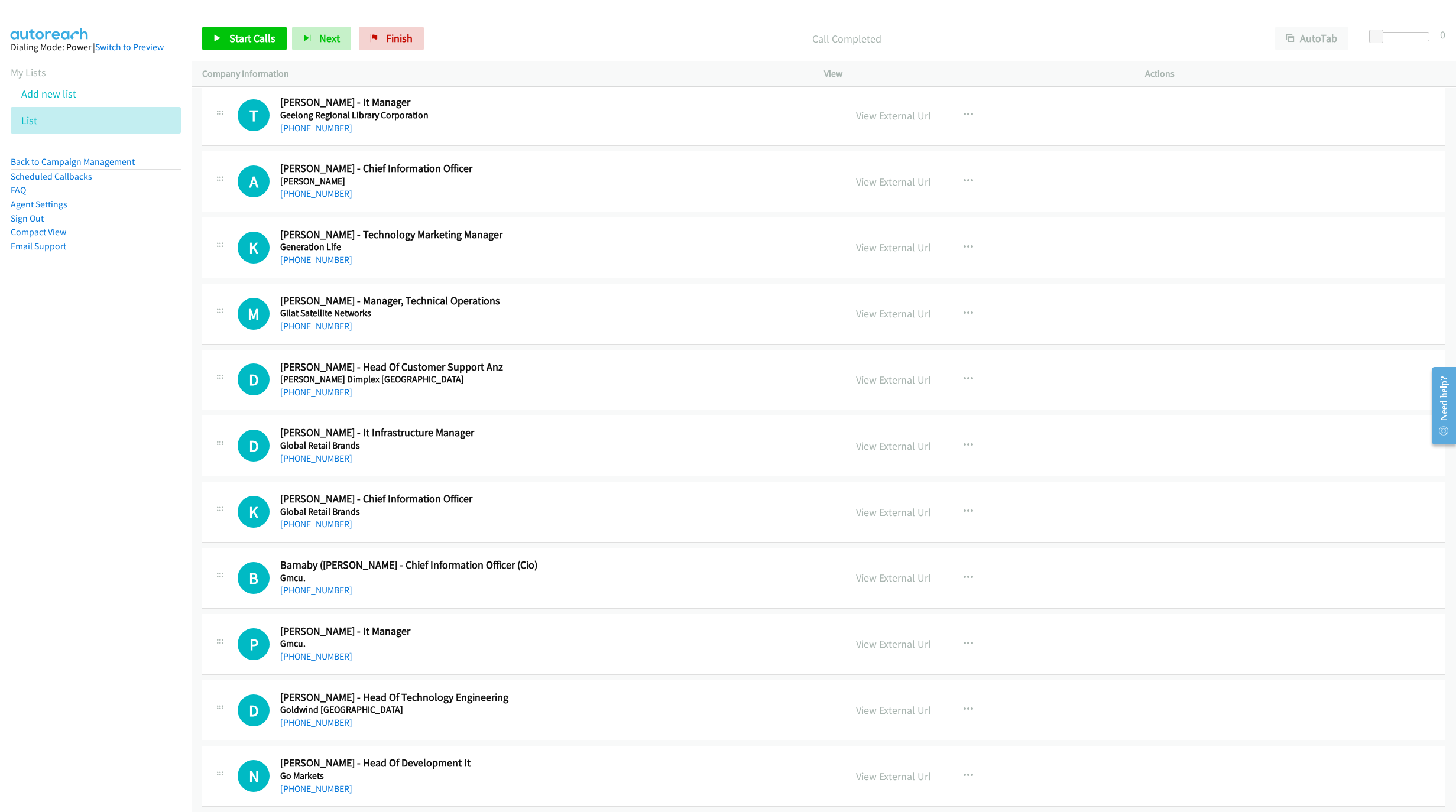
click at [777, 267] on div "[PHONE_NUMBER]" at bounding box center [537, 260] width 513 height 14
click at [964, 252] on icon "button" at bounding box center [968, 247] width 9 height 9
click at [926, 336] on link "Start Calls Here" at bounding box center [905, 324] width 157 height 24
click at [247, 34] on span "Start Calls" at bounding box center [252, 38] width 46 height 14
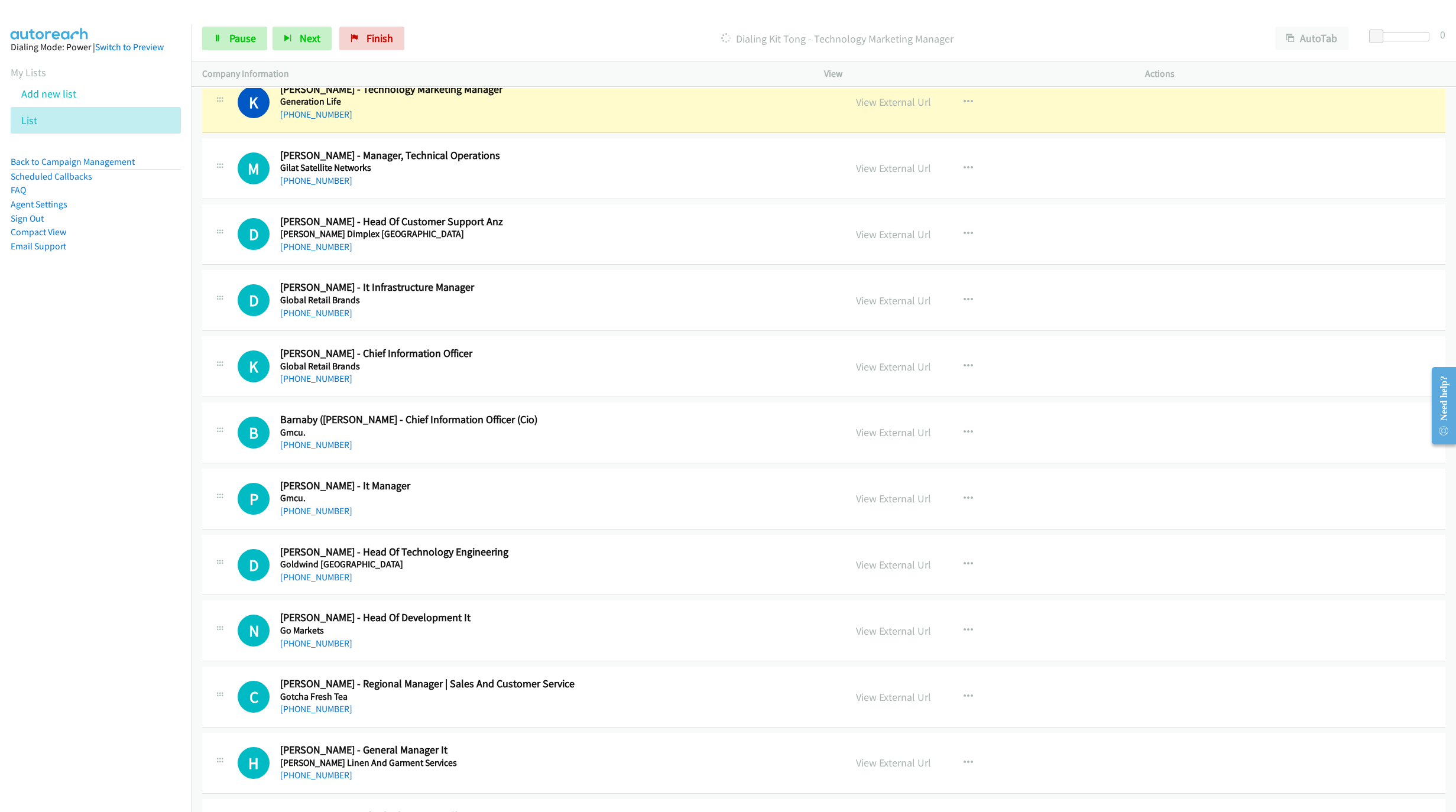
scroll to position [10425, 0]
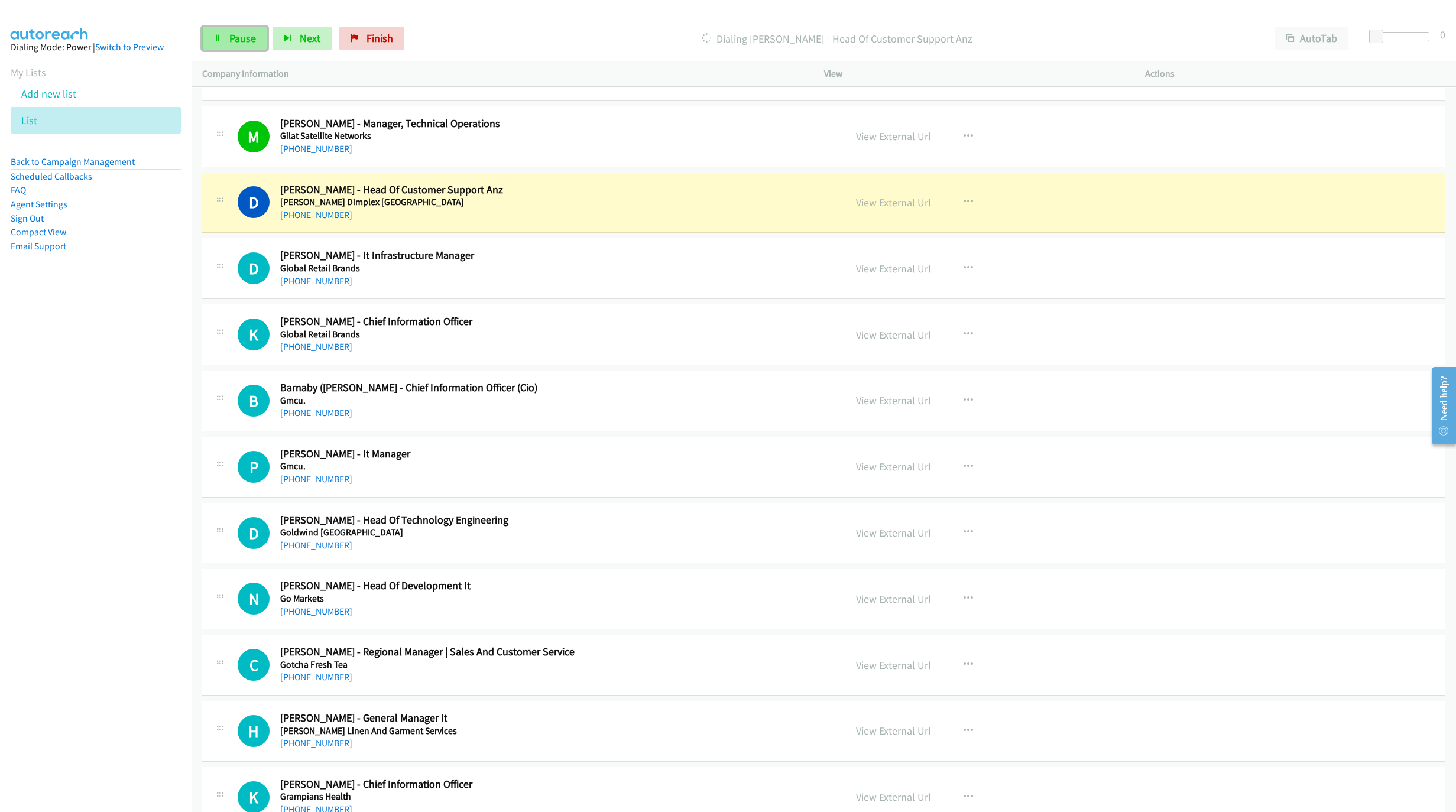
click at [220, 28] on link "Pause" at bounding box center [235, 38] width 65 height 24
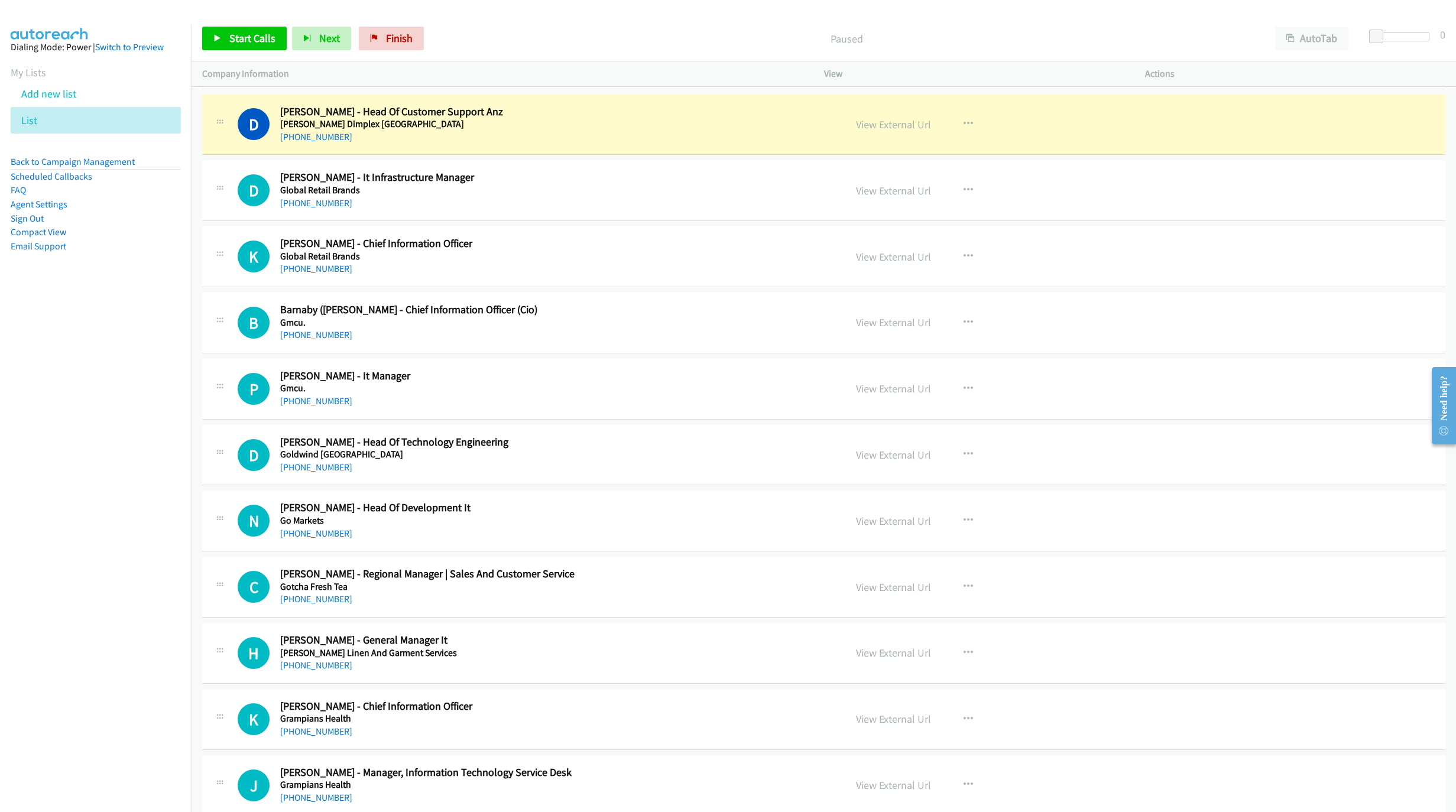
scroll to position [10513, 0]
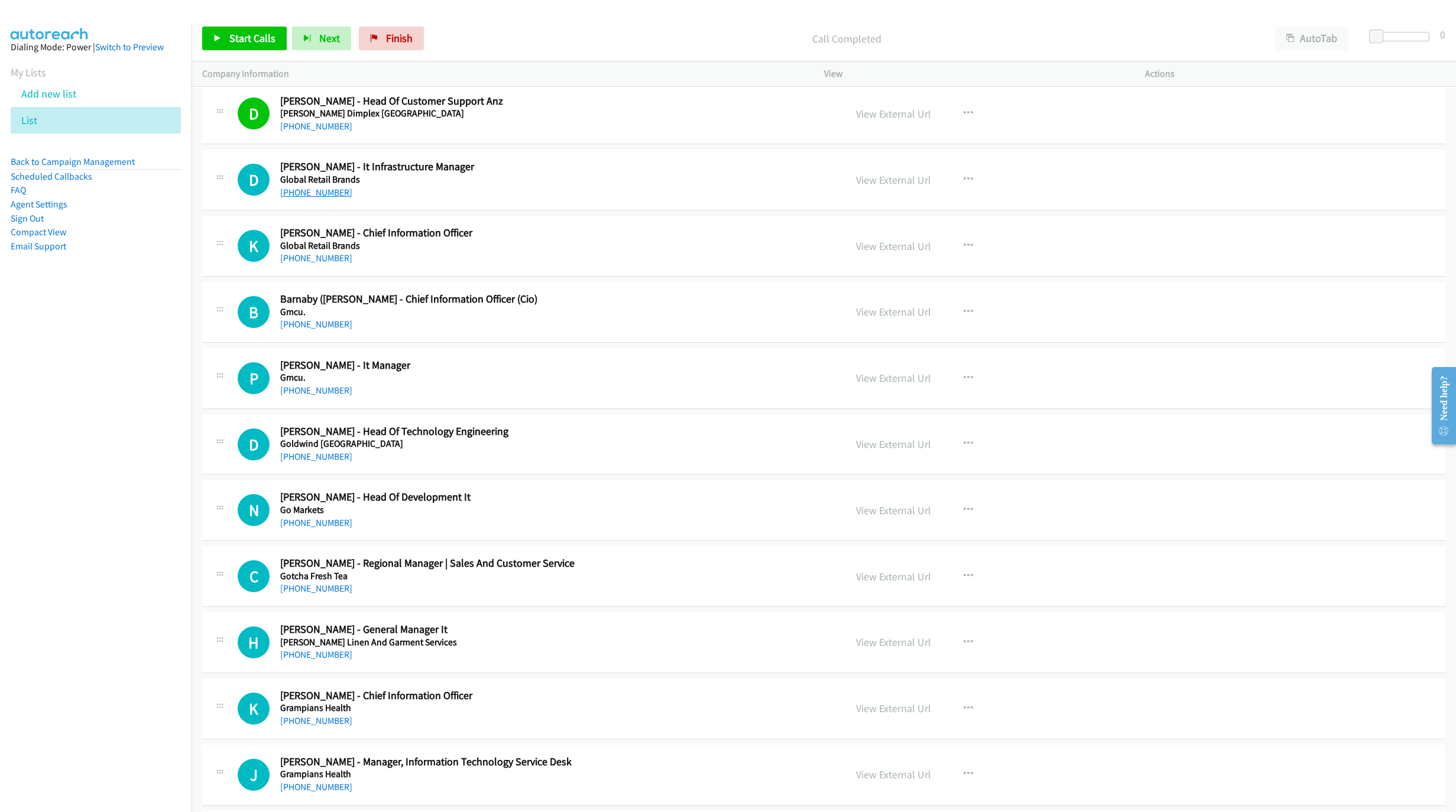
click at [331, 198] on link "[PHONE_NUMBER]" at bounding box center [315, 192] width 72 height 11
click at [337, 265] on div "[PHONE_NUMBER]" at bounding box center [537, 258] width 513 height 14
click at [331, 264] on link "[PHONE_NUMBER]" at bounding box center [315, 257] width 72 height 11
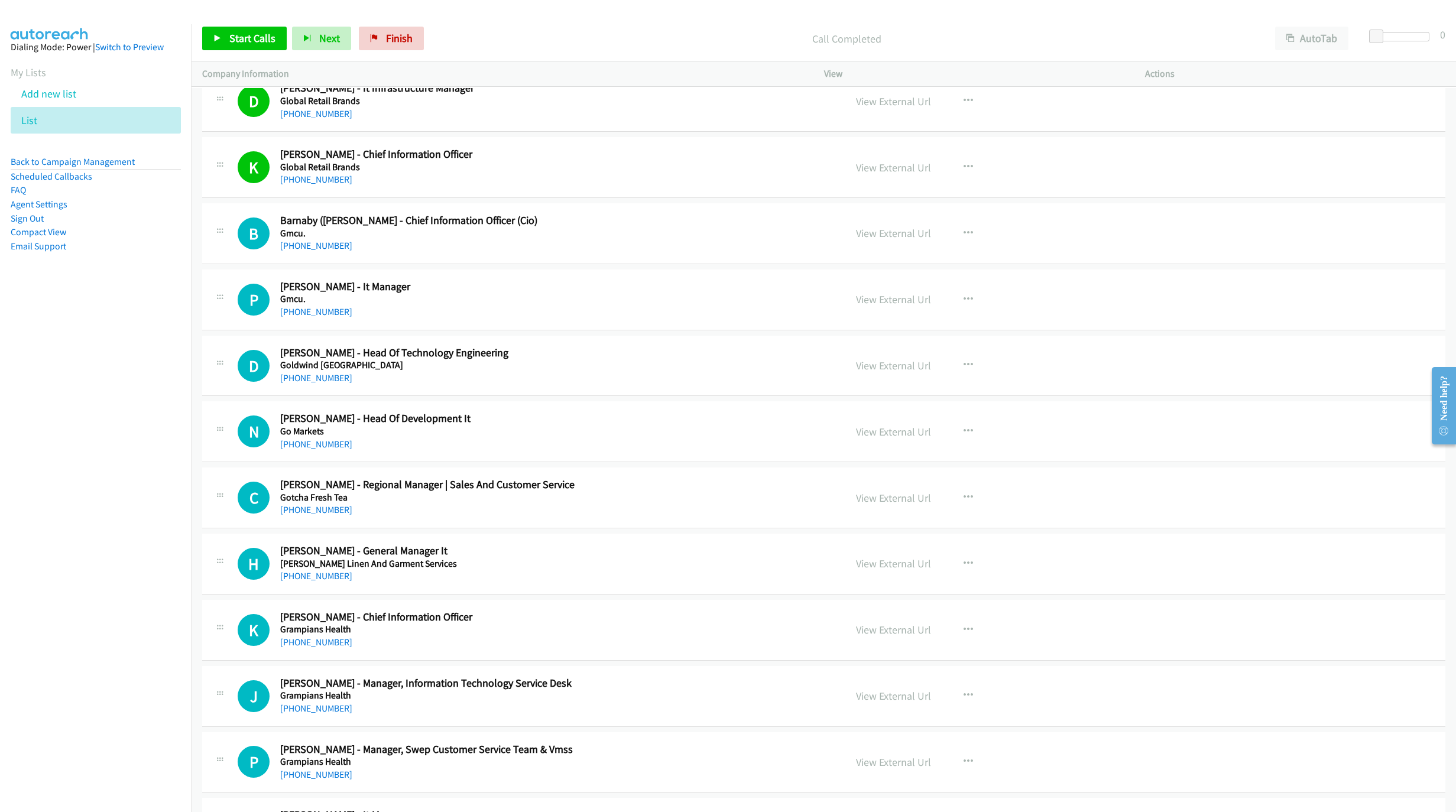
scroll to position [10602, 0]
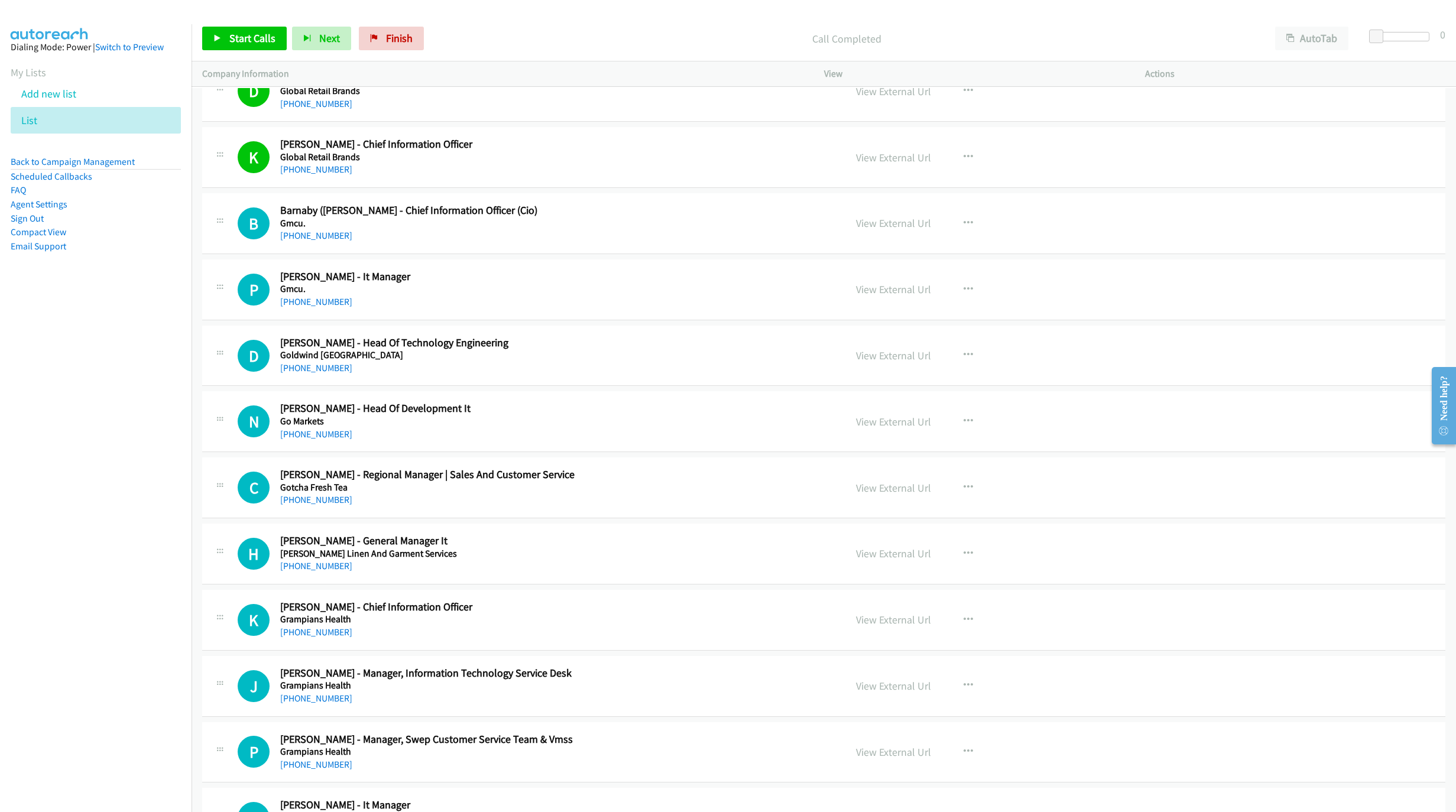
click at [426, 283] on h2 "[PERSON_NAME] - It Manager" at bounding box center [537, 277] width 513 height 14
click at [964, 294] on icon "button" at bounding box center [968, 289] width 9 height 9
click at [921, 378] on link "Start Calls Here" at bounding box center [905, 366] width 157 height 24
click at [256, 17] on div "Start Calls Pause Next Finish Call Completed AutoTab AutoTab 0" at bounding box center [824, 38] width 1265 height 46
click at [247, 36] on span "Start Calls" at bounding box center [252, 38] width 46 height 14
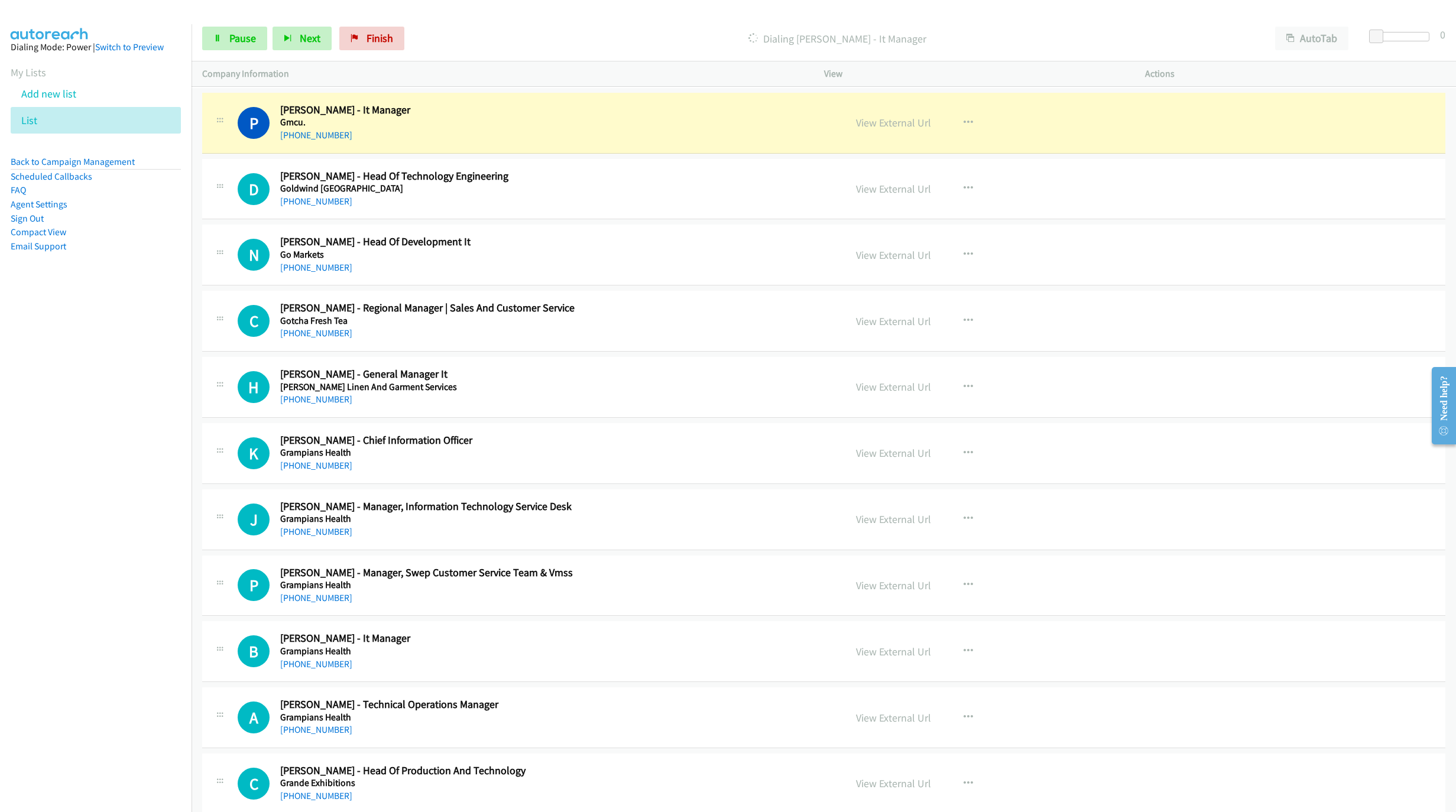
scroll to position [10779, 0]
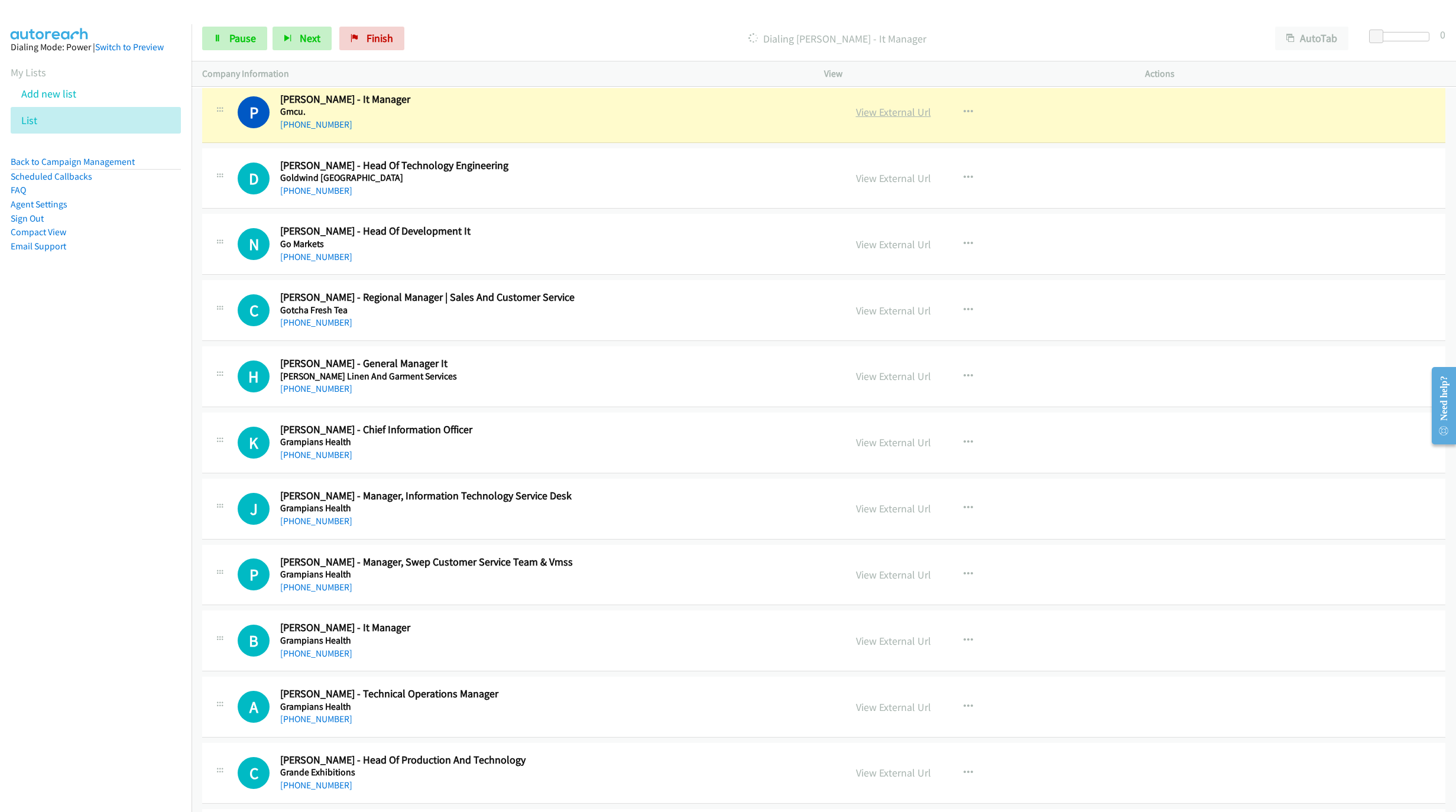
click at [906, 119] on link "View External Url" at bounding box center [893, 112] width 75 height 14
click at [257, 41] on link "Pause" at bounding box center [235, 38] width 65 height 24
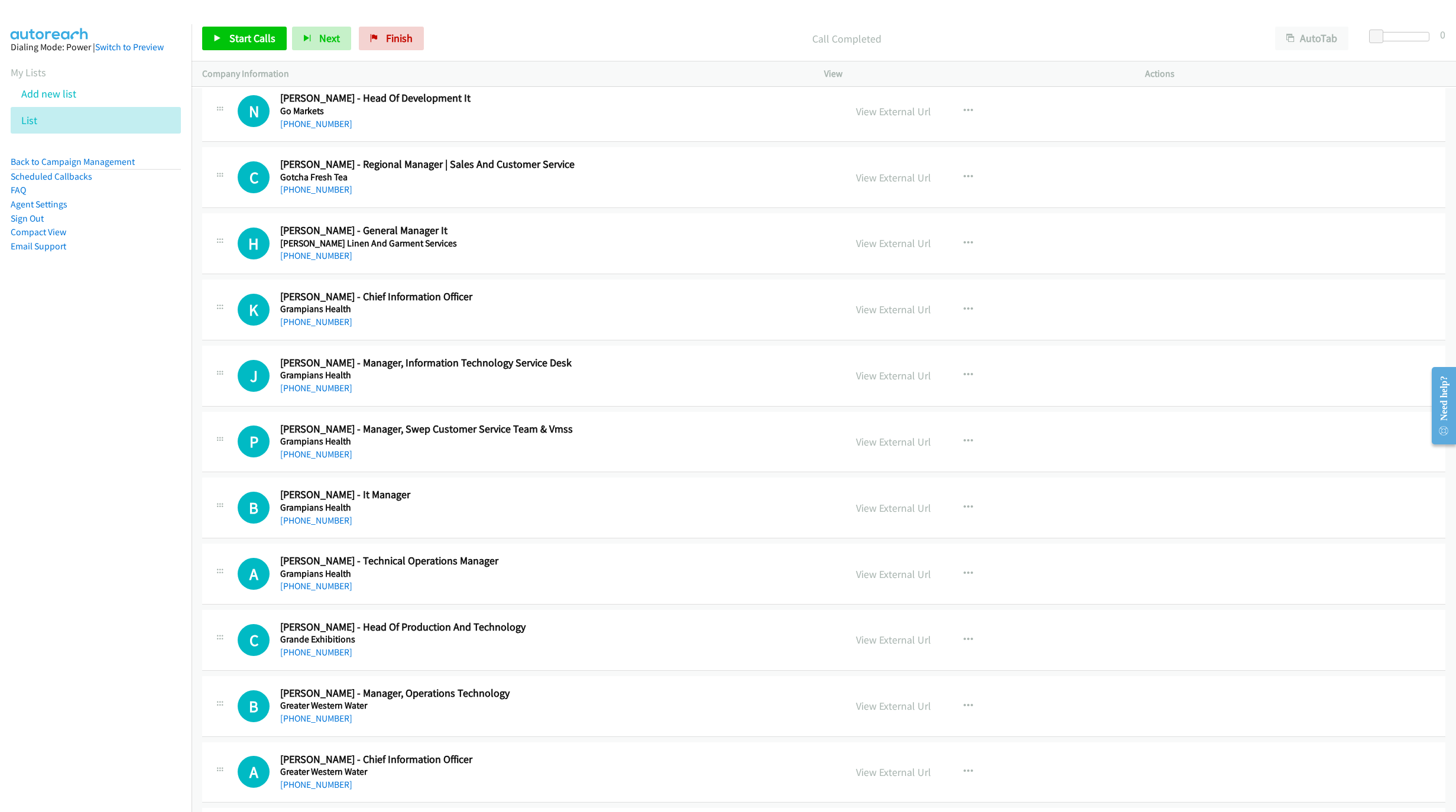
scroll to position [10957, 0]
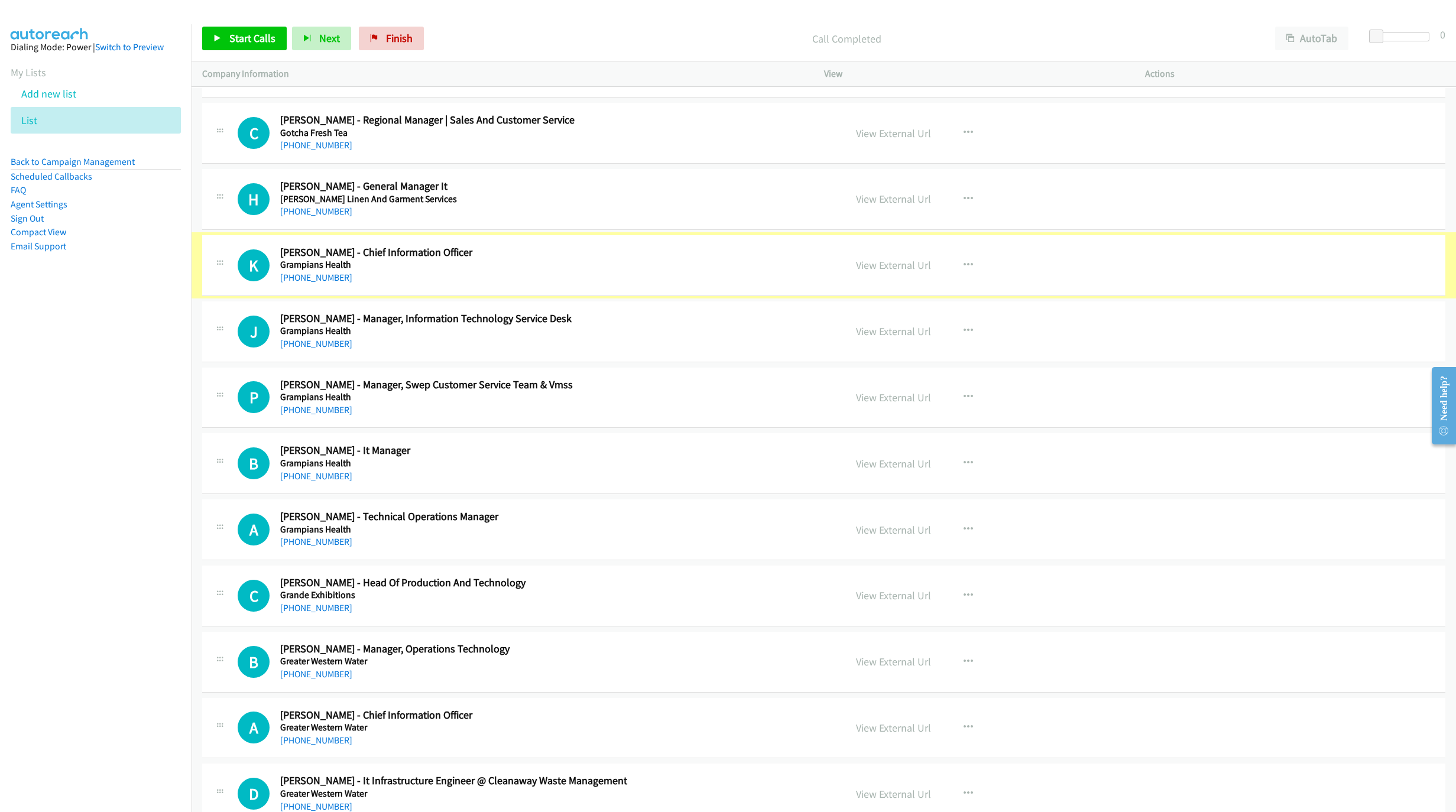
click at [297, 283] on link "[PHONE_NUMBER]" at bounding box center [315, 277] width 72 height 11
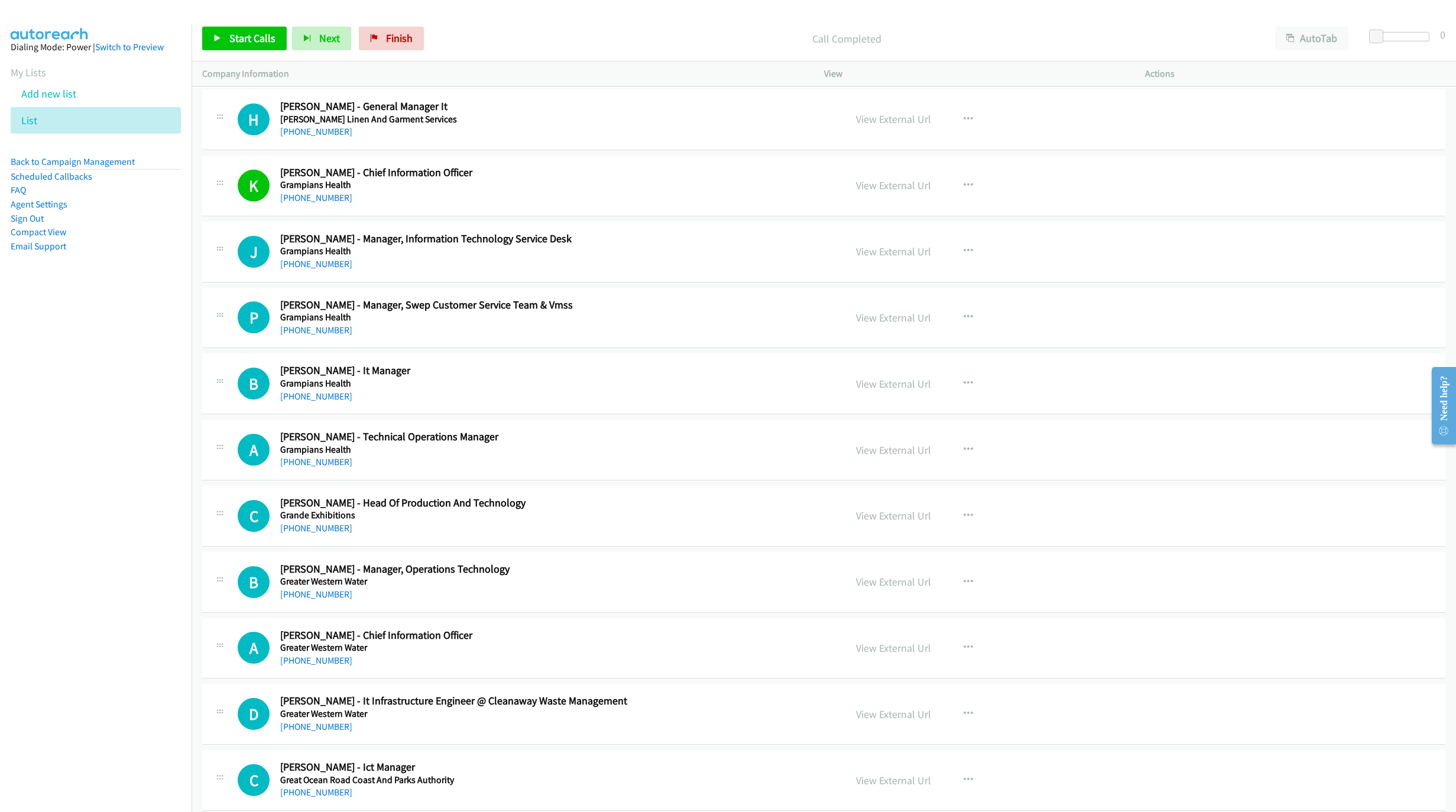
scroll to position [11045, 0]
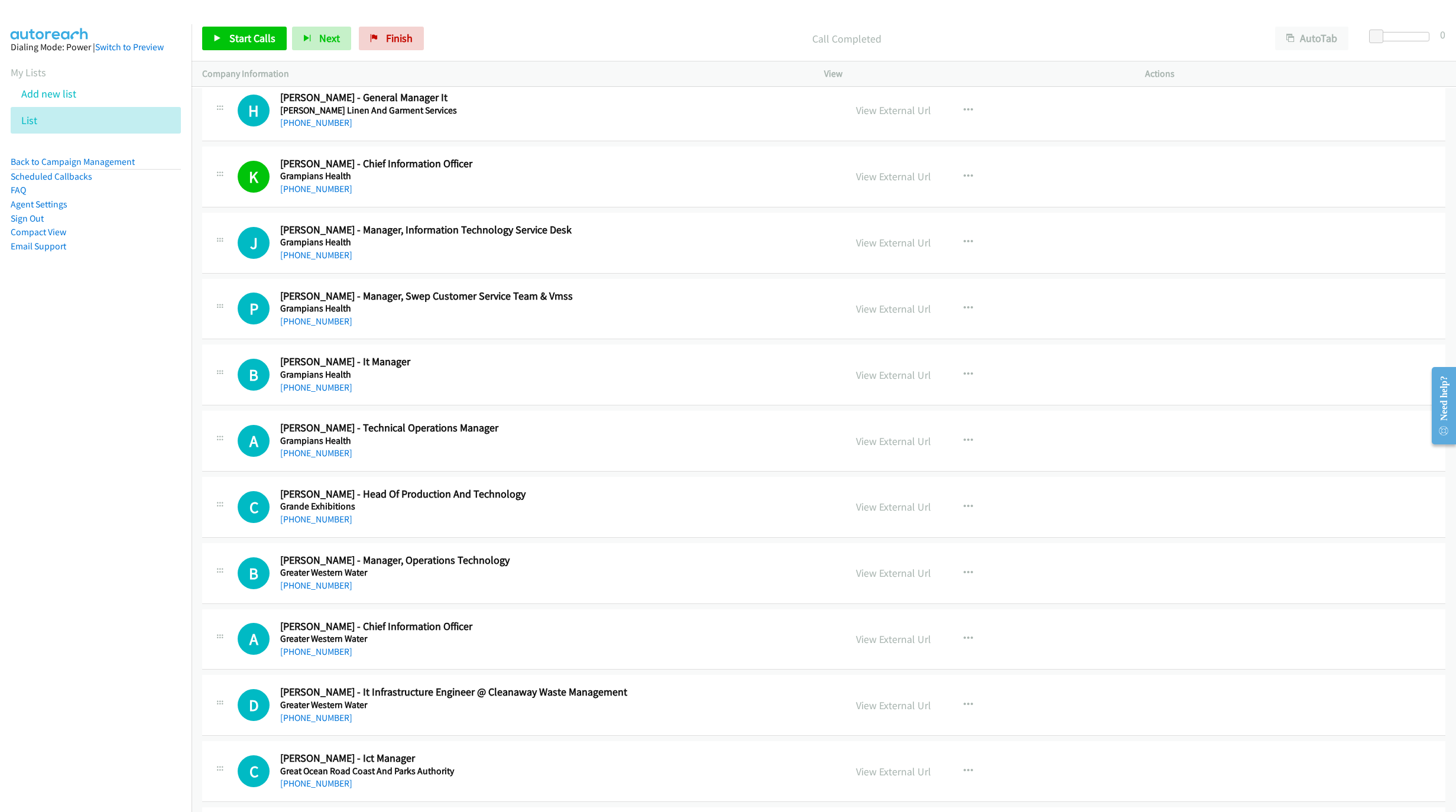
click at [326, 260] on link "[PHONE_NUMBER]" at bounding box center [315, 254] width 72 height 11
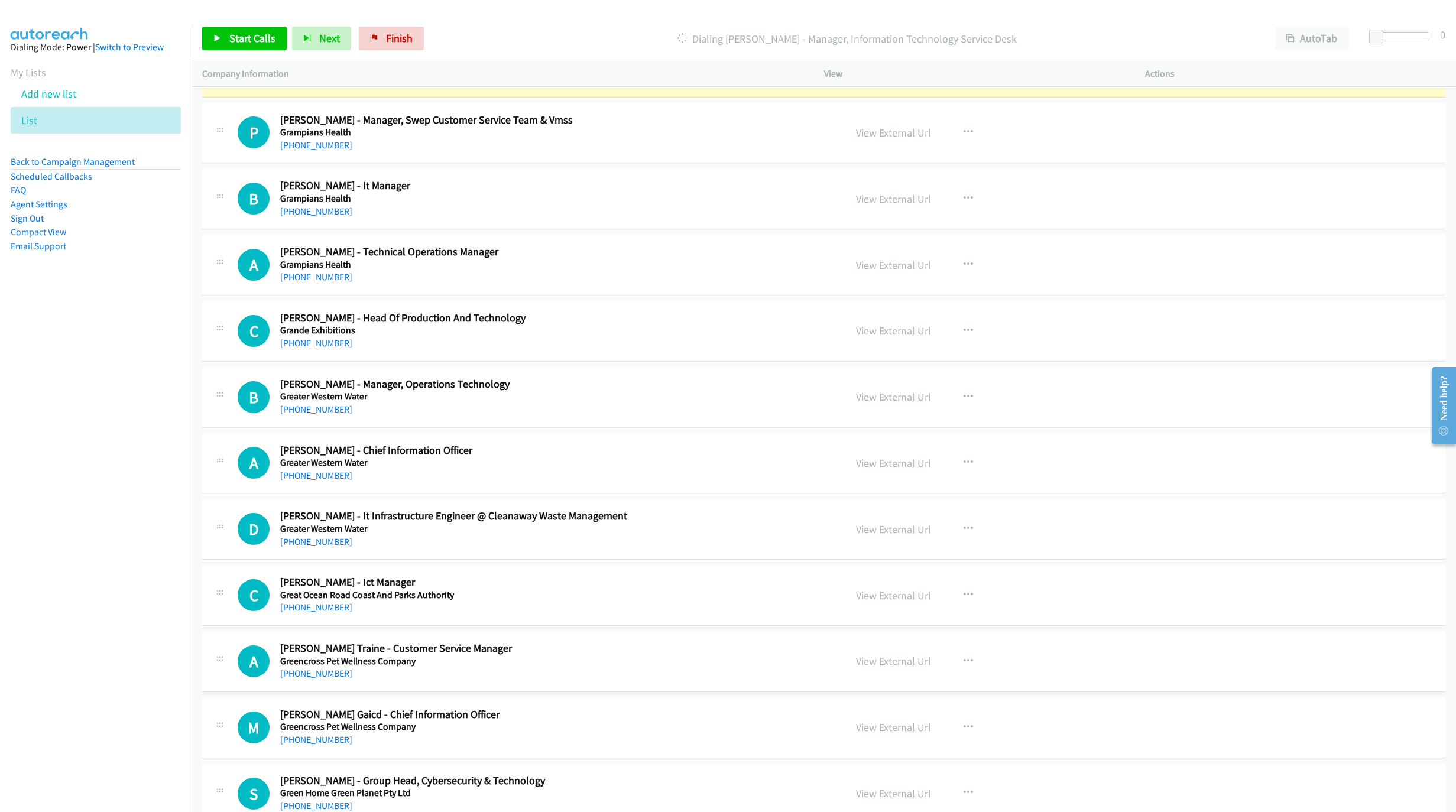
scroll to position [11223, 0]
click at [917, 72] on link "View External Url" at bounding box center [893, 65] width 75 height 14
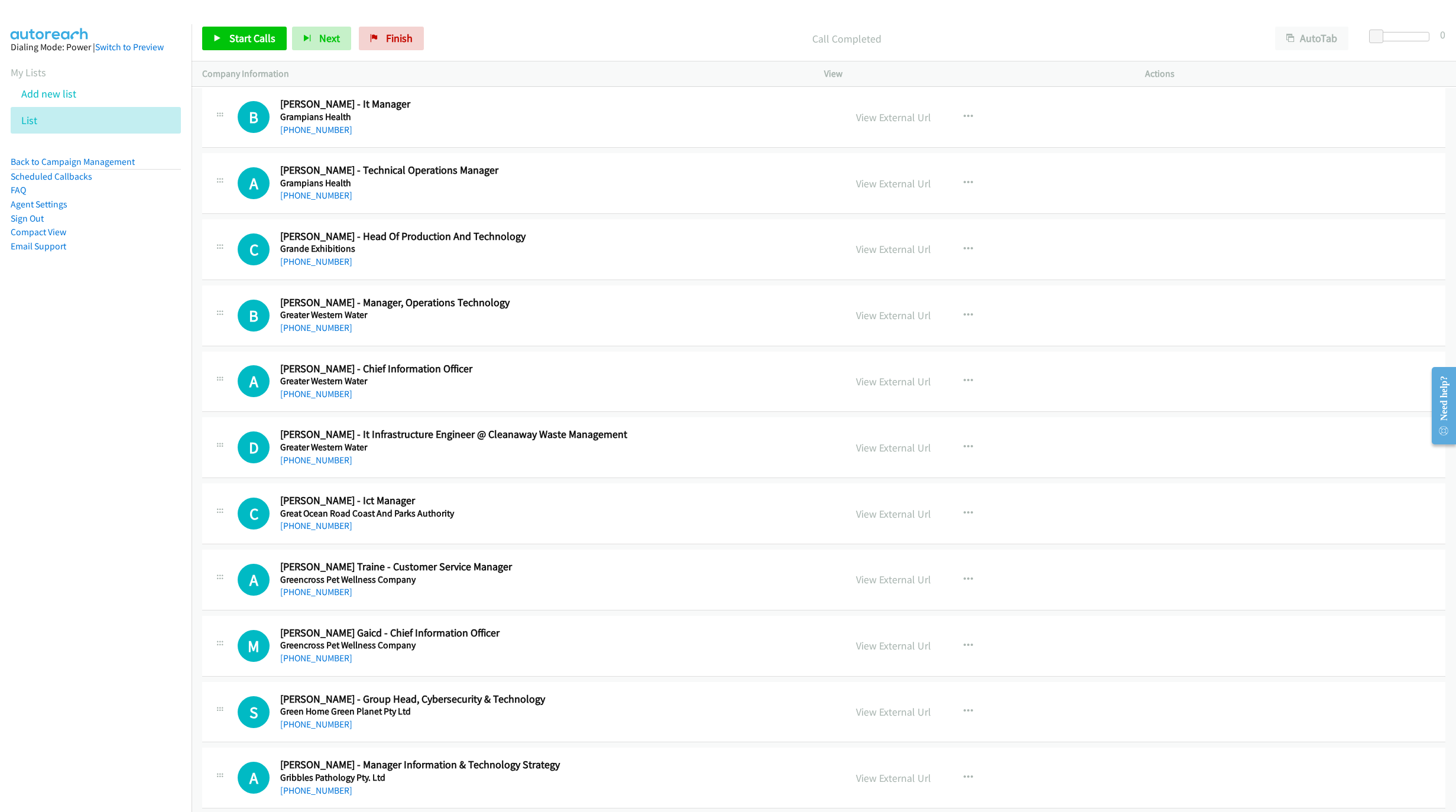
scroll to position [11311, 0]
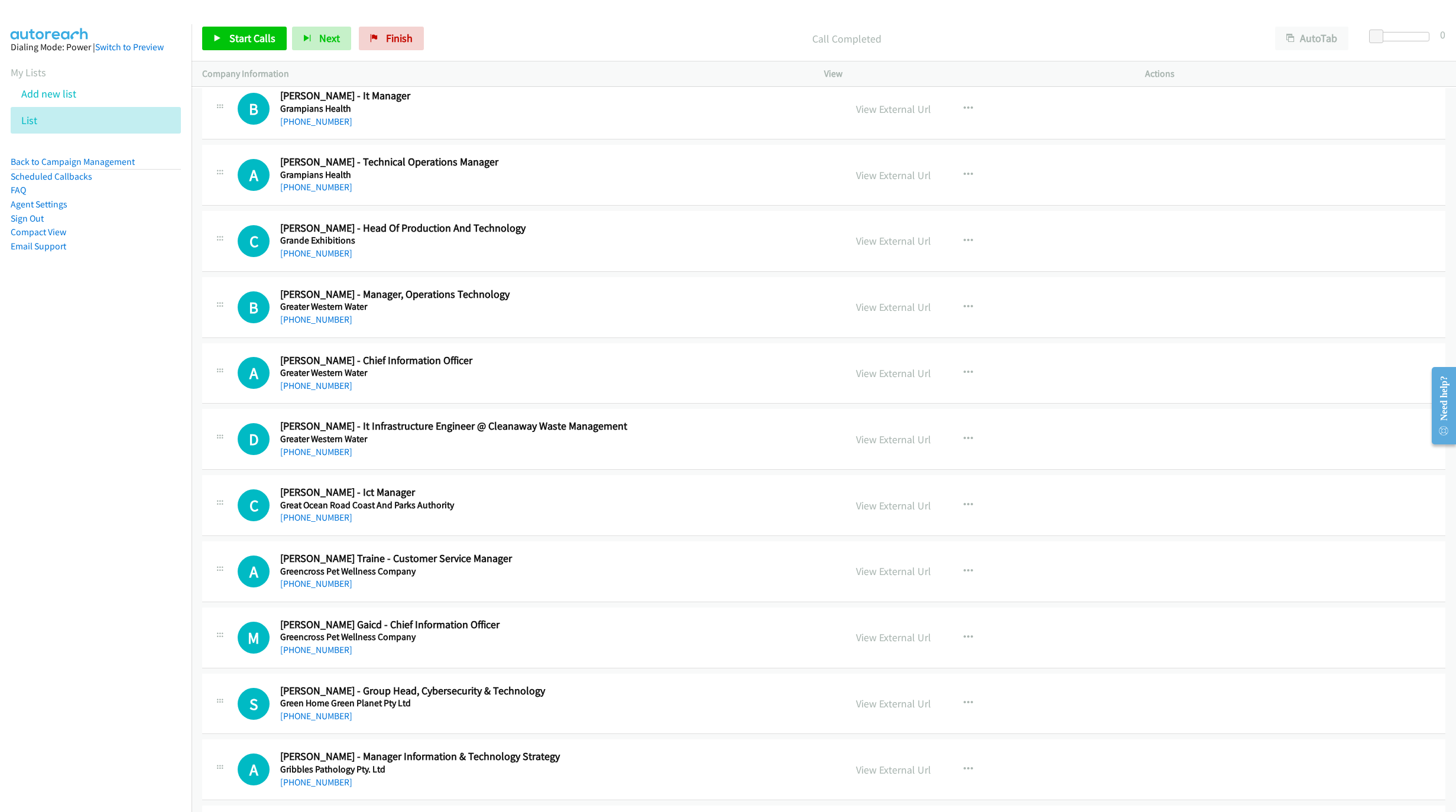
drag, startPoint x: 292, startPoint y: 371, endPoint x: 526, endPoint y: 452, distance: 247.6
click at [292, 325] on link "[PHONE_NUMBER]" at bounding box center [315, 319] width 72 height 11
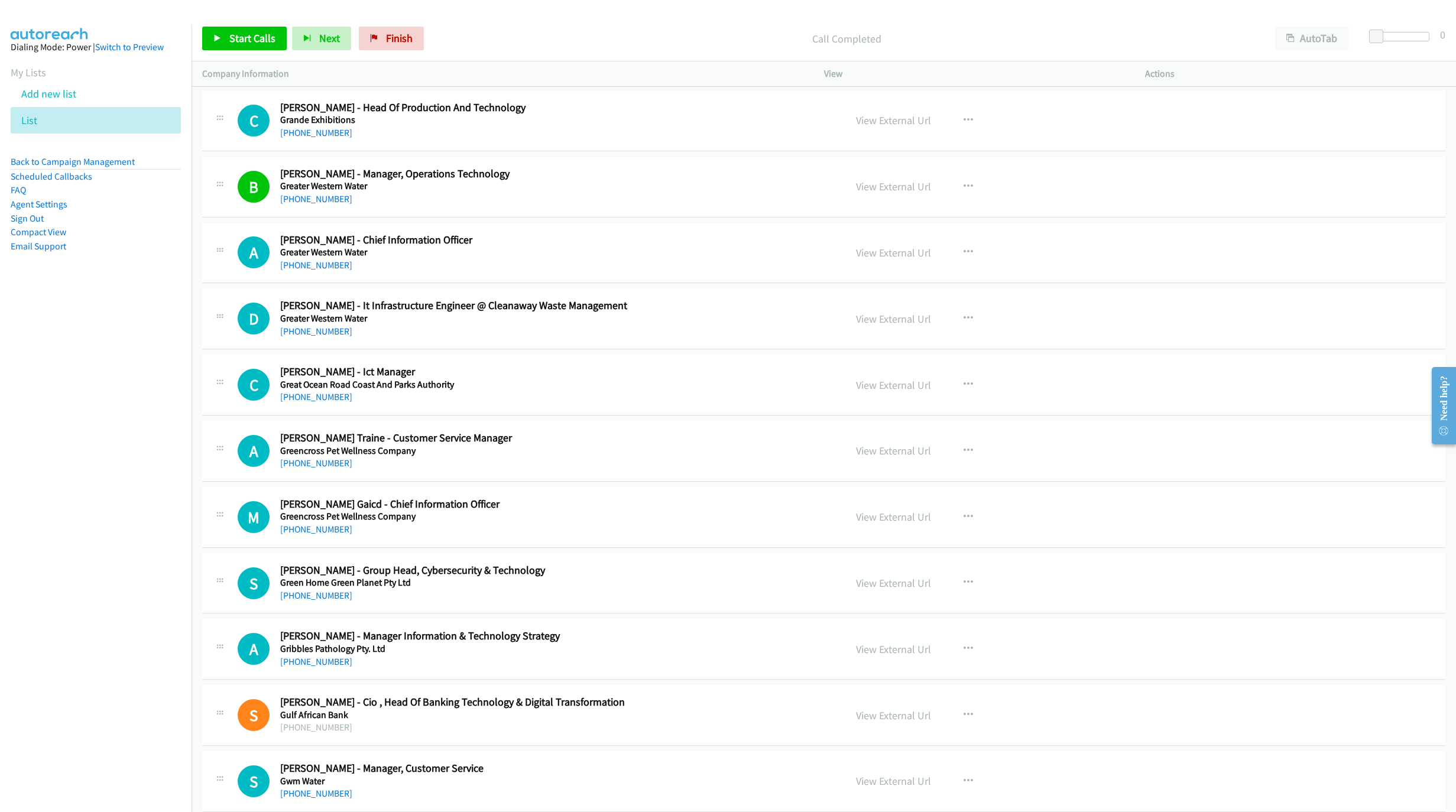
scroll to position [11488, 0]
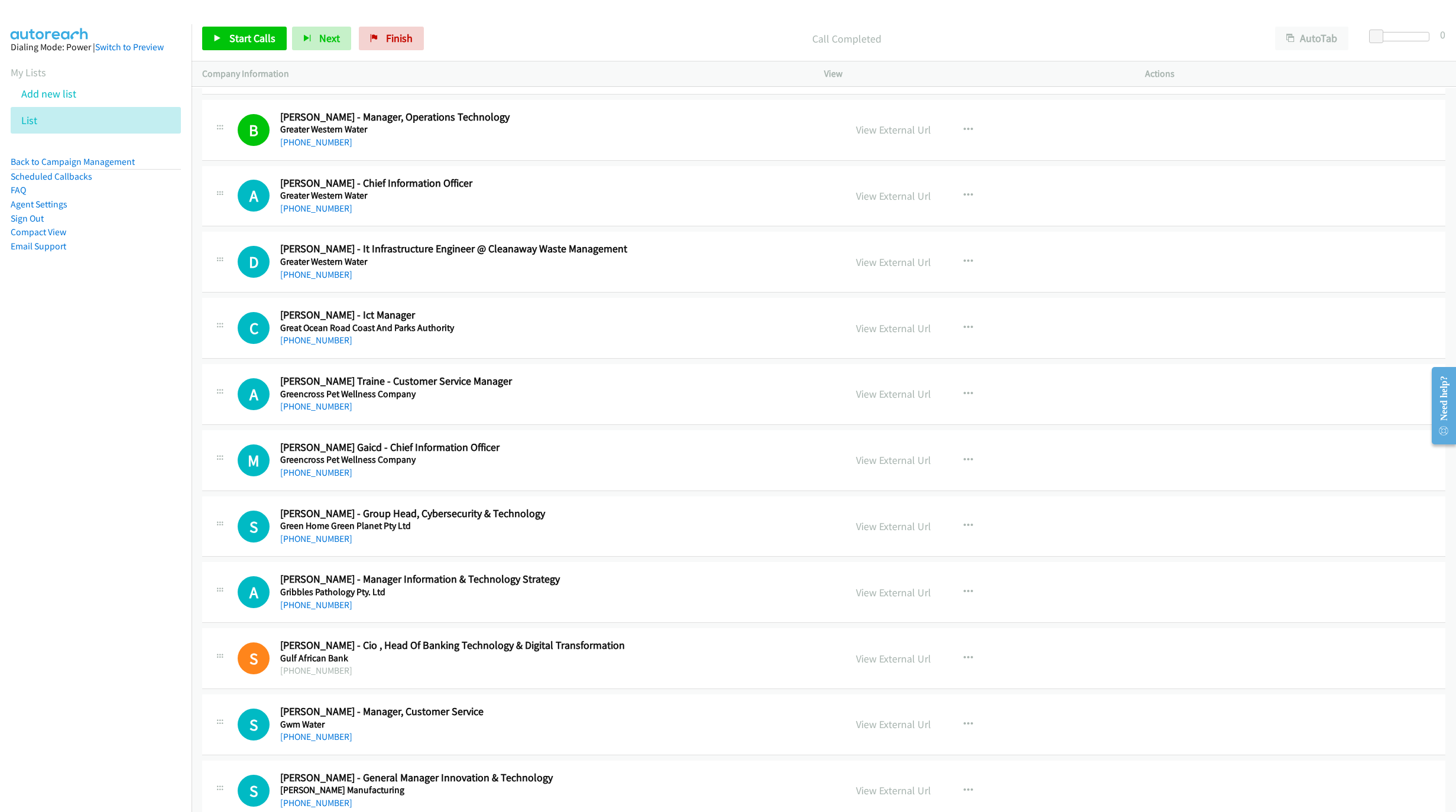
drag, startPoint x: 334, startPoint y: 261, endPoint x: 839, endPoint y: 451, distance: 539.6
click at [334, 214] on link "[PHONE_NUMBER]" at bounding box center [315, 208] width 72 height 11
